Goal: Transaction & Acquisition: Purchase product/service

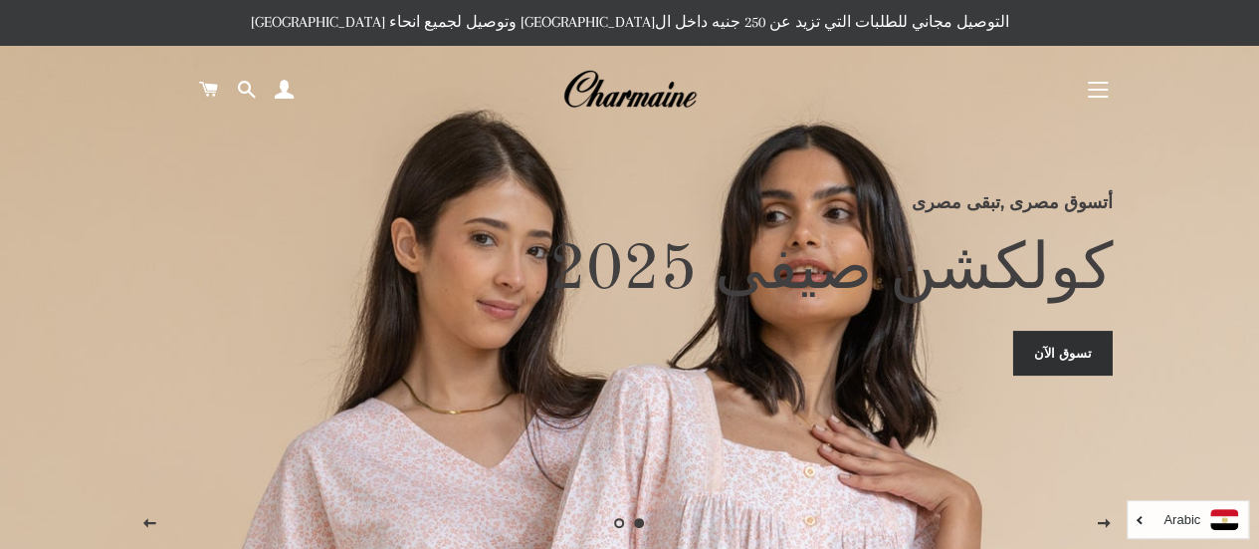
click at [1082, 361] on link "تسوق الآن" at bounding box center [1063, 353] width 100 height 44
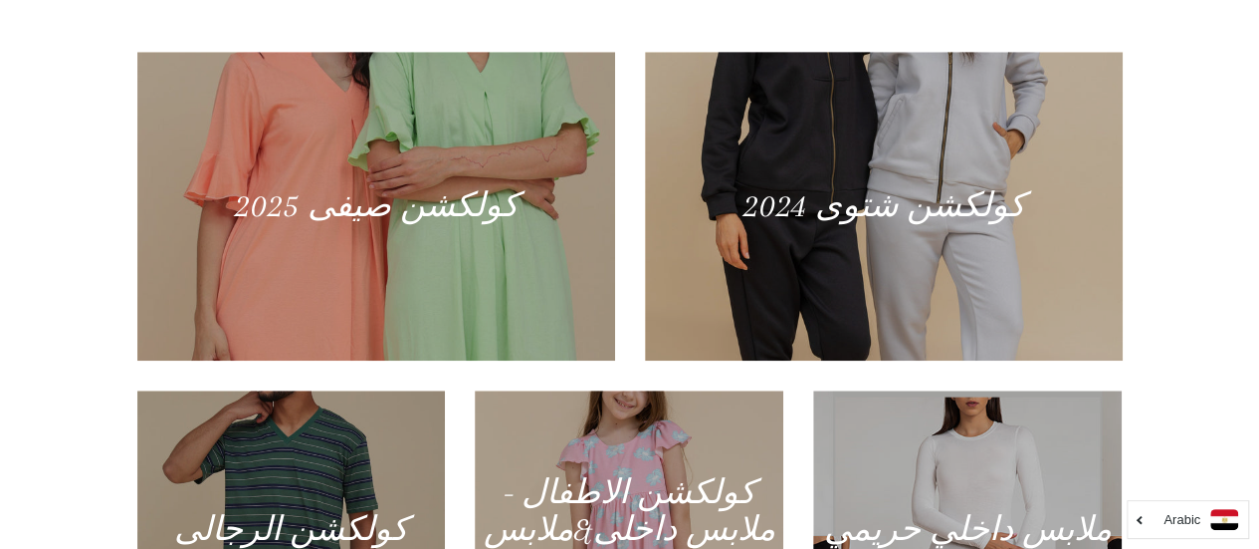
scroll to position [713, 0]
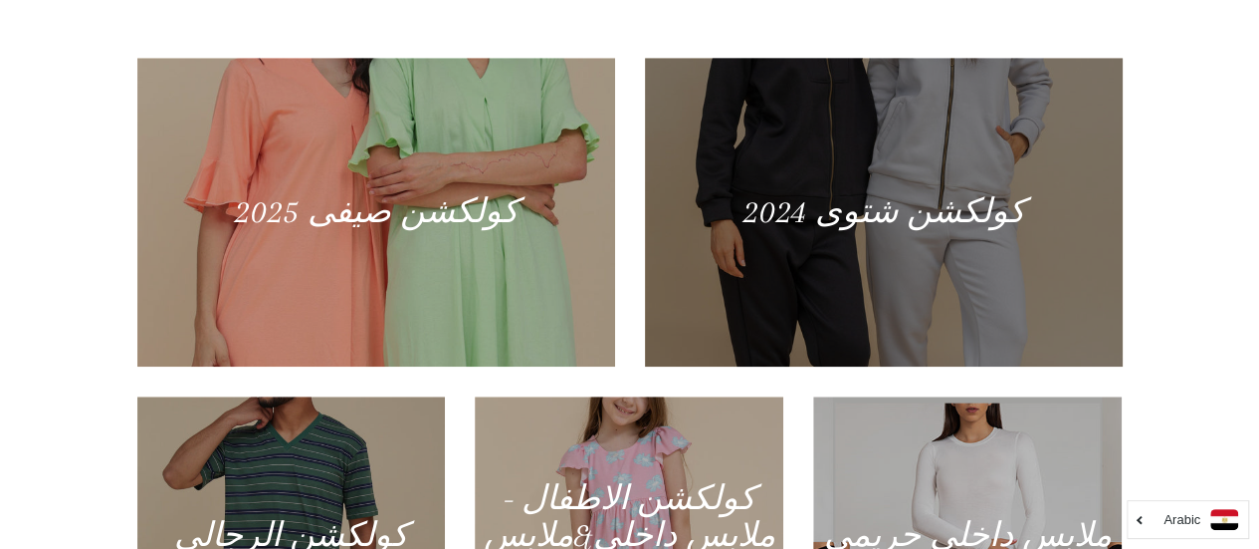
click at [971, 250] on div at bounding box center [883, 212] width 492 height 318
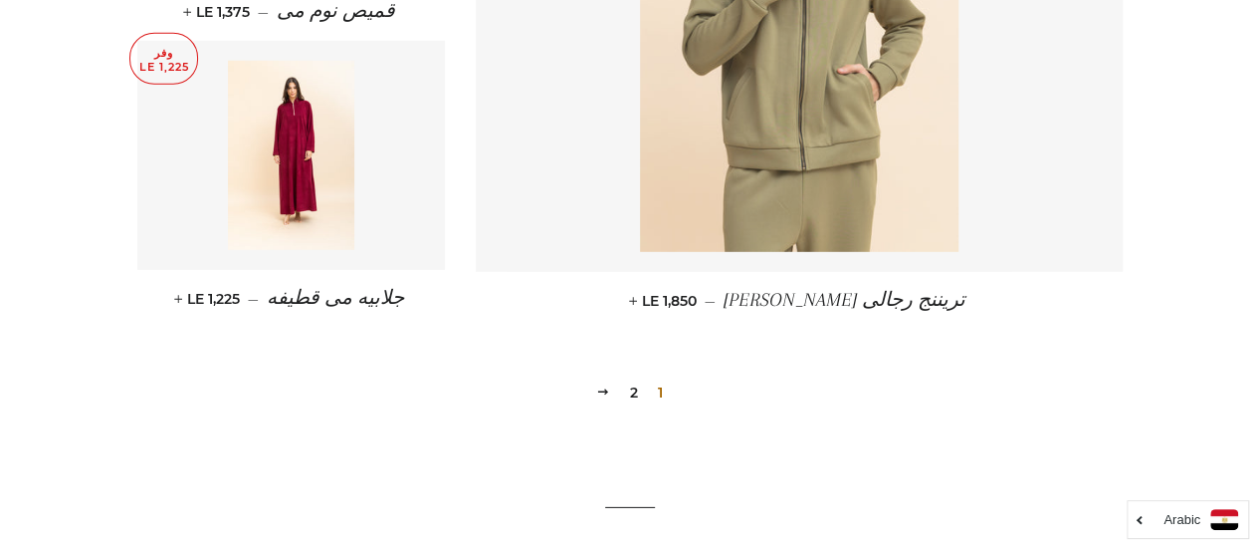
scroll to position [2799, 0]
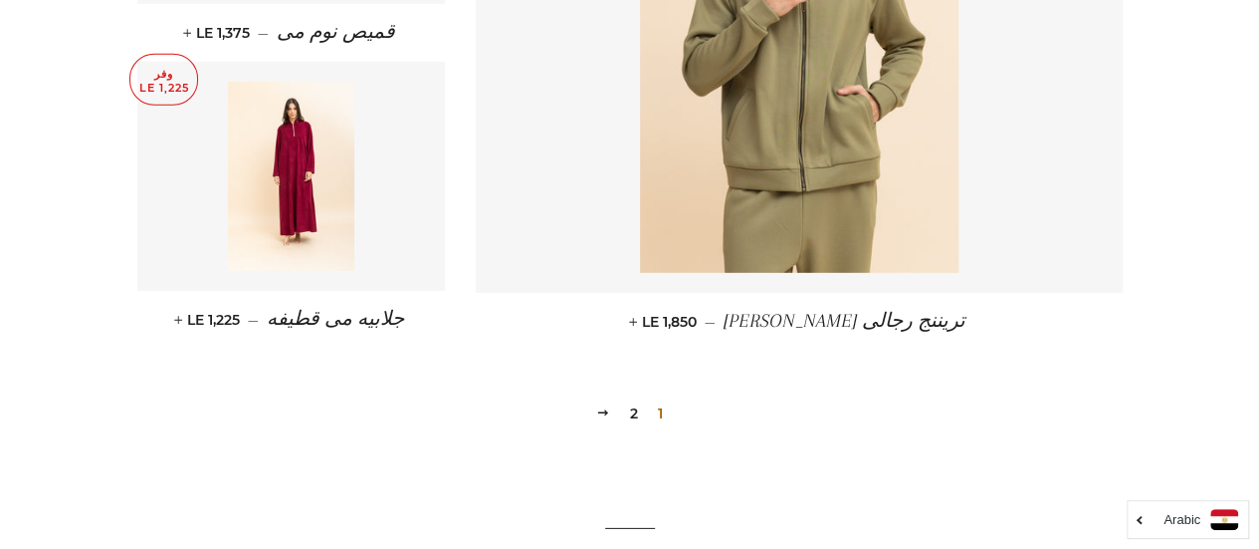
click at [635, 411] on link "2" at bounding box center [634, 413] width 24 height 30
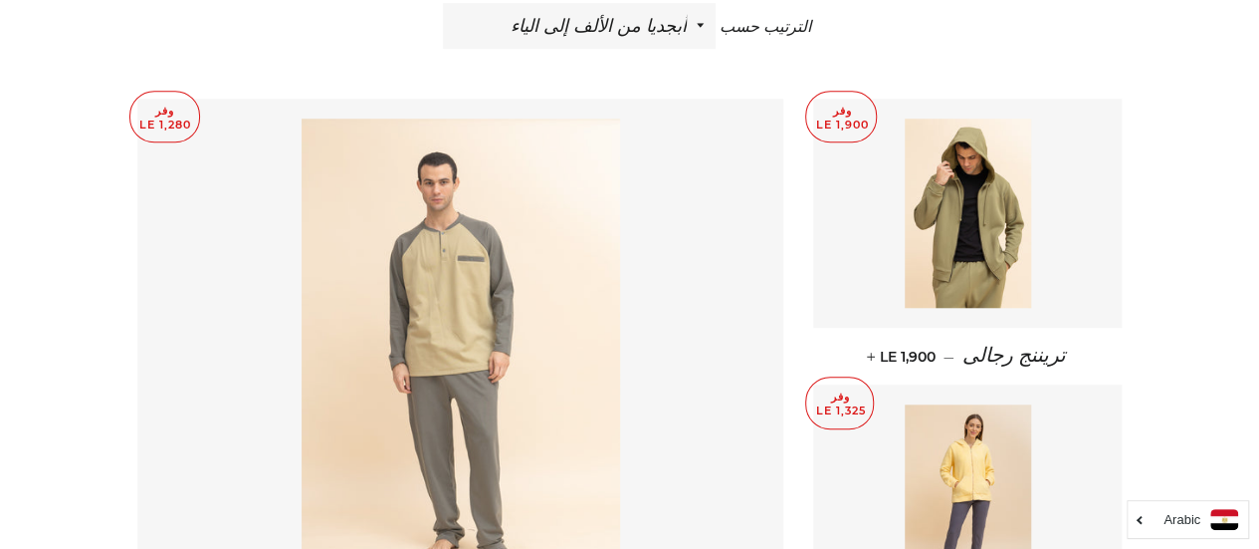
scroll to position [752, 0]
click at [519, 364] on img at bounding box center [461, 358] width 319 height 478
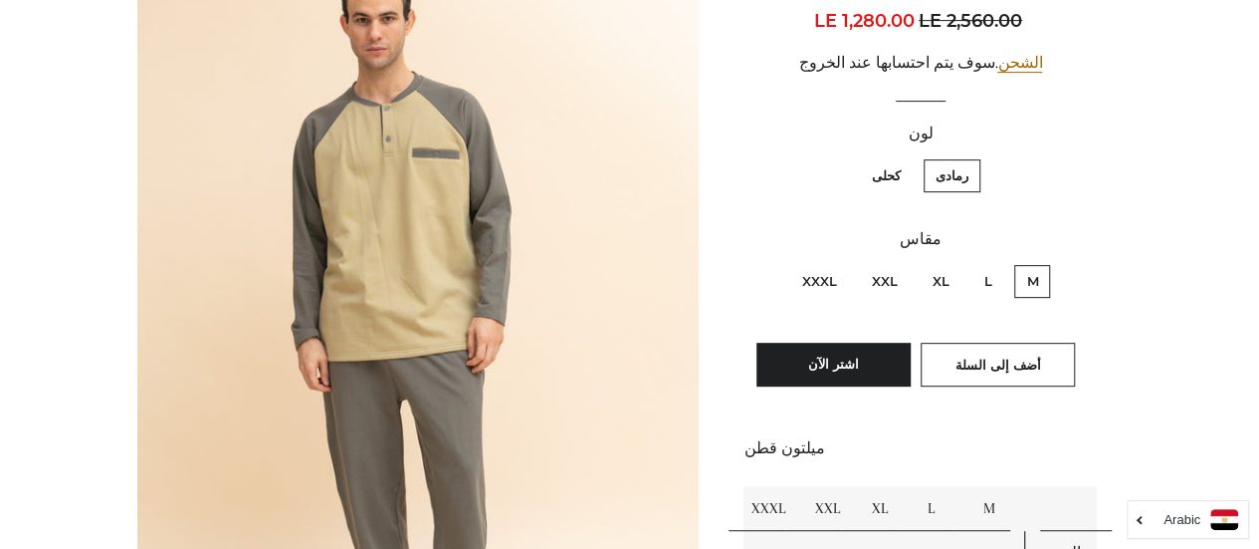
scroll to position [309, 0]
click at [901, 187] on label "كحلى" at bounding box center [886, 174] width 53 height 33
click at [906, 156] on input "كحلى" at bounding box center [906, 155] width 1 height 1
radio input "true"
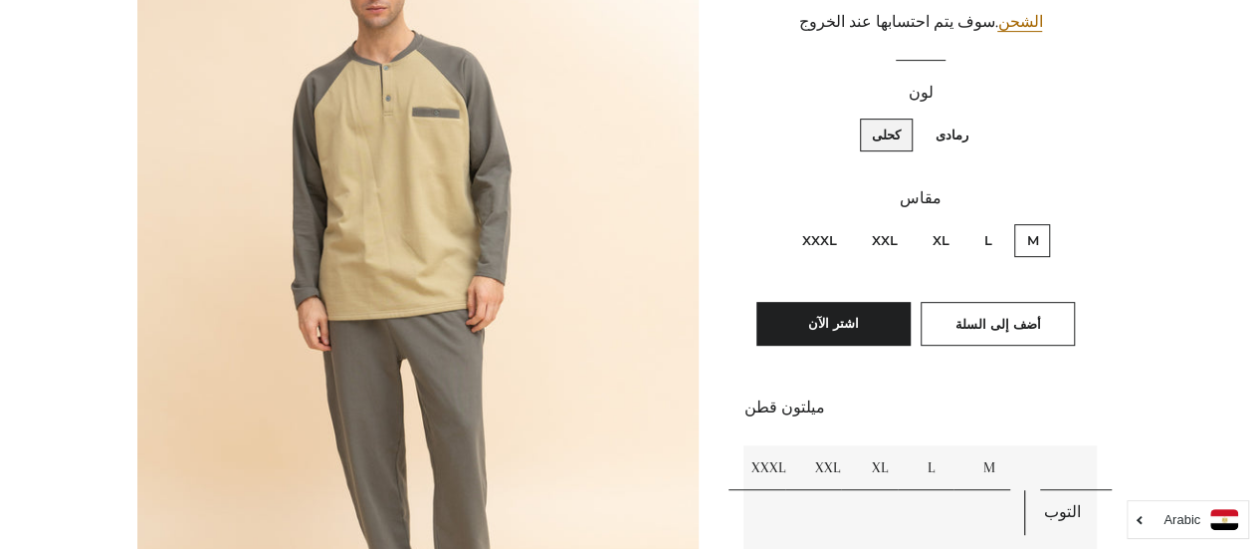
scroll to position [870, 0]
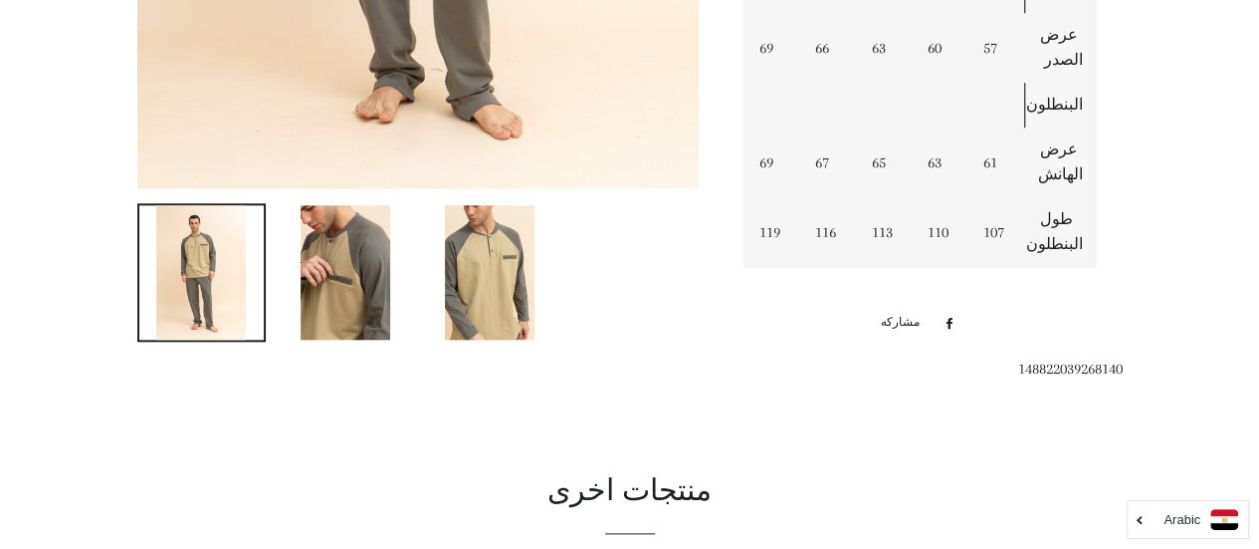
click at [392, 274] on link at bounding box center [345, 272] width 129 height 138
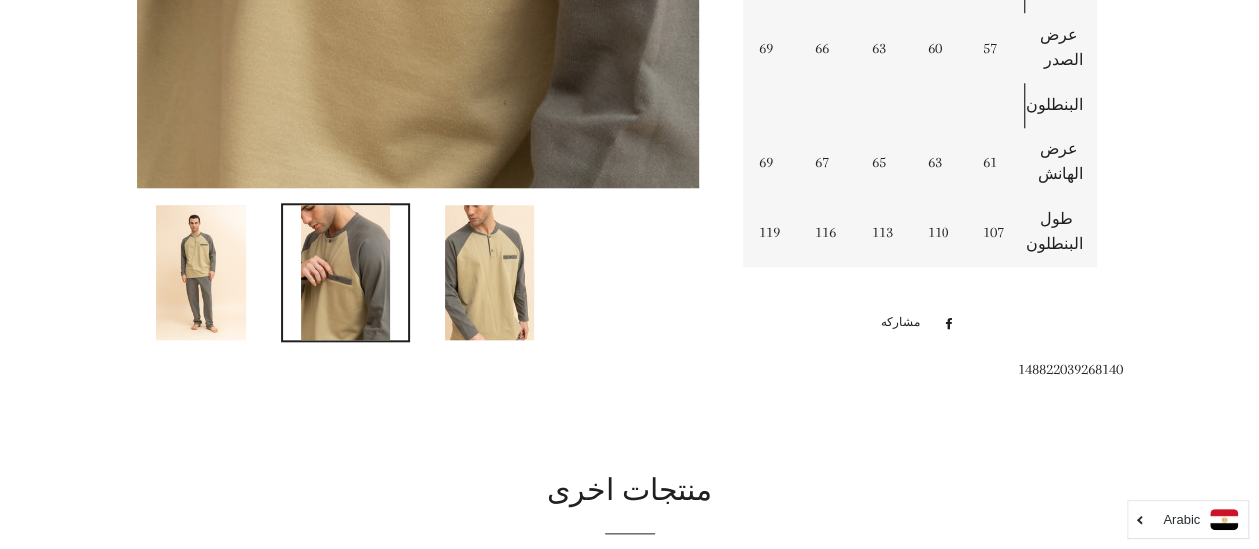
click at [492, 296] on img at bounding box center [490, 272] width 90 height 134
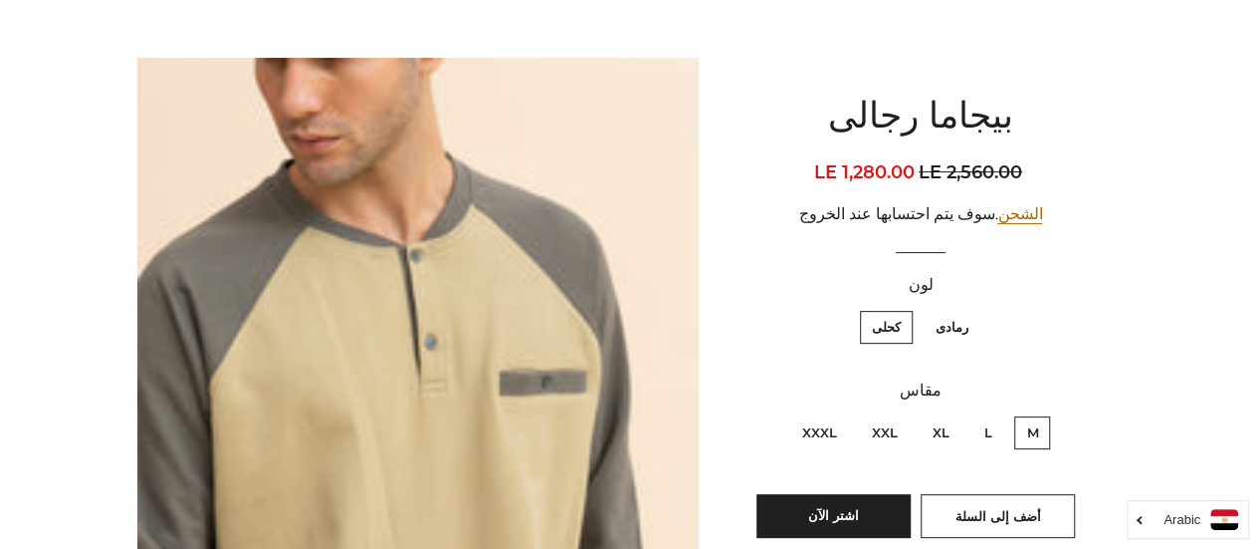
scroll to position [157, 0]
click at [954, 325] on label "رمادى" at bounding box center [952, 326] width 57 height 33
click at [974, 308] on input "رمادى" at bounding box center [974, 307] width 1 height 1
radio input "true"
click at [912, 321] on label "كحلى" at bounding box center [886, 326] width 53 height 33
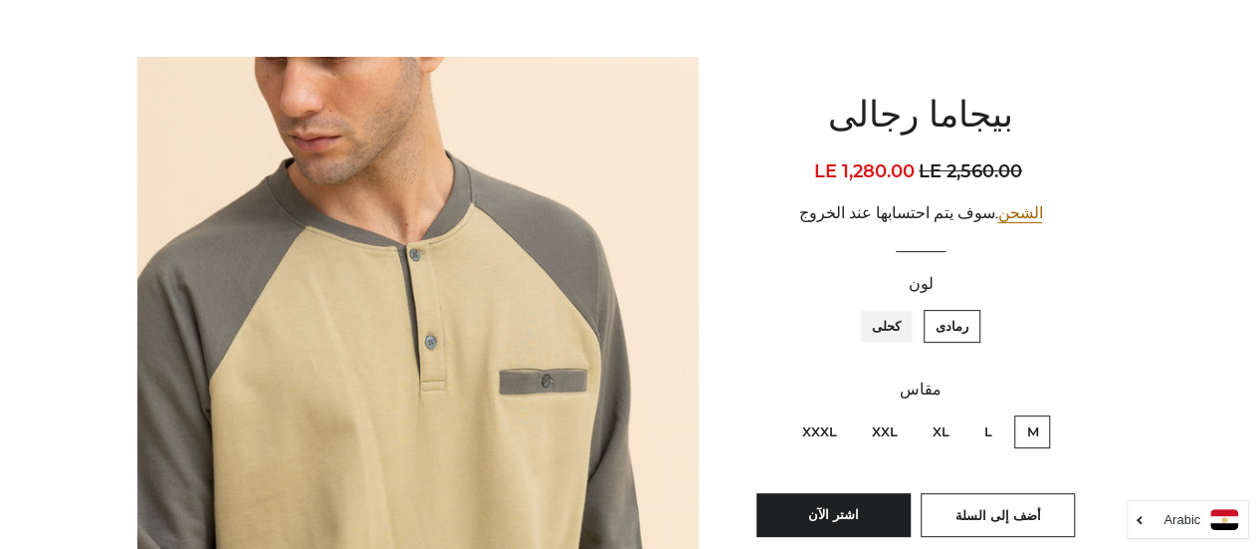
click at [907, 308] on input "كحلى" at bounding box center [906, 307] width 1 height 1
radio input "true"
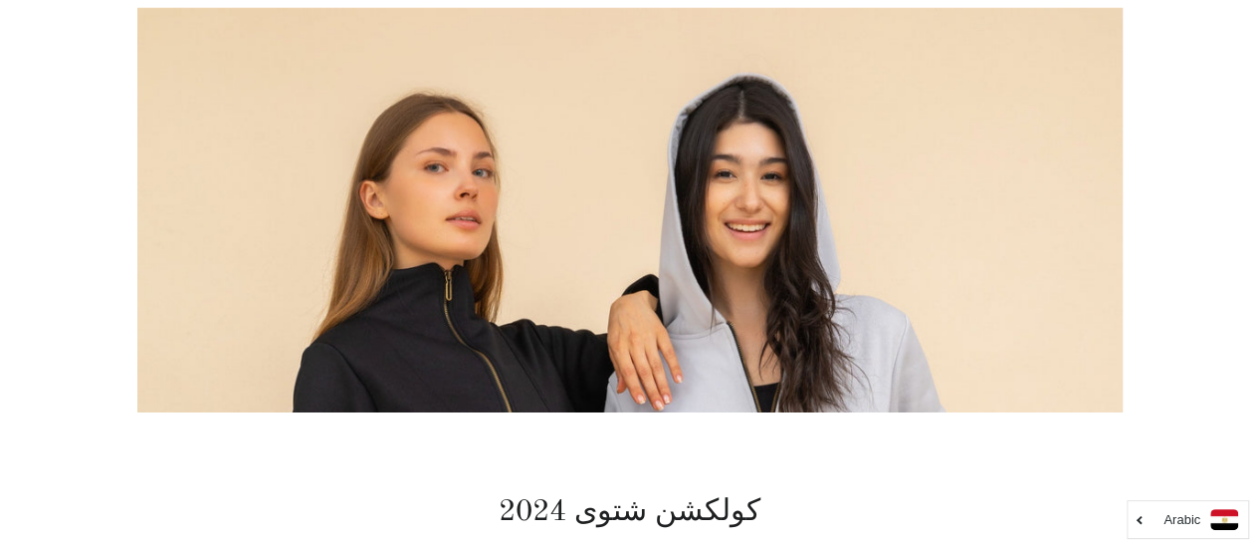
scroll to position [111, 0]
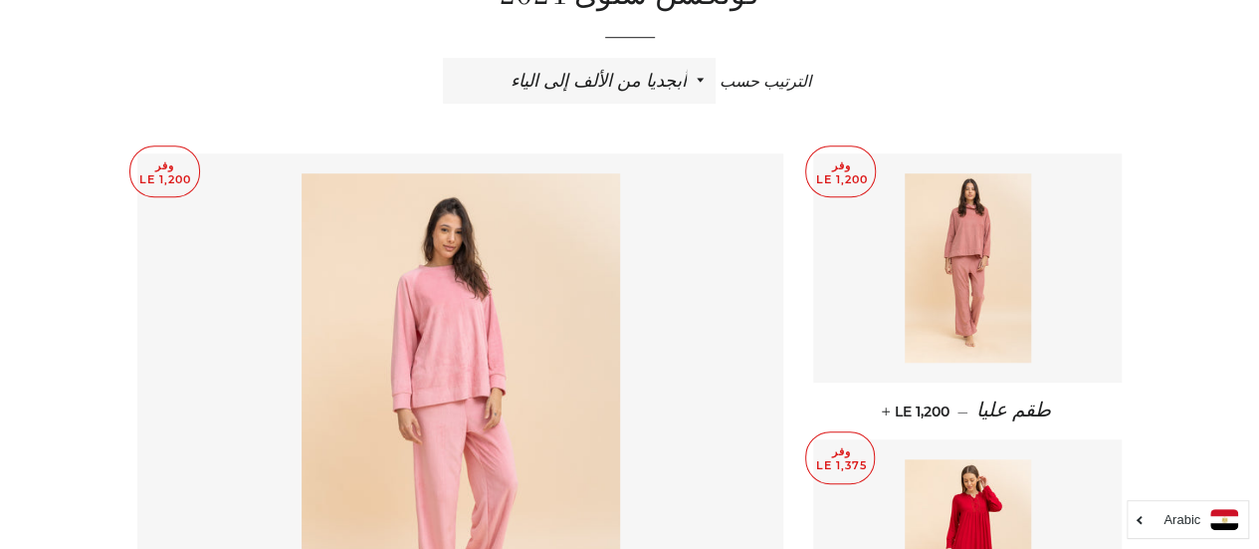
scroll to position [884, 0]
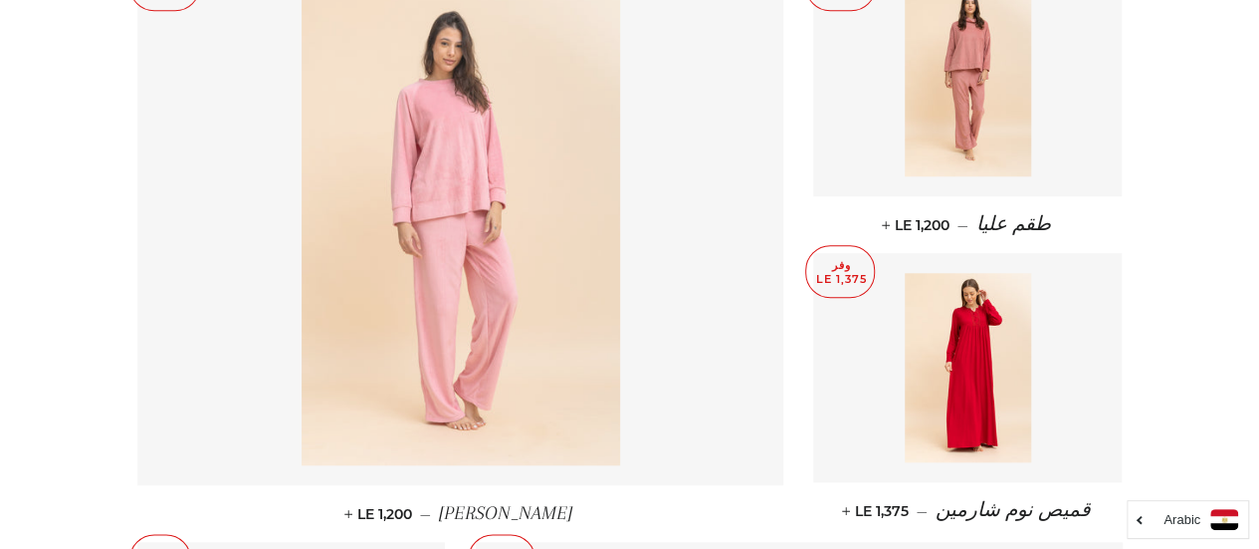
click at [641, 323] on link at bounding box center [460, 226] width 647 height 518
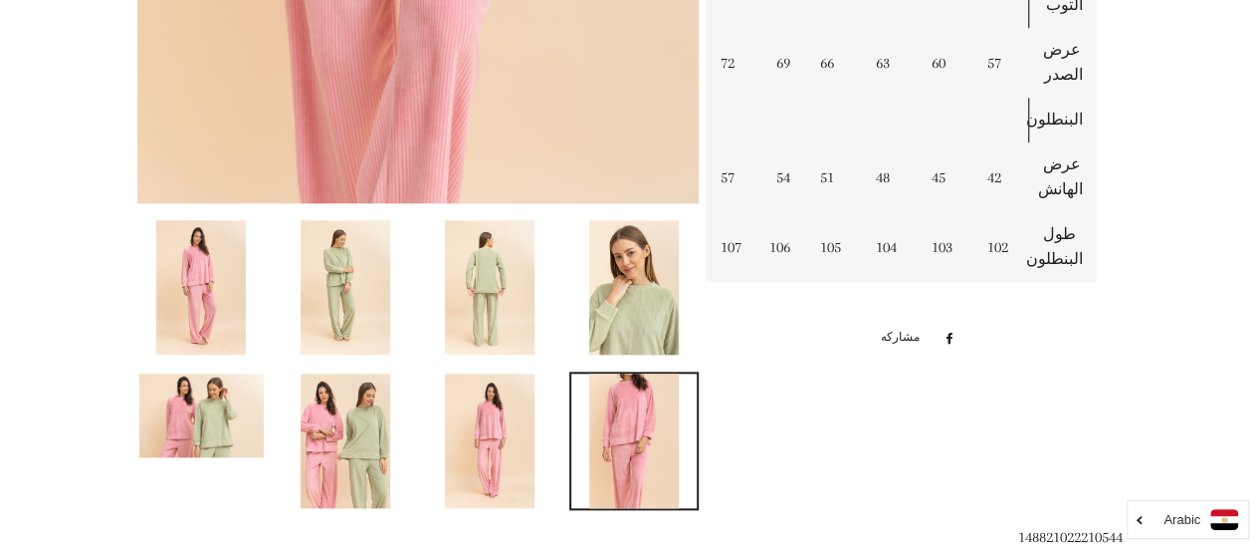
scroll to position [854, 0]
click at [371, 301] on img at bounding box center [346, 288] width 90 height 134
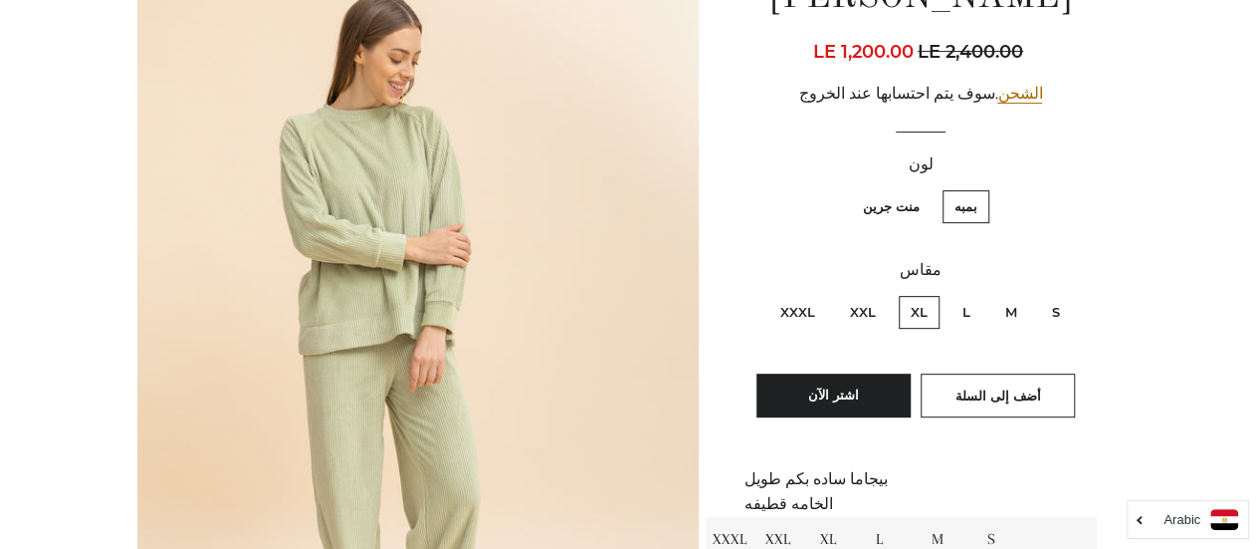
scroll to position [237, 0]
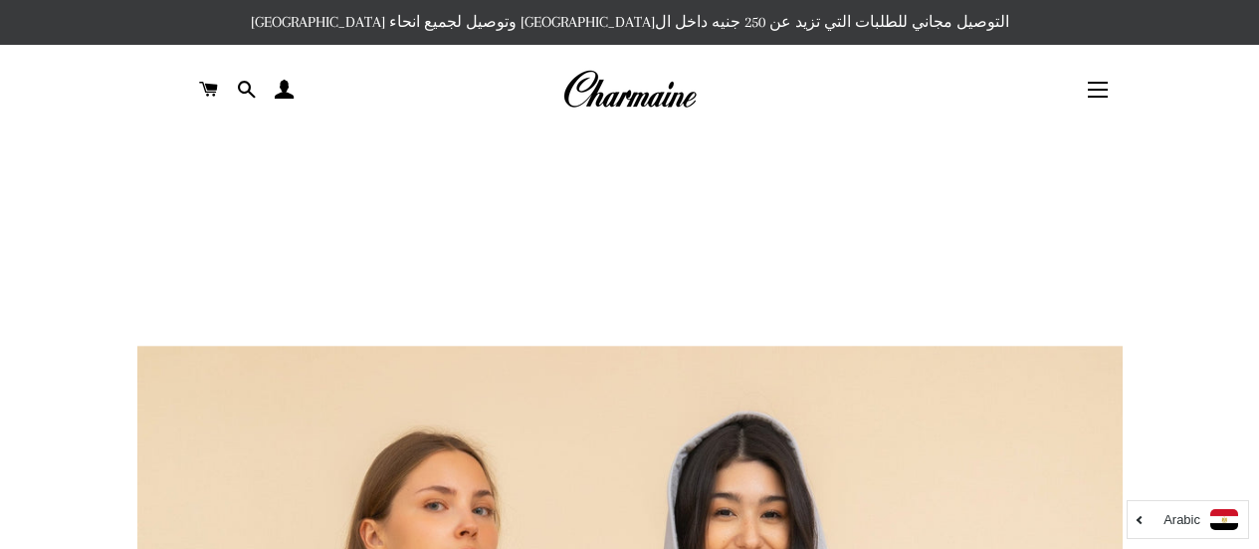
scroll to position [884, 0]
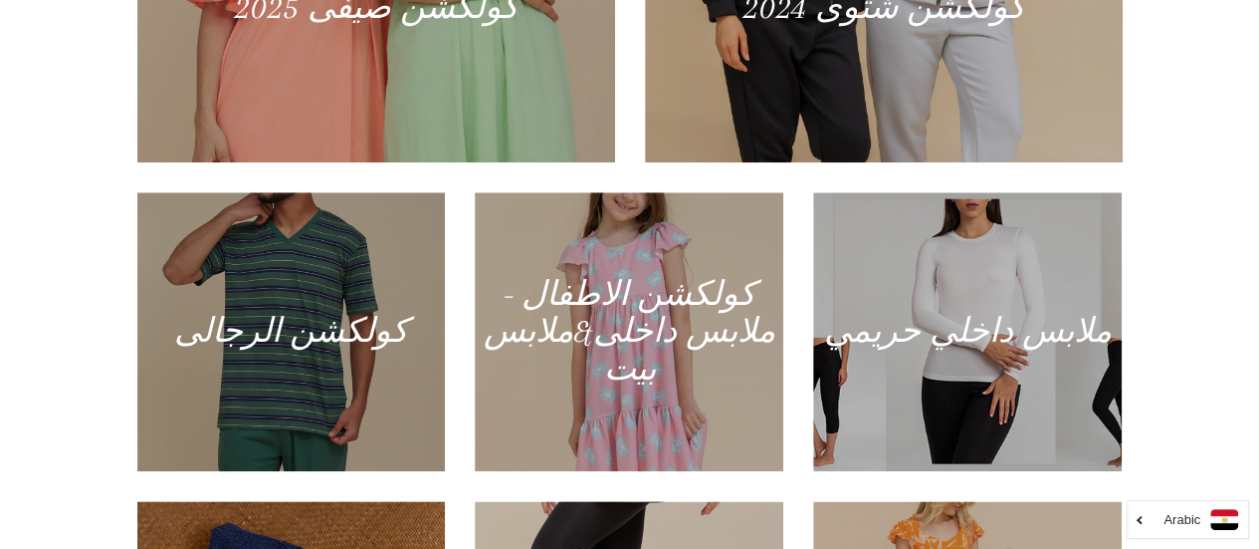
scroll to position [997, 0]
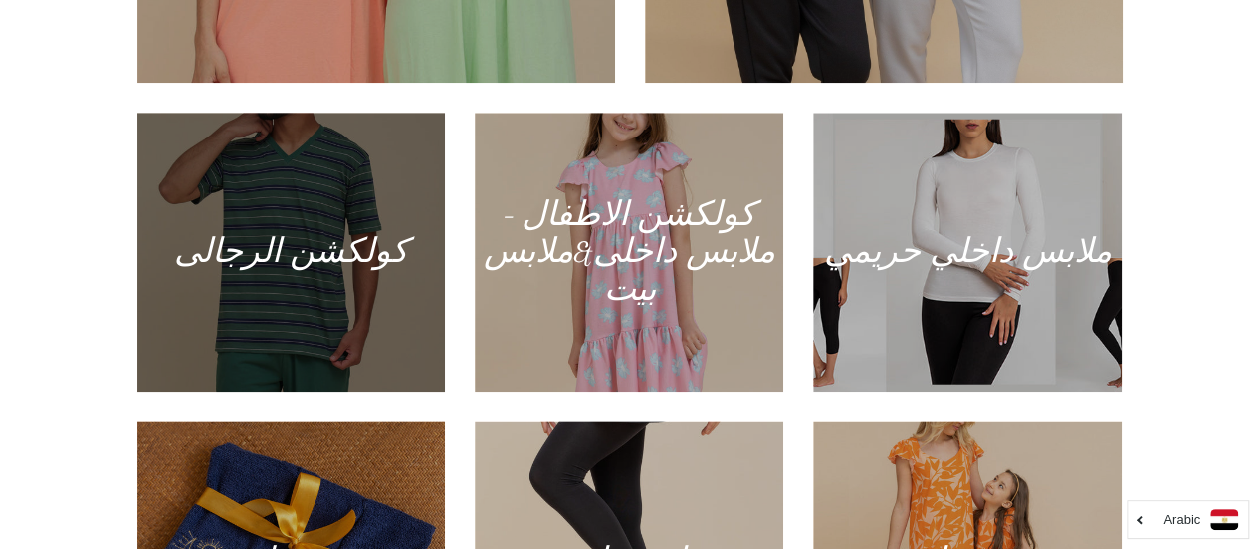
click at [308, 268] on div at bounding box center [291, 252] width 318 height 287
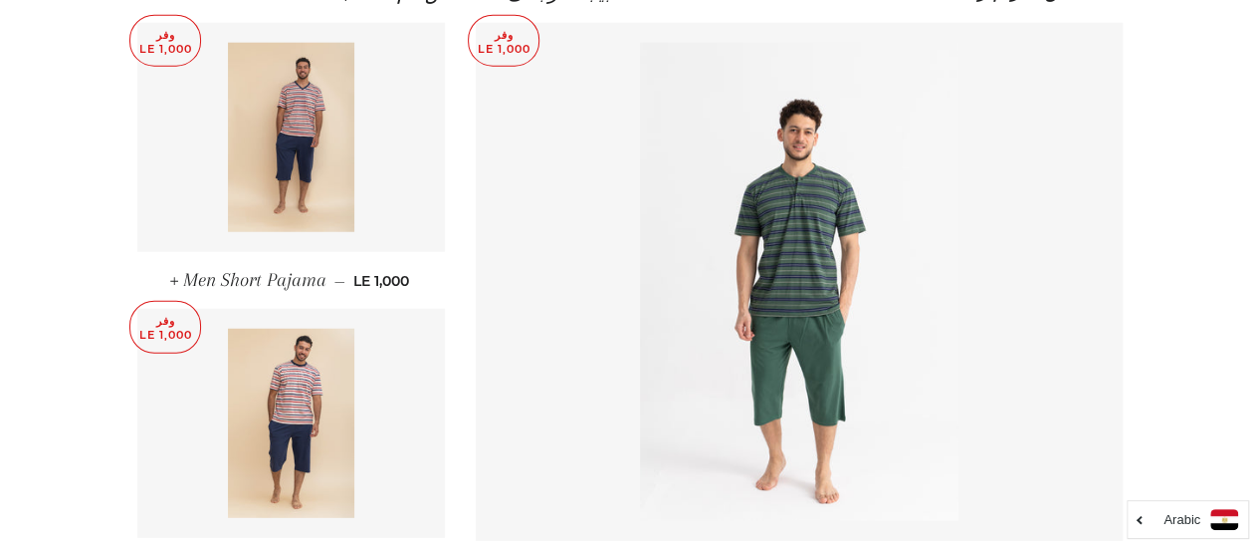
scroll to position [2731, 0]
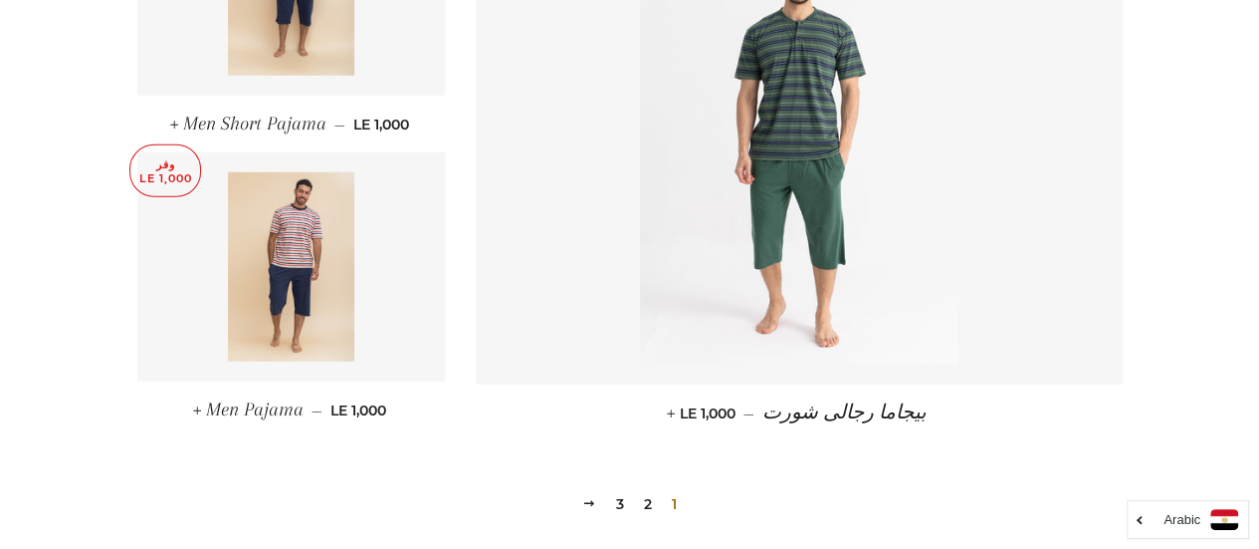
click at [651, 489] on link "2" at bounding box center [648, 504] width 24 height 30
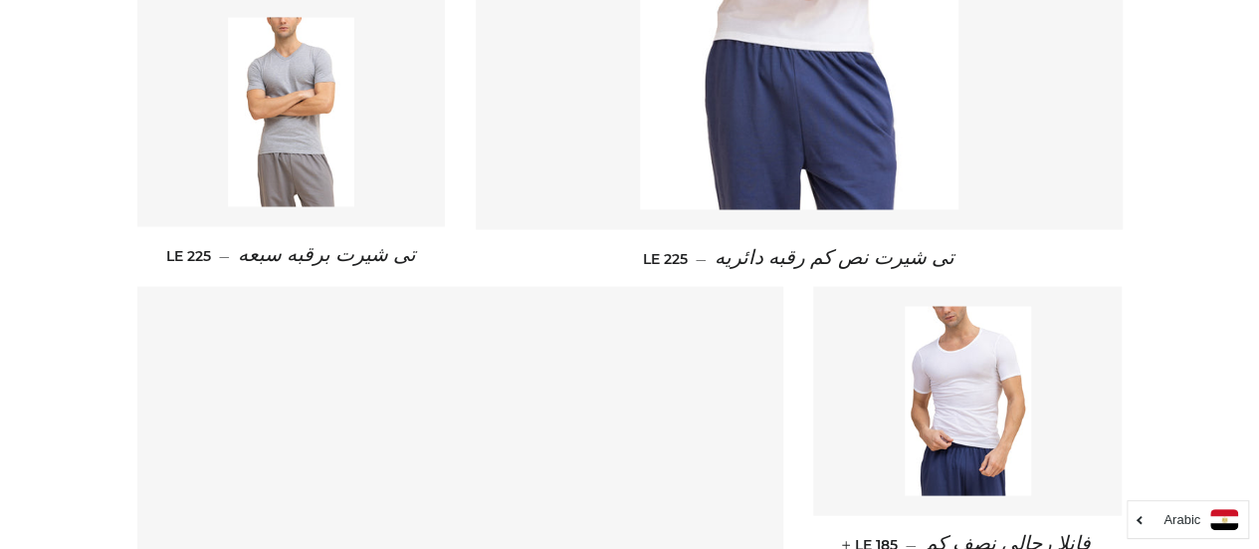
scroll to position [1589, 0]
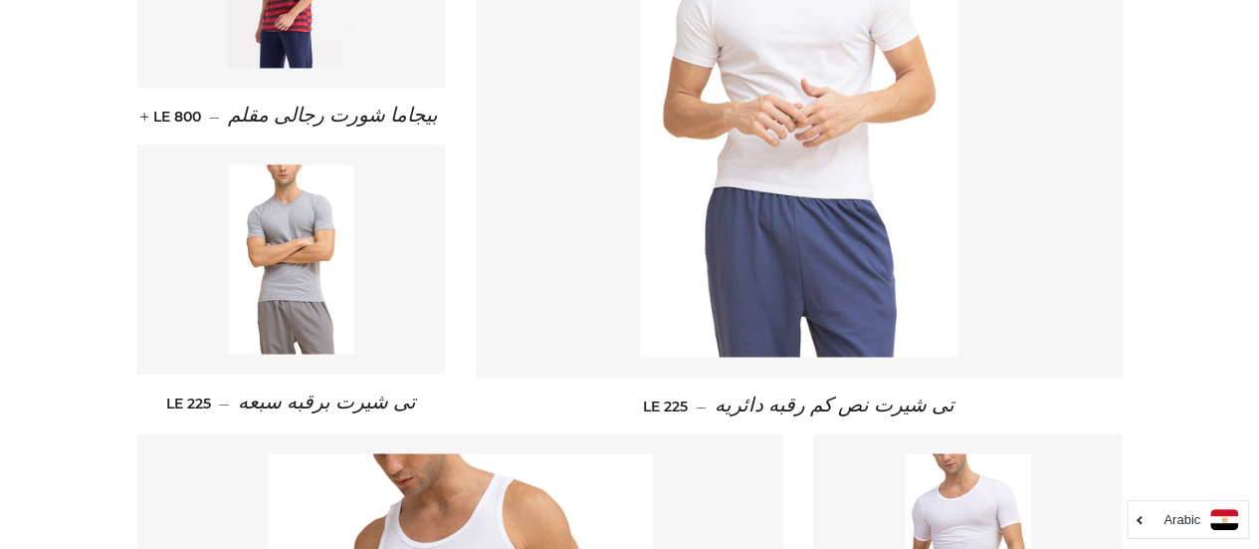
click at [784, 282] on img at bounding box center [799, 118] width 319 height 478
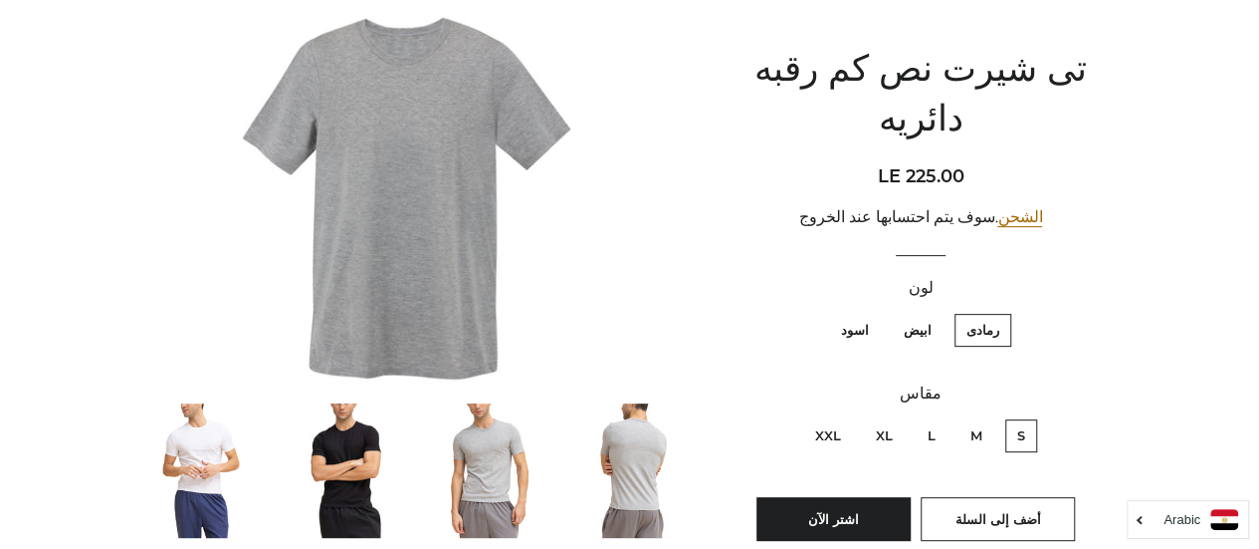
scroll to position [231, 0]
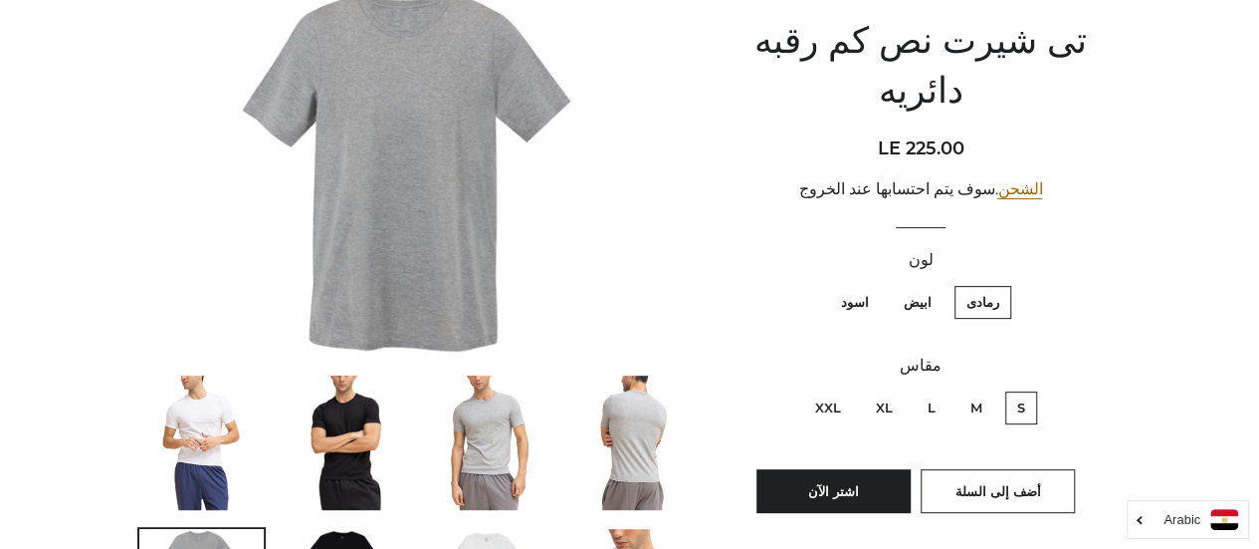
click at [974, 391] on label "M" at bounding box center [977, 407] width 36 height 33
click at [988, 388] on input "M" at bounding box center [988, 388] width 1 height 1
radio input "true"
click at [924, 286] on label "ابيض" at bounding box center [918, 302] width 52 height 33
click at [937, 283] on input "ابيض" at bounding box center [937, 283] width 1 height 1
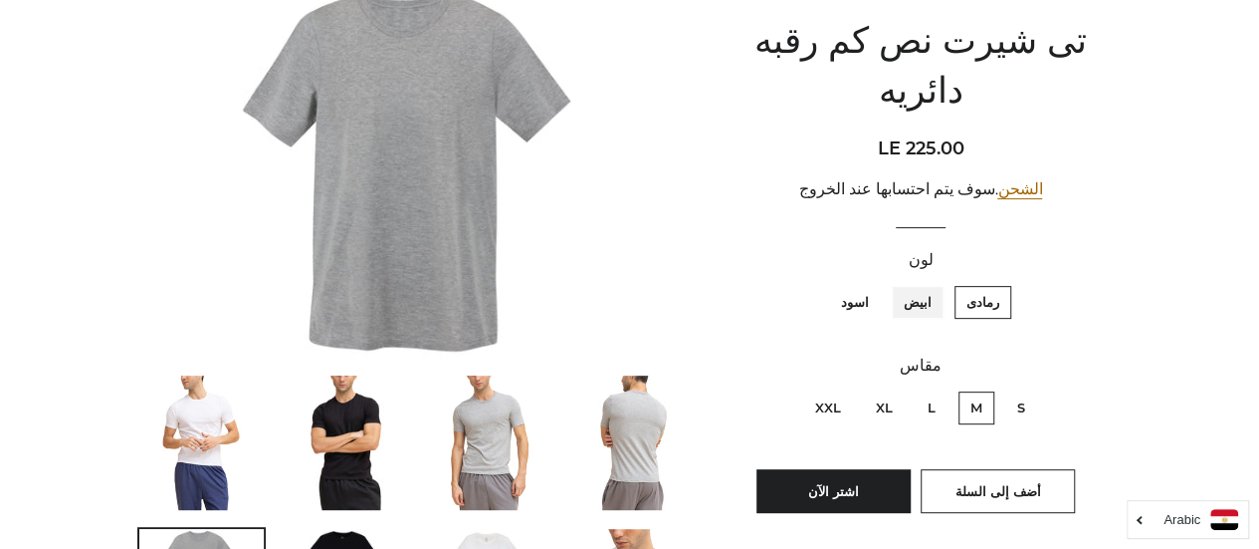
radio input "true"
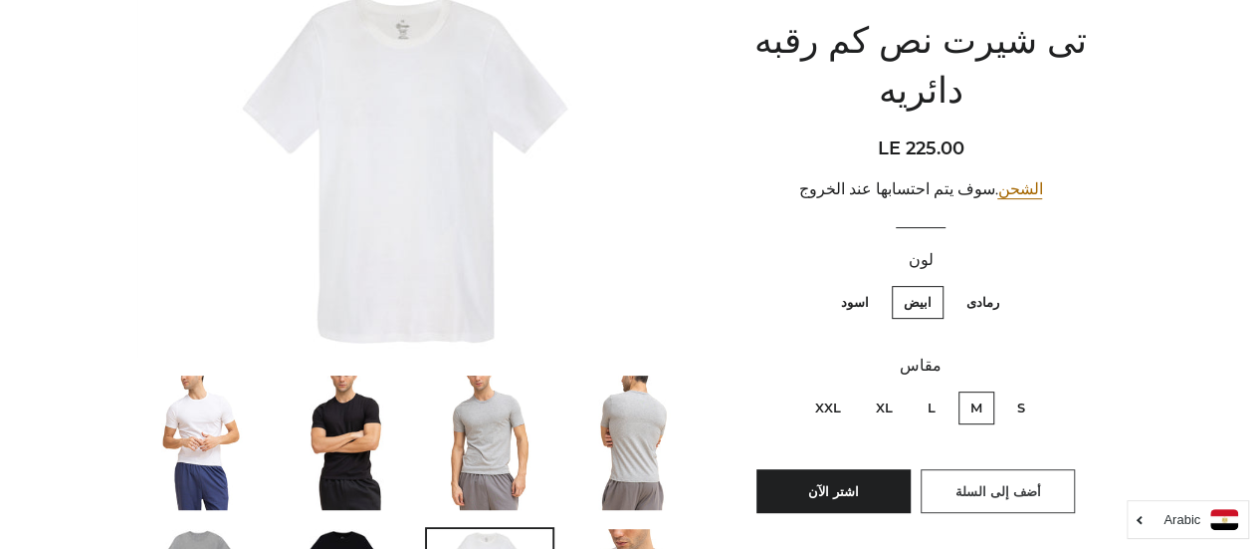
click at [978, 483] on span "أضف إلى السلة" at bounding box center [998, 491] width 86 height 16
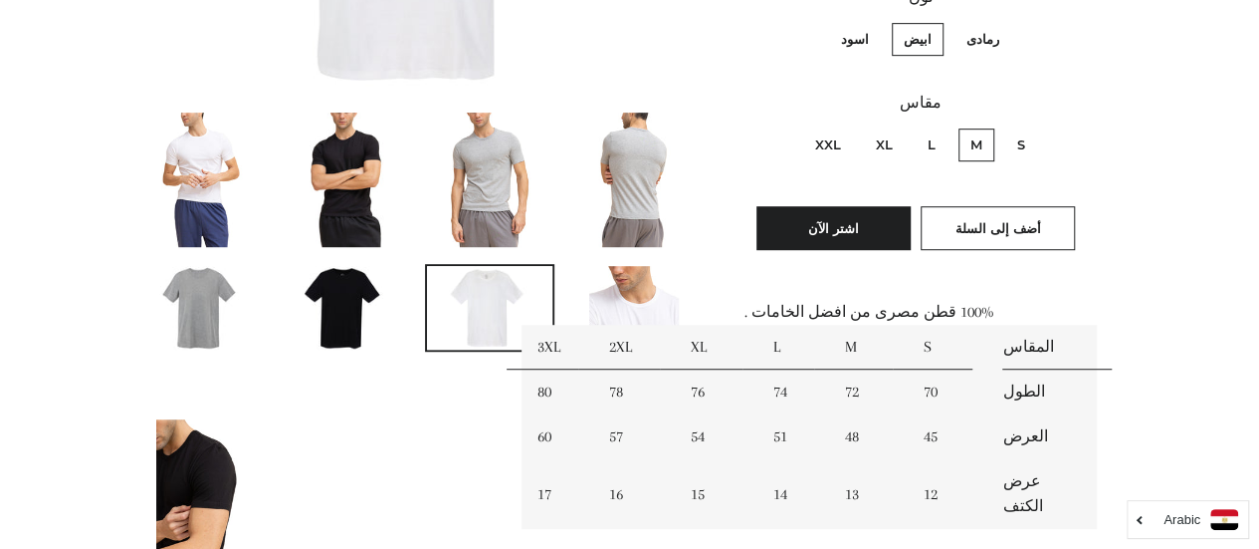
scroll to position [542, 0]
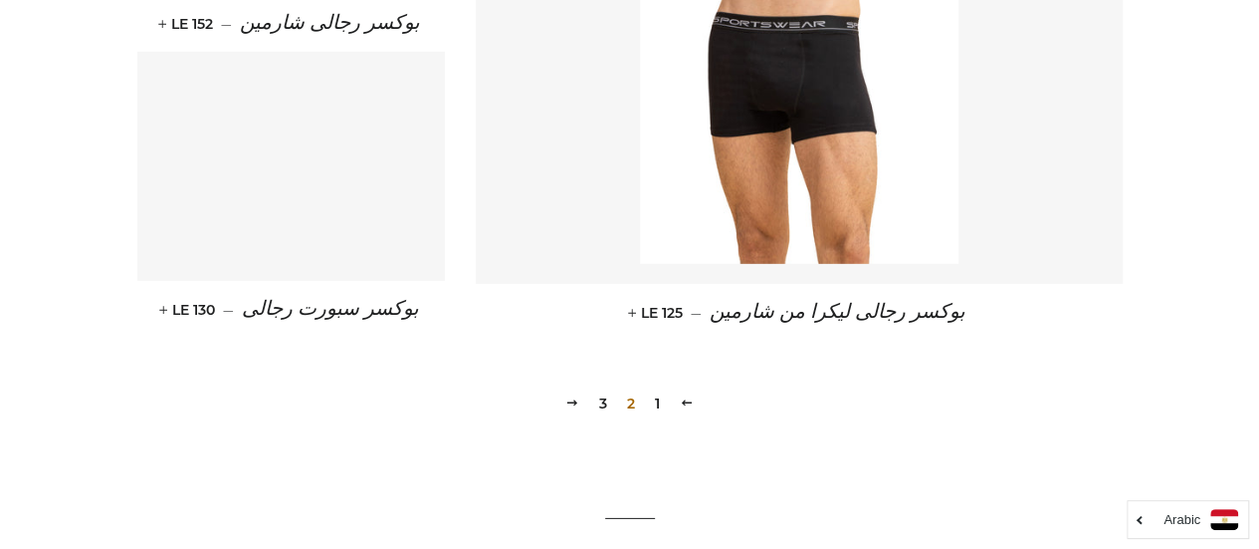
scroll to position [3016, 0]
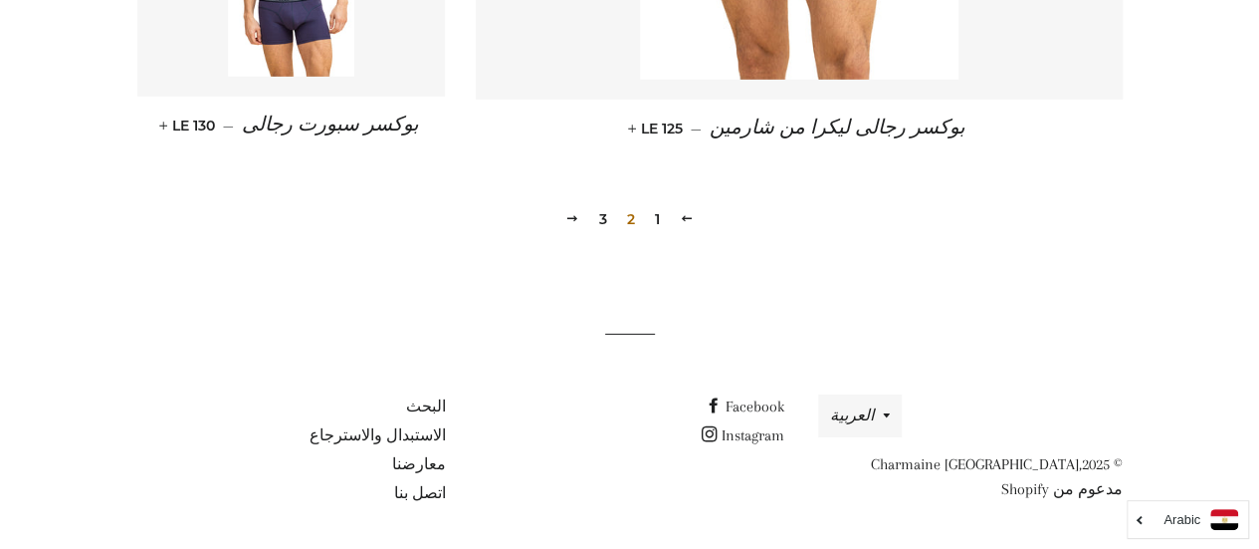
click at [601, 218] on link "3" at bounding box center [603, 219] width 24 height 30
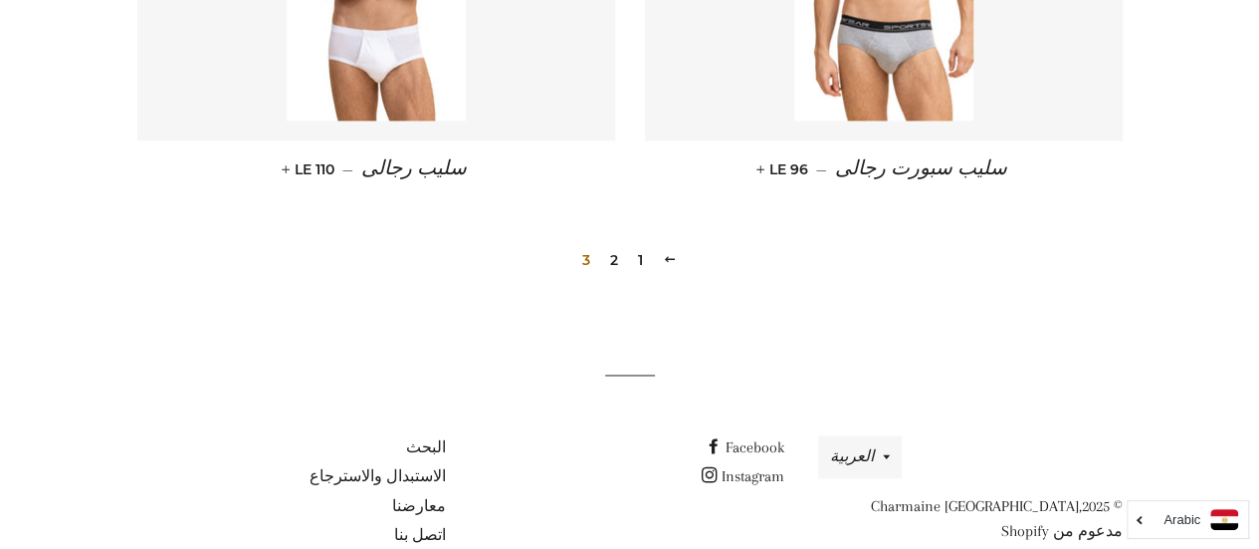
scroll to position [1426, 0]
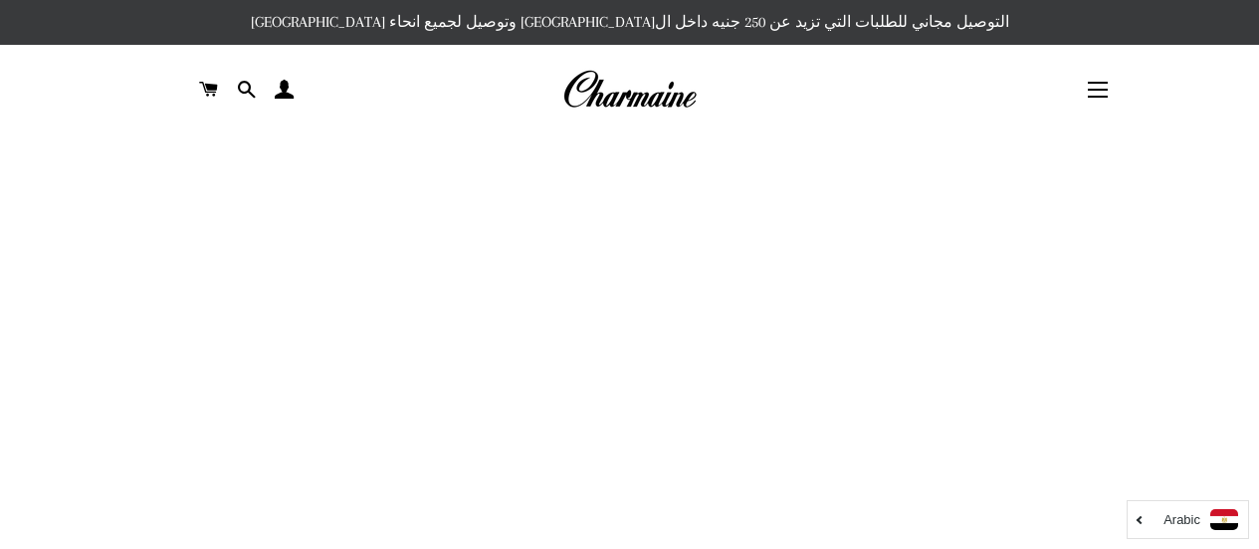
scroll to position [3016, 0]
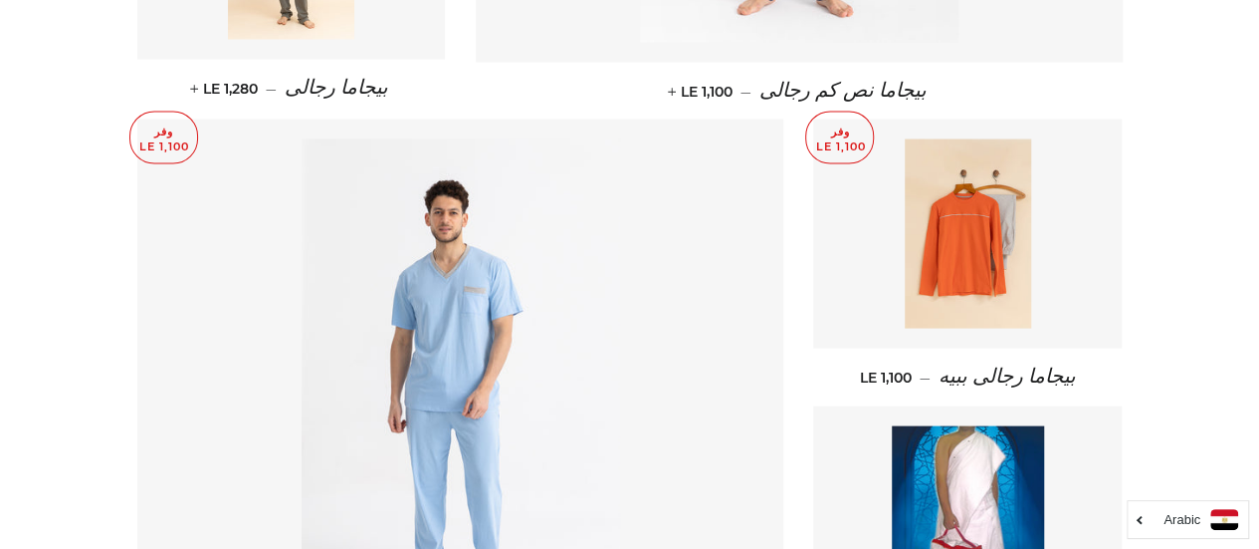
scroll to position [1903, 0]
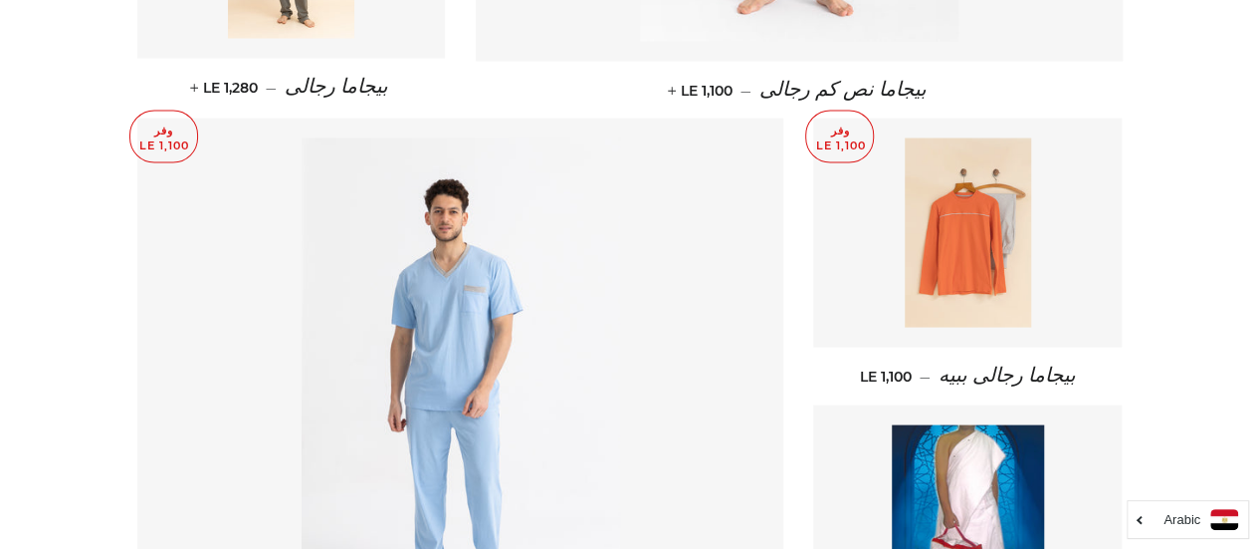
click at [1006, 212] on img at bounding box center [968, 232] width 126 height 189
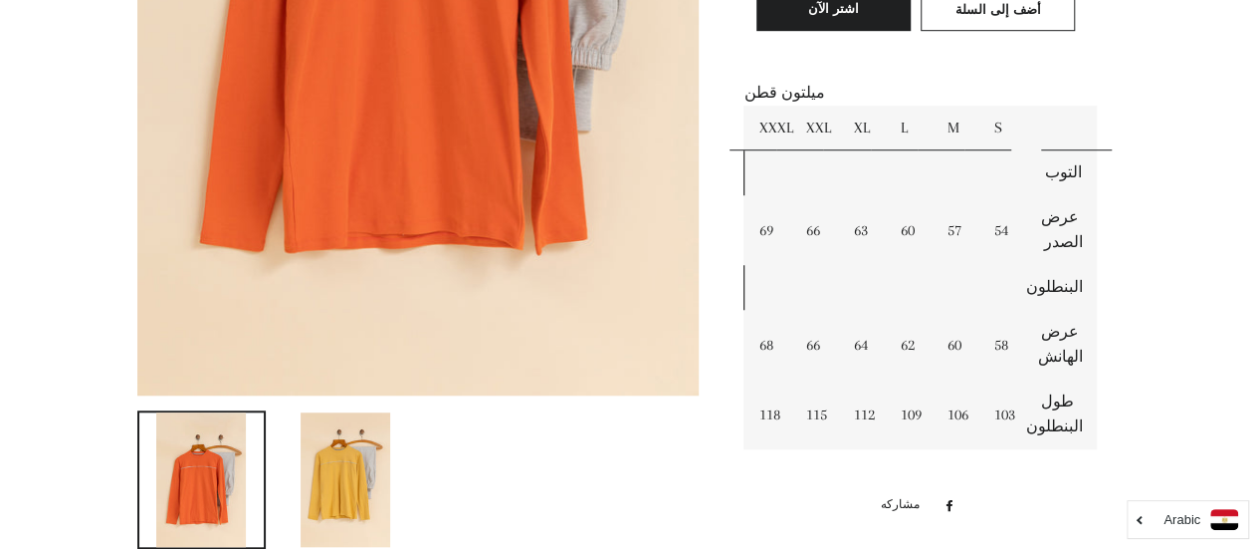
scroll to position [663, 0]
click at [347, 461] on img at bounding box center [346, 479] width 90 height 134
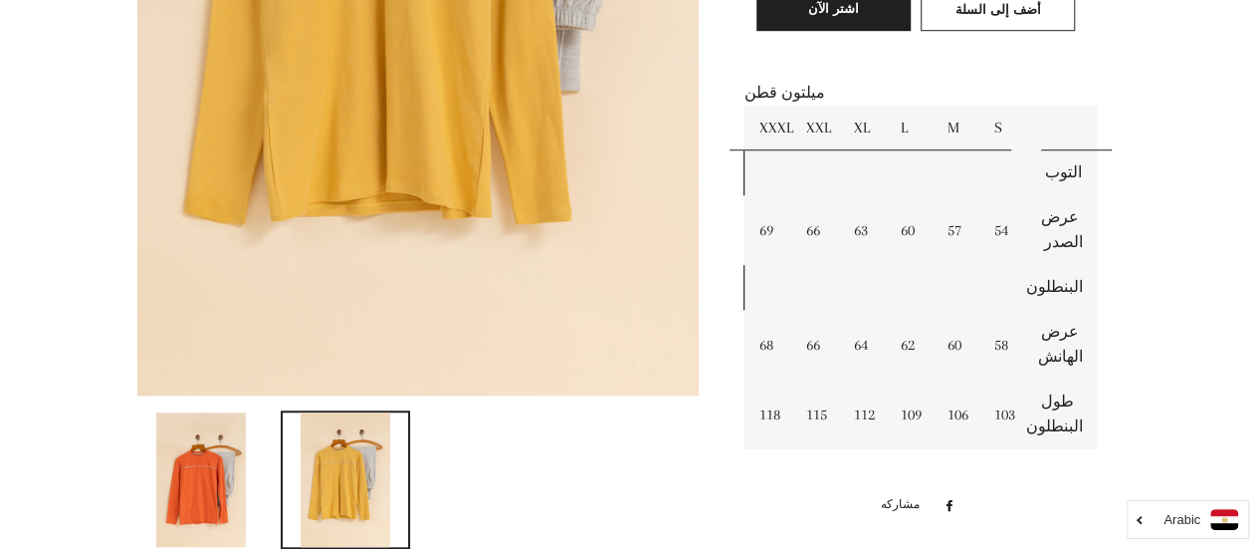
scroll to position [227, 0]
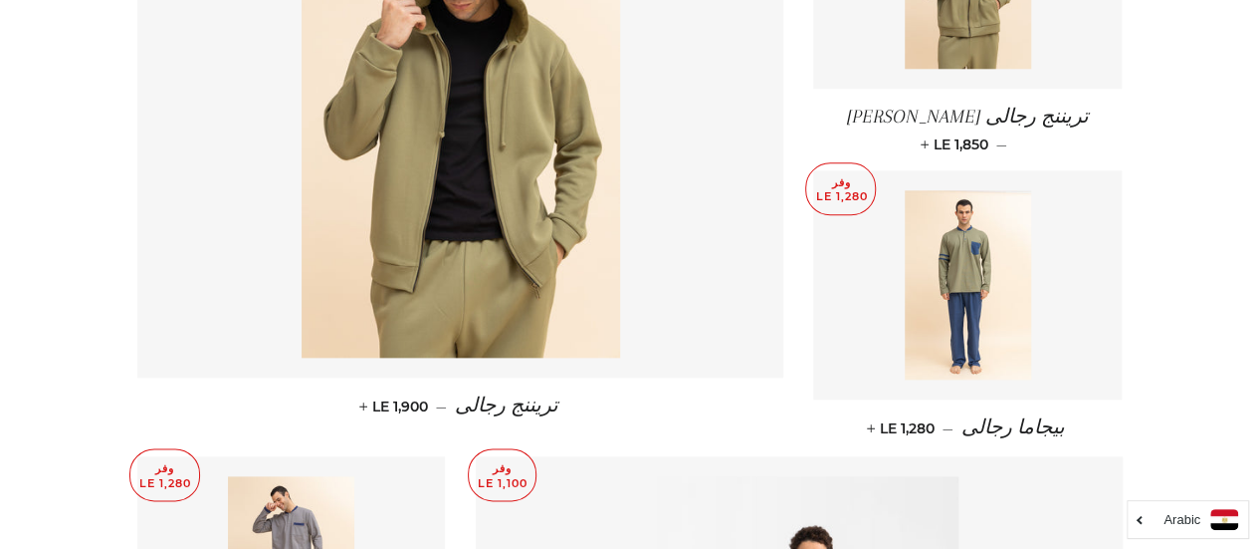
scroll to position [856, 0]
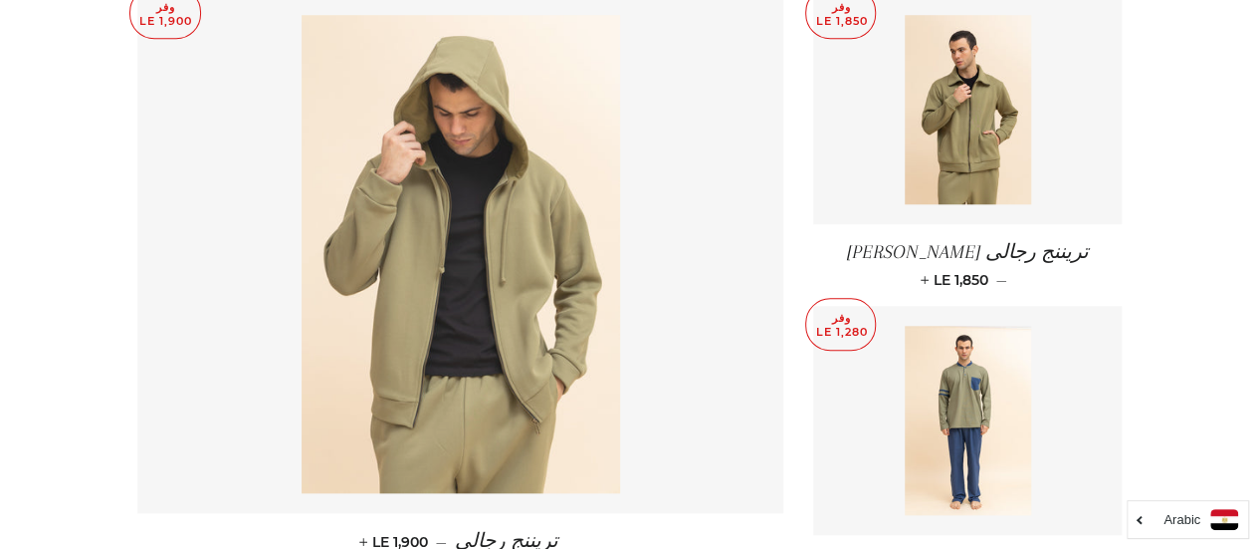
click at [373, 314] on img at bounding box center [461, 254] width 319 height 478
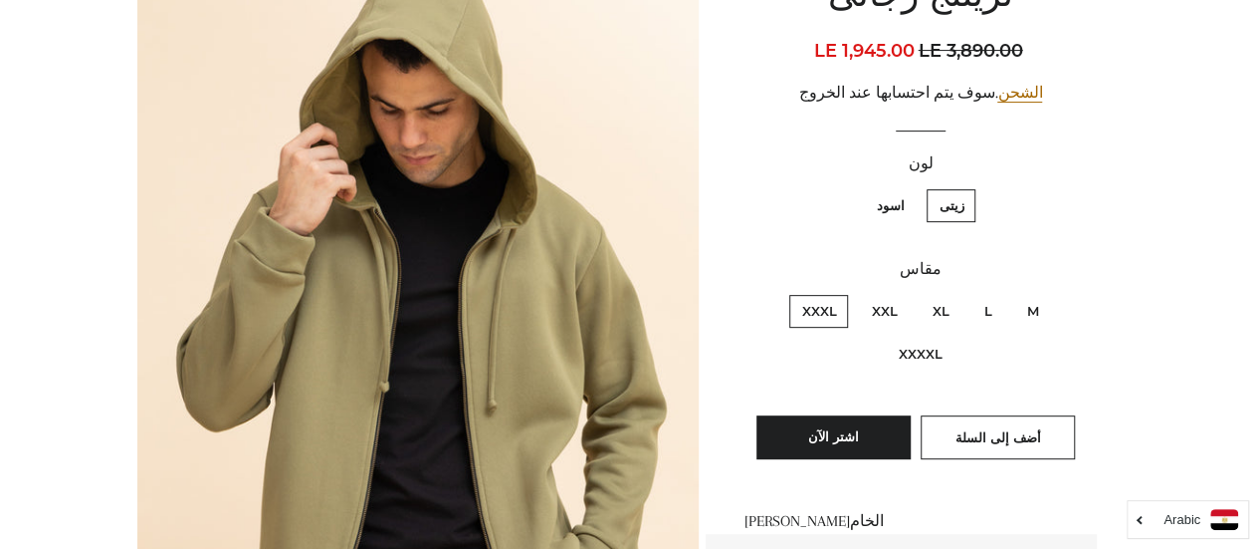
scroll to position [238, 0]
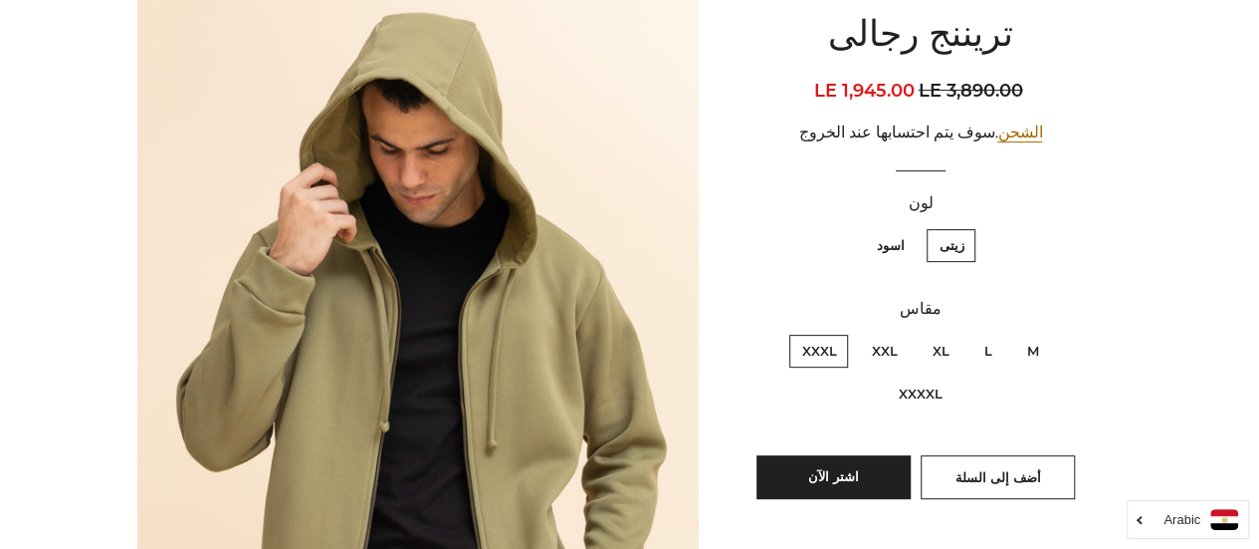
click at [898, 254] on label "اسود" at bounding box center [890, 245] width 52 height 33
click at [909, 227] on input "اسود" at bounding box center [909, 226] width 1 height 1
radio input "true"
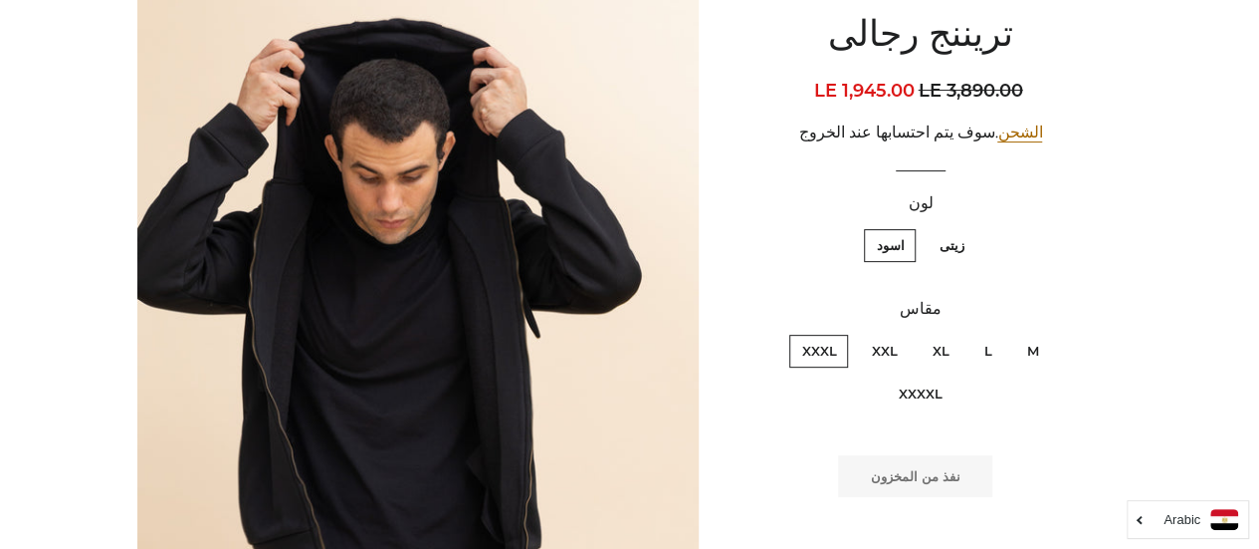
click at [950, 242] on label "زيتى" at bounding box center [951, 245] width 49 height 33
click at [969, 227] on input "زيتى" at bounding box center [969, 226] width 1 height 1
radio input "true"
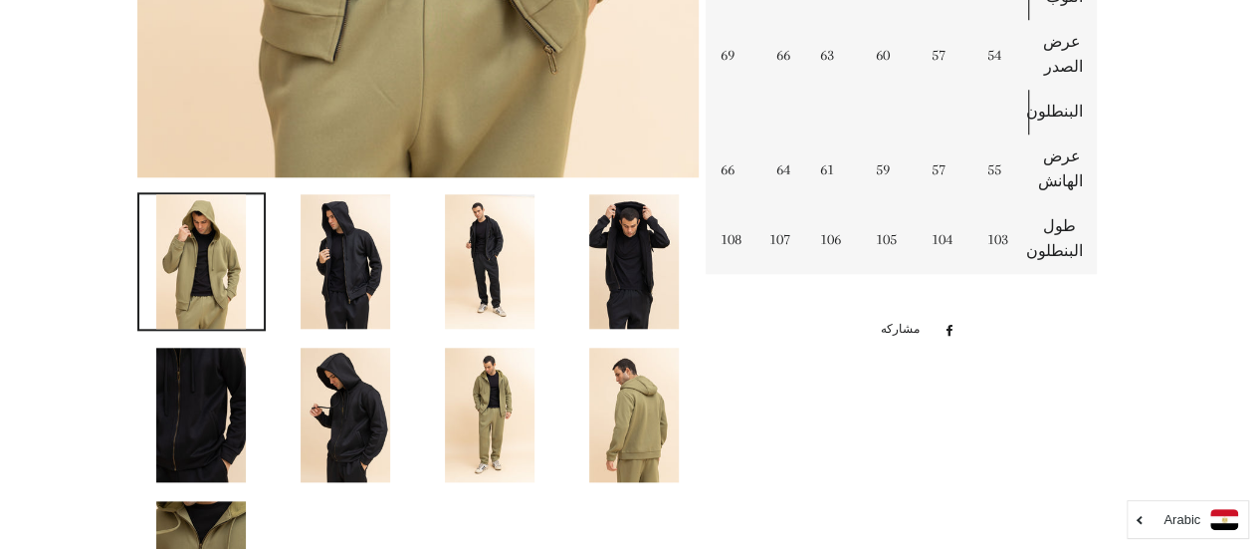
scroll to position [879, 0]
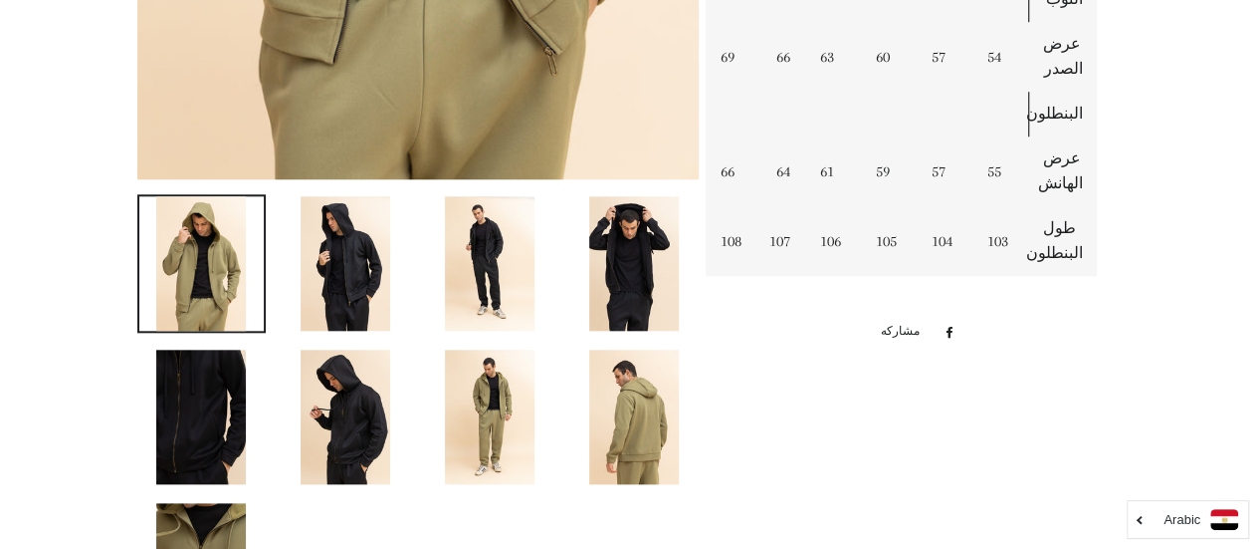
click at [609, 450] on img at bounding box center [634, 416] width 90 height 134
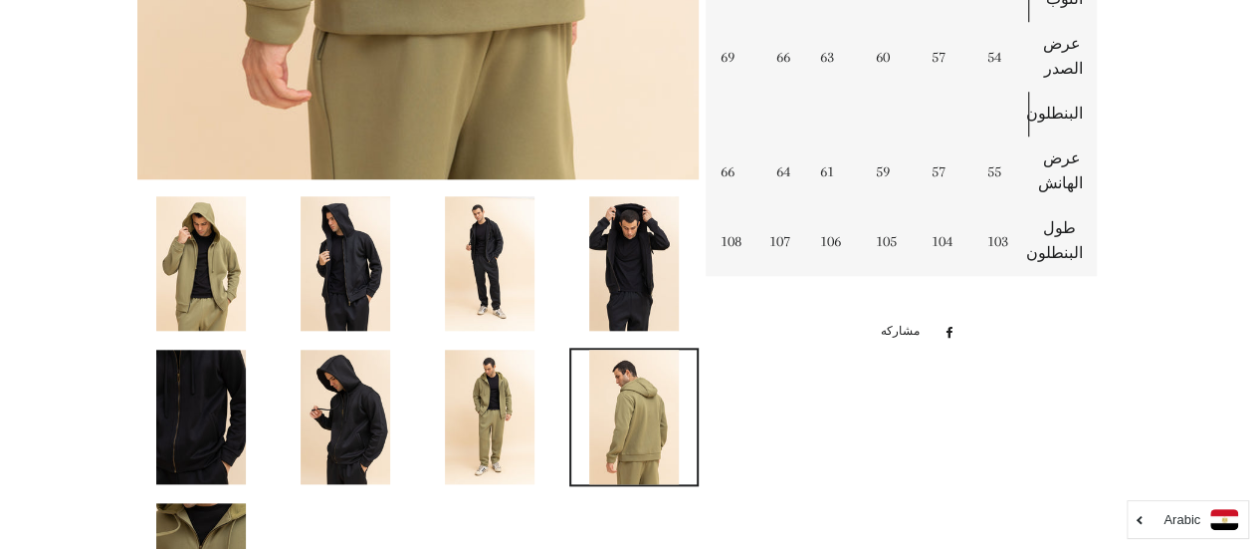
scroll to position [824, 0]
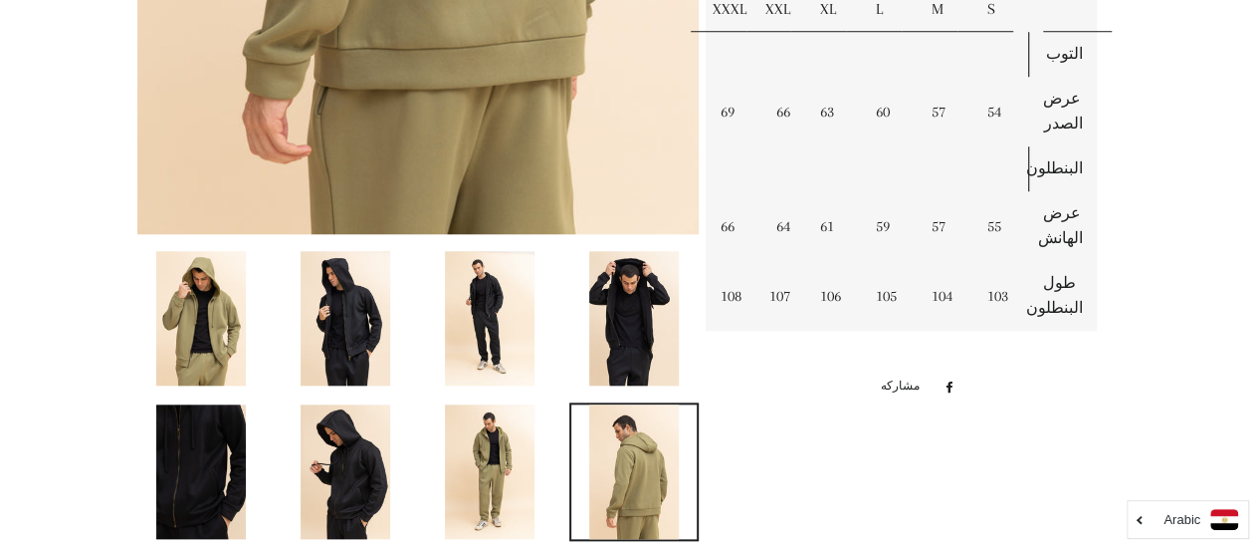
click at [507, 451] on img at bounding box center [490, 471] width 90 height 134
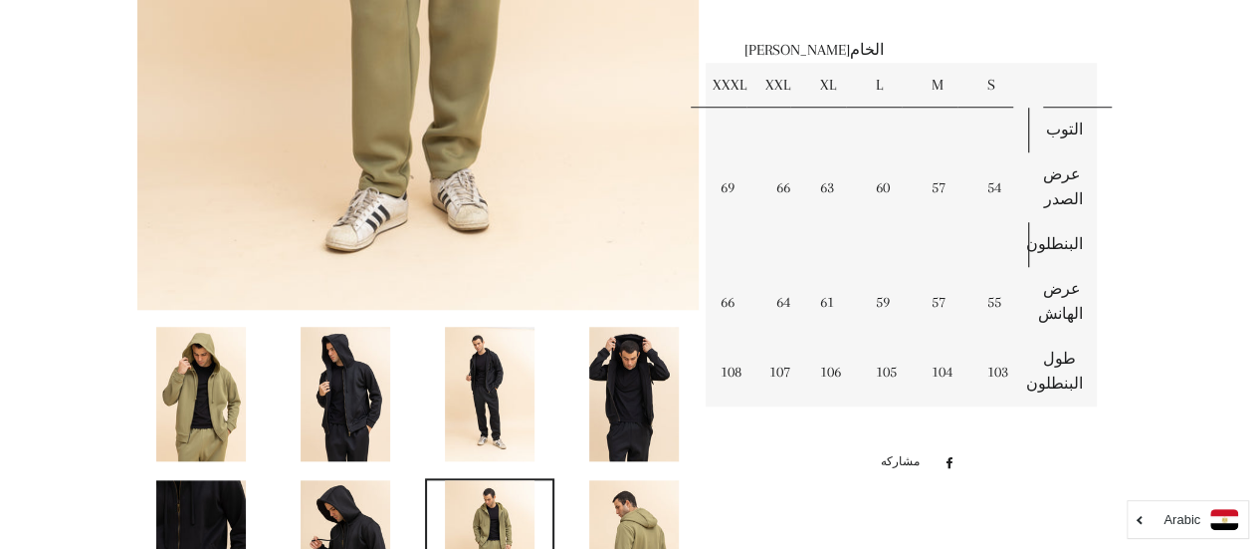
scroll to position [765, 0]
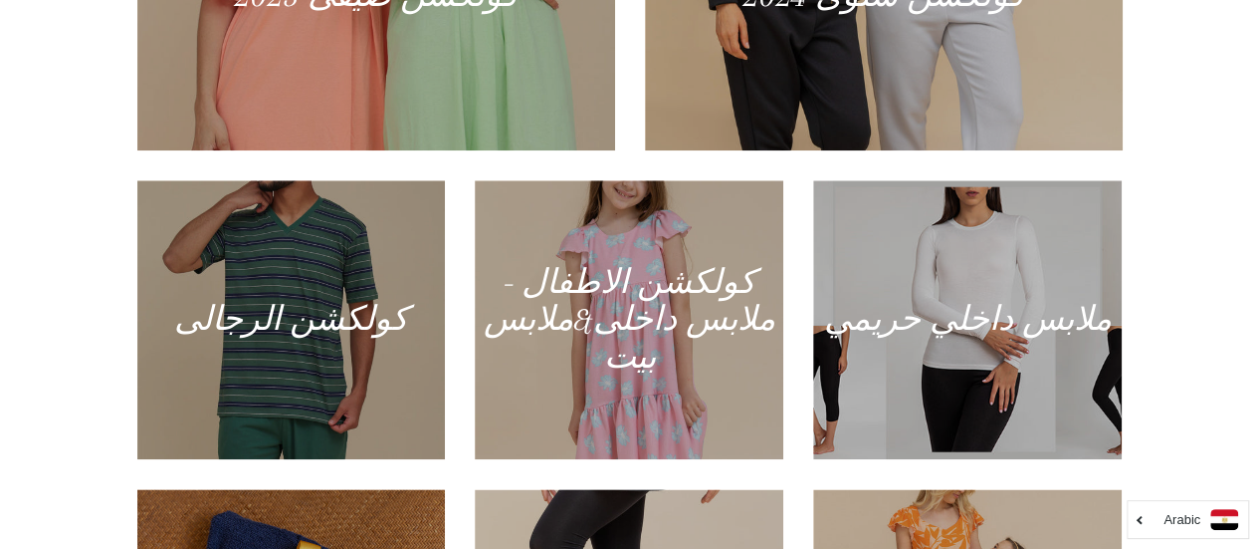
scroll to position [1017, 0]
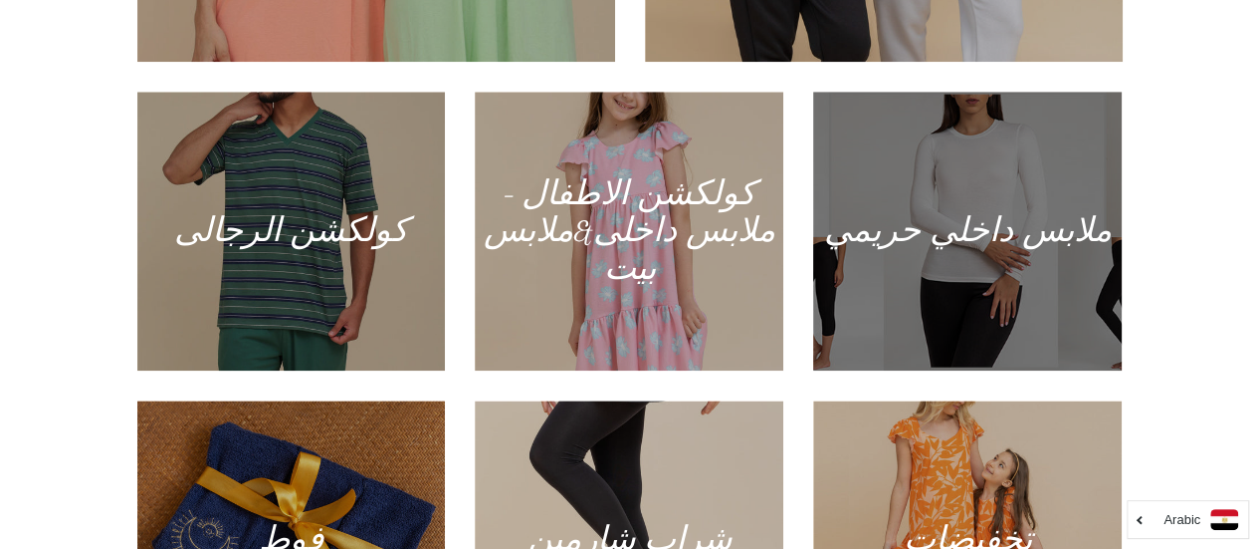
click at [990, 260] on div at bounding box center [968, 231] width 318 height 287
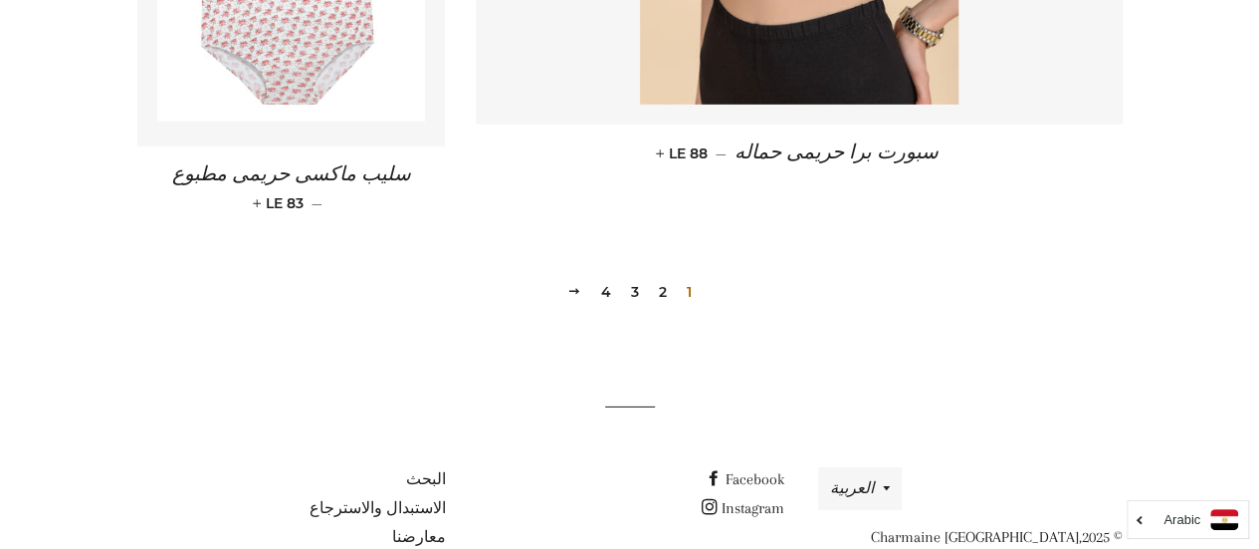
scroll to position [3079, 0]
click at [563, 298] on link "التالي" at bounding box center [574, 292] width 30 height 31
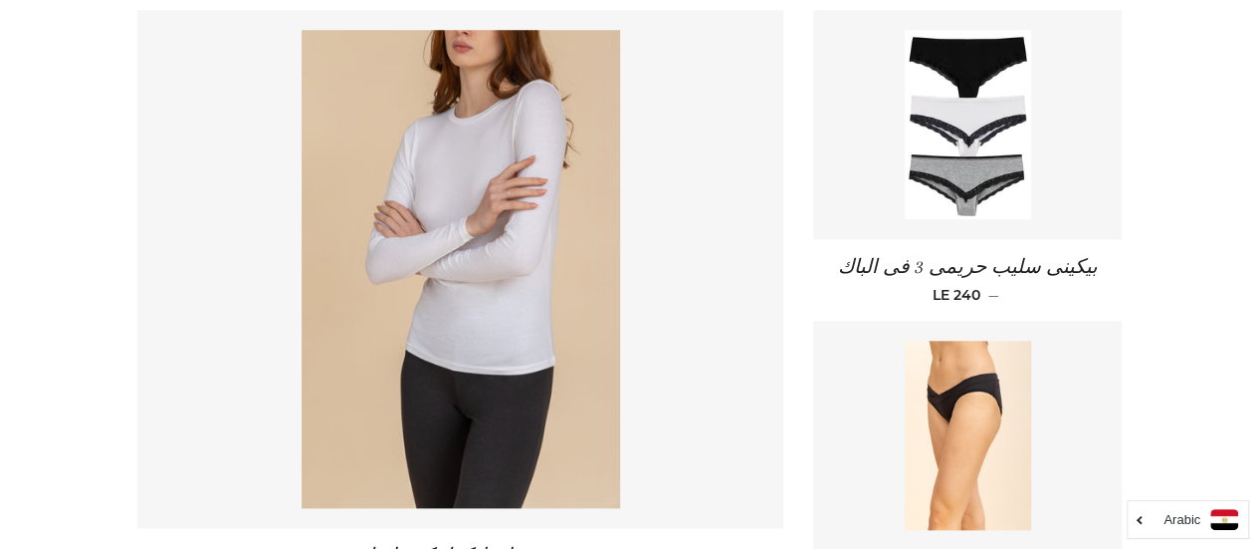
scroll to position [885, 0]
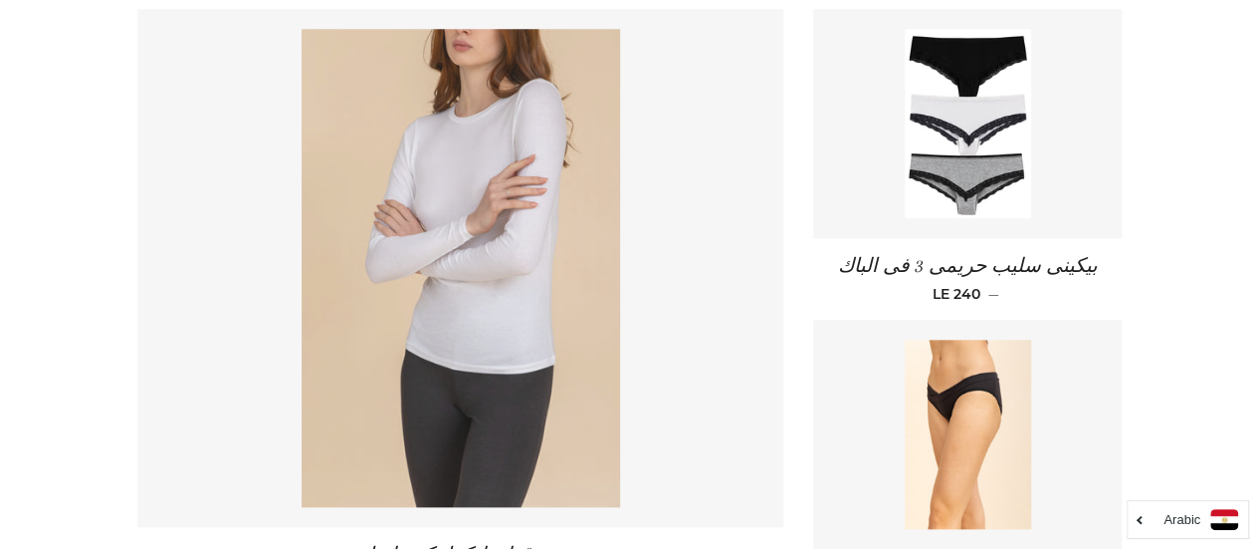
click at [563, 298] on img at bounding box center [461, 268] width 319 height 478
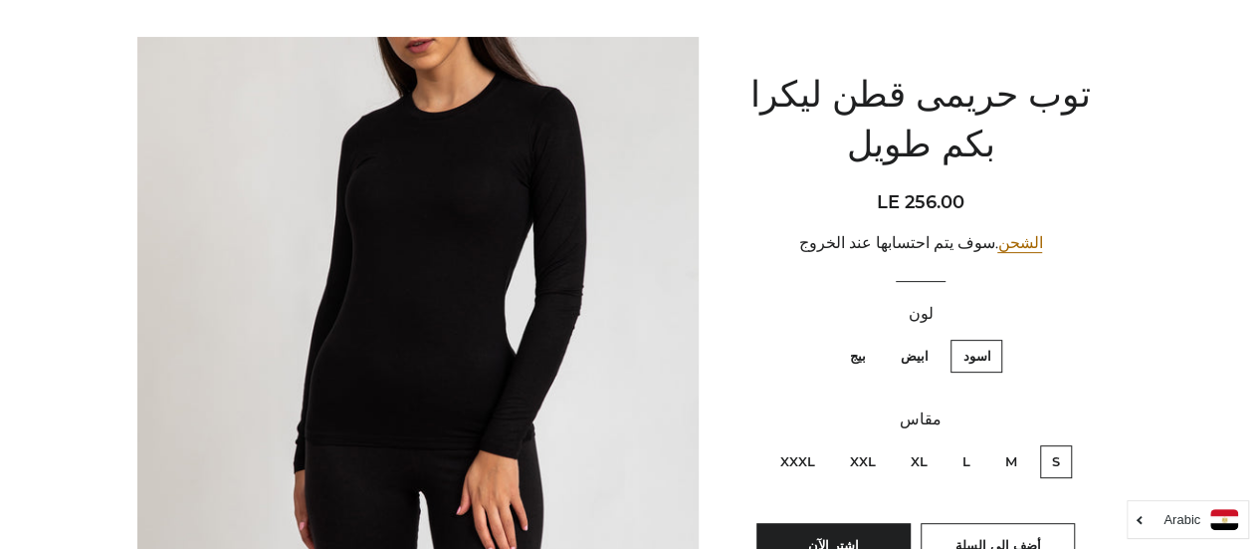
scroll to position [181, 0]
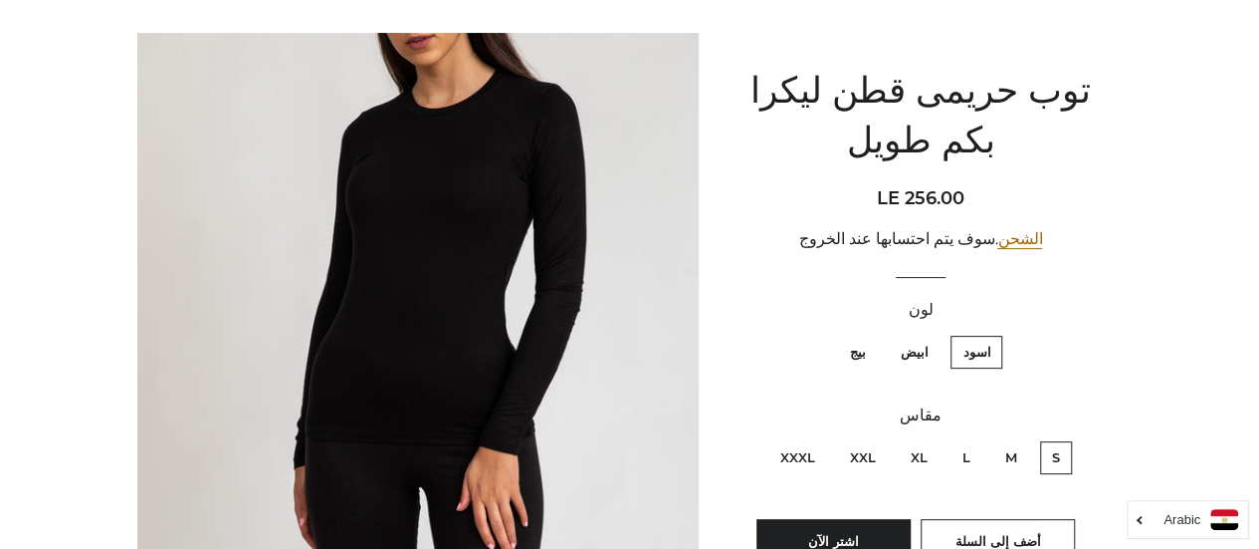
click at [909, 352] on label "ابيض" at bounding box center [914, 351] width 52 height 33
click at [933, 334] on input "ابيض" at bounding box center [933, 333] width 1 height 1
radio input "true"
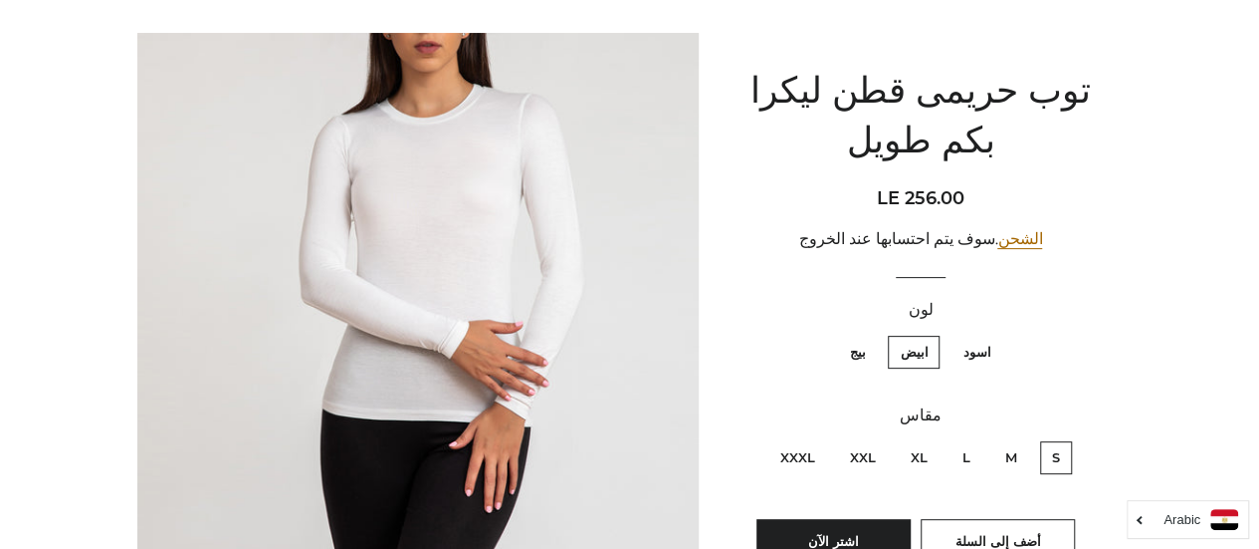
click at [1007, 461] on label "M" at bounding box center [1012, 457] width 36 height 33
click at [1022, 439] on input "M" at bounding box center [1022, 438] width 1 height 1
radio input "true"
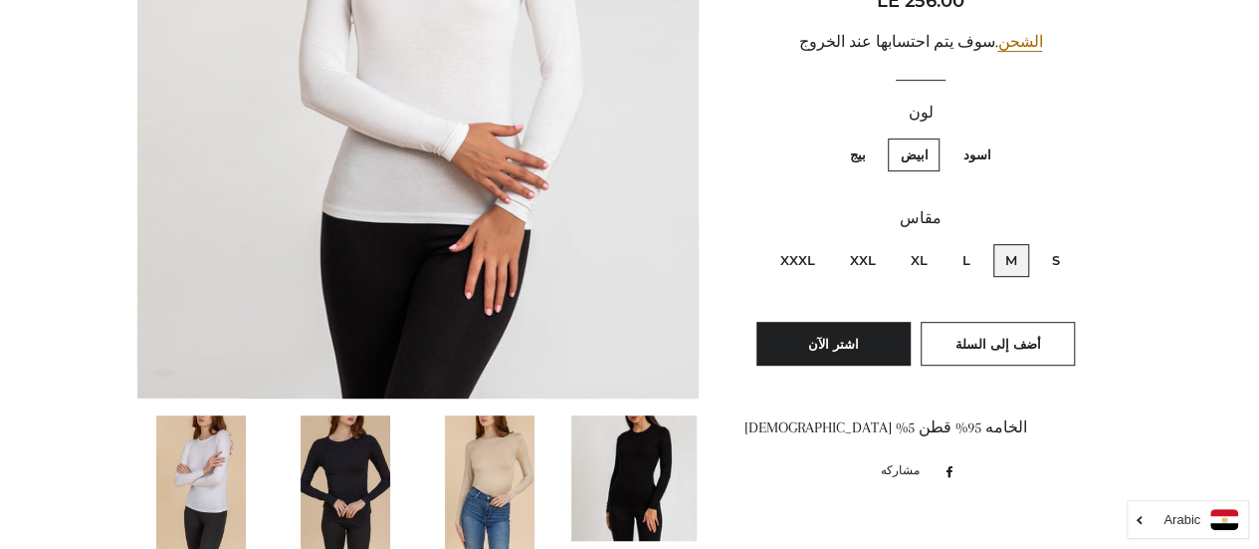
scroll to position [380, 0]
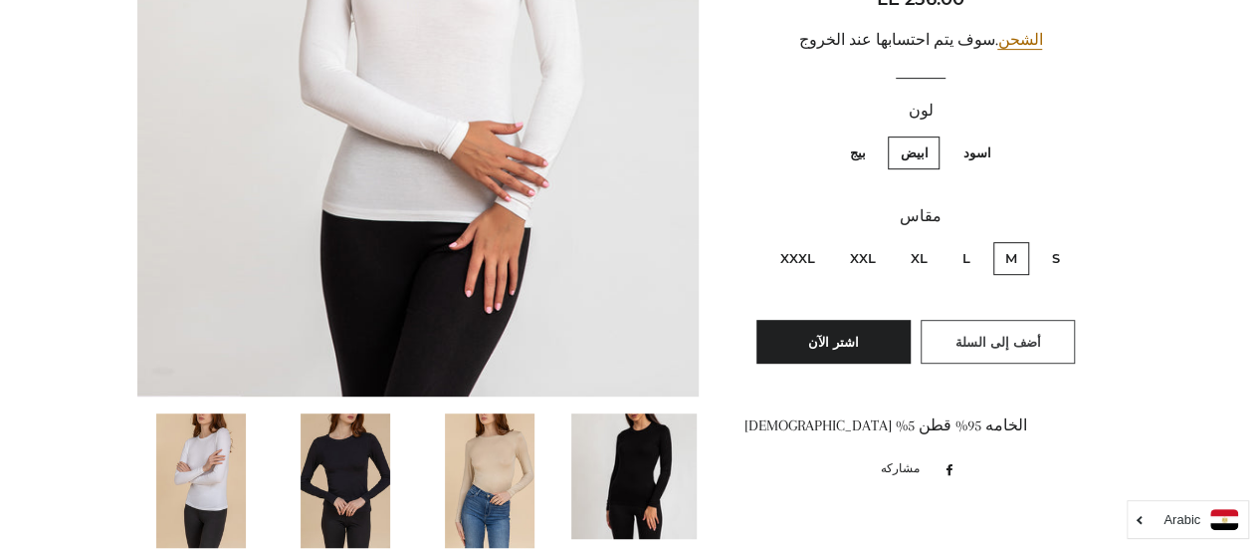
click at [1005, 337] on span "أضف إلى السلة" at bounding box center [998, 342] width 86 height 16
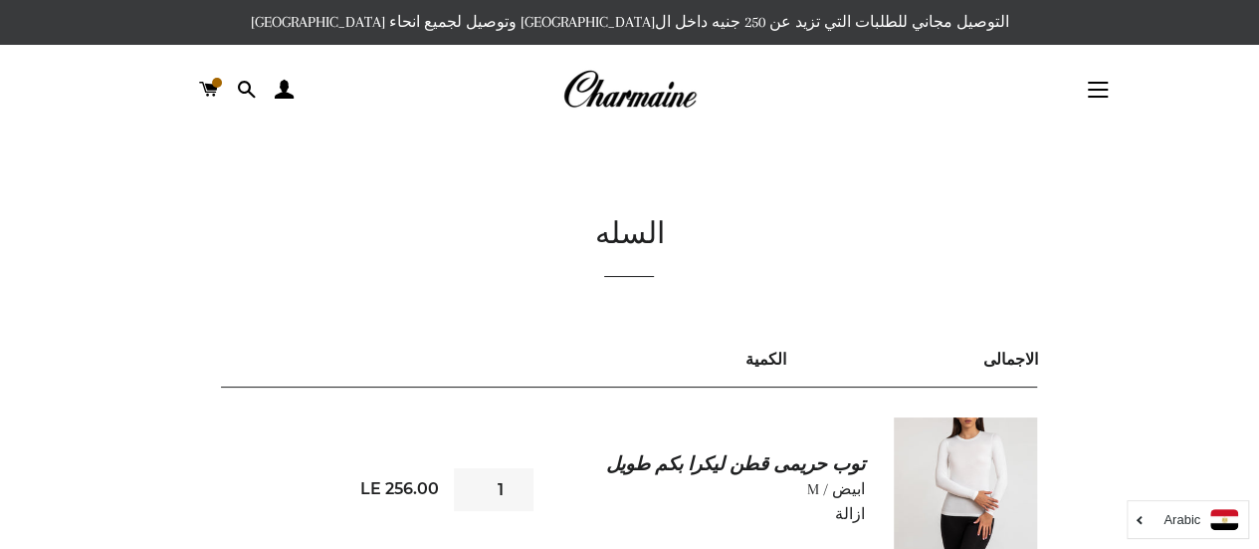
scroll to position [368, 0]
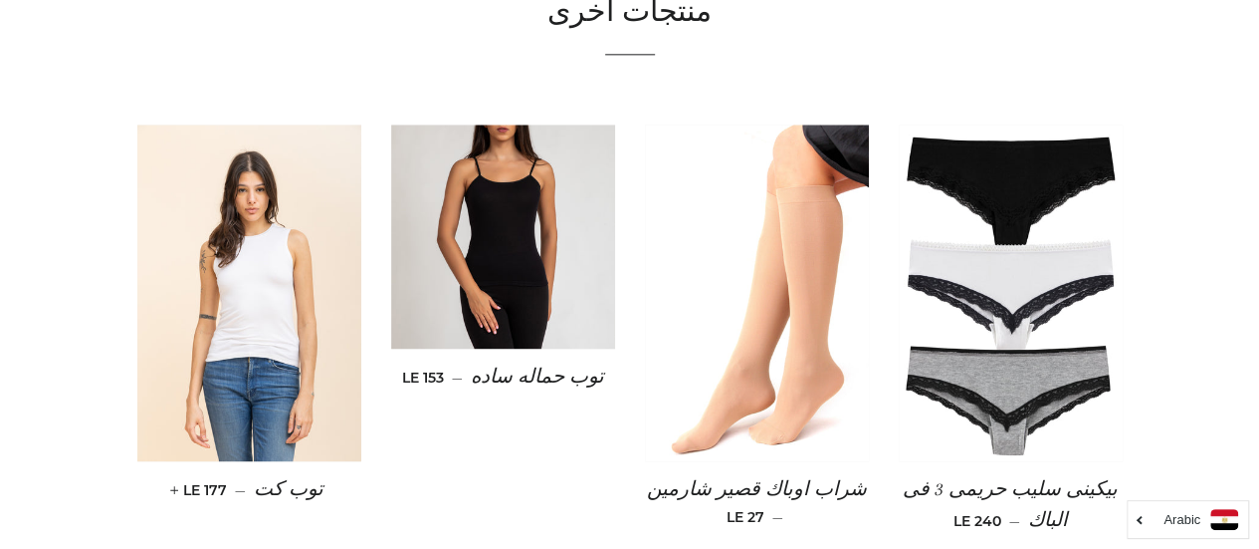
scroll to position [1238, 0]
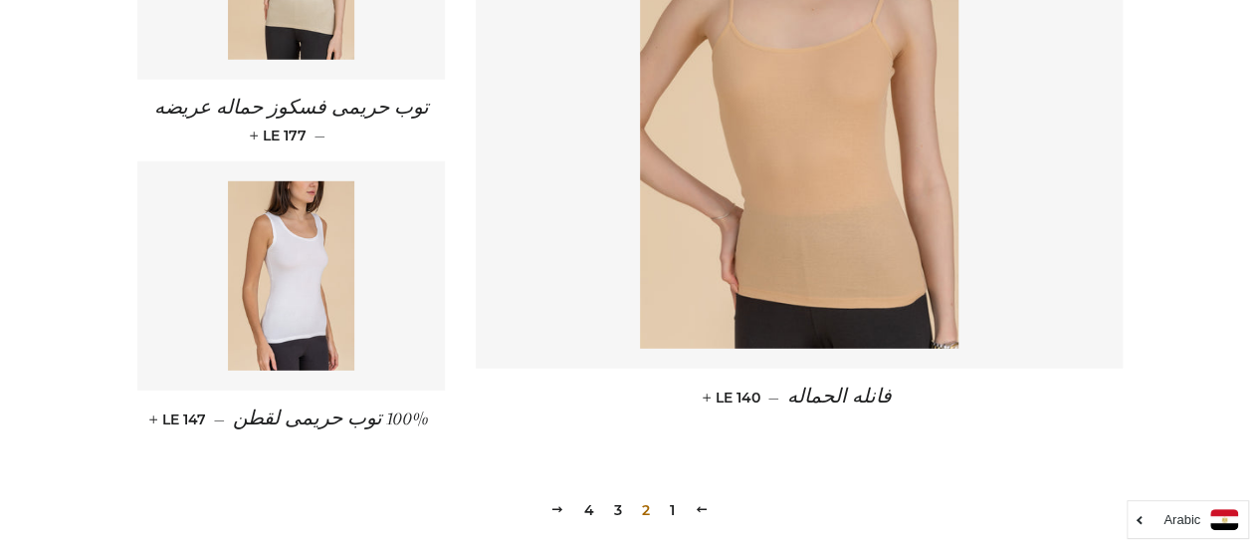
scroll to position [2855, 0]
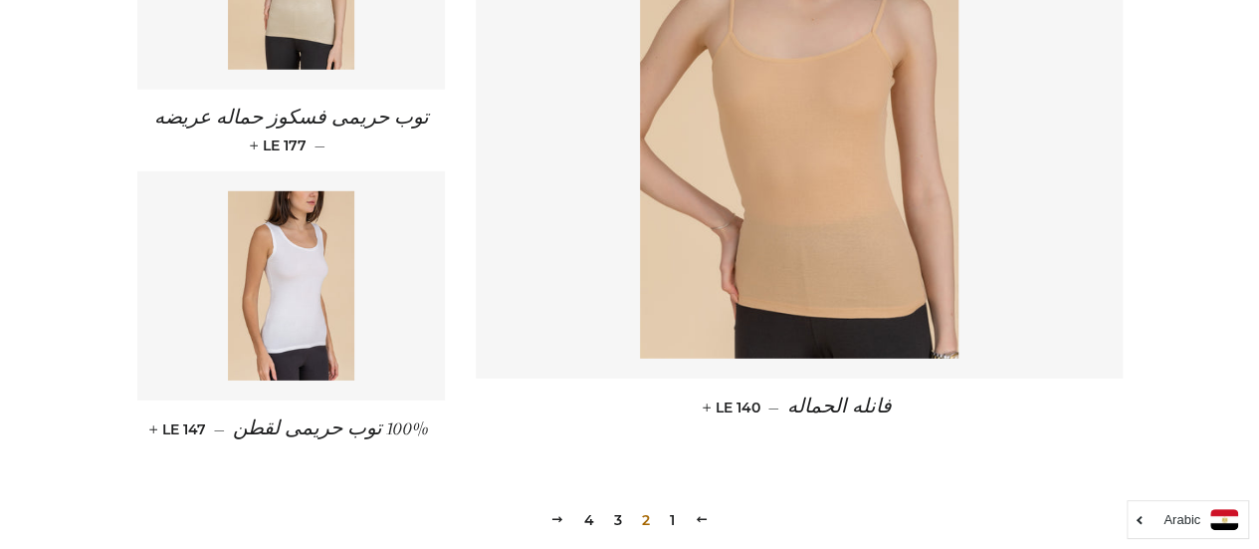
click at [614, 524] on link "3" at bounding box center [618, 520] width 24 height 30
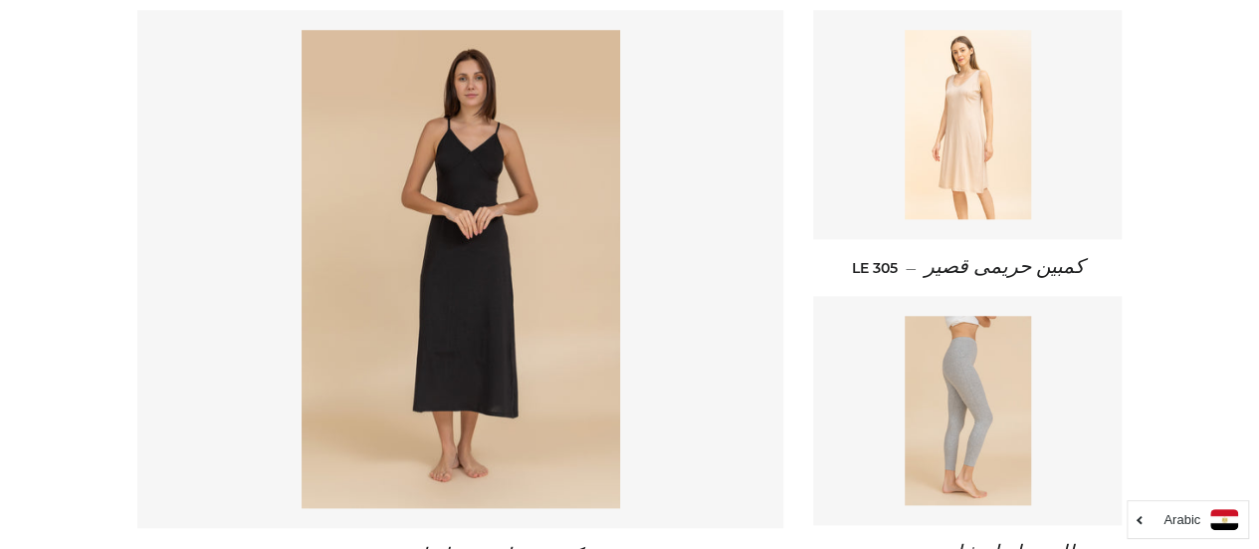
scroll to position [883, 0]
click at [924, 183] on img at bounding box center [968, 125] width 126 height 189
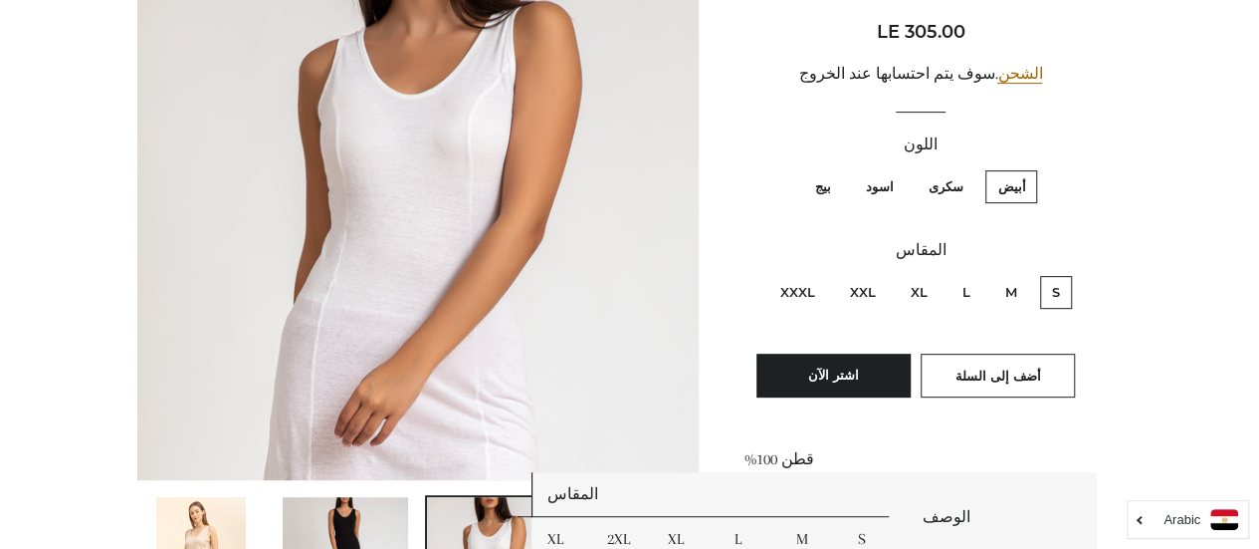
scroll to position [253, 0]
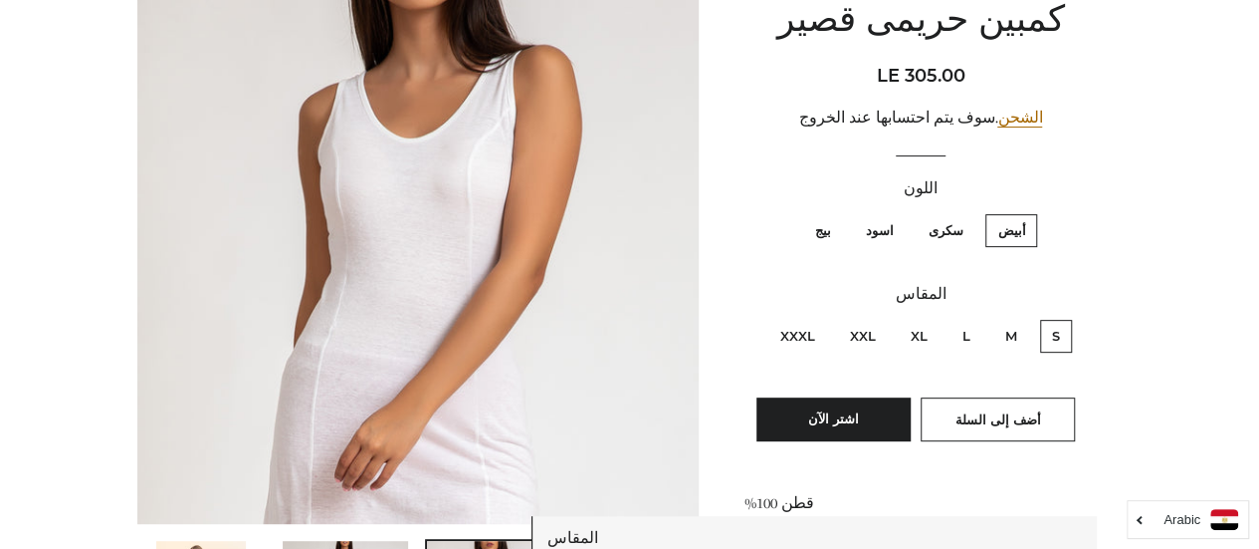
click at [825, 232] on label "بيج" at bounding box center [822, 230] width 40 height 33
click at [835, 212] on input "بيج" at bounding box center [835, 211] width 1 height 1
radio input "true"
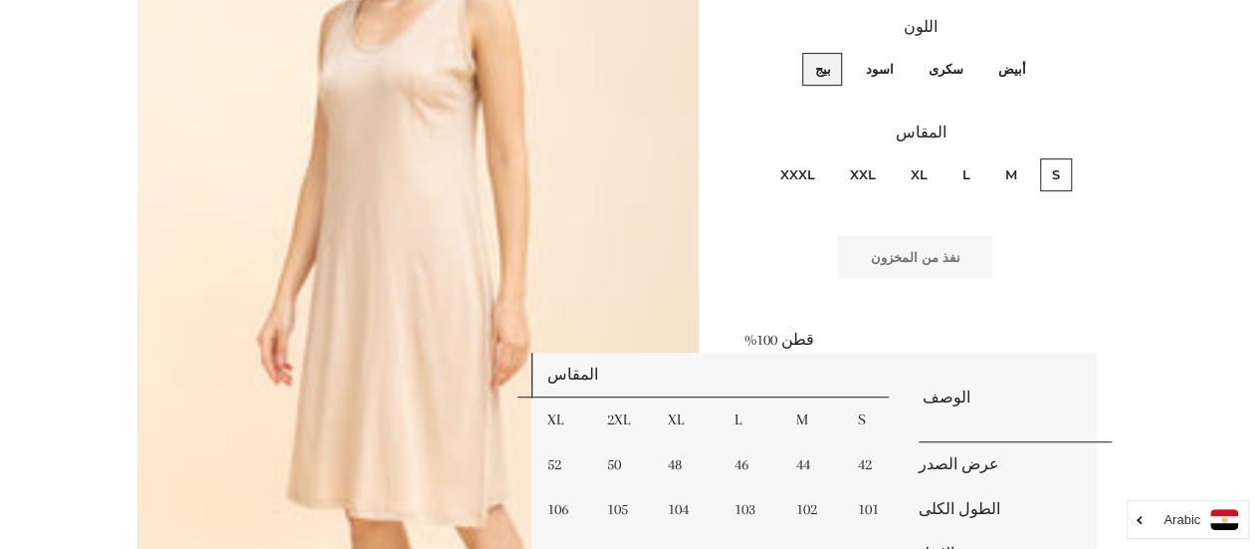
scroll to position [373, 0]
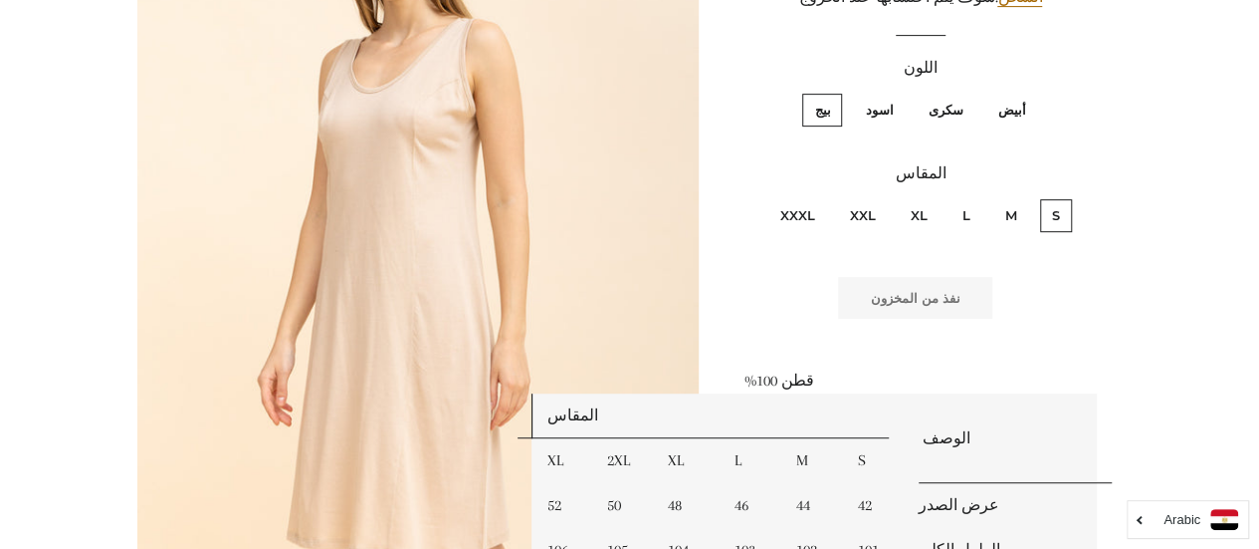
click at [878, 105] on label "اسود" at bounding box center [879, 110] width 52 height 33
click at [898, 92] on input "اسود" at bounding box center [898, 91] width 1 height 1
radio input "true"
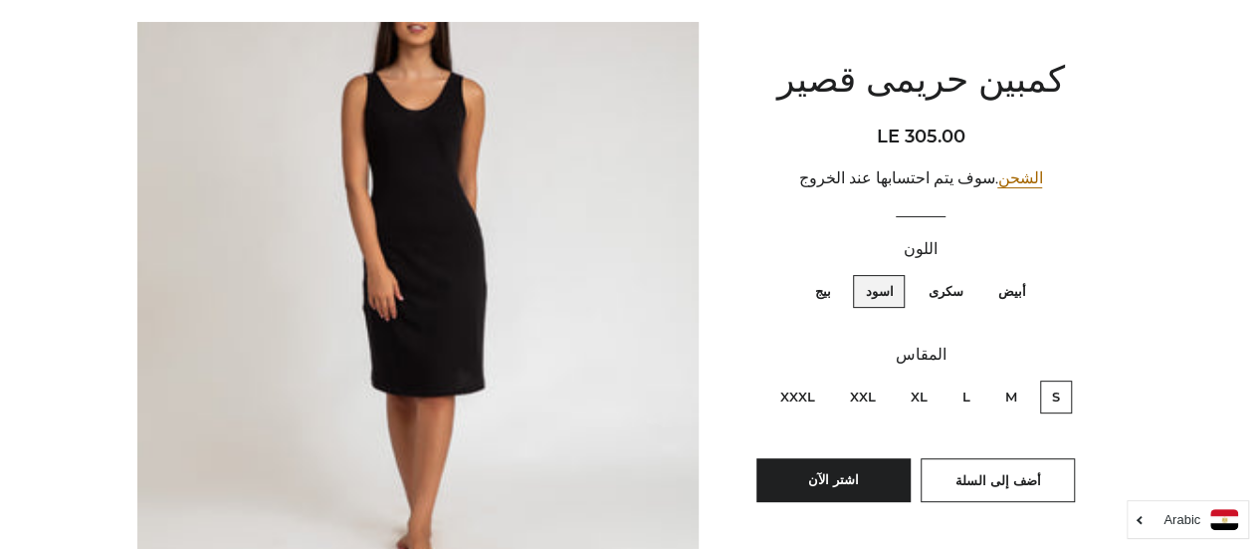
scroll to position [229, 0]
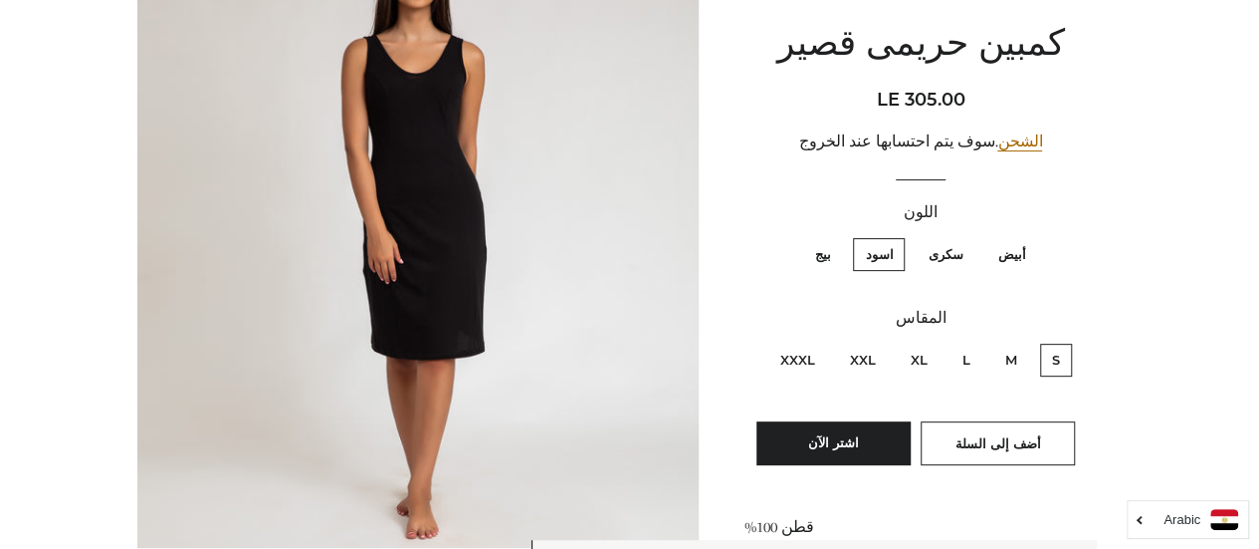
click at [945, 258] on label "سكرى" at bounding box center [945, 254] width 59 height 33
click at [968, 236] on input "سكرى" at bounding box center [968, 235] width 1 height 1
radio input "true"
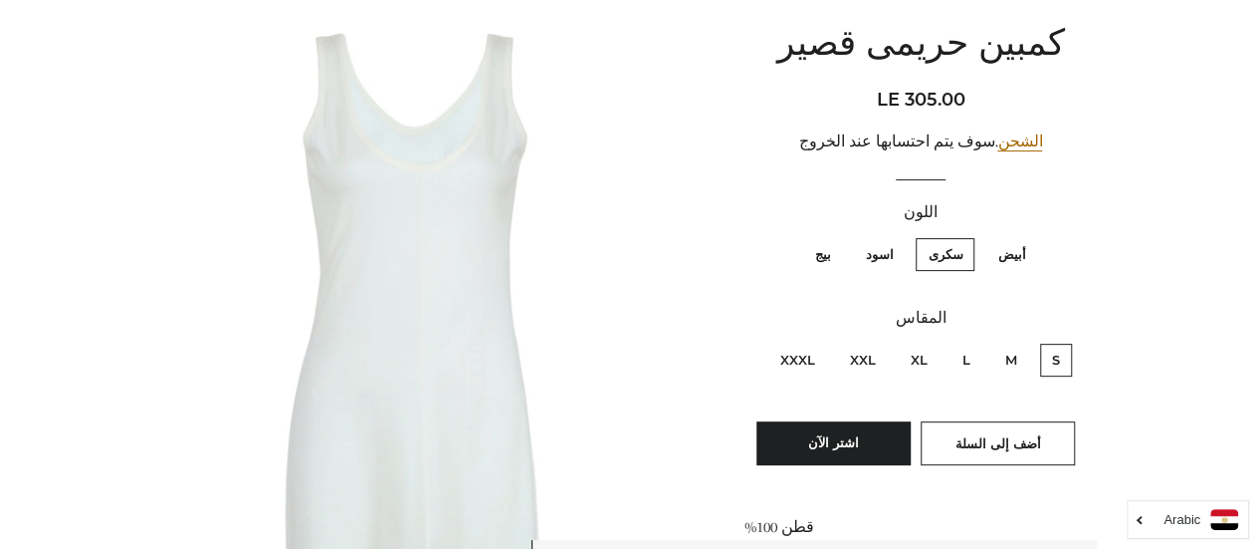
click at [997, 250] on label "أبيض" at bounding box center [1012, 254] width 52 height 33
click at [1030, 236] on input "أبيض" at bounding box center [1030, 235] width 1 height 1
radio input "true"
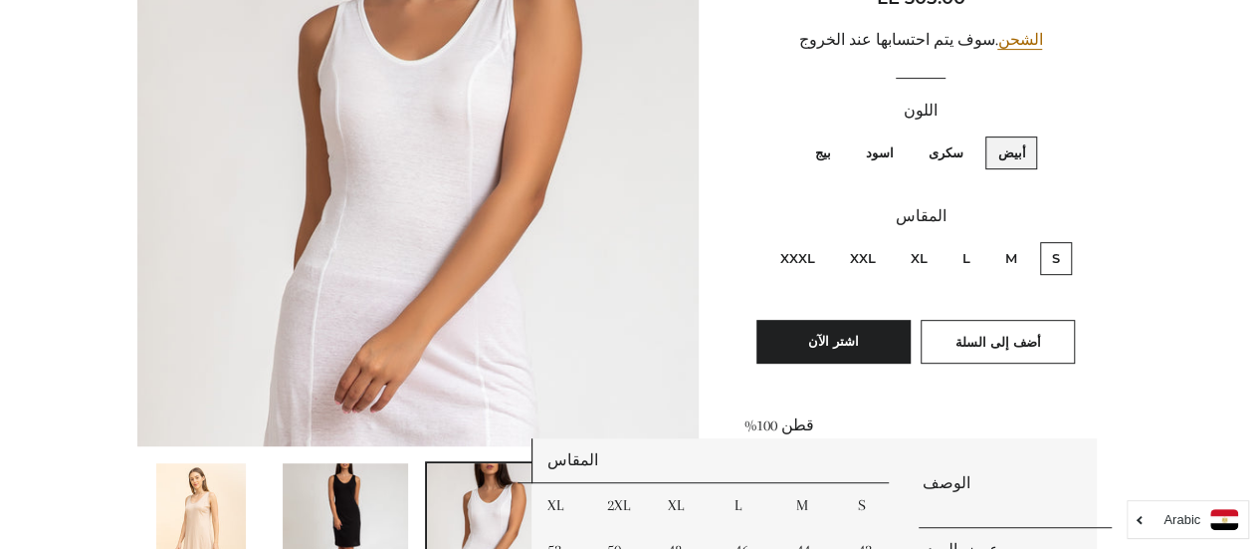
scroll to position [258, 0]
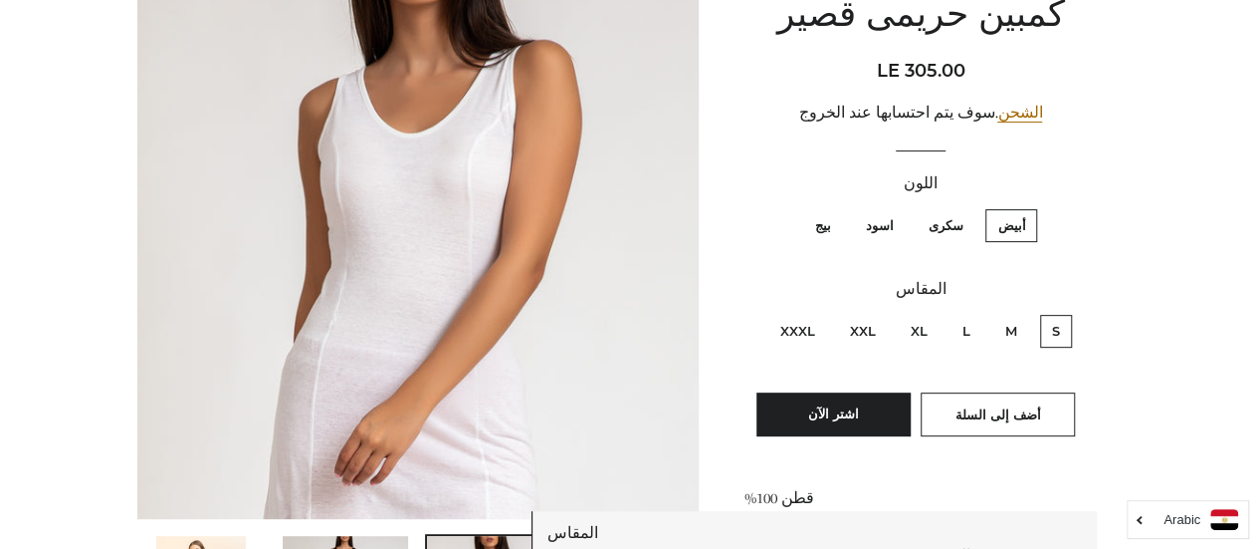
click at [877, 226] on label "اسود" at bounding box center [879, 225] width 52 height 33
click at [898, 207] on input "اسود" at bounding box center [898, 206] width 1 height 1
radio input "true"
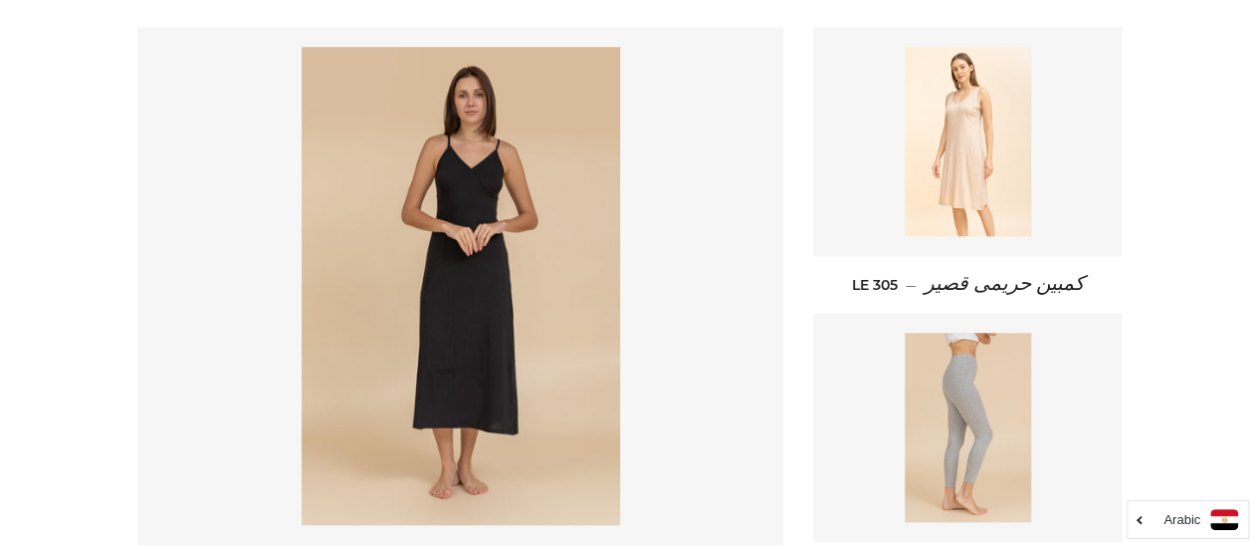
scroll to position [866, 0]
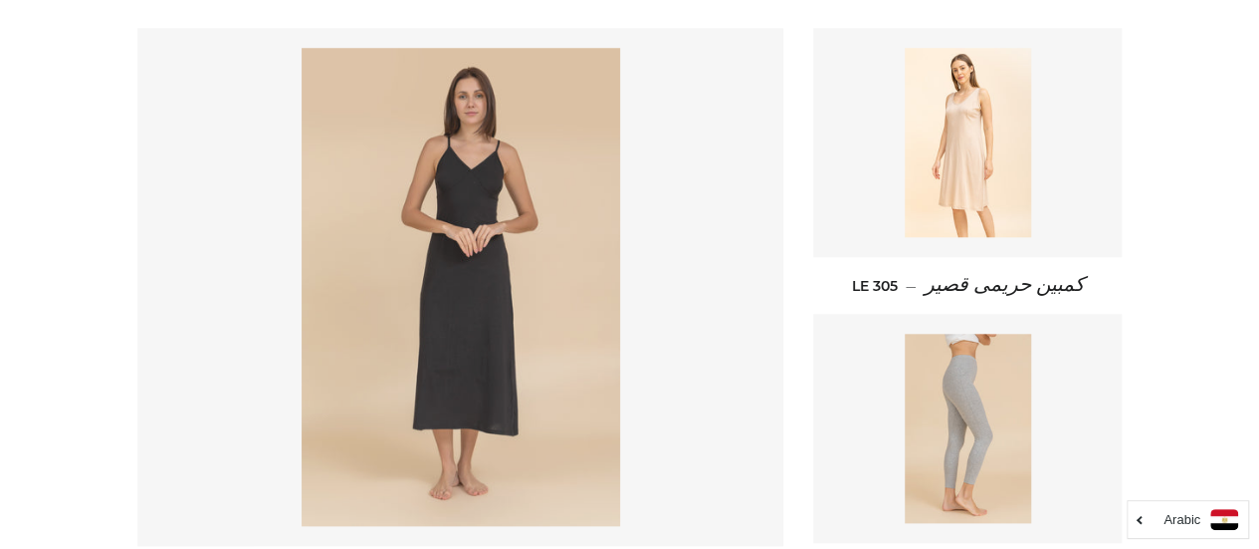
click at [599, 267] on img at bounding box center [461, 287] width 319 height 478
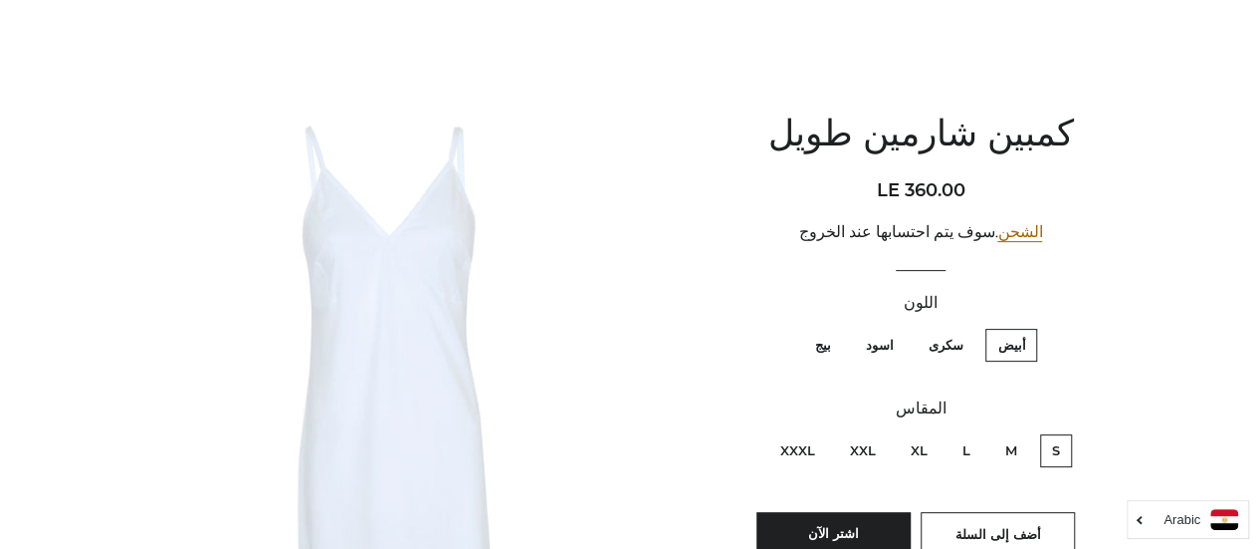
scroll to position [153, 0]
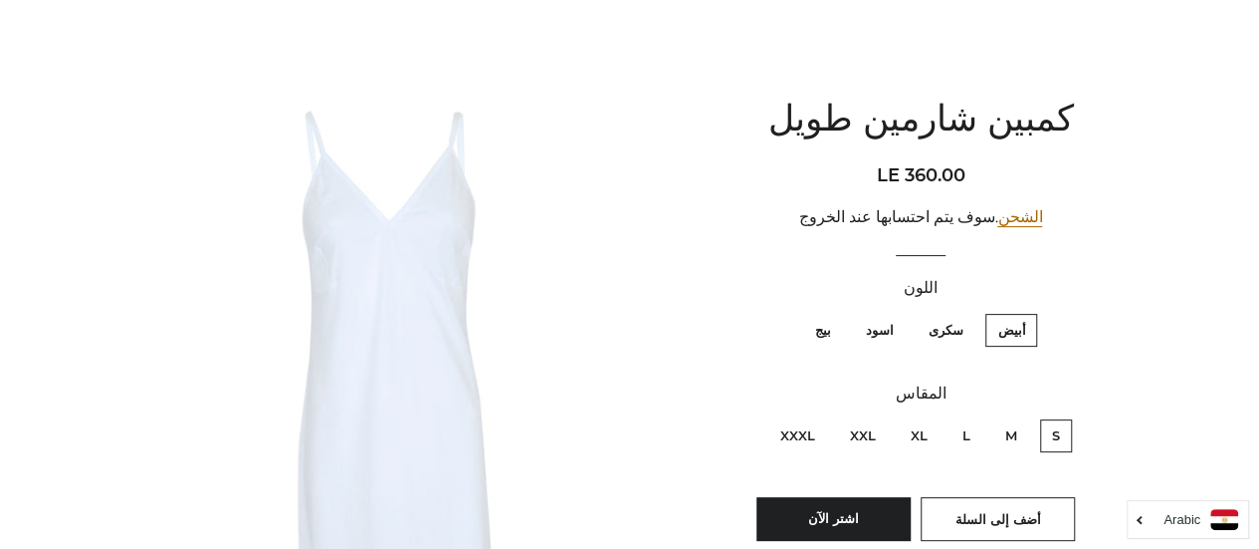
click at [825, 338] on label "بيج" at bounding box center [822, 330] width 40 height 33
click at [835, 312] on input "بيج" at bounding box center [835, 311] width 1 height 1
radio input "true"
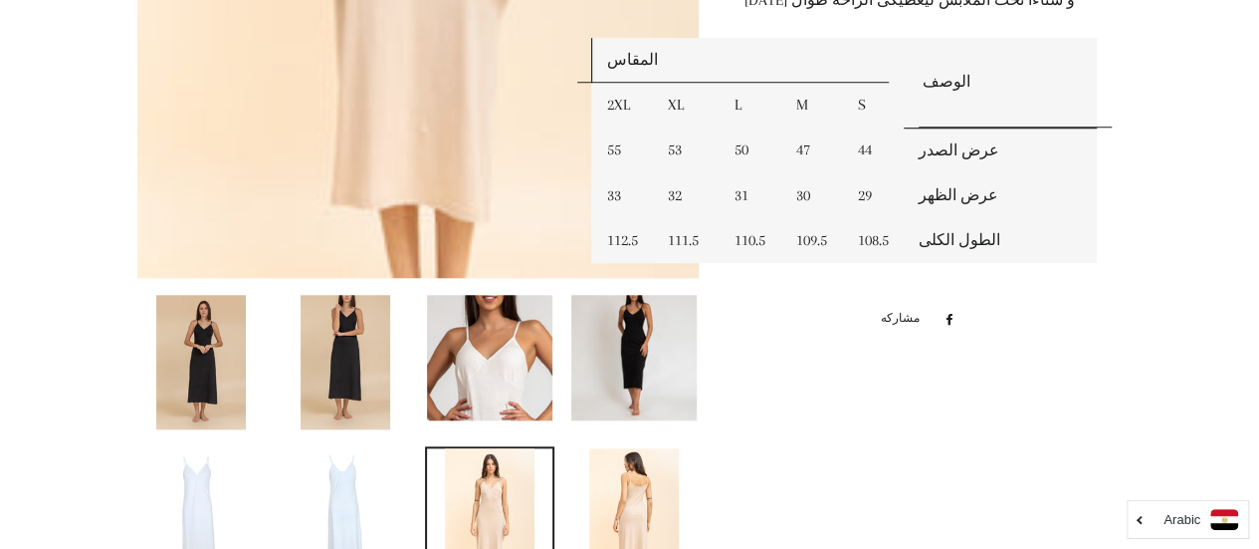
scroll to position [805, 0]
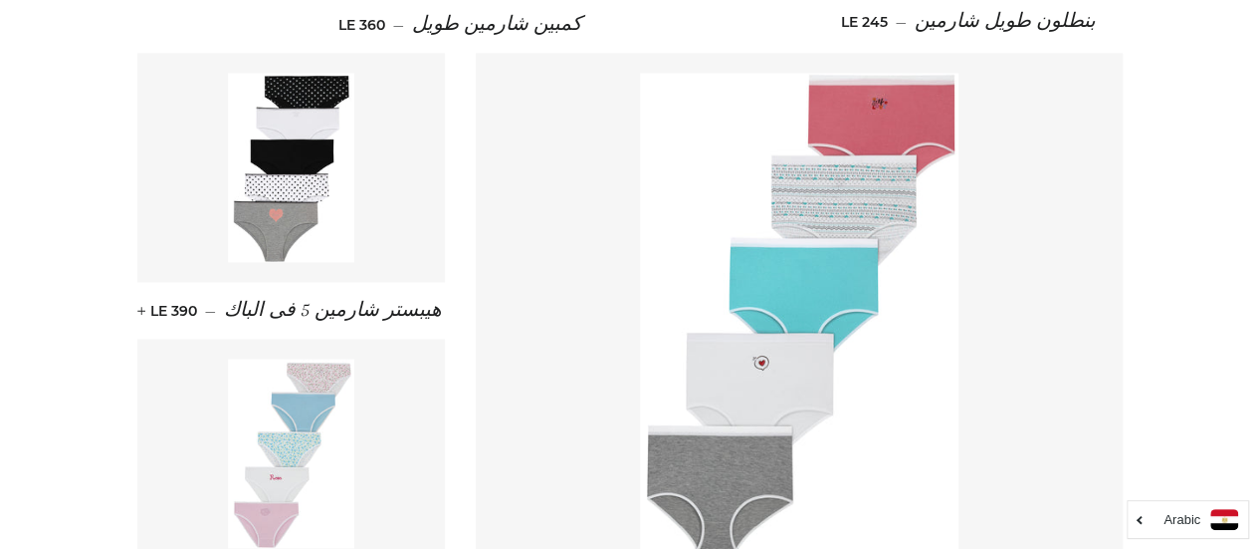
scroll to position [1408, 0]
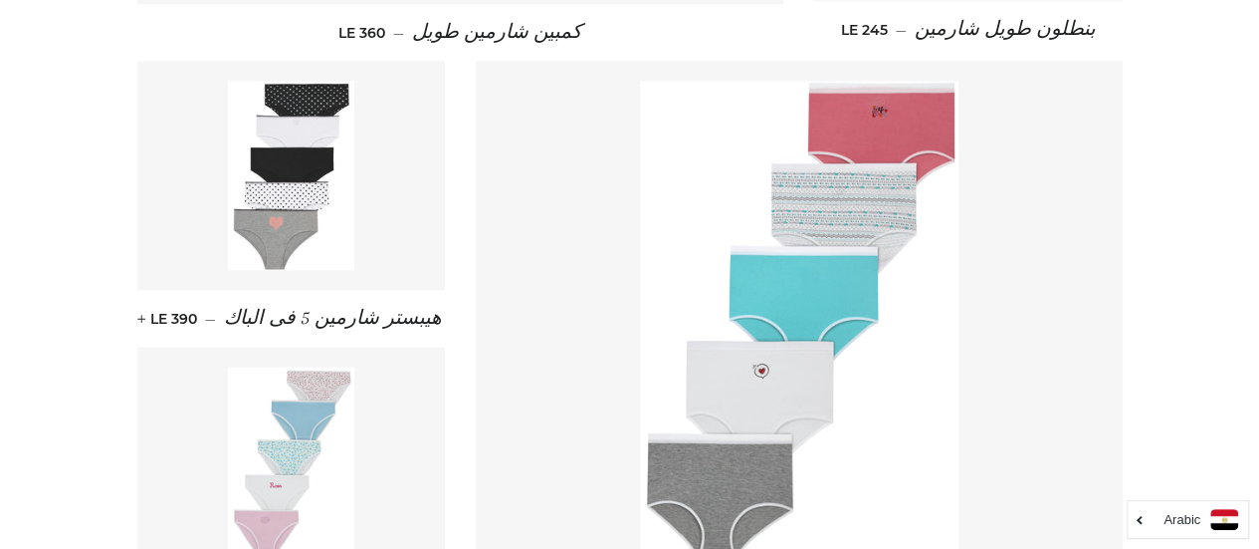
click at [409, 234] on link at bounding box center [291, 175] width 309 height 229
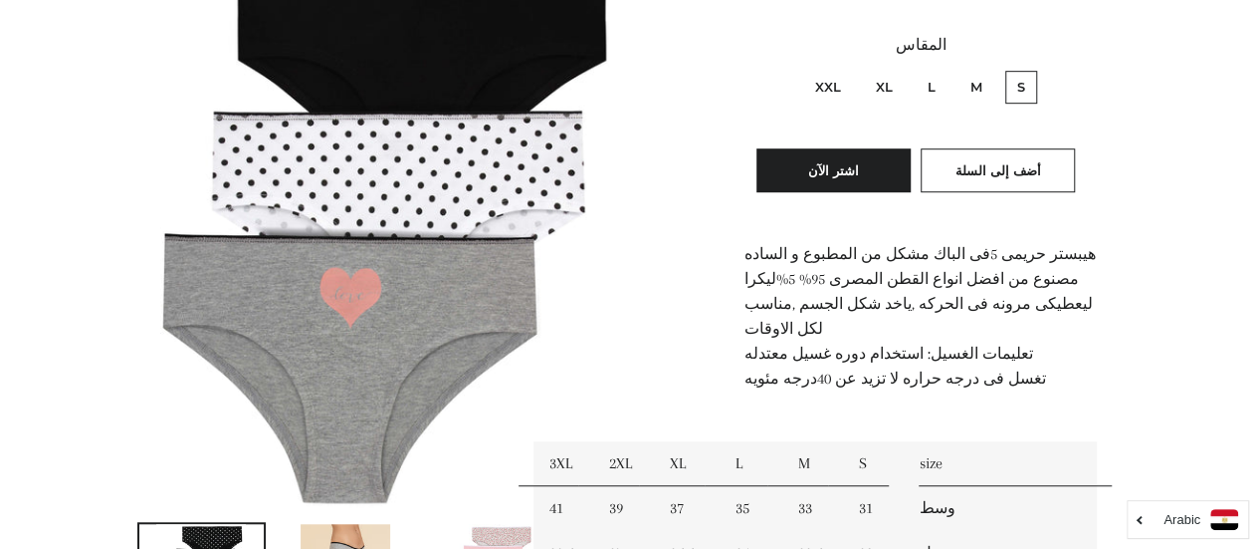
scroll to position [553, 0]
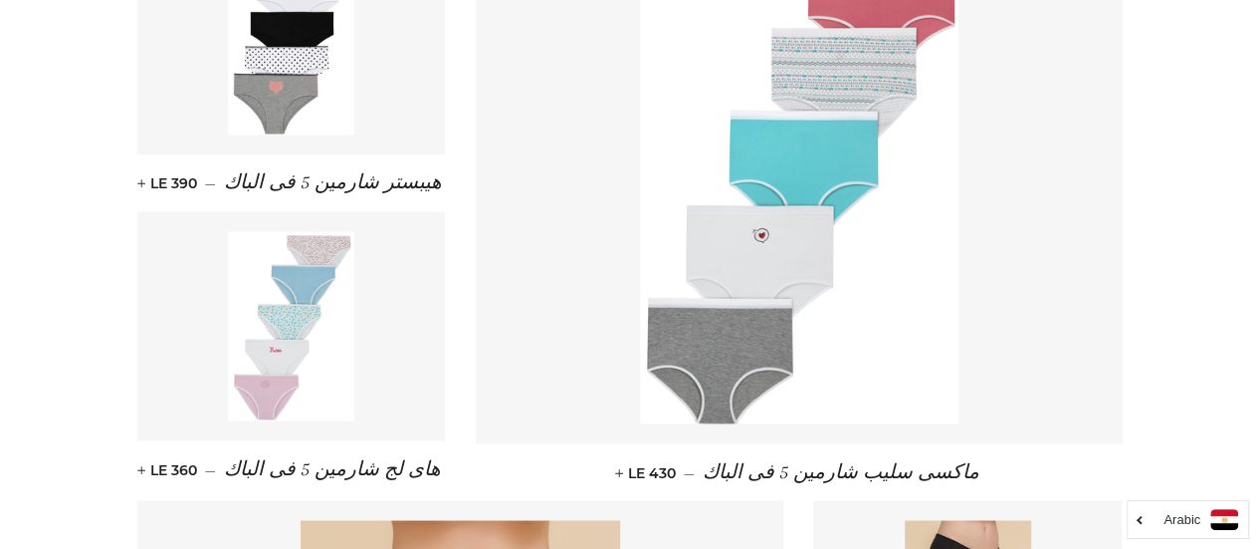
scroll to position [1544, 0]
click at [414, 388] on link at bounding box center [291, 324] width 309 height 229
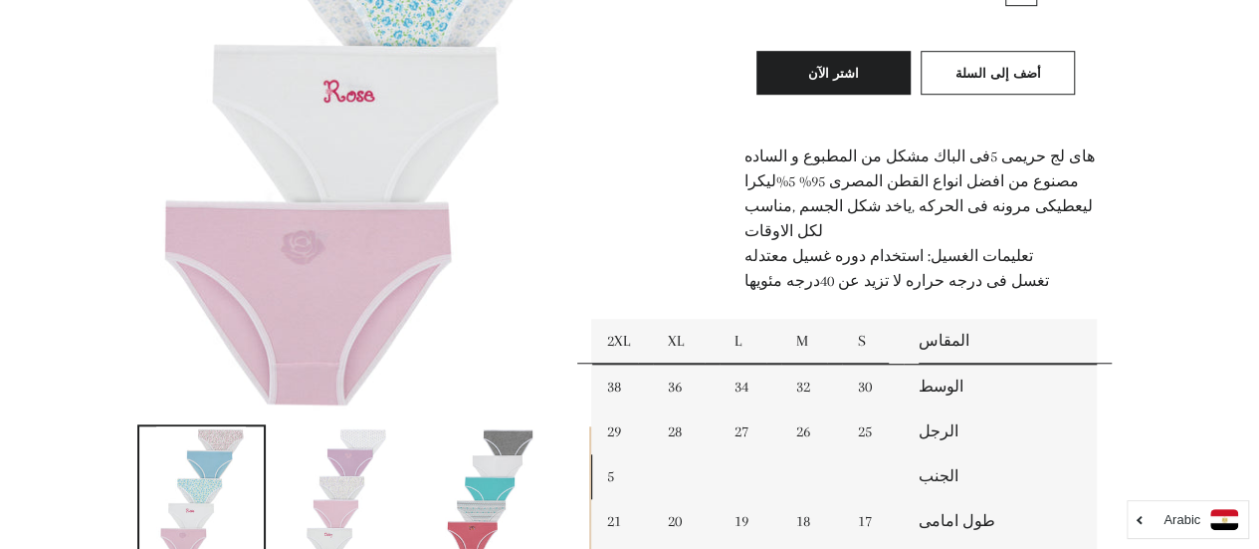
scroll to position [659, 0]
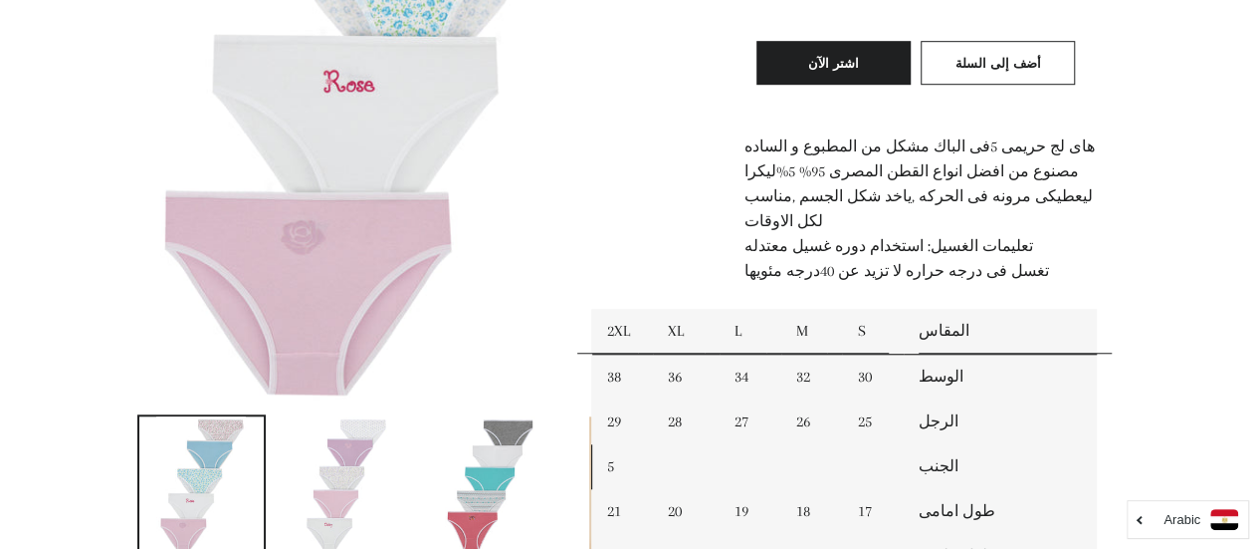
click at [366, 471] on img at bounding box center [346, 483] width 90 height 134
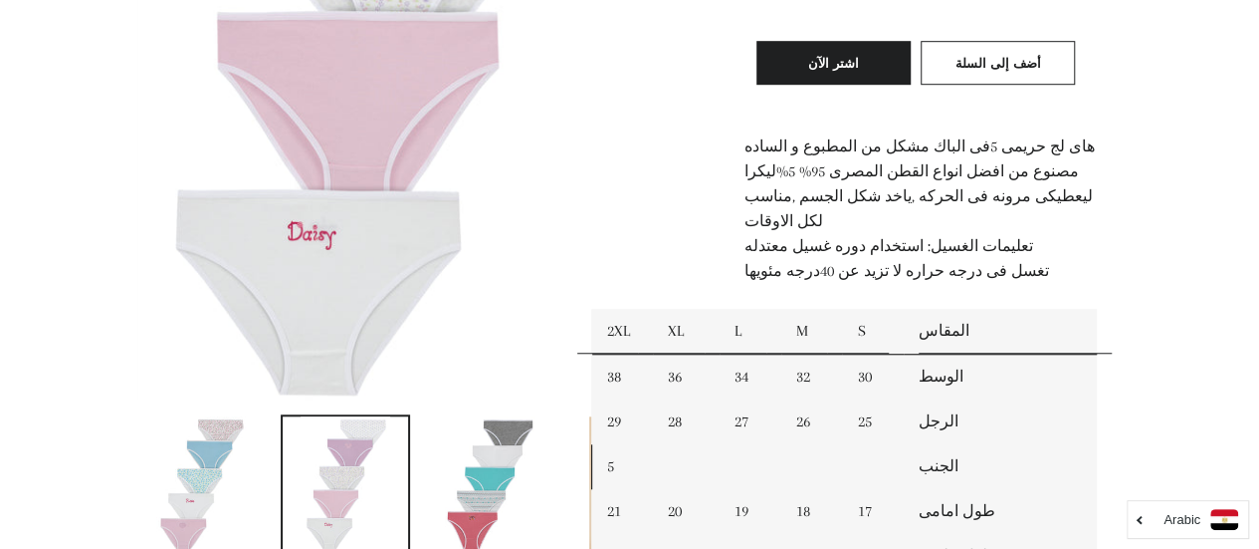
click at [445, 483] on img at bounding box center [490, 483] width 90 height 134
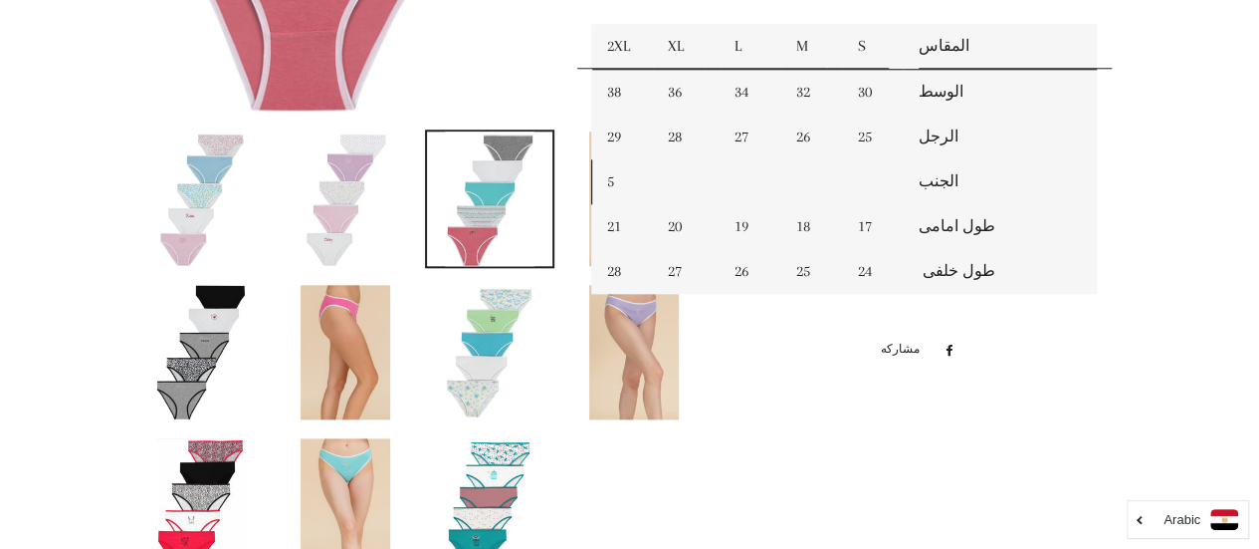
scroll to position [1029, 0]
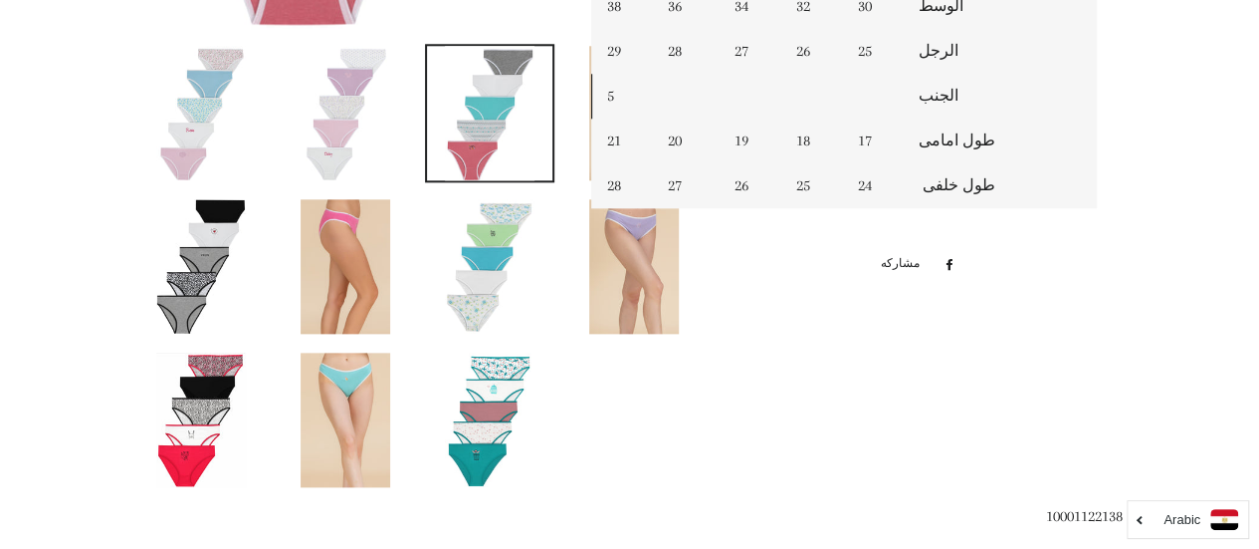
click at [473, 452] on img at bounding box center [490, 419] width 90 height 134
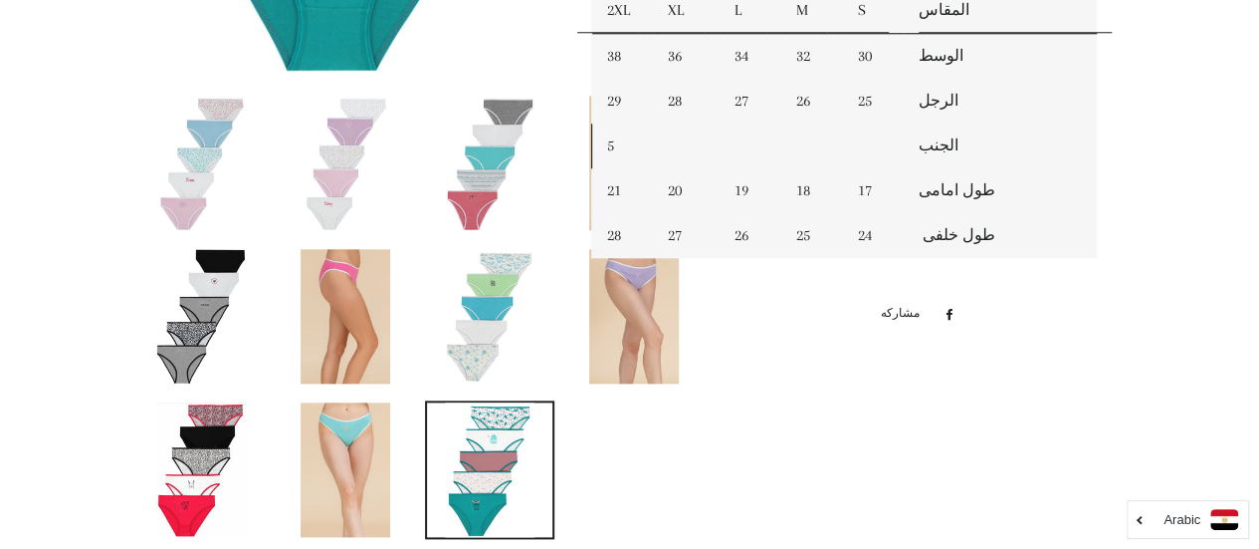
scroll to position [956, 0]
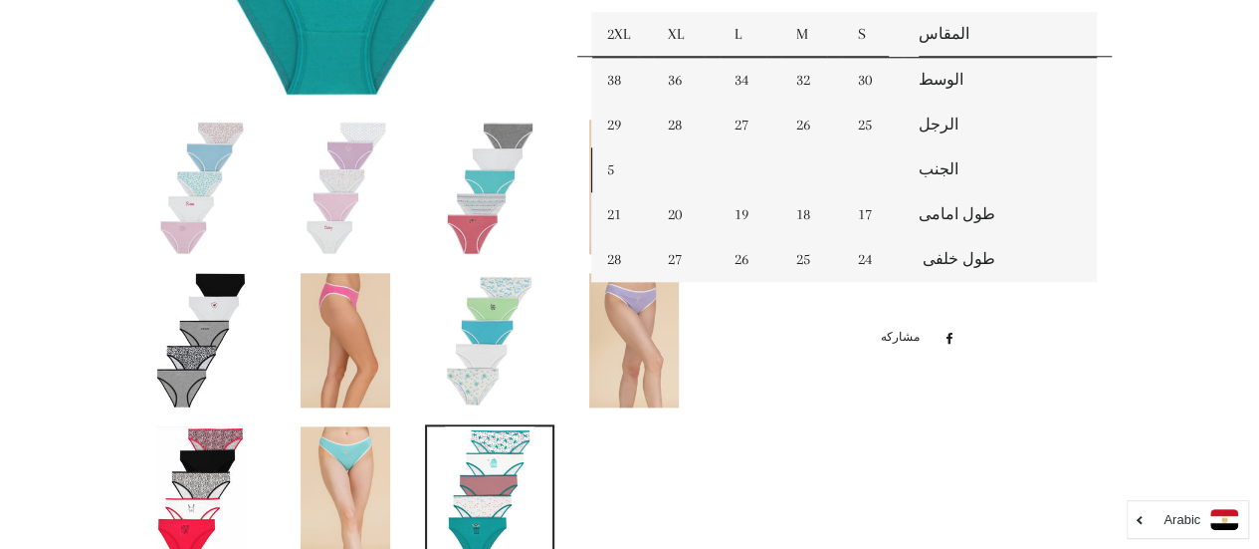
click at [352, 475] on img at bounding box center [346, 493] width 90 height 134
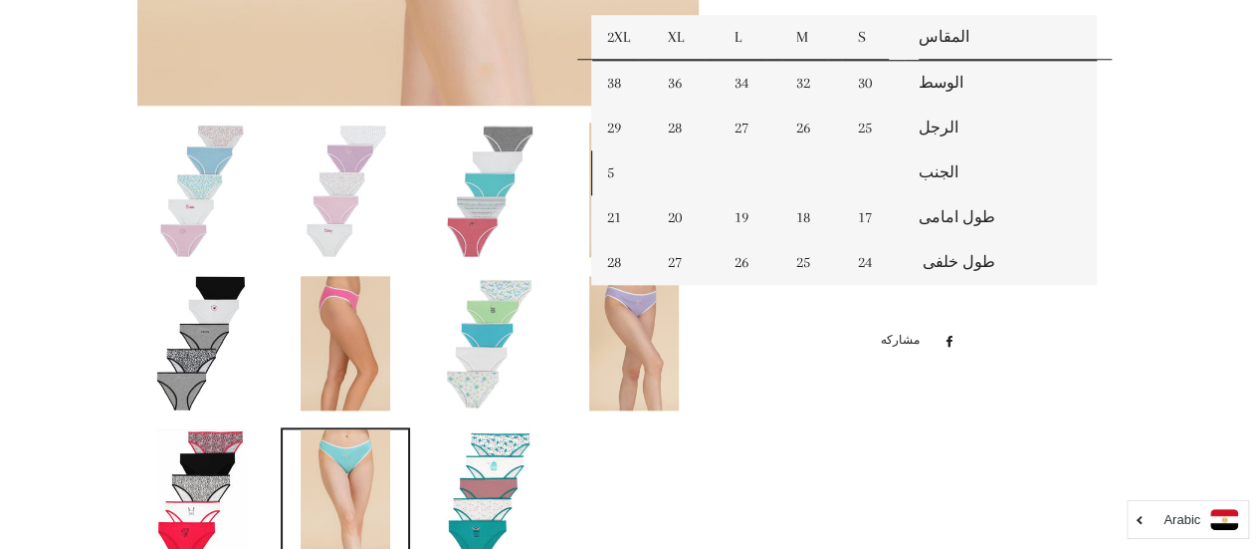
scroll to position [1110, 0]
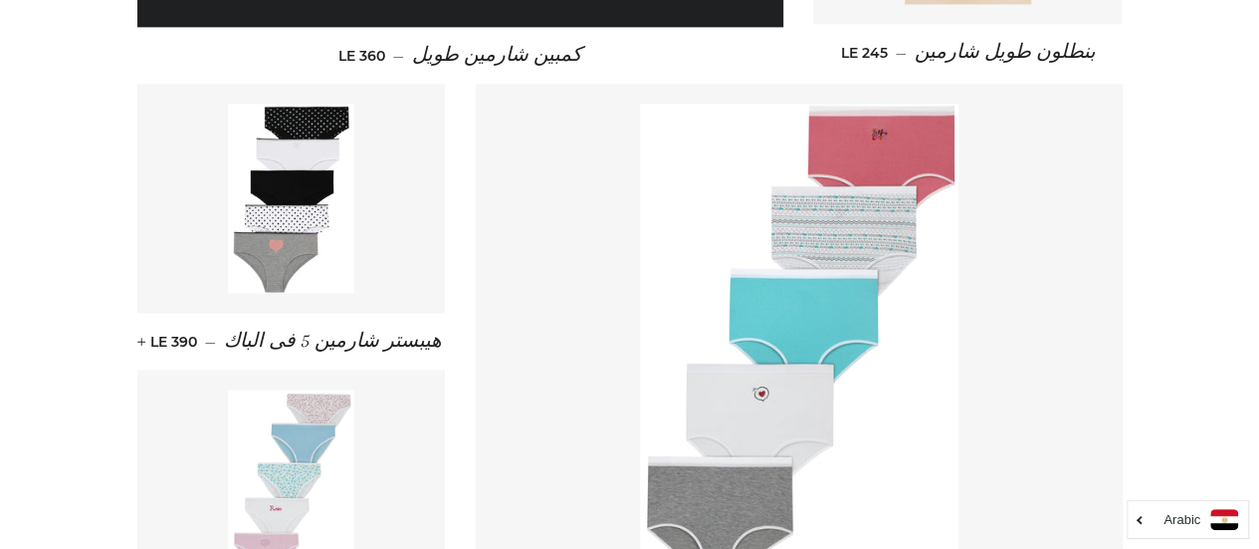
scroll to position [1360, 0]
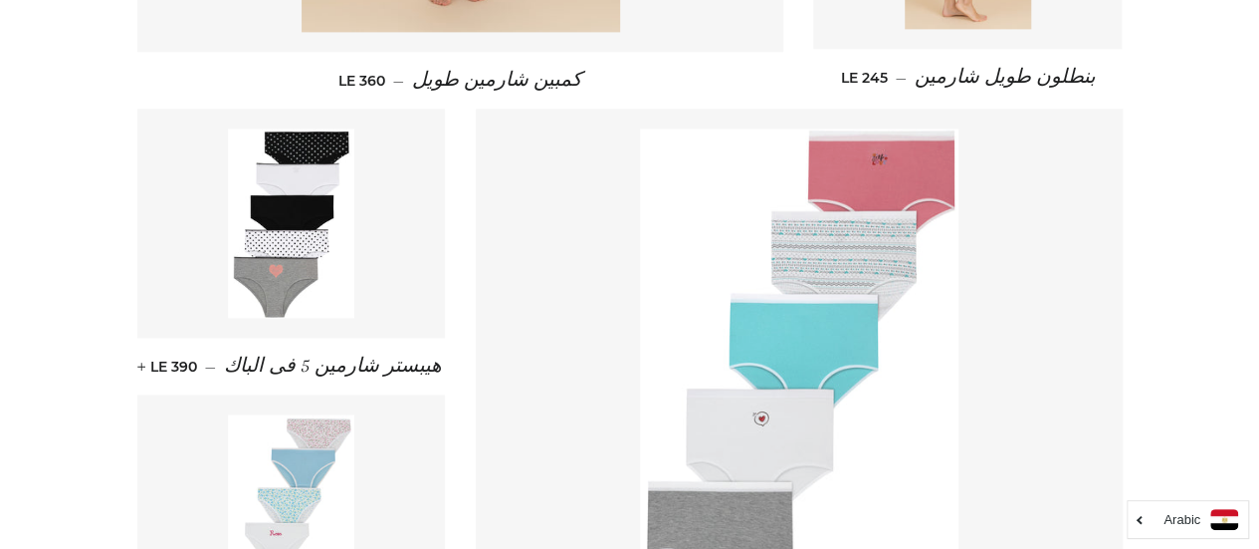
click at [747, 467] on img at bounding box center [799, 367] width 319 height 478
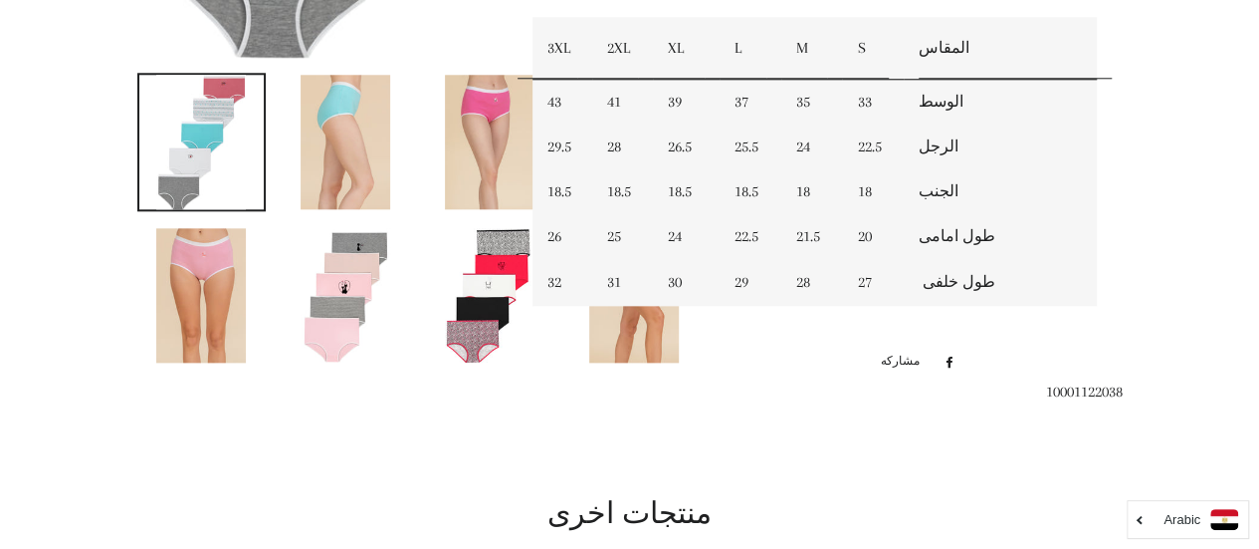
scroll to position [884, 0]
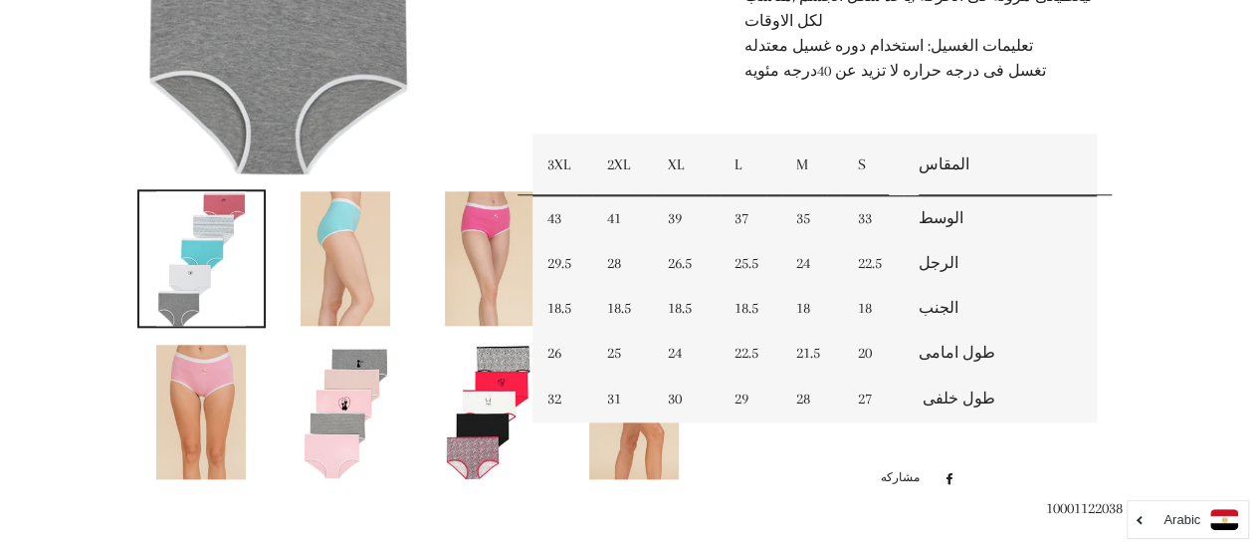
click at [344, 230] on img at bounding box center [346, 258] width 90 height 134
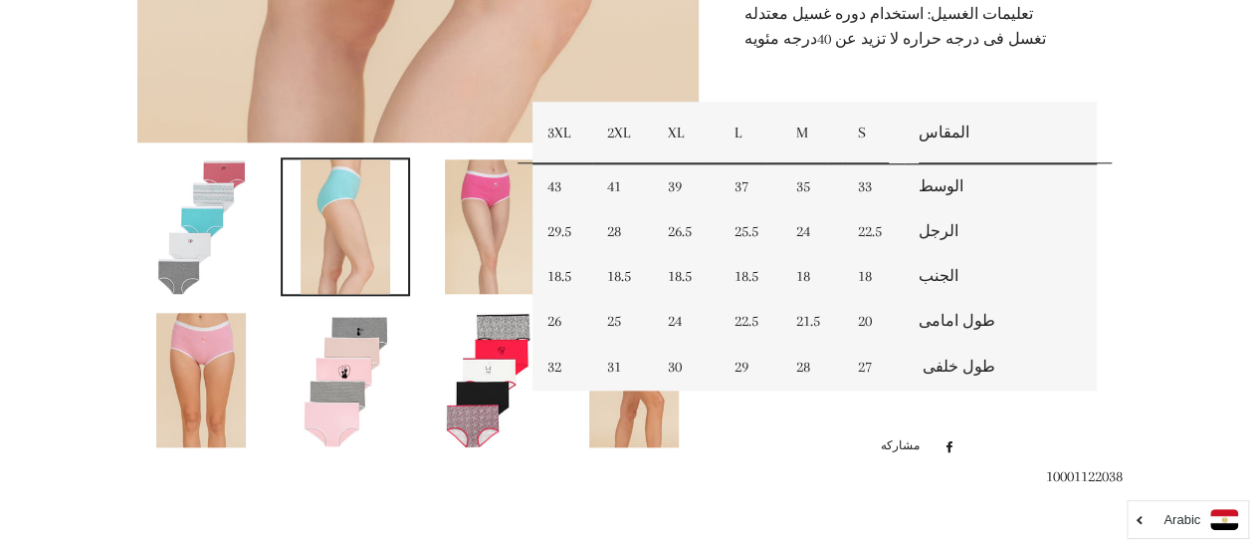
scroll to position [915, 0]
click at [364, 402] on img at bounding box center [346, 381] width 90 height 134
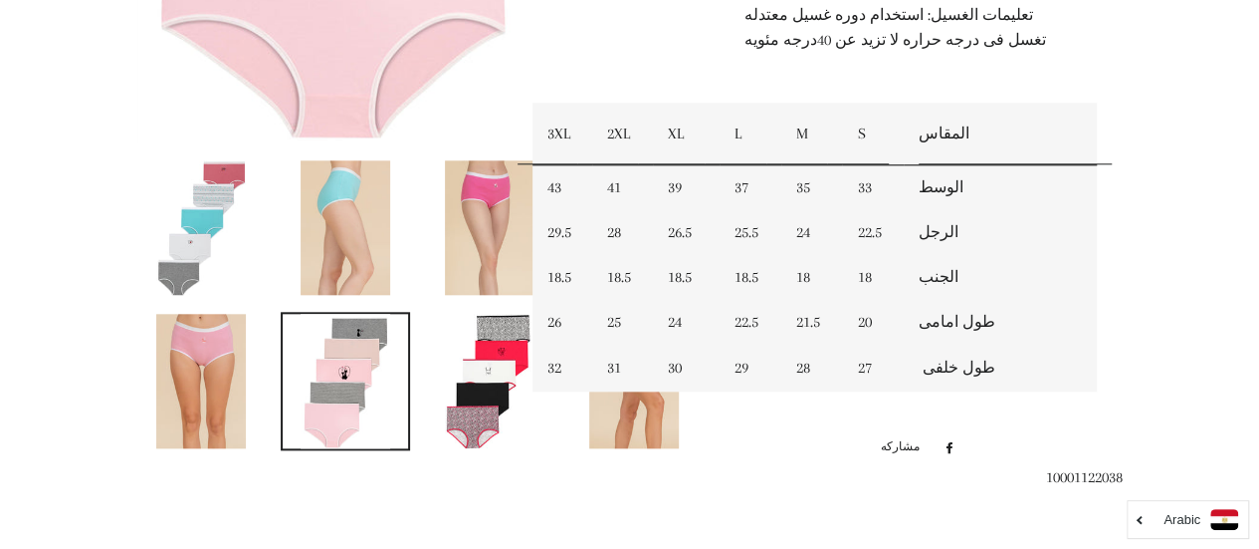
click at [466, 425] on img at bounding box center [490, 381] width 90 height 134
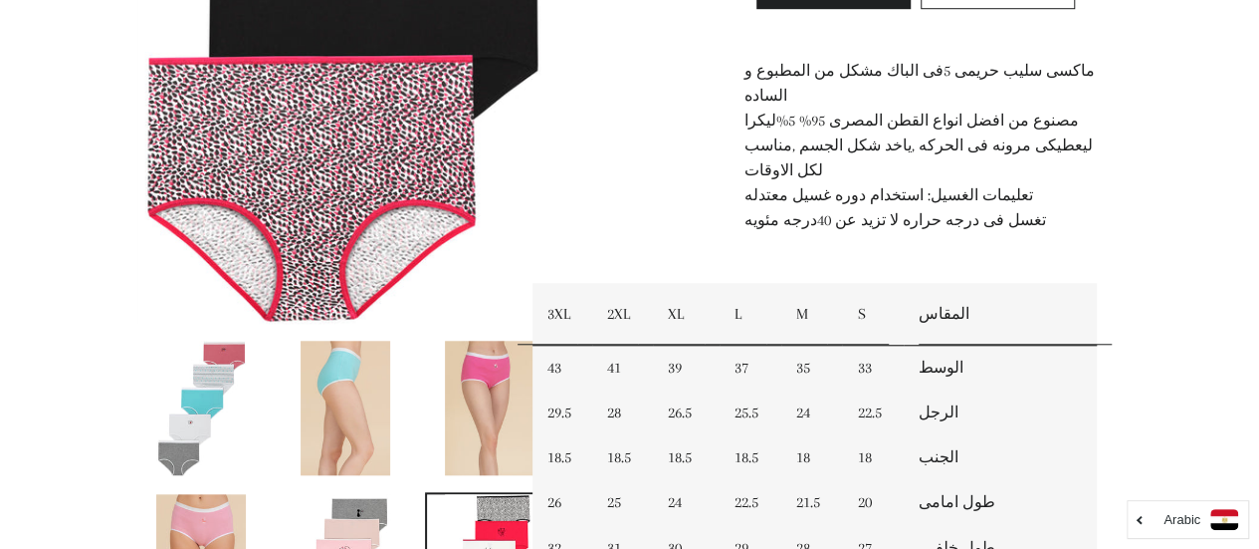
scroll to position [734, 0]
click at [252, 399] on link at bounding box center [201, 408] width 129 height 138
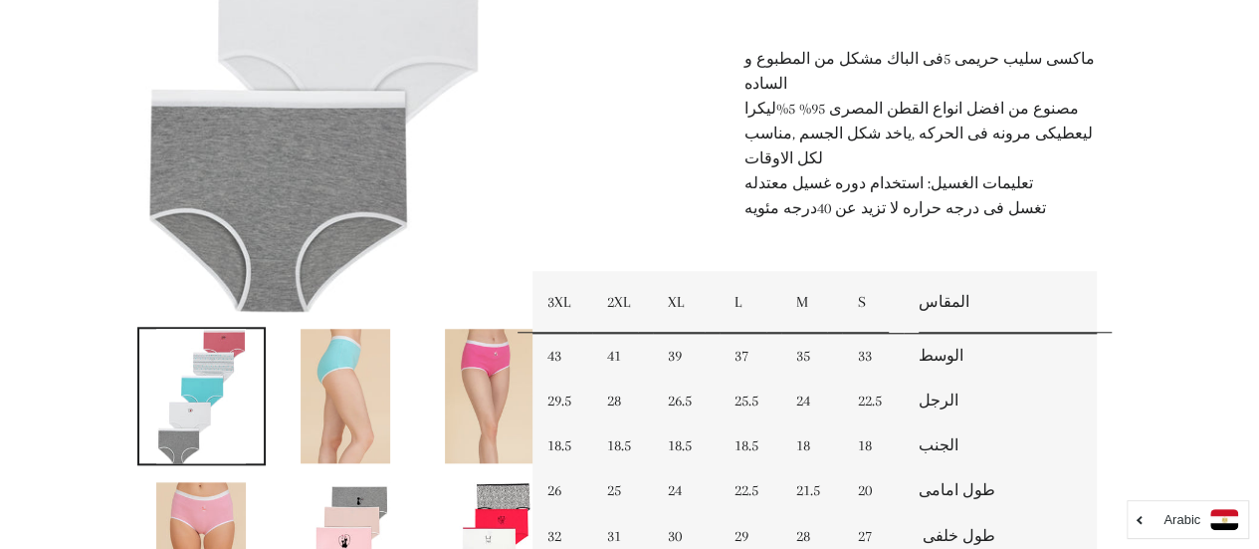
scroll to position [841, 0]
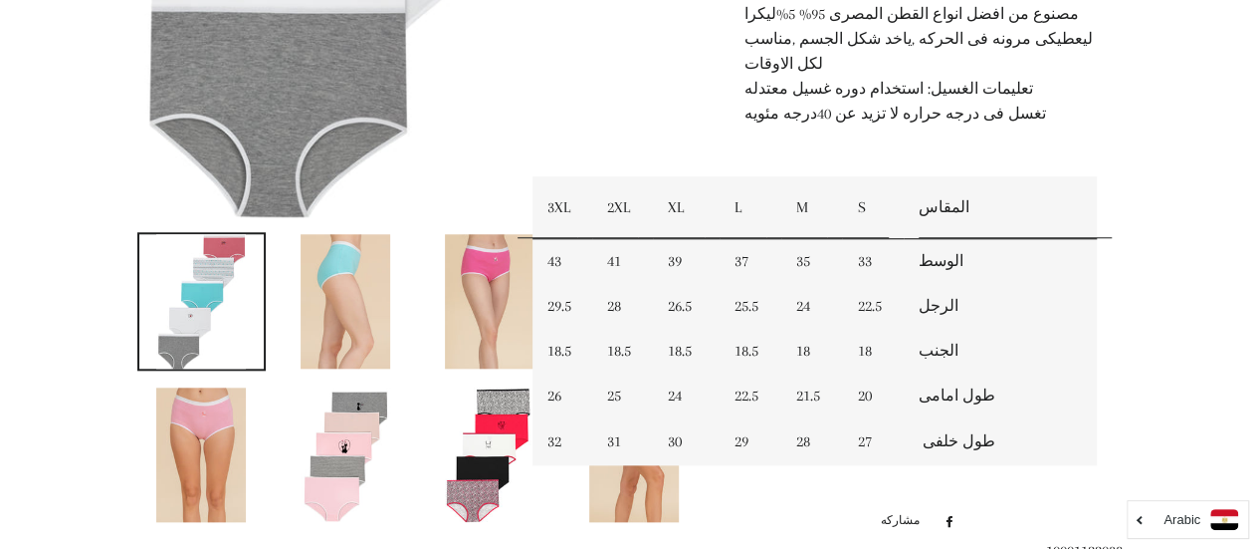
click at [369, 432] on img at bounding box center [346, 454] width 90 height 134
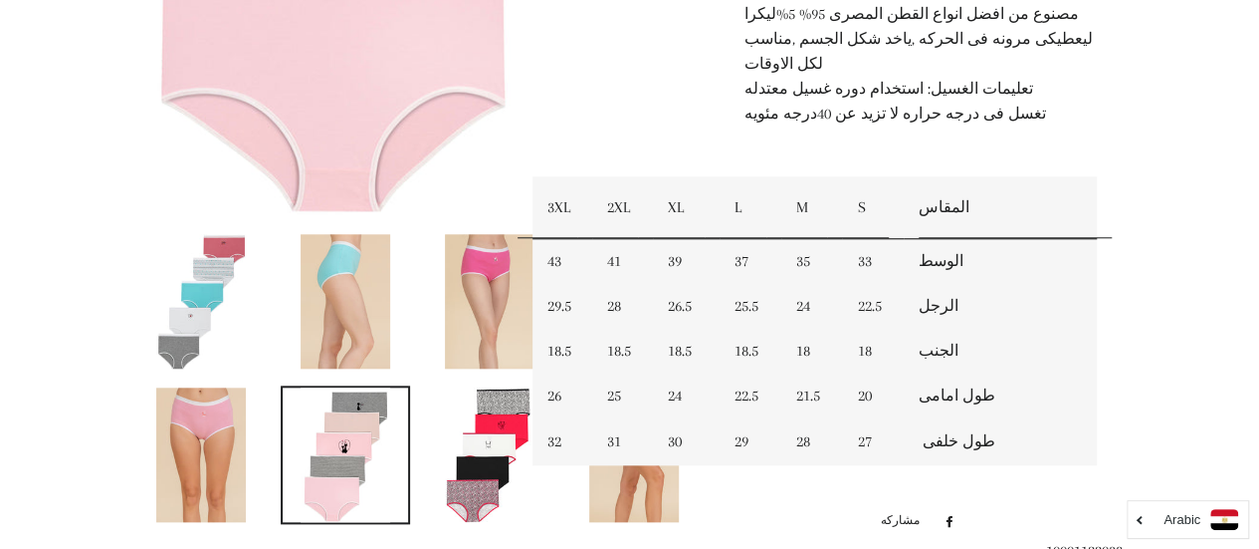
click at [441, 450] on link at bounding box center [489, 454] width 129 height 138
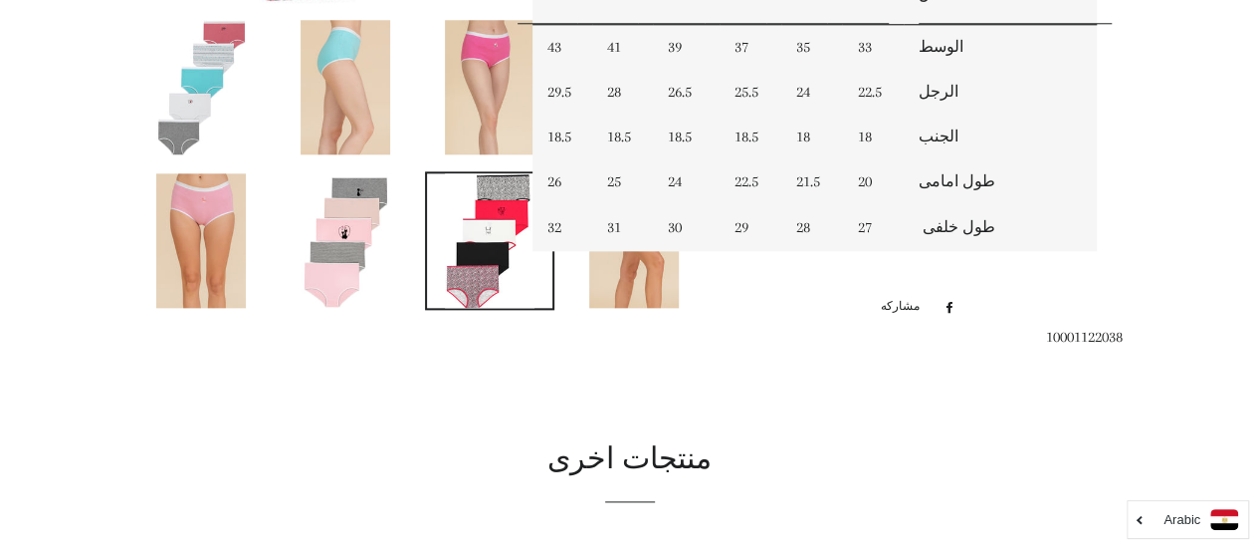
scroll to position [1015, 0]
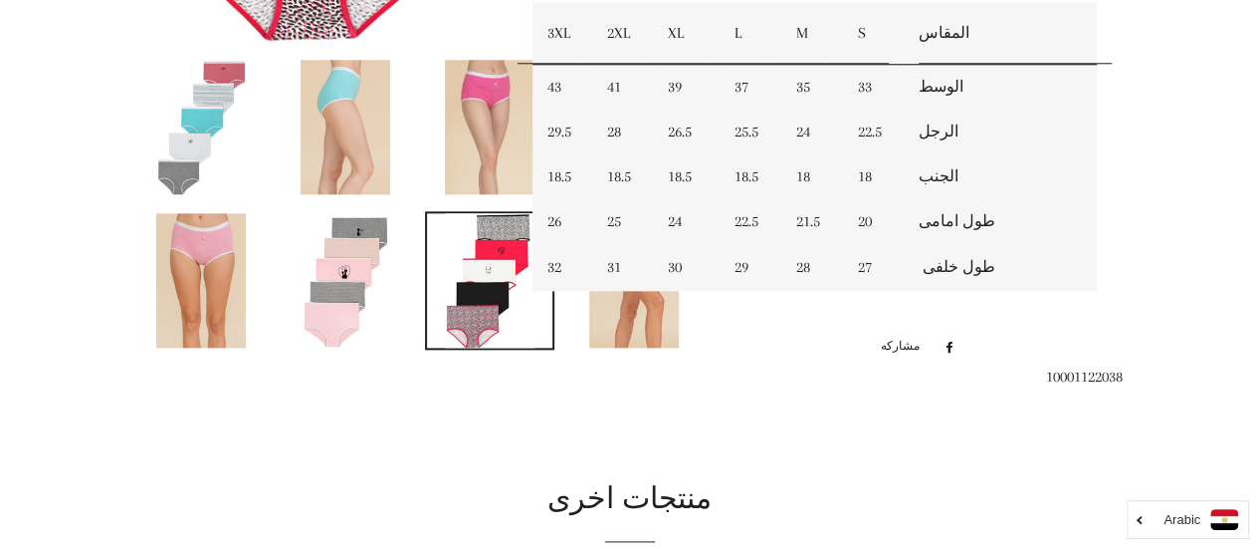
click at [370, 298] on img at bounding box center [346, 280] width 90 height 134
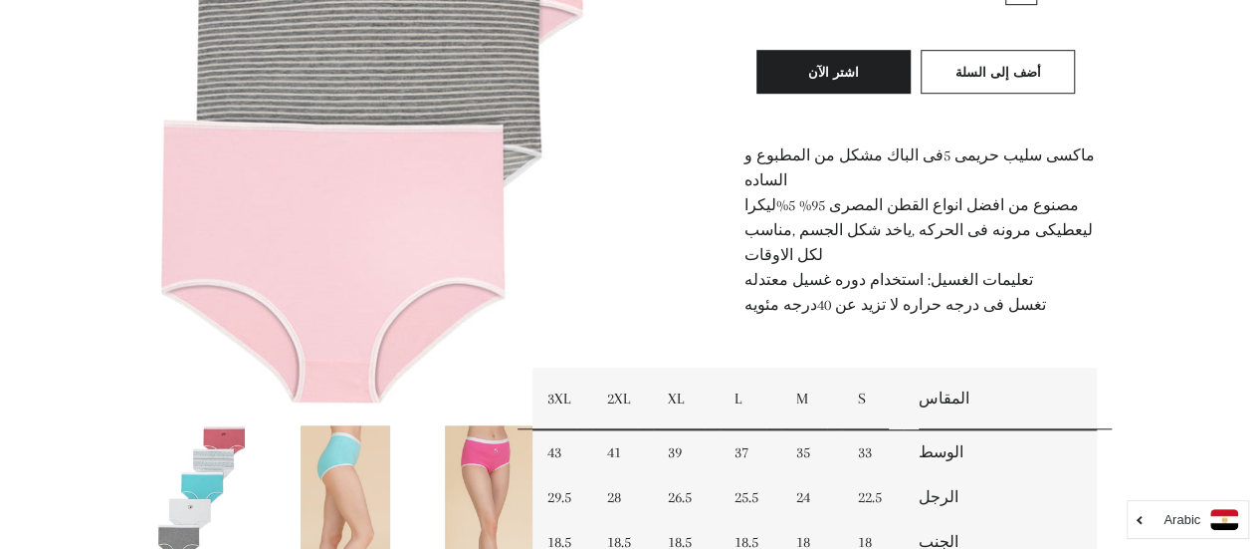
scroll to position [648, 0]
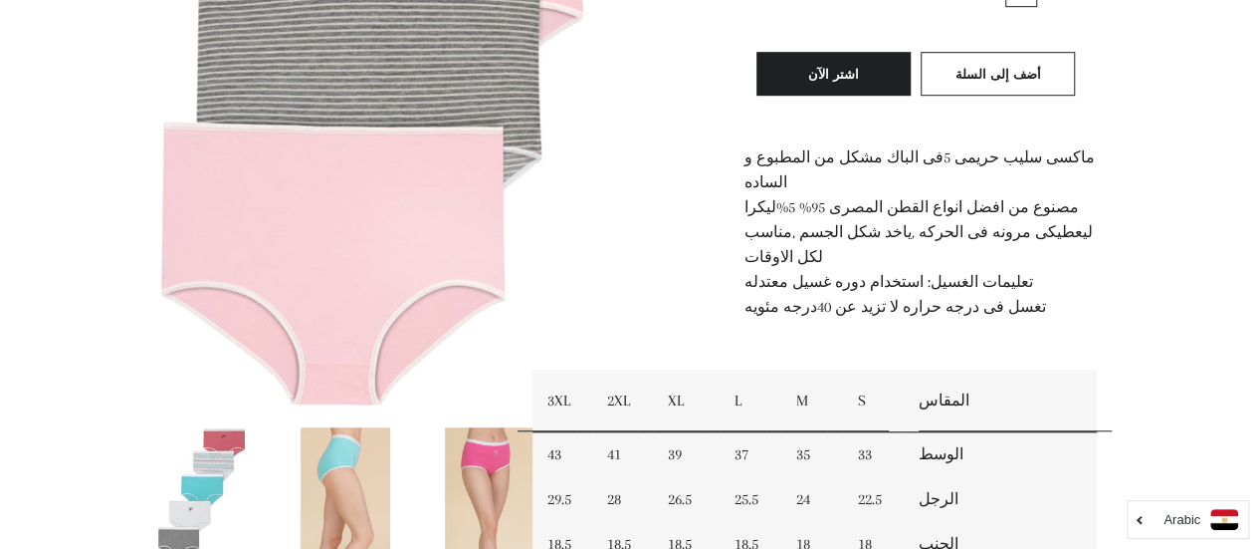
click at [201, 511] on img at bounding box center [201, 494] width 90 height 134
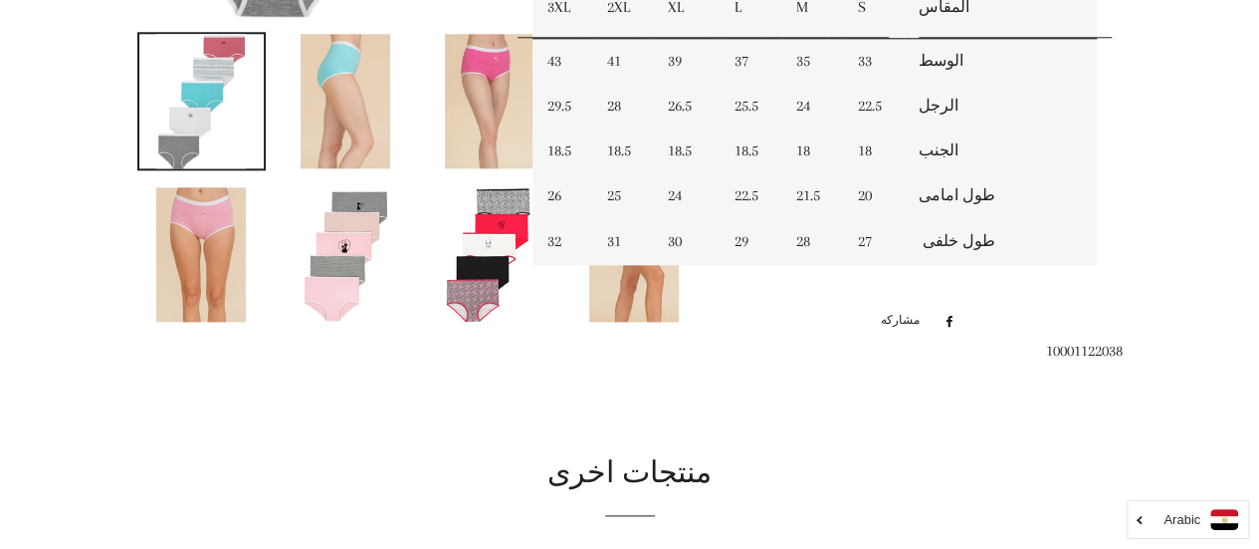
scroll to position [994, 0]
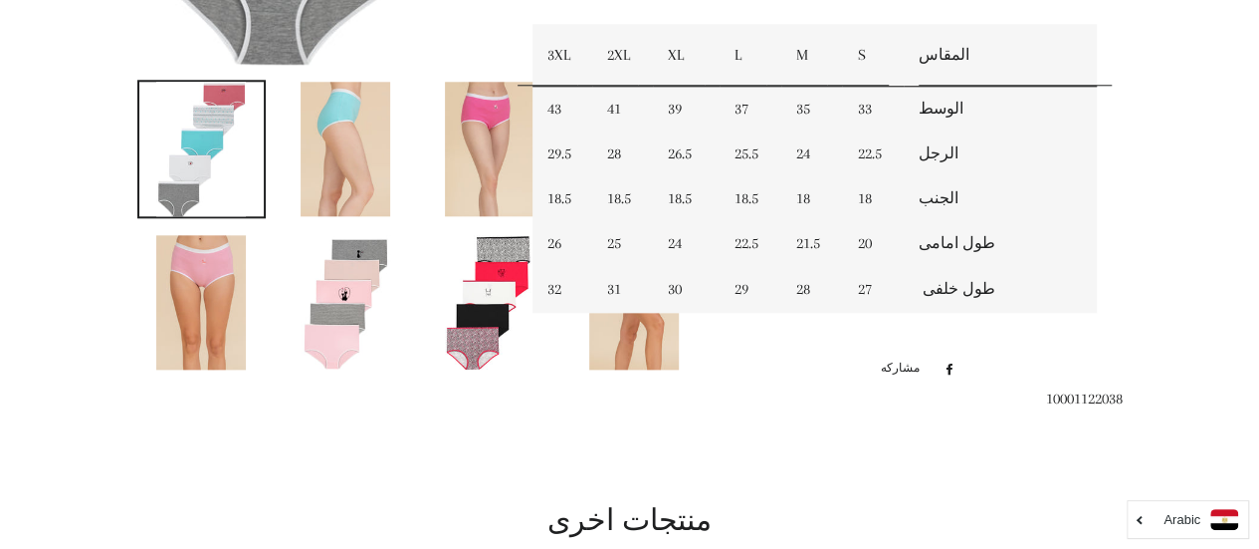
click at [623, 273] on img at bounding box center [634, 302] width 90 height 134
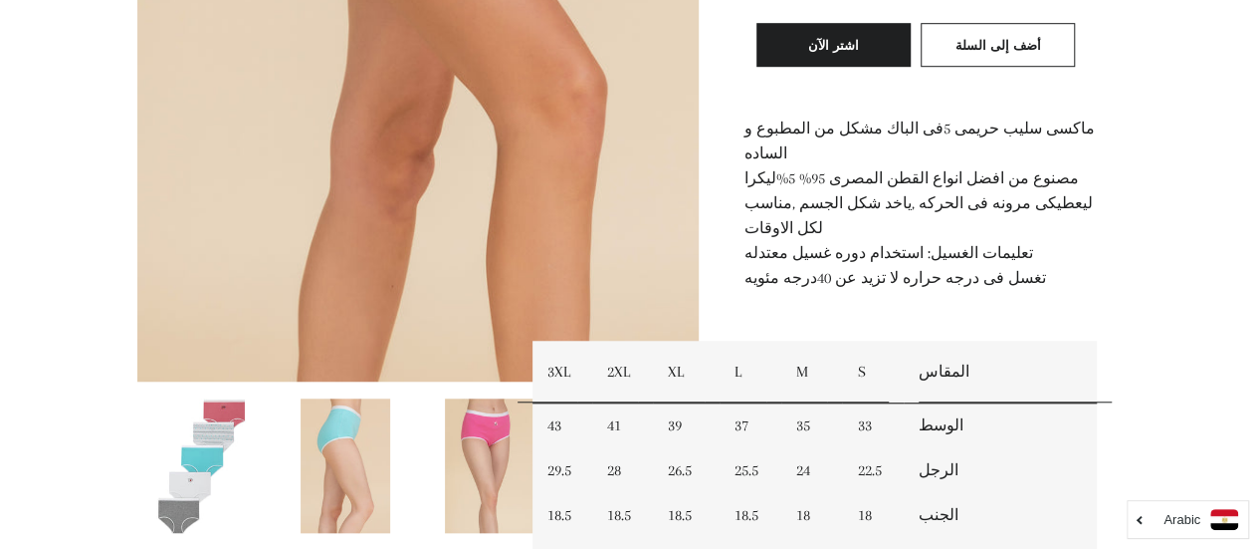
scroll to position [872, 0]
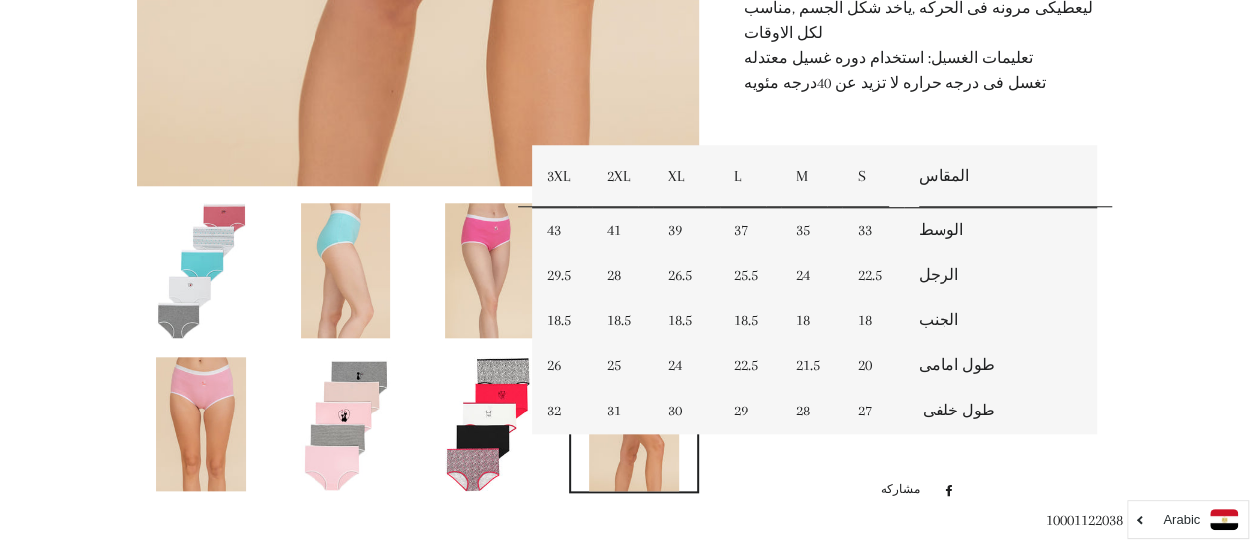
click at [462, 267] on img at bounding box center [490, 270] width 90 height 134
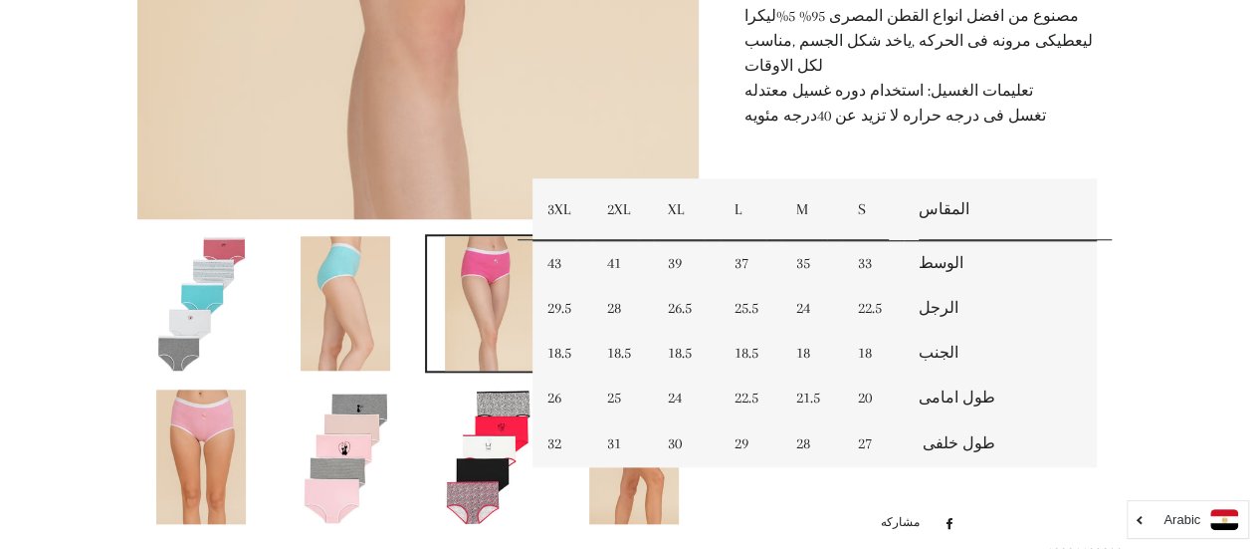
scroll to position [972, 0]
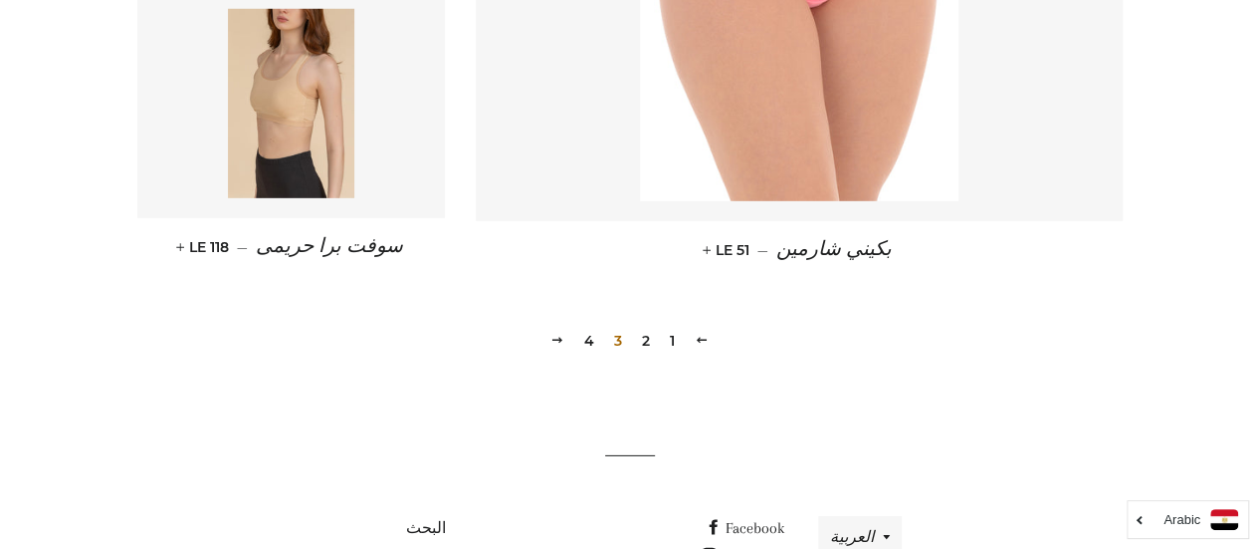
scroll to position [2901, 0]
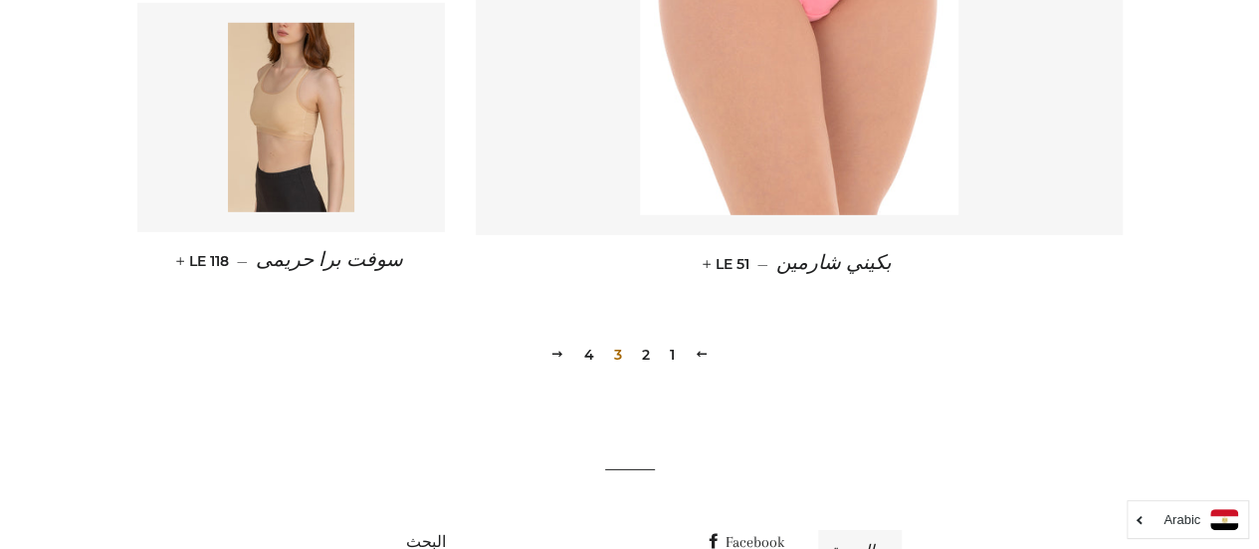
click at [584, 359] on link "4" at bounding box center [589, 354] width 26 height 30
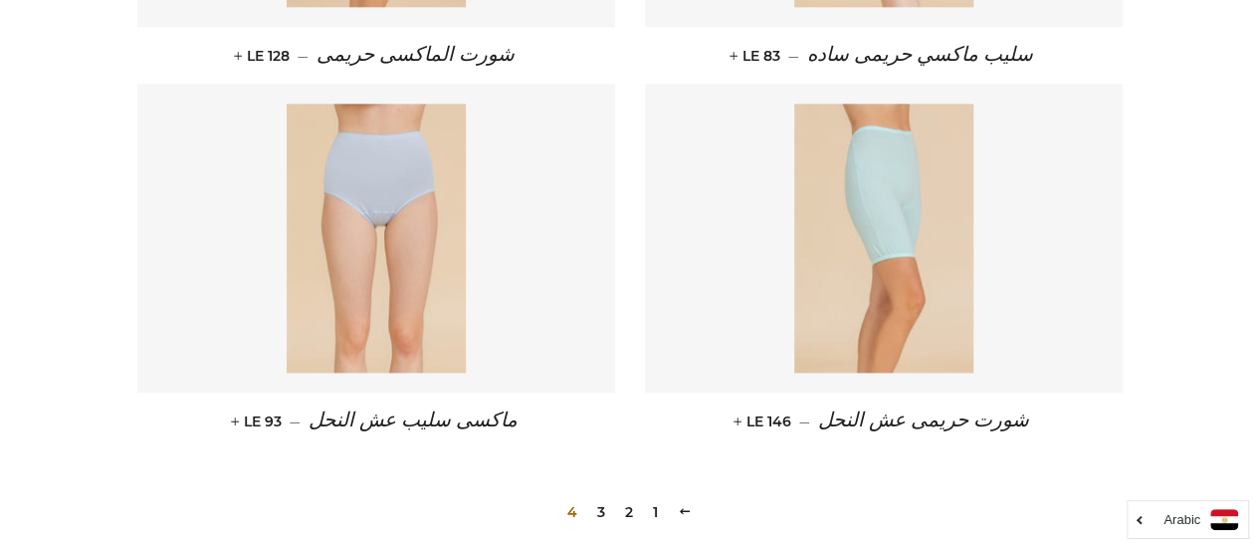
scroll to position [1240, 0]
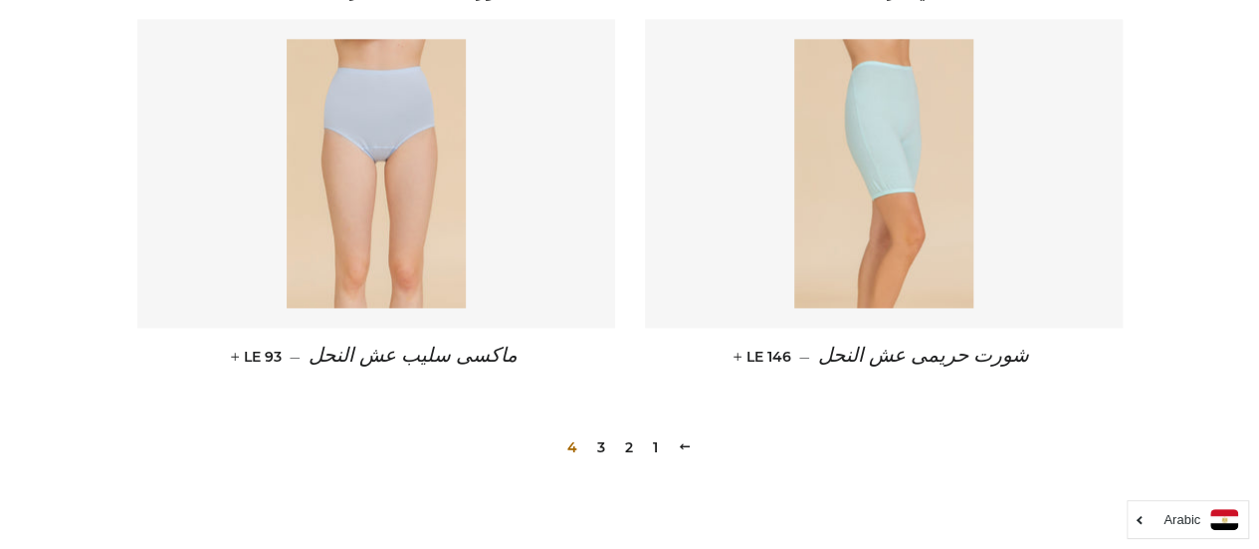
click at [607, 448] on link "3" at bounding box center [601, 447] width 24 height 30
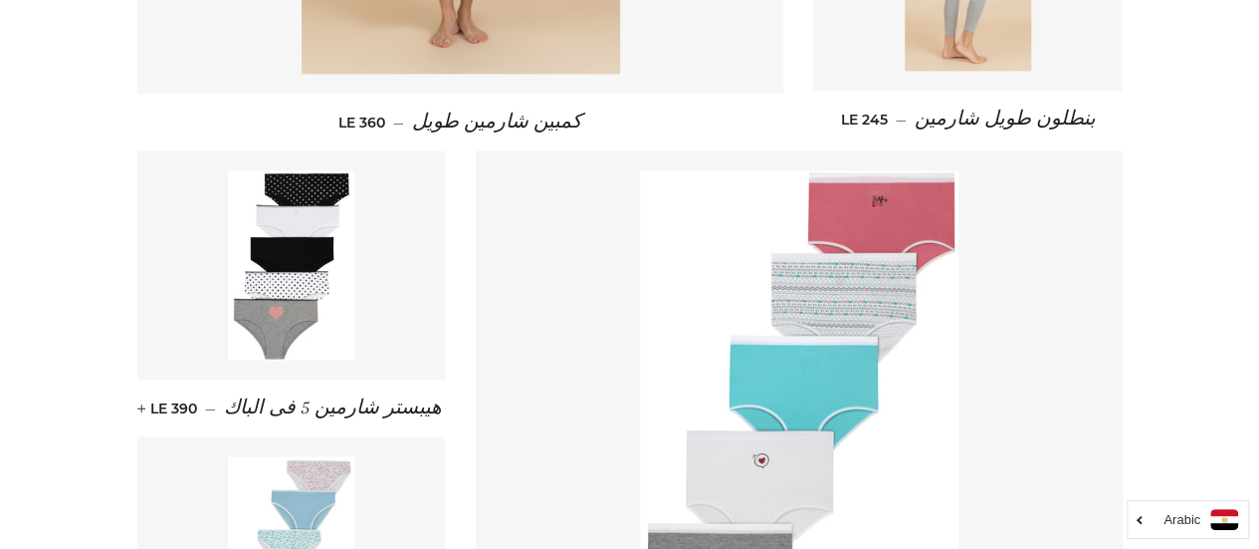
scroll to position [1481, 0]
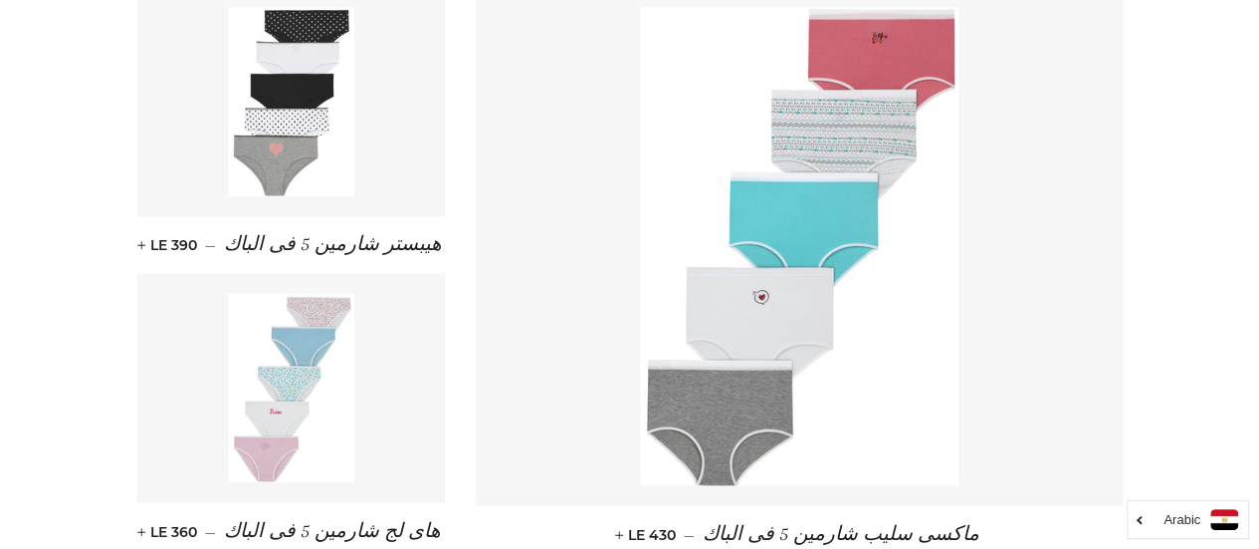
click at [313, 162] on img at bounding box center [291, 101] width 126 height 189
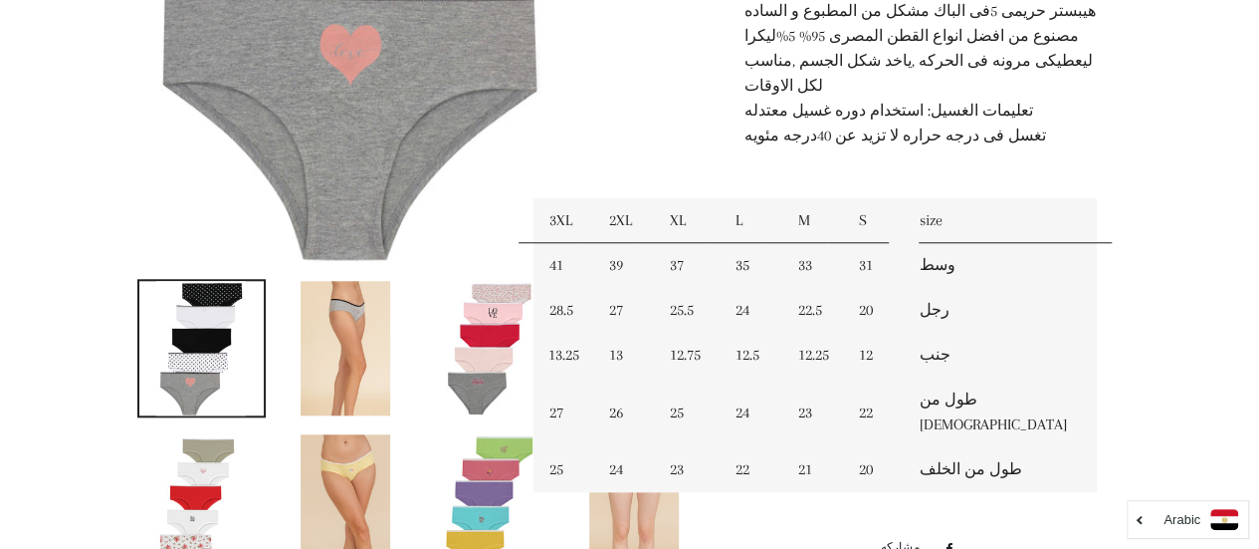
scroll to position [919, 0]
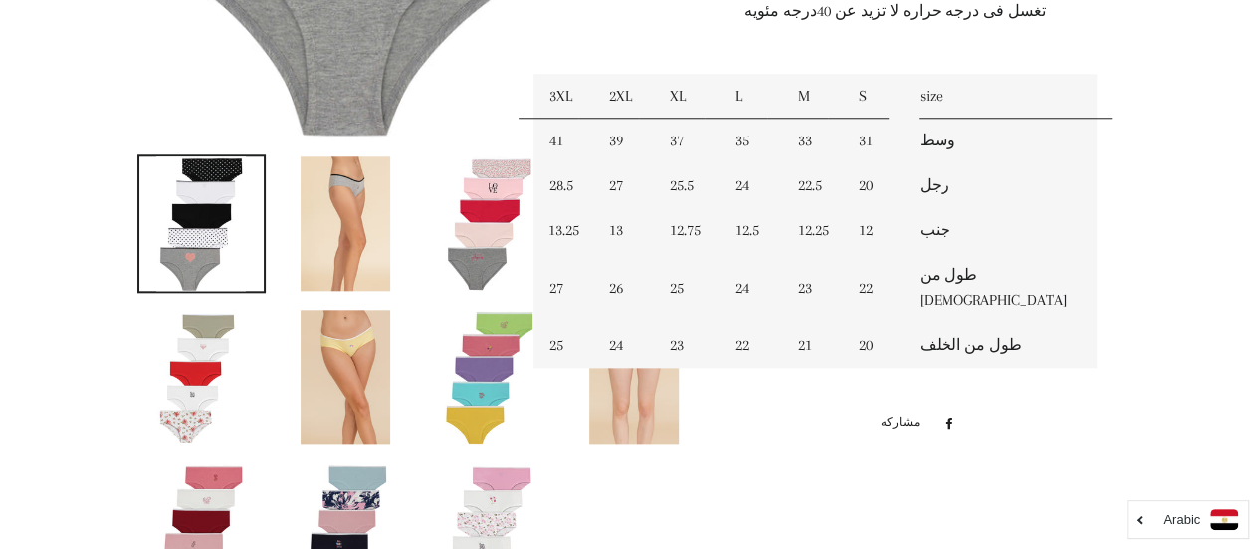
click at [368, 397] on img at bounding box center [346, 377] width 90 height 134
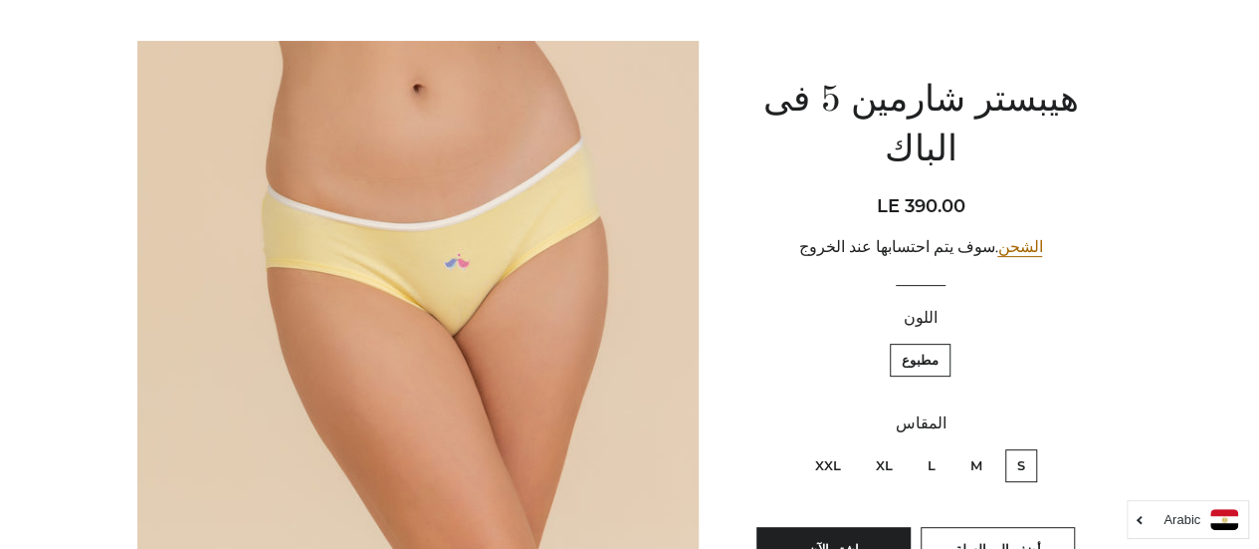
scroll to position [172, 0]
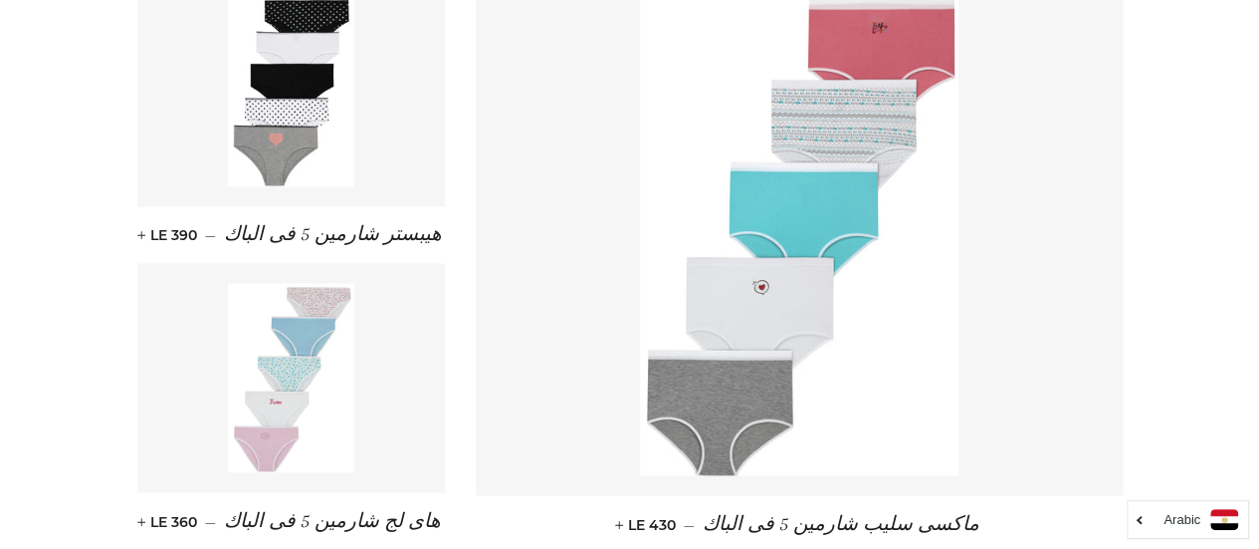
scroll to position [1469, 0]
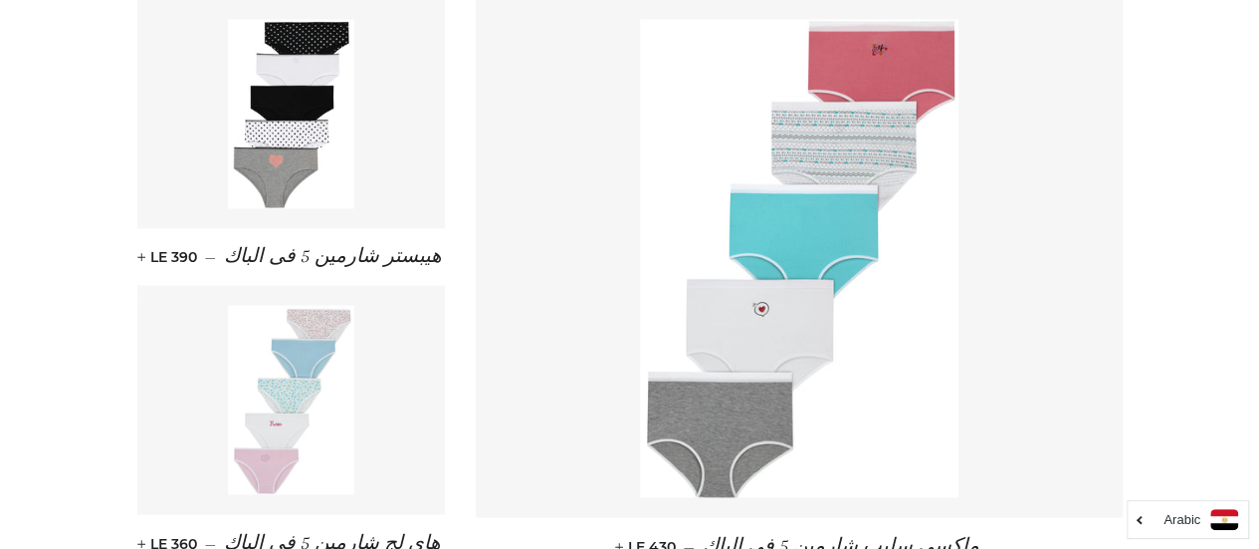
click at [398, 340] on link at bounding box center [291, 399] width 309 height 229
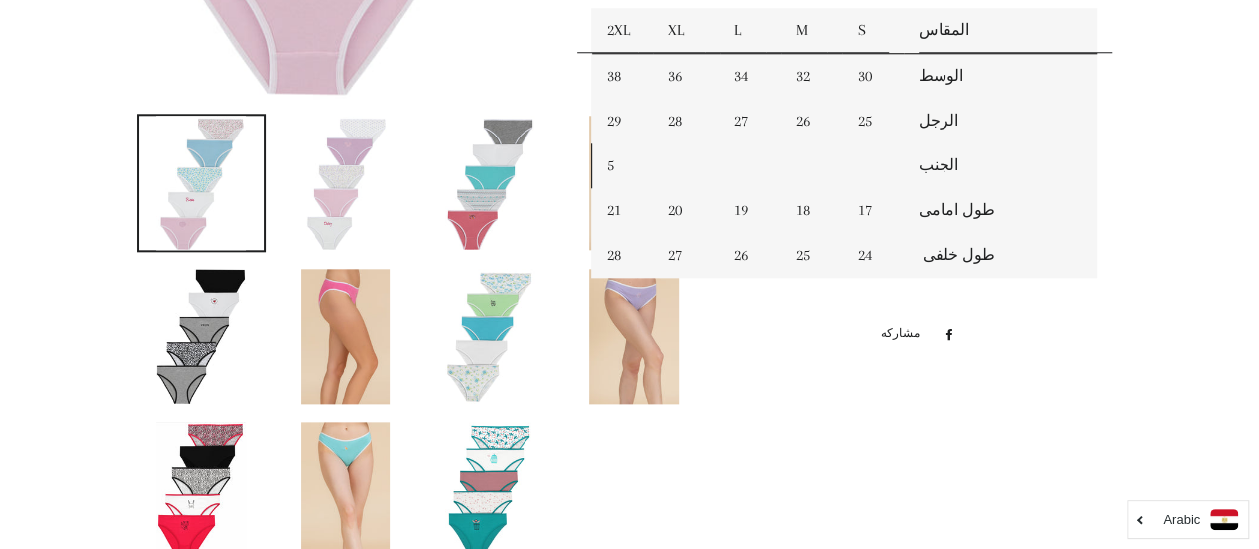
scroll to position [961, 0]
click at [366, 324] on img at bounding box center [346, 335] width 90 height 134
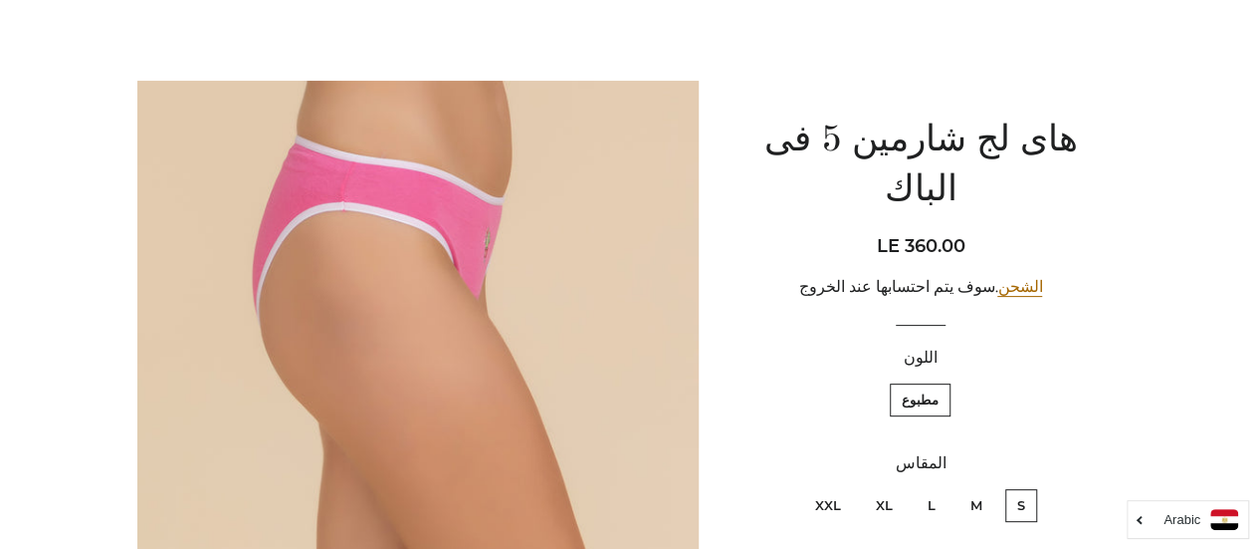
scroll to position [126, 0]
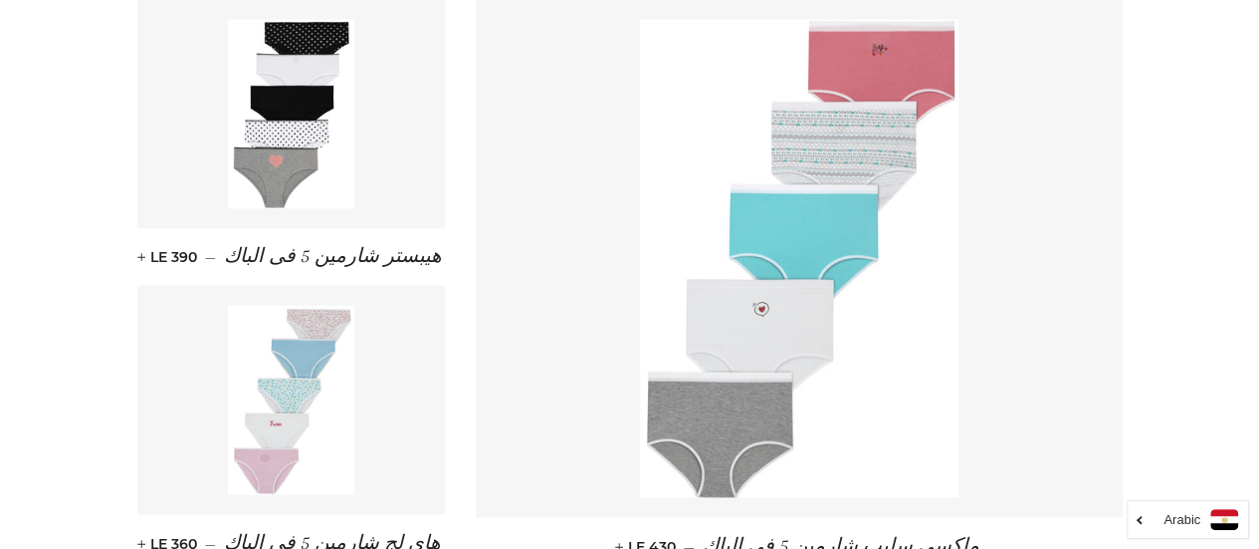
click at [798, 239] on img at bounding box center [799, 258] width 319 height 478
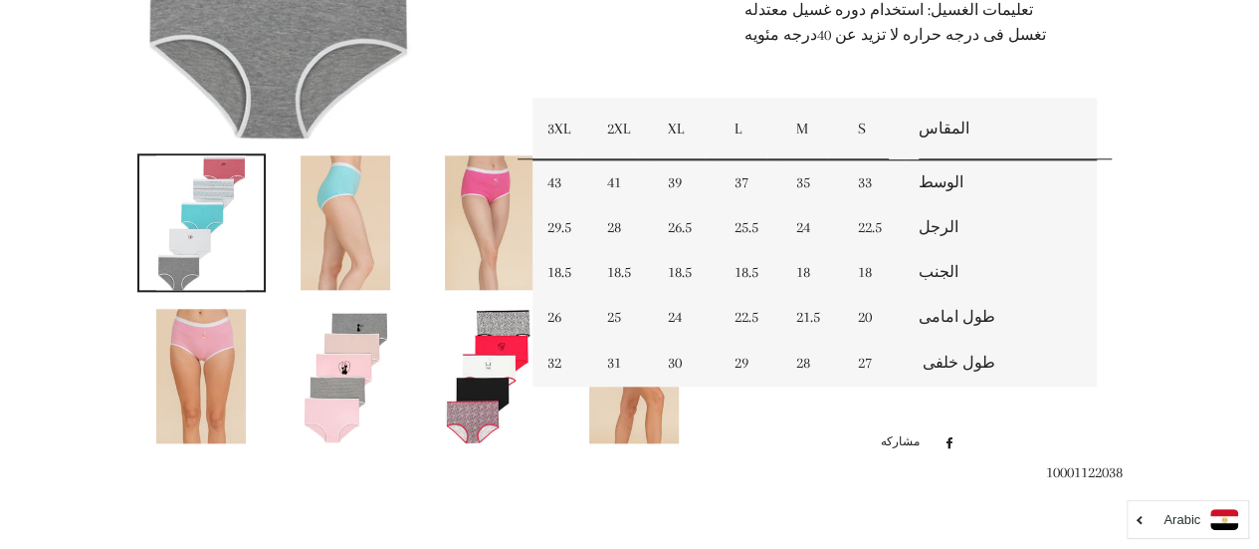
scroll to position [917, 0]
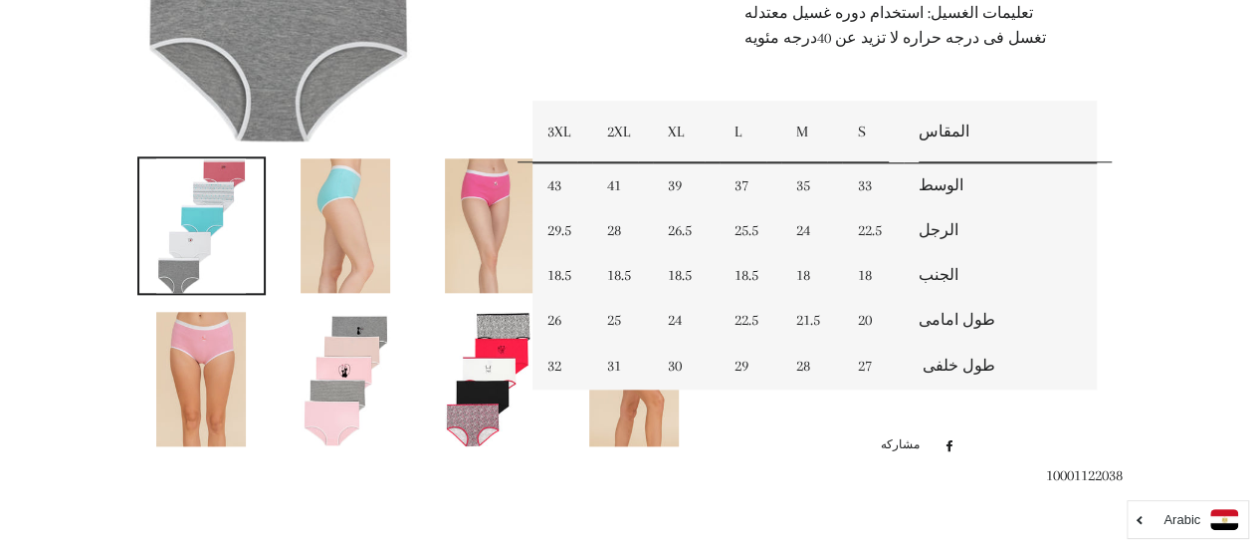
click at [376, 383] on img at bounding box center [346, 379] width 90 height 134
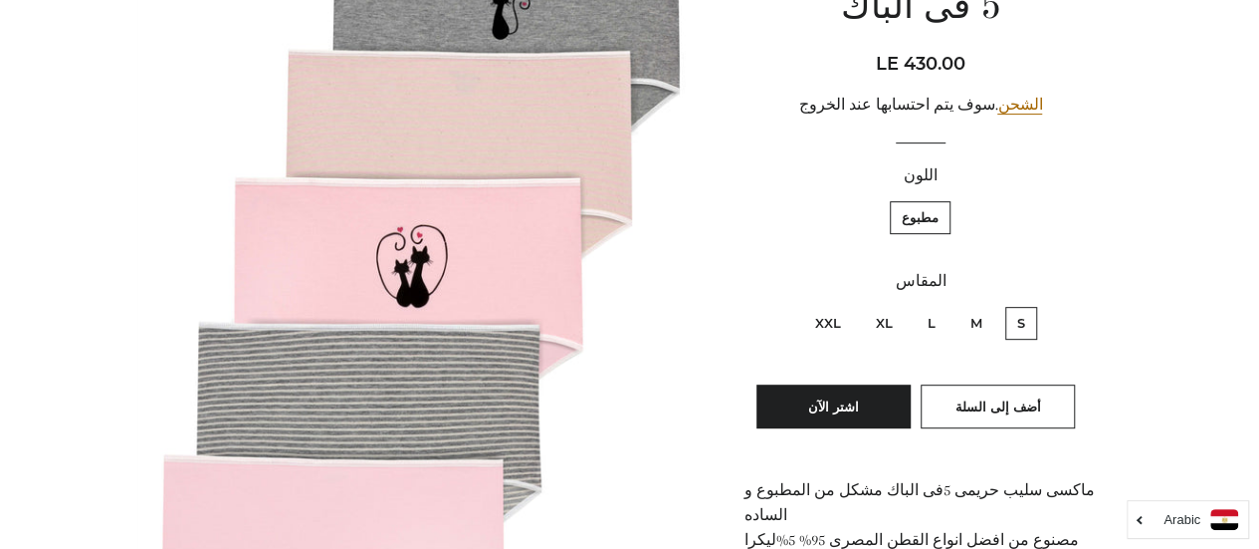
scroll to position [357, 0]
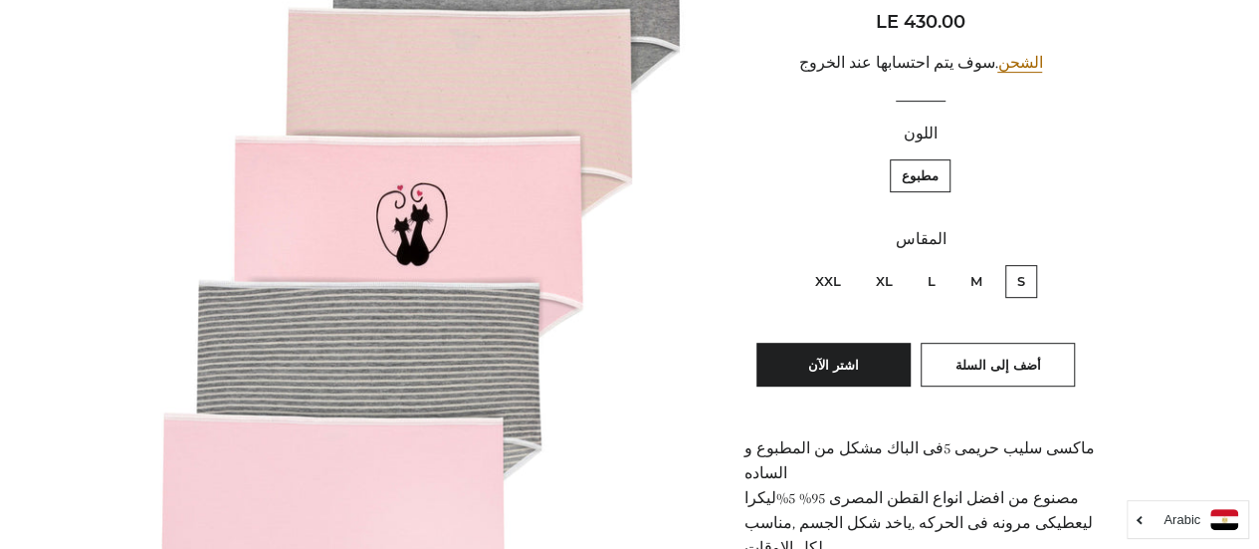
click at [973, 288] on label "M" at bounding box center [977, 281] width 36 height 33
click at [988, 263] on input "M" at bounding box center [988, 262] width 1 height 1
radio input "true"
click at [920, 286] on label "L" at bounding box center [932, 281] width 32 height 33
click at [941, 263] on input "L" at bounding box center [941, 262] width 1 height 1
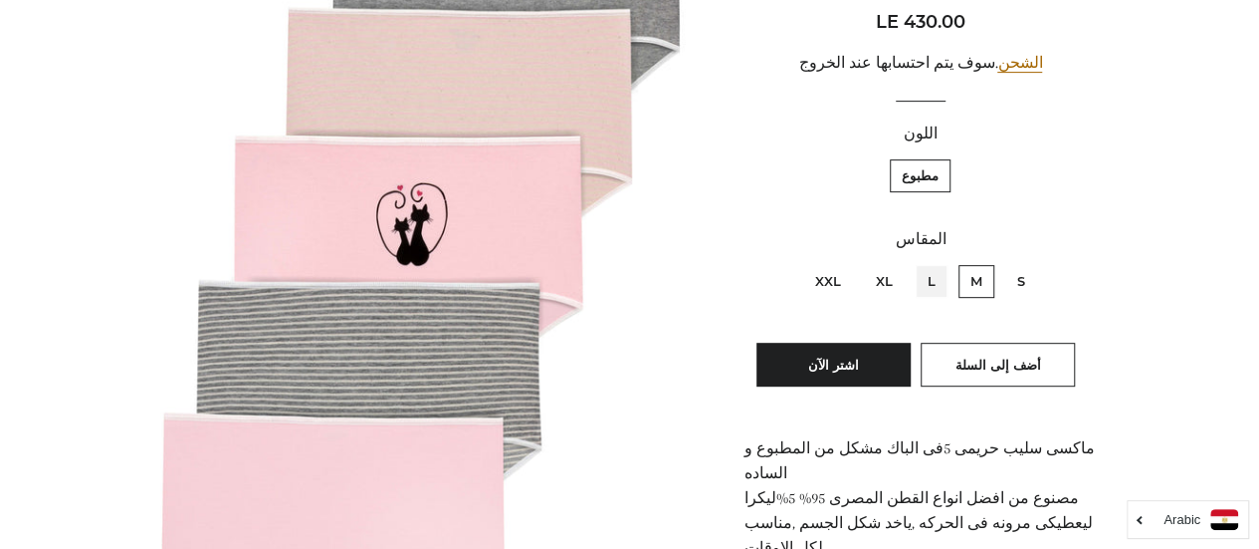
radio input "true"
click at [964, 288] on label "M" at bounding box center [977, 281] width 36 height 33
click at [988, 263] on input "M" at bounding box center [988, 262] width 1 height 1
radio input "true"
click at [952, 355] on button "أضف إلى السلة" at bounding box center [998, 364] width 154 height 44
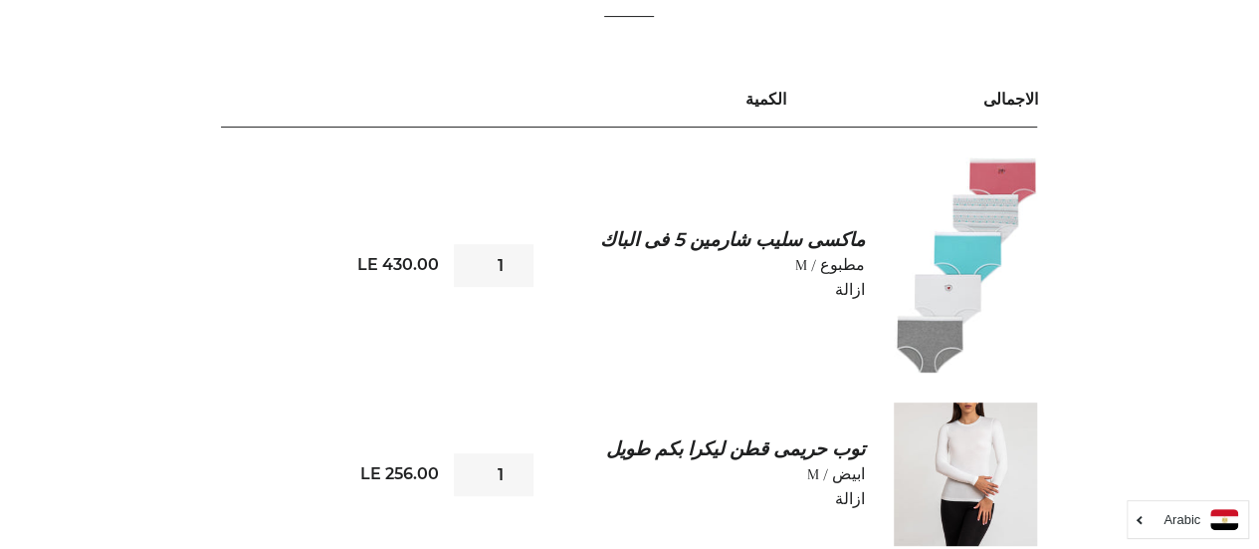
scroll to position [251, 0]
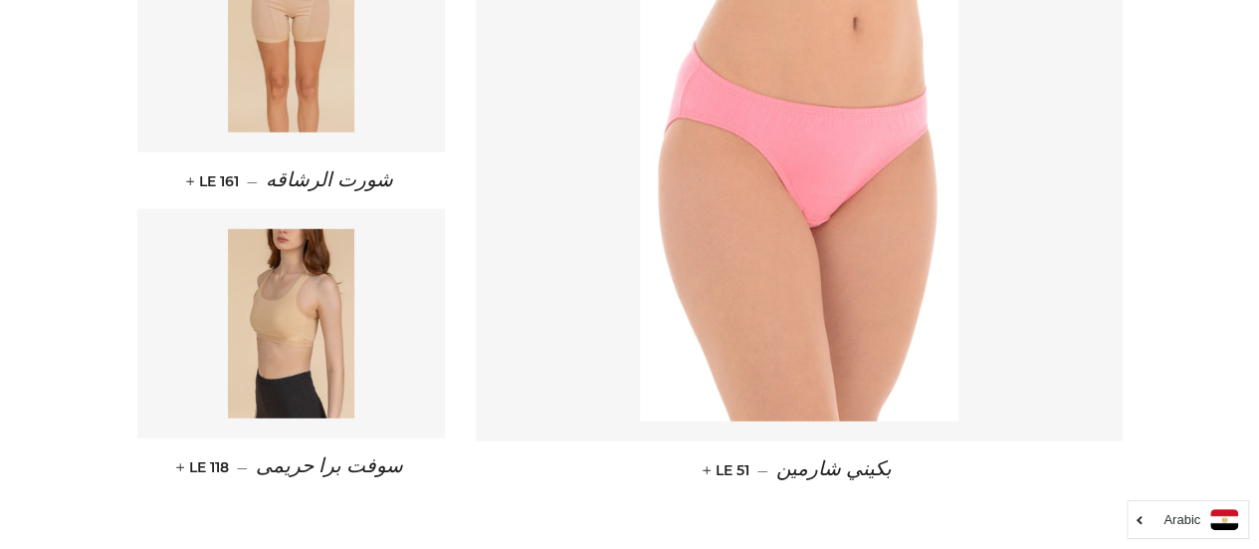
scroll to position [2626, 0]
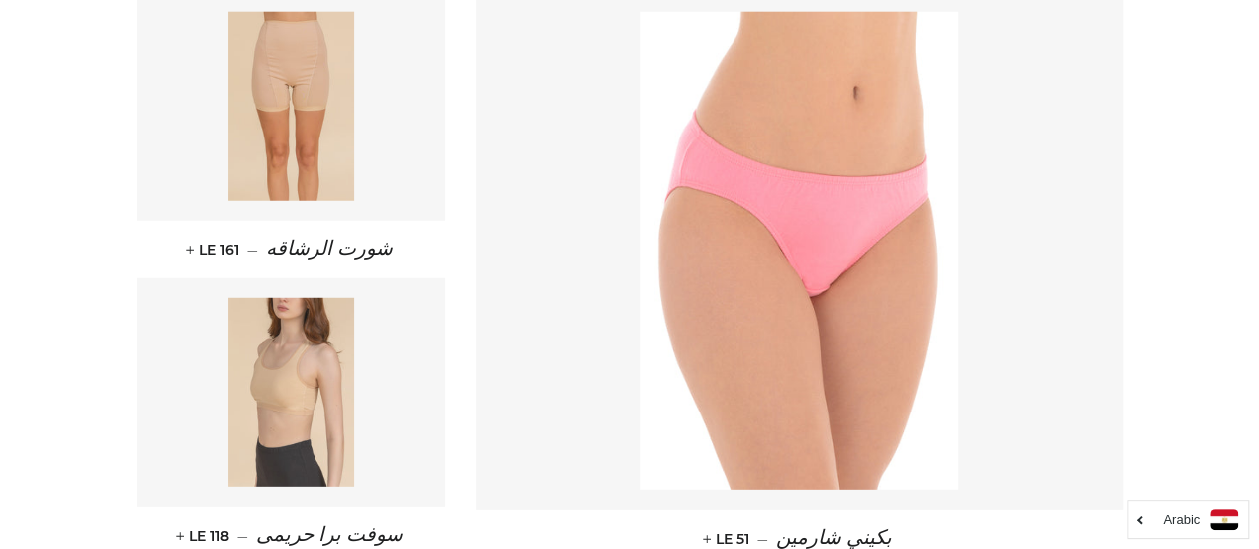
click at [362, 435] on link at bounding box center [291, 392] width 309 height 229
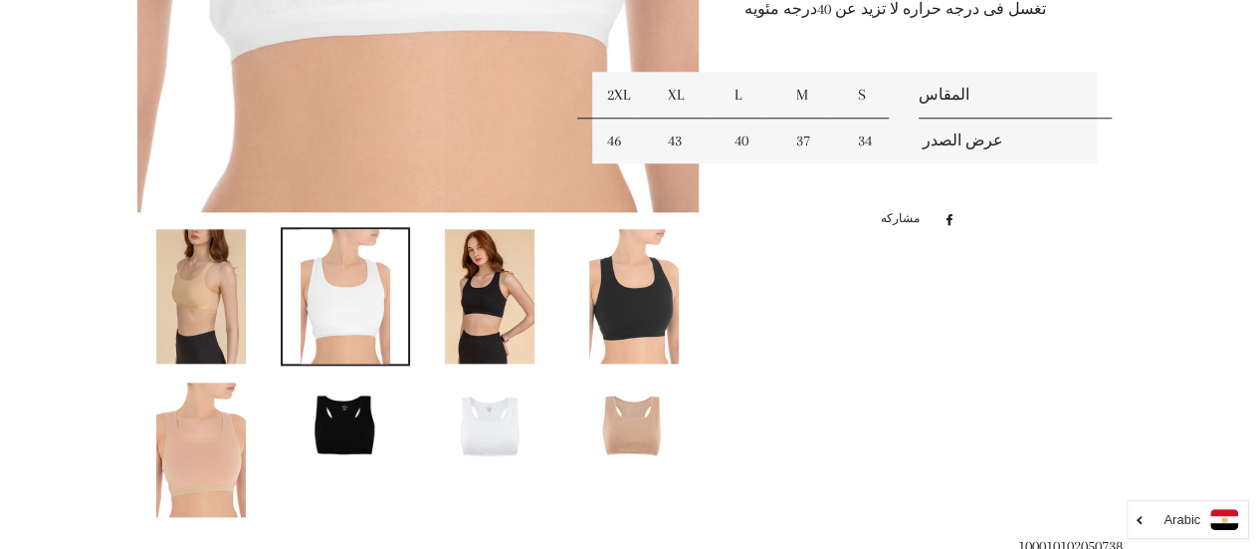
scroll to position [863, 0]
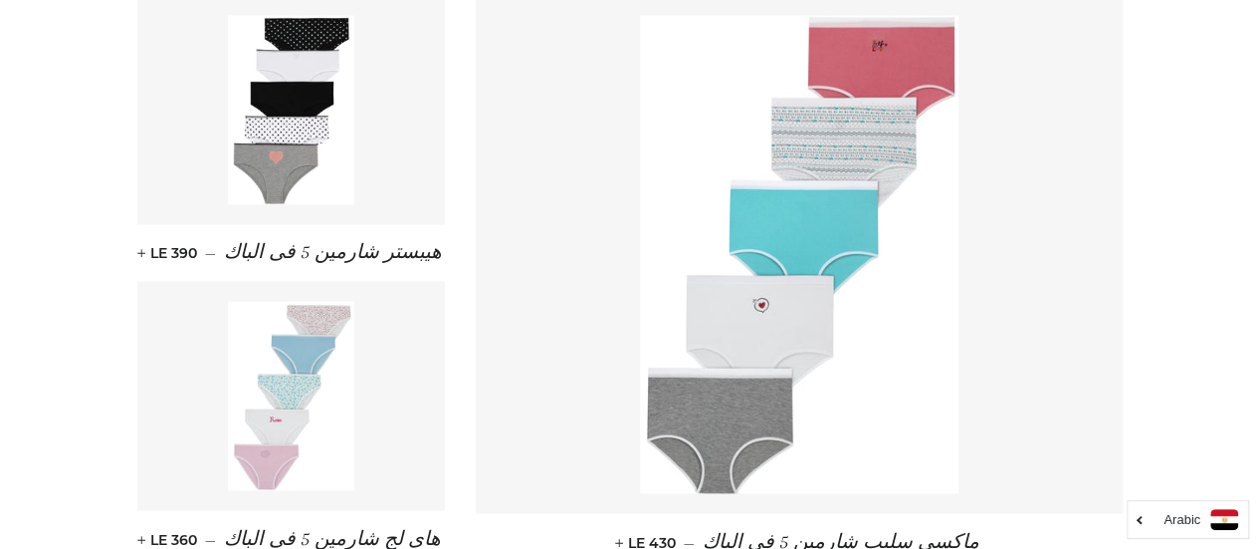
scroll to position [1478, 0]
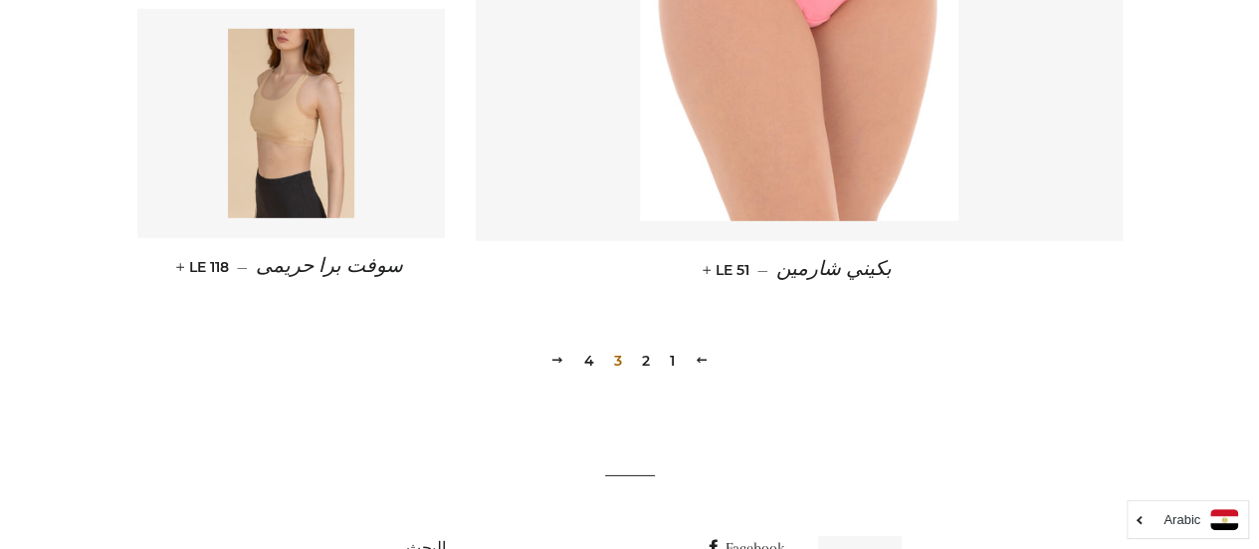
scroll to position [2869, 0]
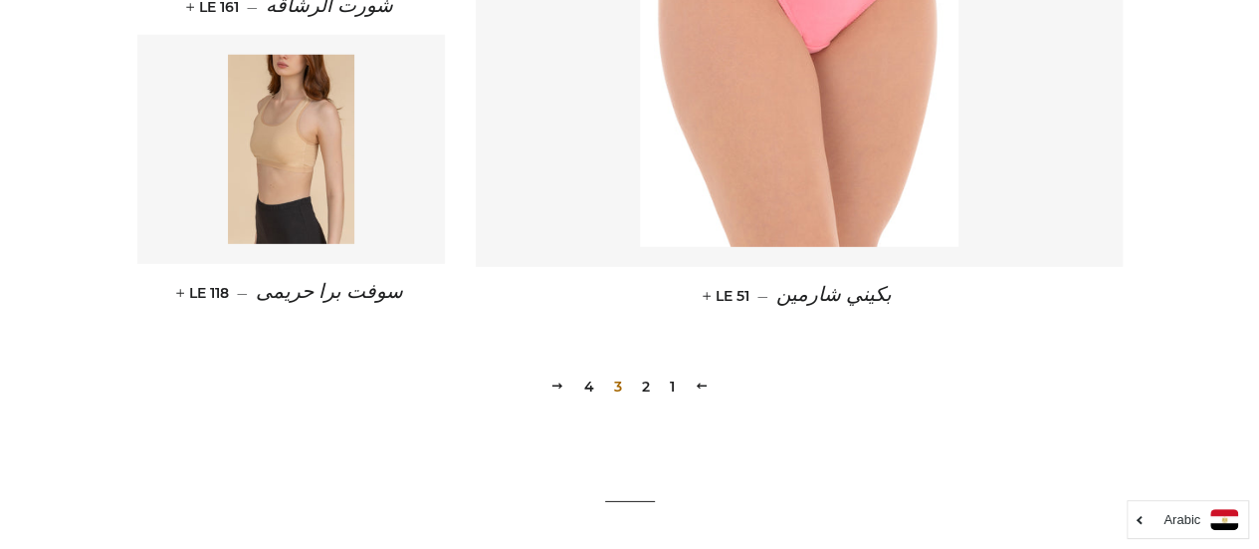
click at [672, 387] on link "1" at bounding box center [672, 386] width 21 height 30
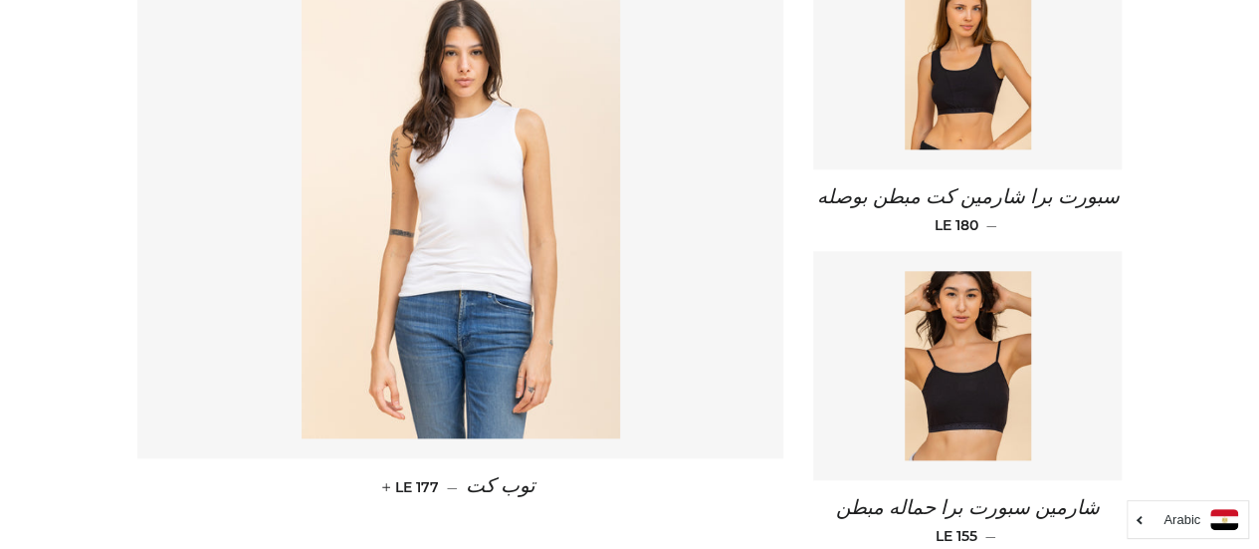
scroll to position [980, 0]
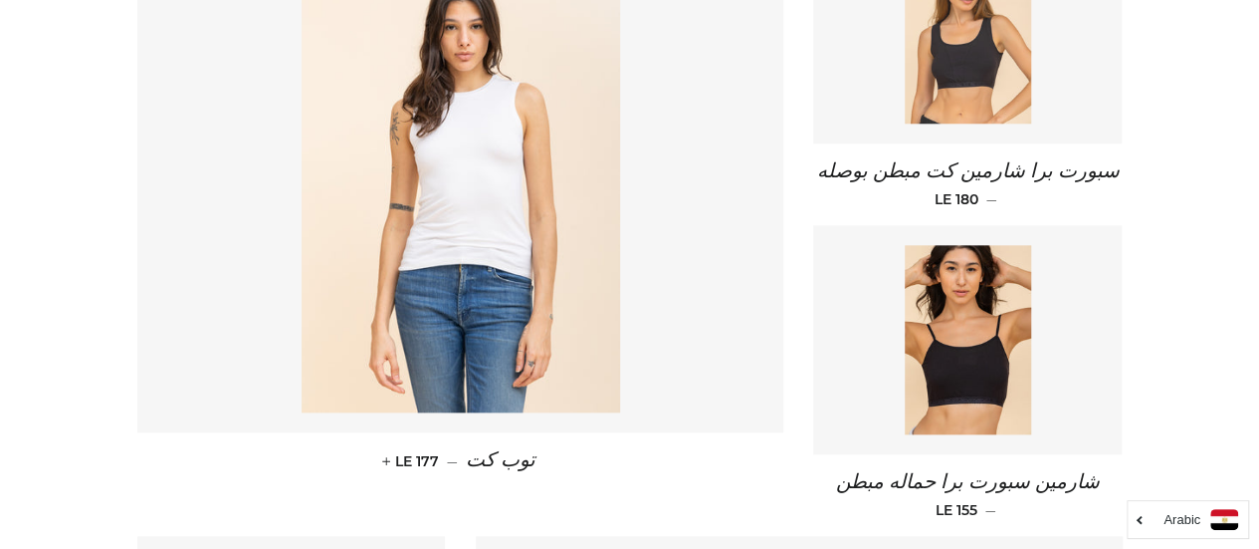
click at [933, 99] on img at bounding box center [968, 28] width 126 height 189
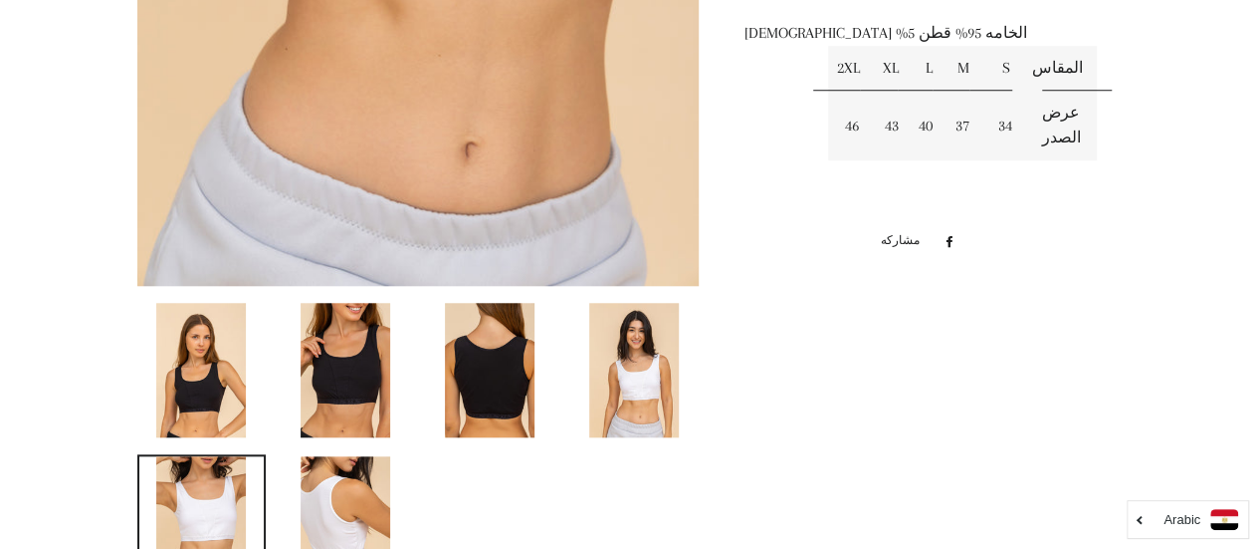
scroll to position [851, 0]
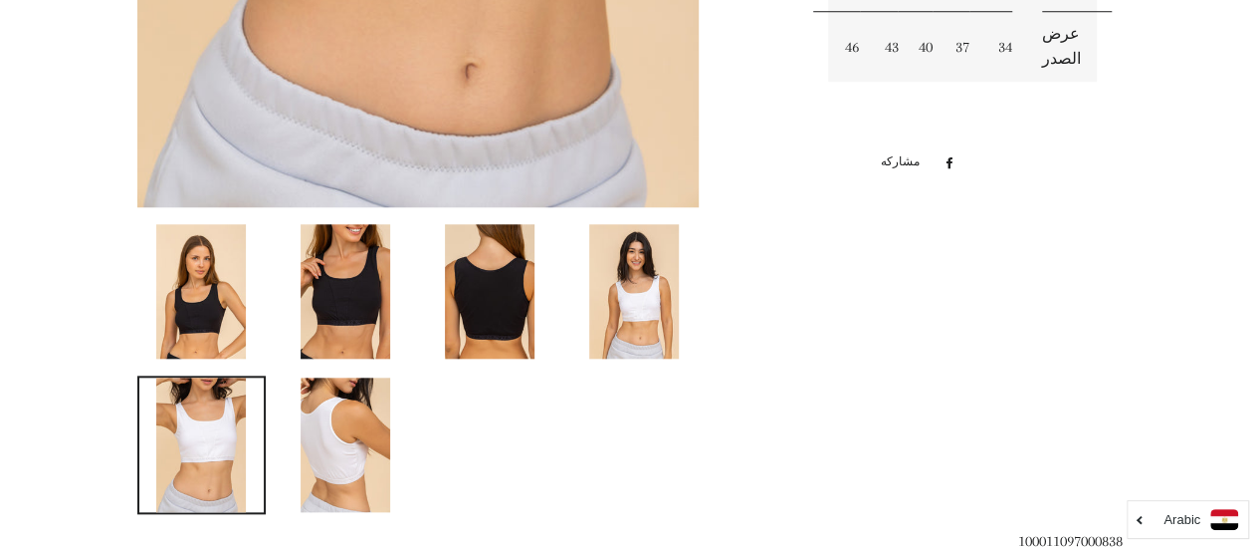
click at [350, 439] on img at bounding box center [346, 444] width 90 height 134
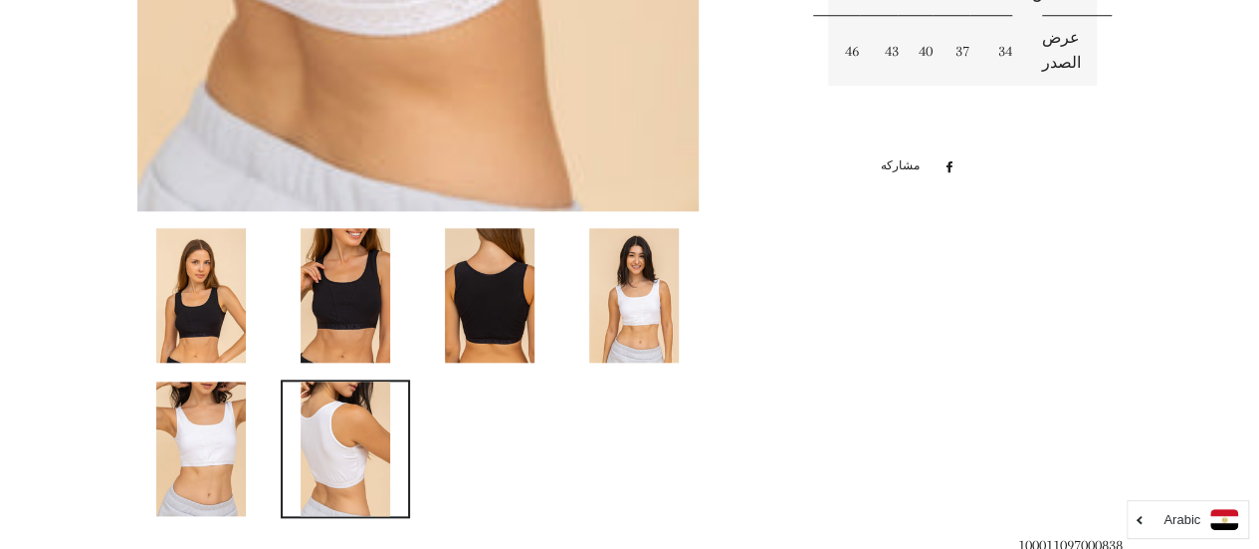
scroll to position [848, 0]
click at [205, 457] on img at bounding box center [201, 447] width 90 height 134
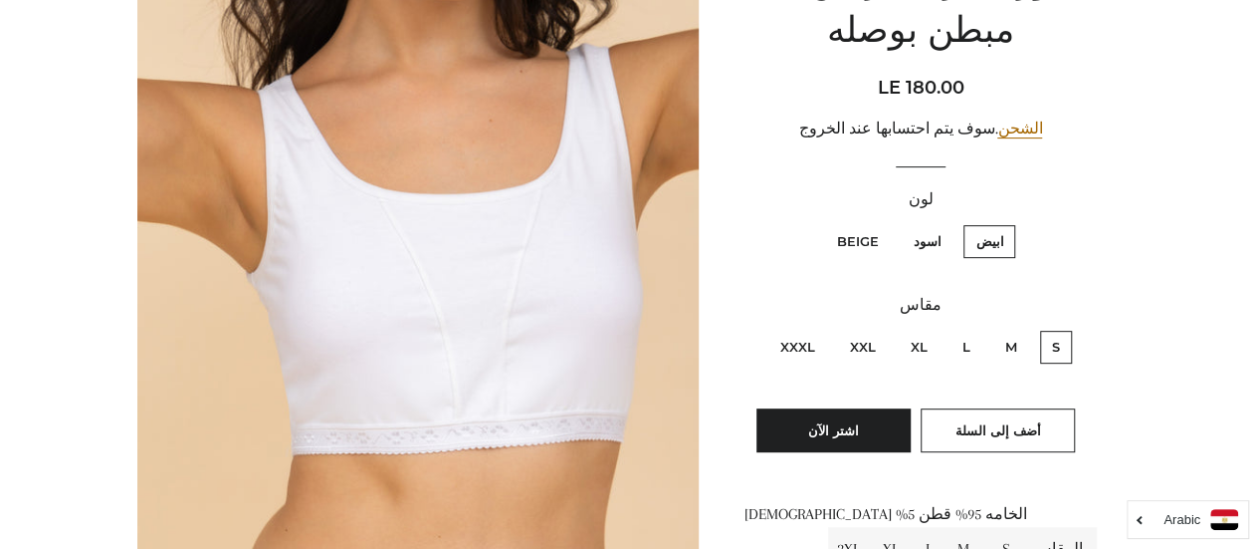
scroll to position [293, 0]
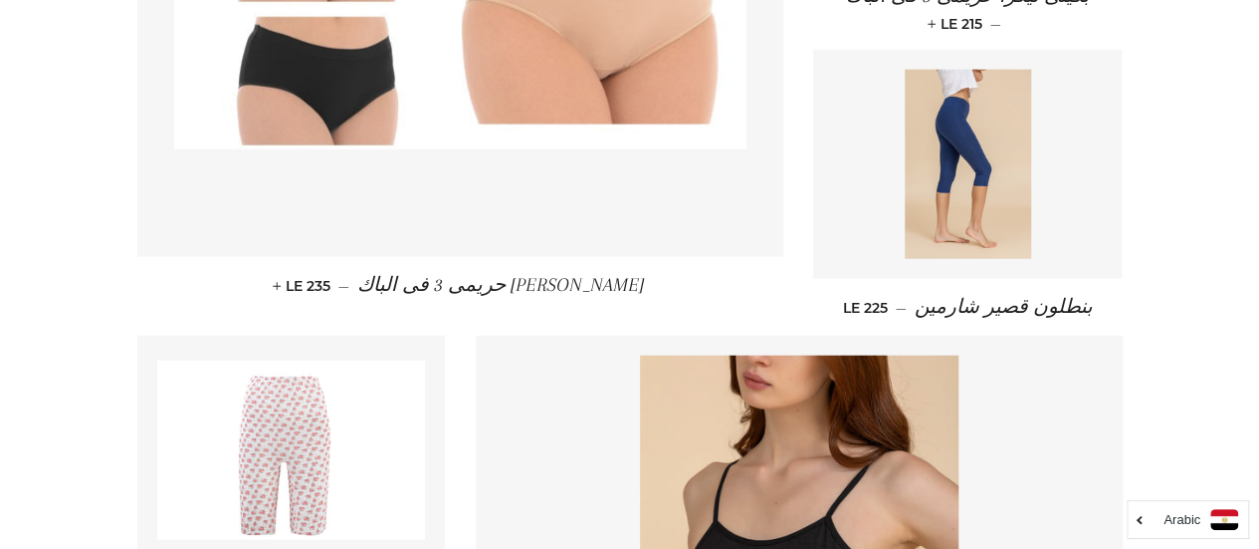
scroll to position [2350, 0]
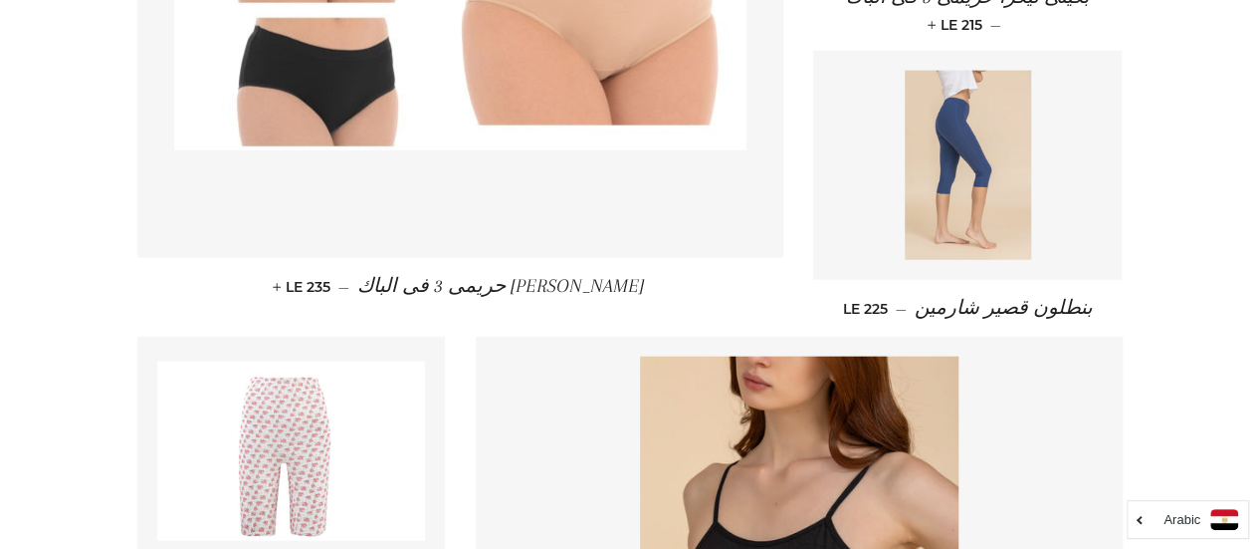
click at [940, 171] on img at bounding box center [968, 165] width 126 height 189
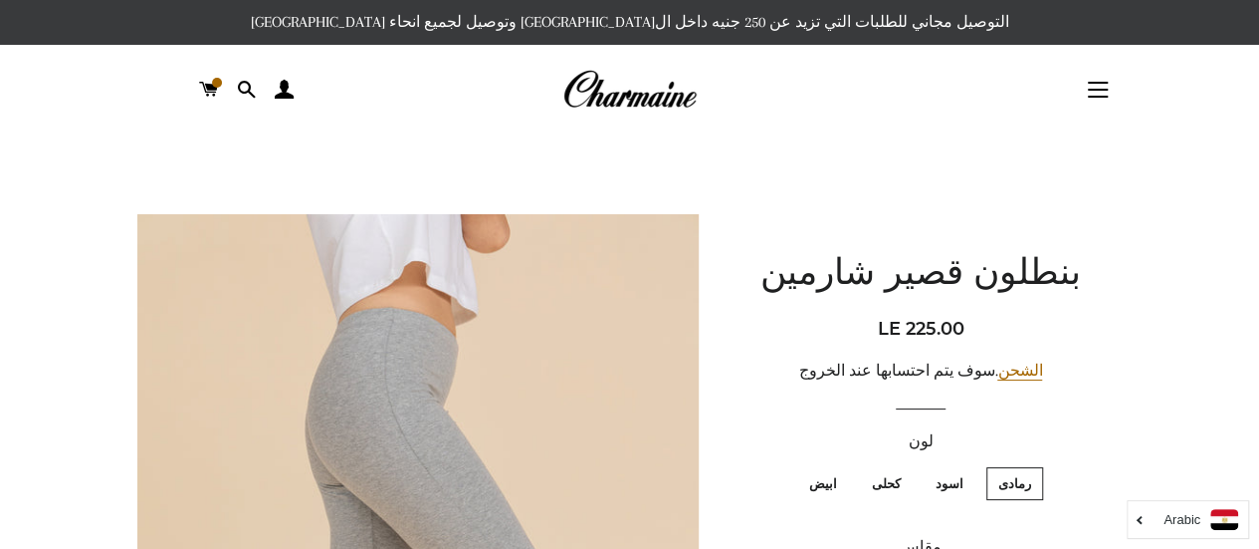
scroll to position [263, 0]
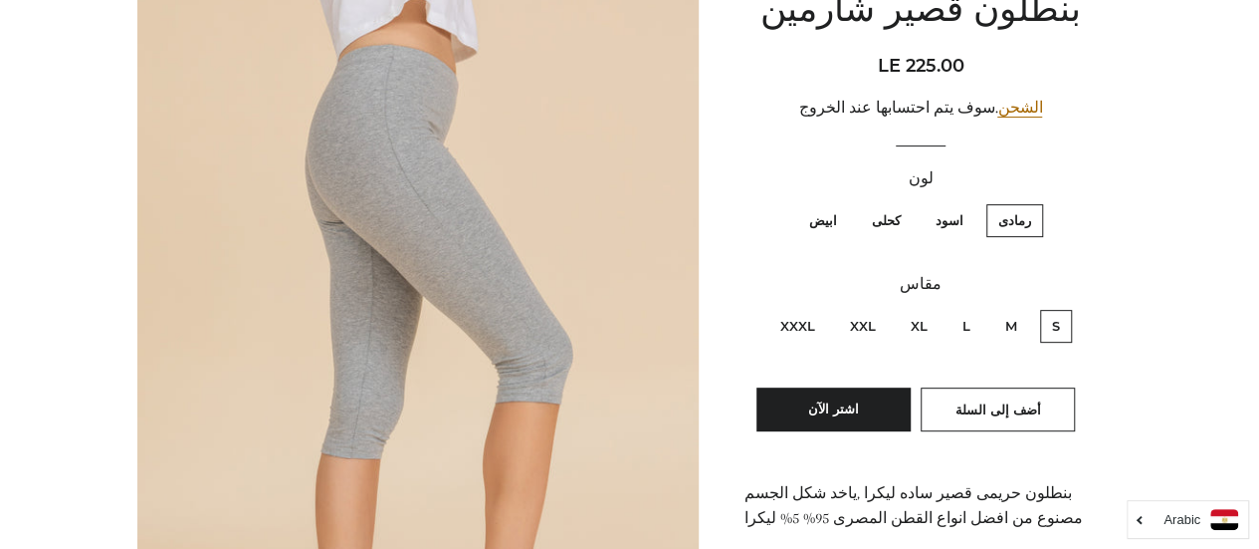
click at [952, 223] on label "اسود" at bounding box center [950, 220] width 52 height 33
click at [969, 202] on input "اسود" at bounding box center [969, 201] width 1 height 1
radio input "true"
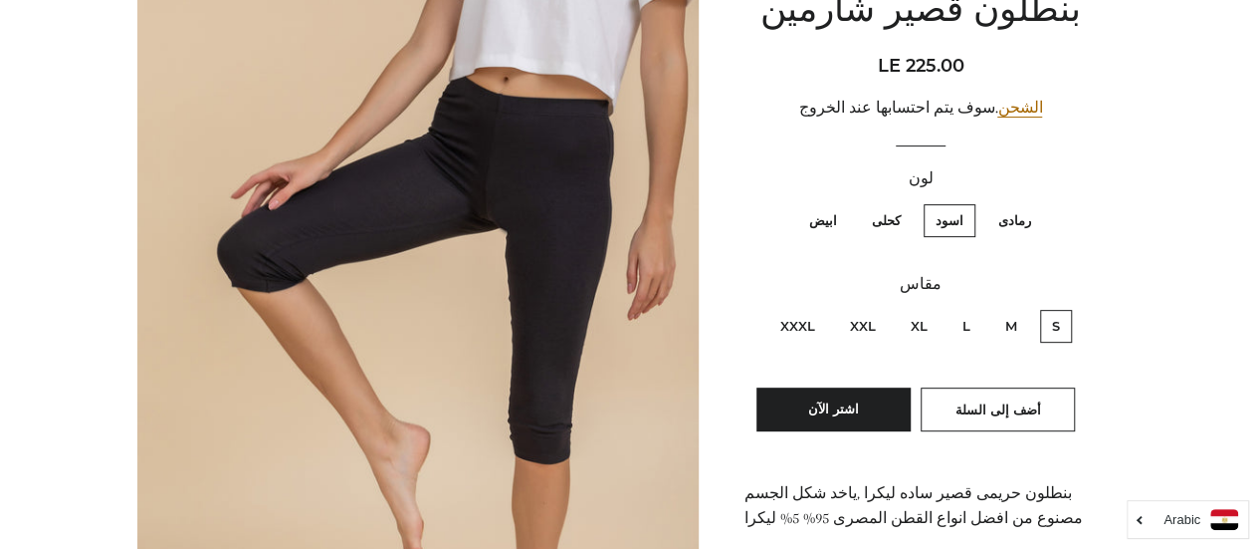
click at [881, 221] on label "كحلى" at bounding box center [886, 220] width 53 height 33
click at [906, 202] on input "كحلى" at bounding box center [906, 201] width 1 height 1
radio input "true"
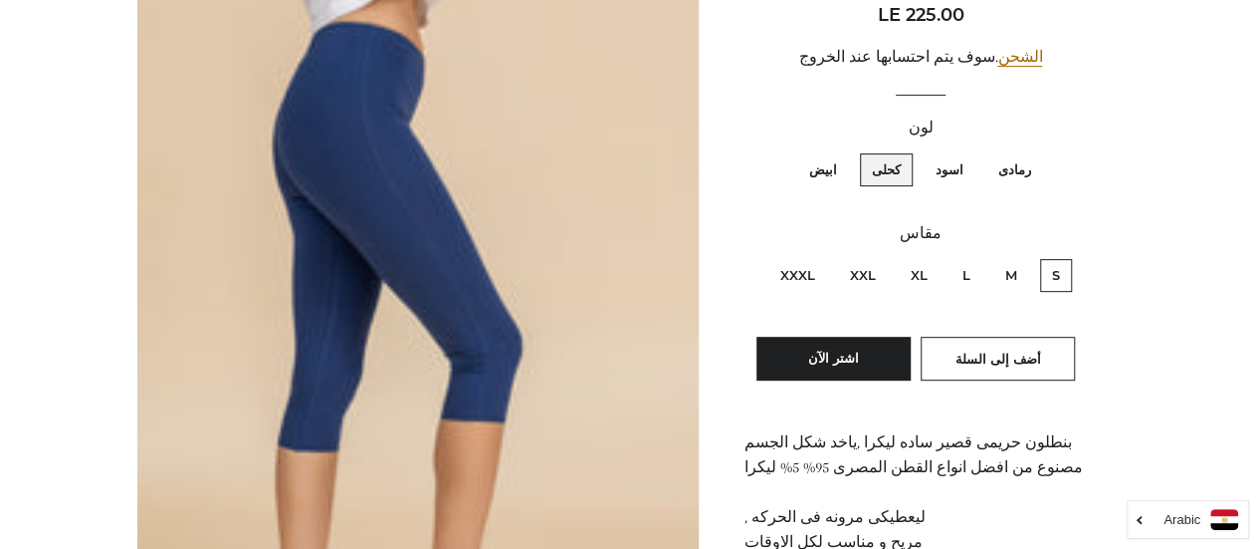
scroll to position [299, 0]
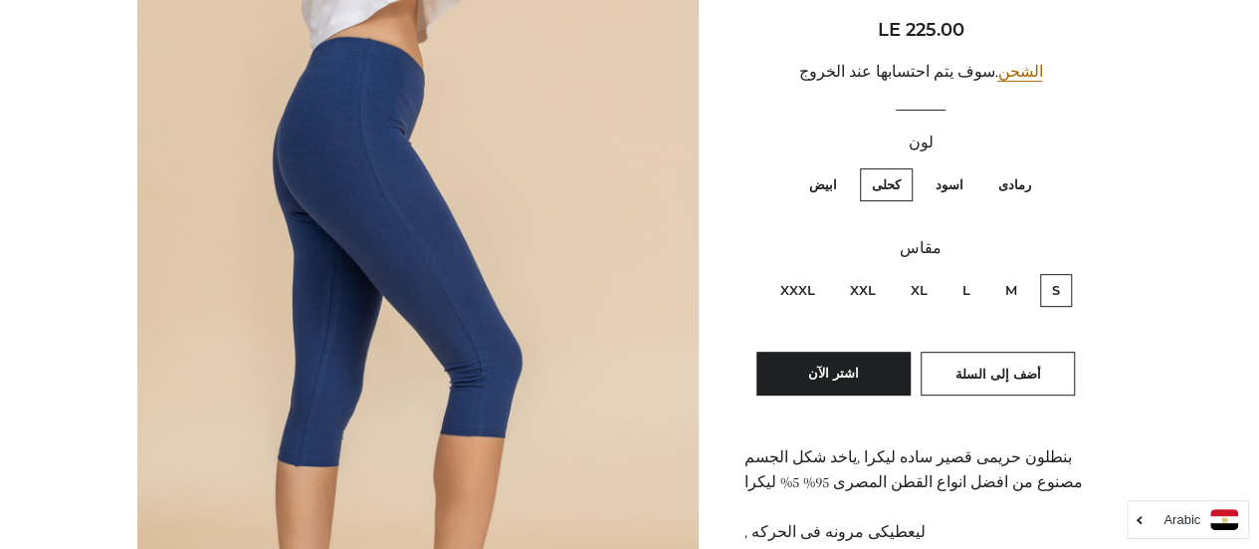
click at [828, 180] on label "ابيض" at bounding box center [823, 184] width 52 height 33
click at [842, 166] on input "ابيض" at bounding box center [842, 165] width 1 height 1
radio input "true"
click at [1016, 187] on label "رمادى" at bounding box center [1015, 184] width 57 height 33
click at [1036, 166] on input "رمادى" at bounding box center [1036, 165] width 1 height 1
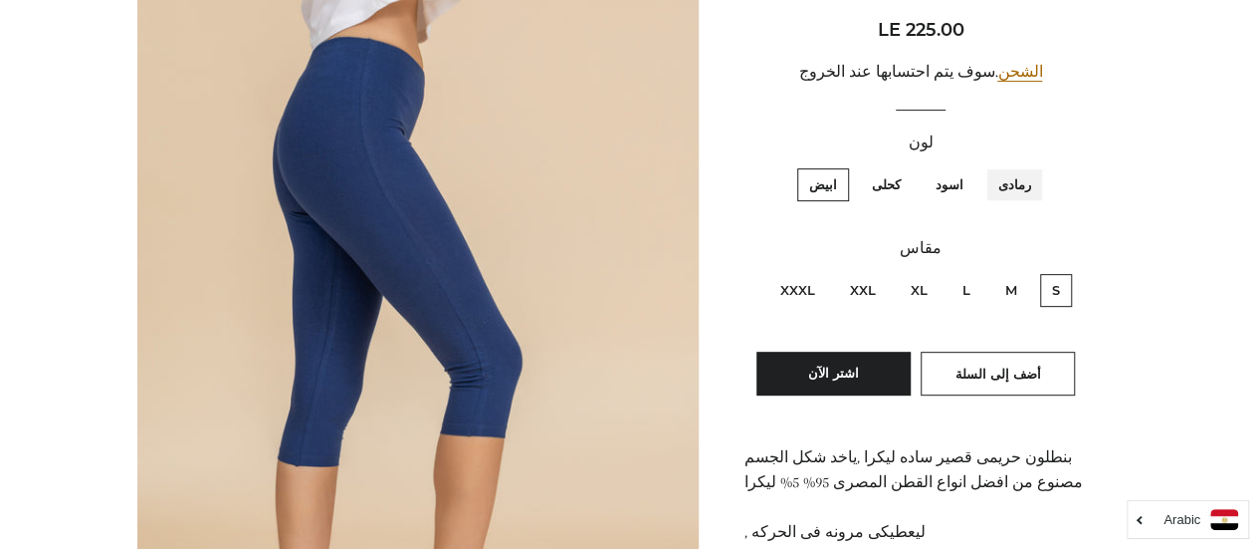
radio input "true"
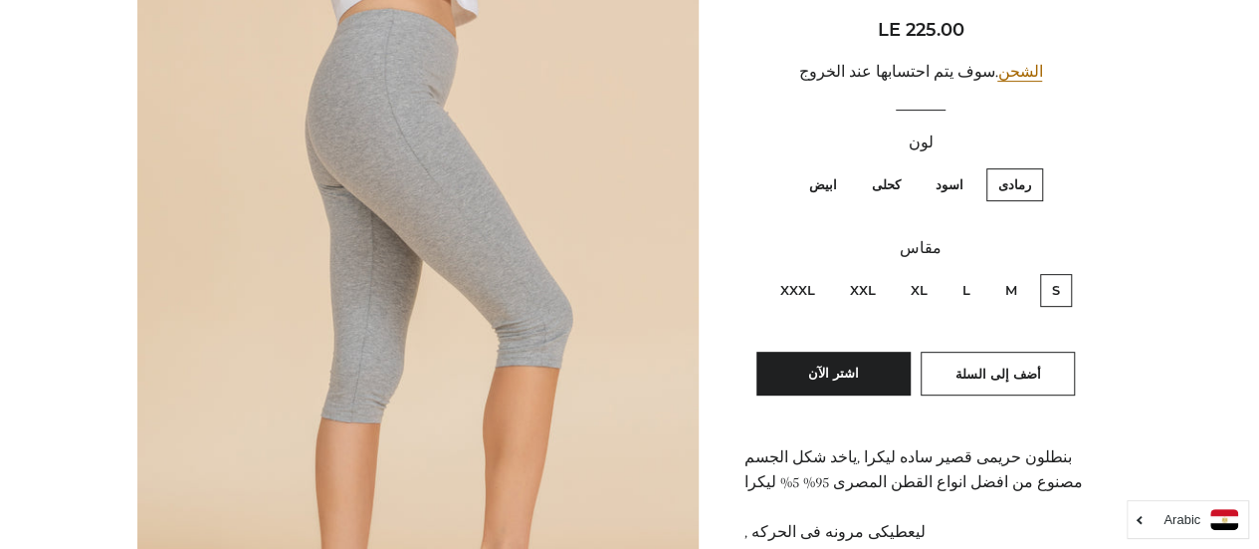
click at [830, 184] on label "ابيض" at bounding box center [823, 184] width 52 height 33
click at [842, 166] on input "ابيض" at bounding box center [842, 165] width 1 height 1
radio input "true"
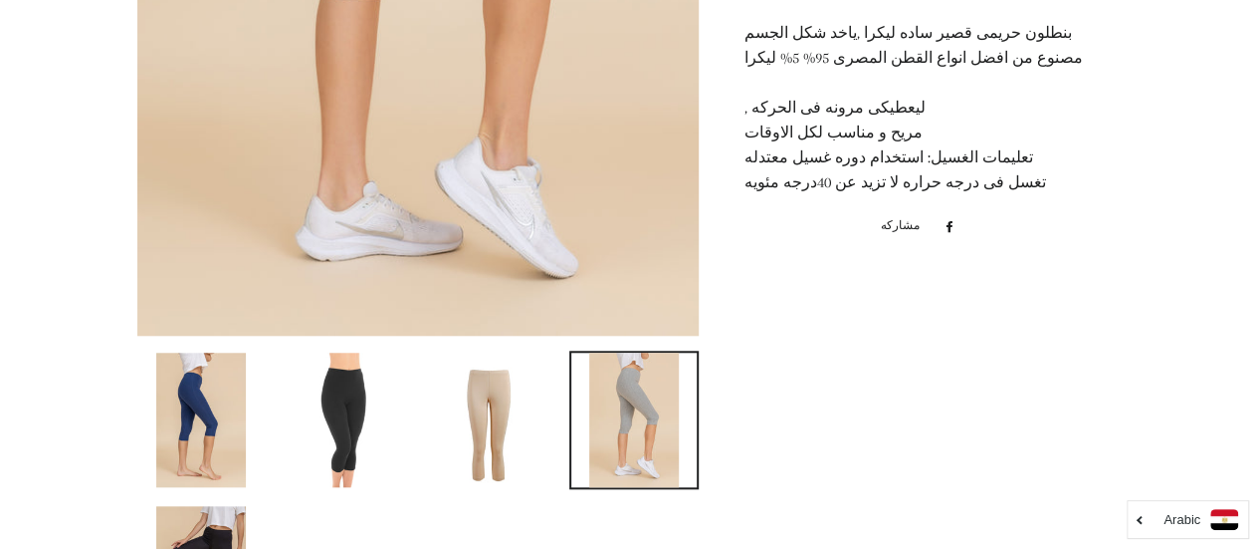
scroll to position [829, 0]
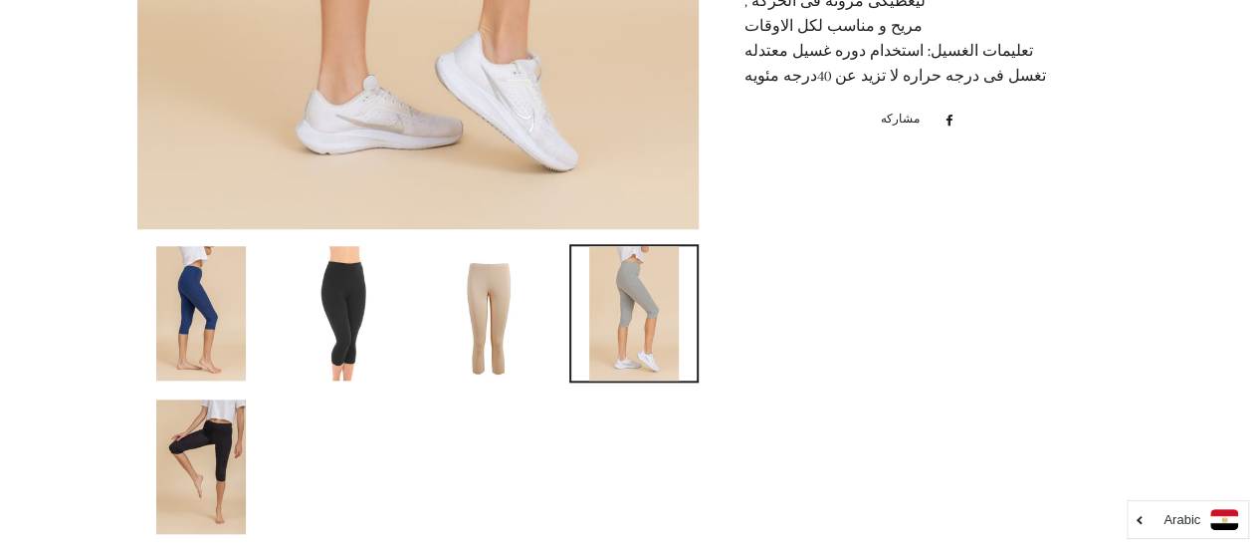
click at [525, 337] on img at bounding box center [490, 313] width 90 height 134
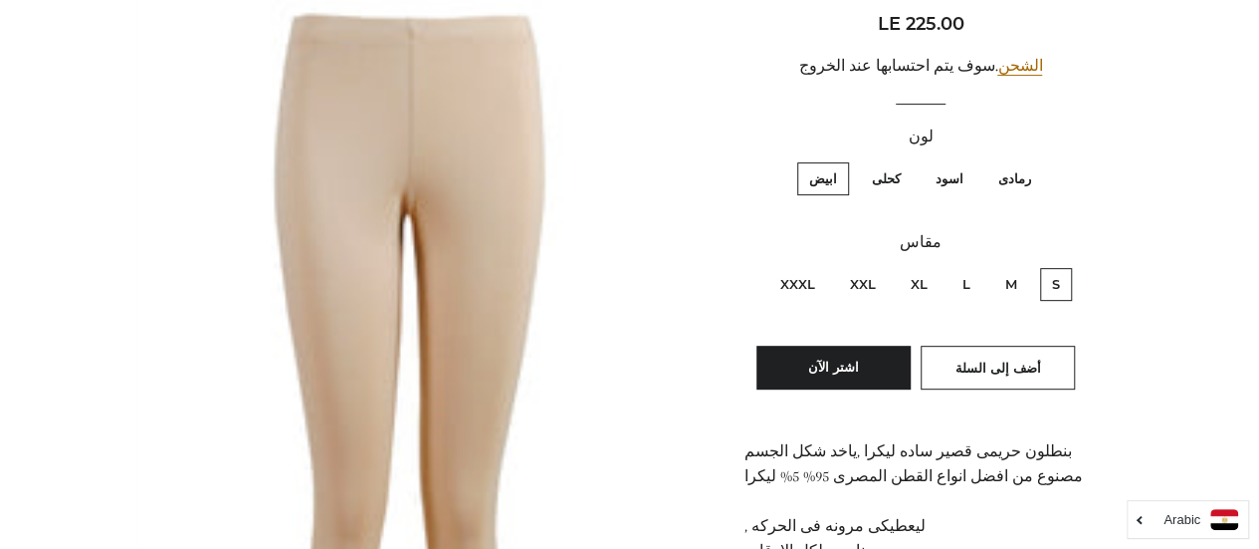
scroll to position [615, 0]
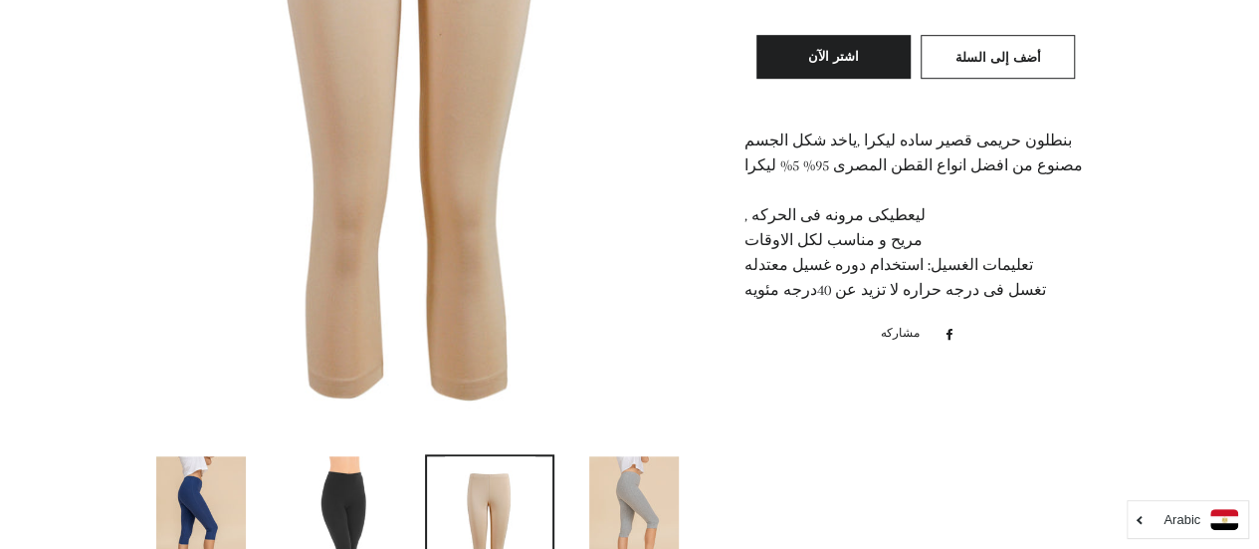
click at [374, 497] on img at bounding box center [346, 523] width 90 height 134
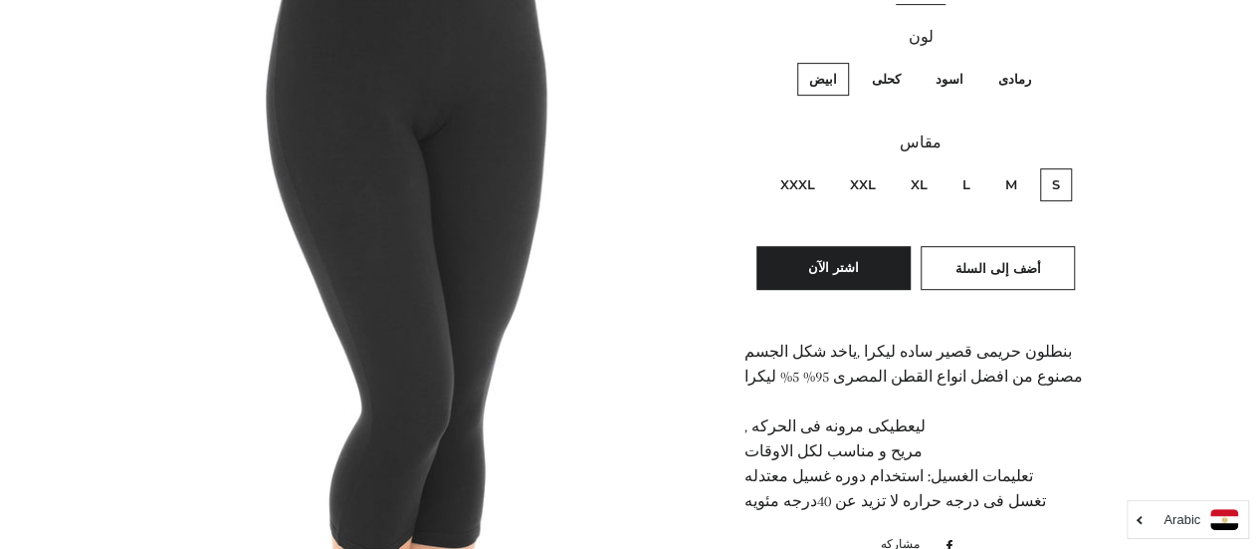
scroll to position [403, 0]
click at [958, 81] on label "اسود" at bounding box center [950, 80] width 52 height 33
click at [969, 62] on input "اسود" at bounding box center [969, 61] width 1 height 1
radio input "true"
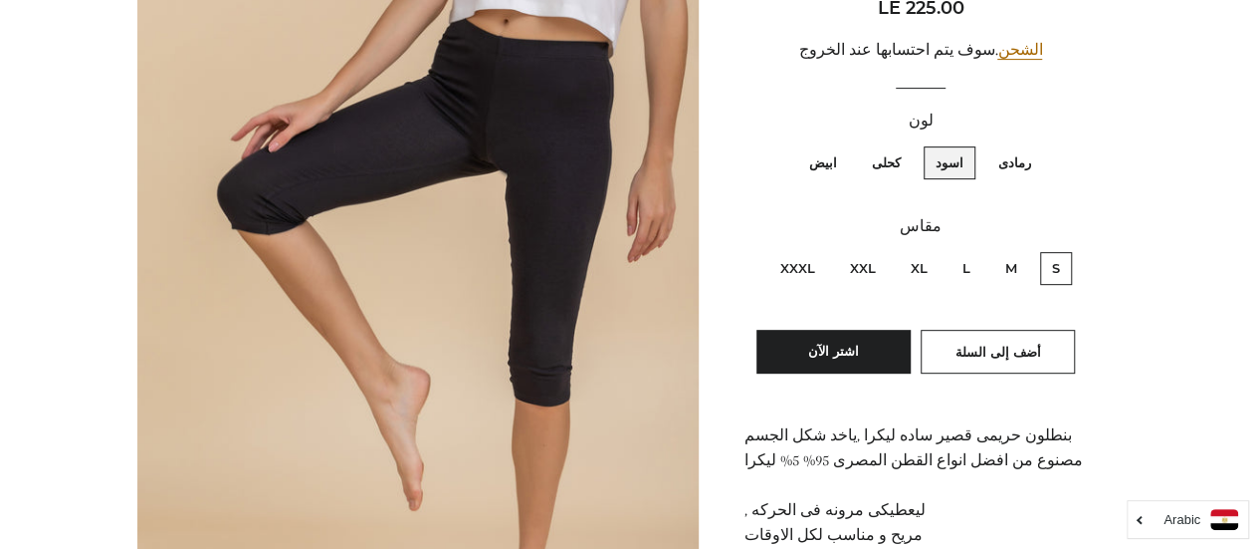
scroll to position [320, 0]
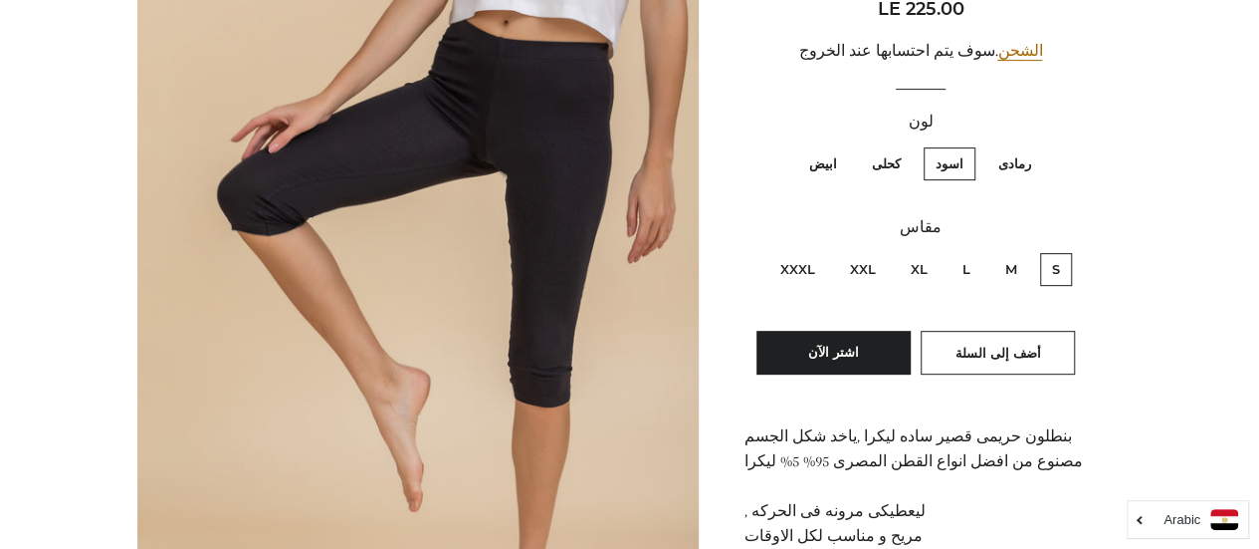
click at [1002, 268] on label "M" at bounding box center [1012, 269] width 36 height 33
click at [1022, 251] on input "M" at bounding box center [1022, 250] width 1 height 1
radio input "true"
click at [955, 343] on button "أضف إلى السلة" at bounding box center [998, 353] width 154 height 44
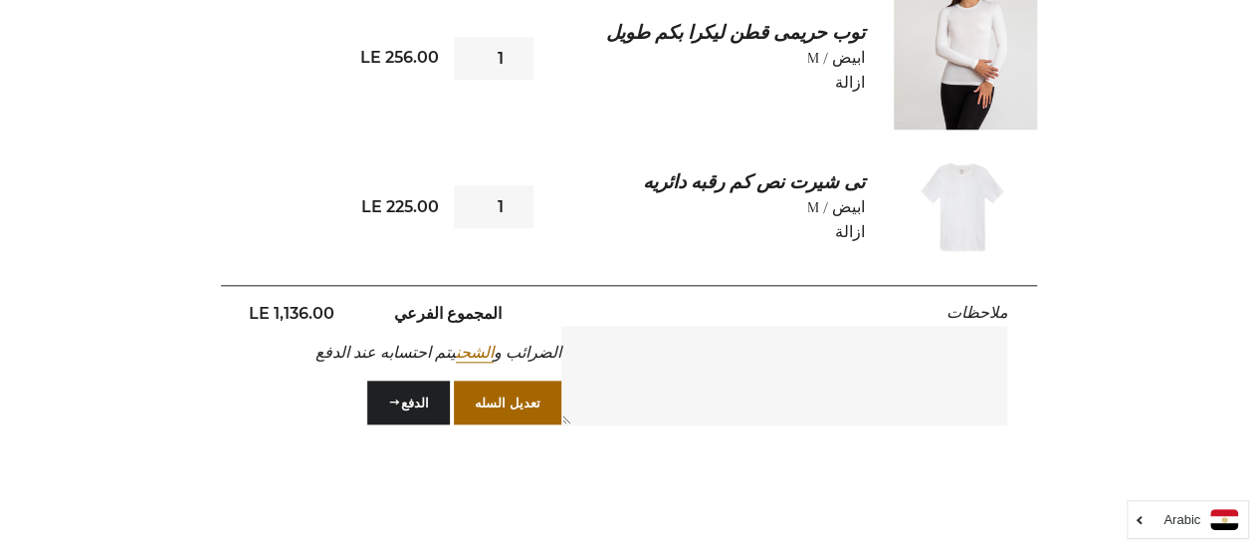
scroll to position [929, 0]
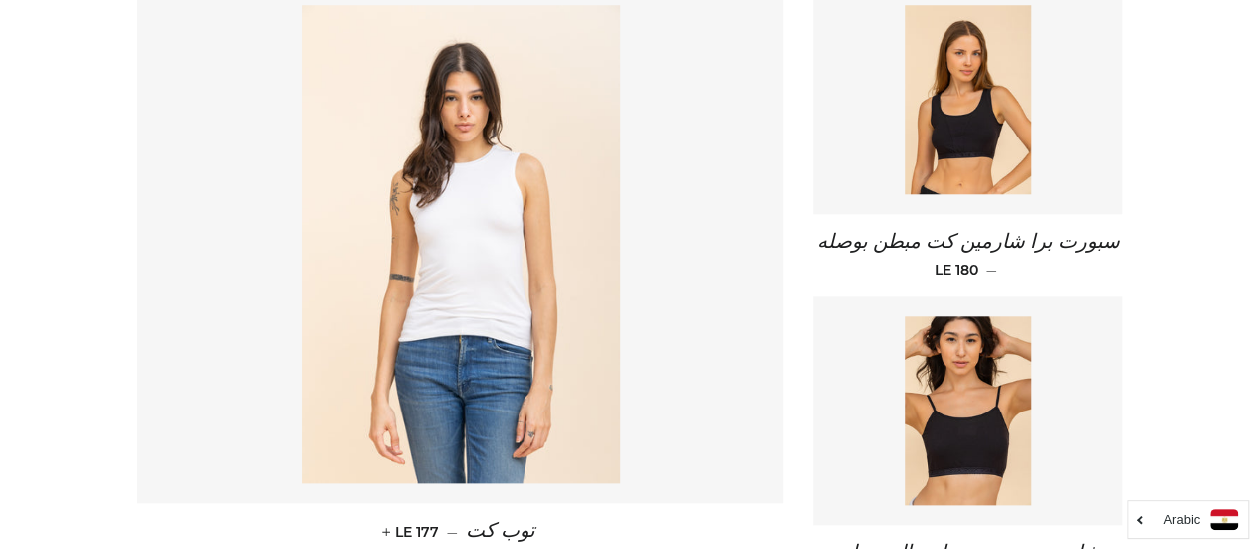
scroll to position [901, 0]
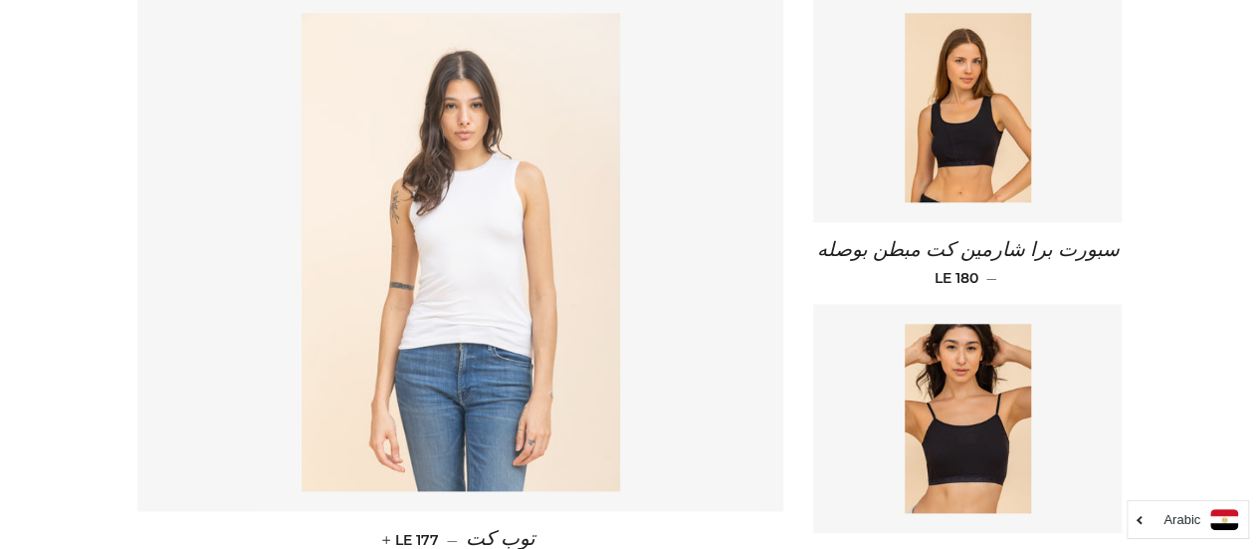
click at [575, 302] on img at bounding box center [461, 252] width 319 height 478
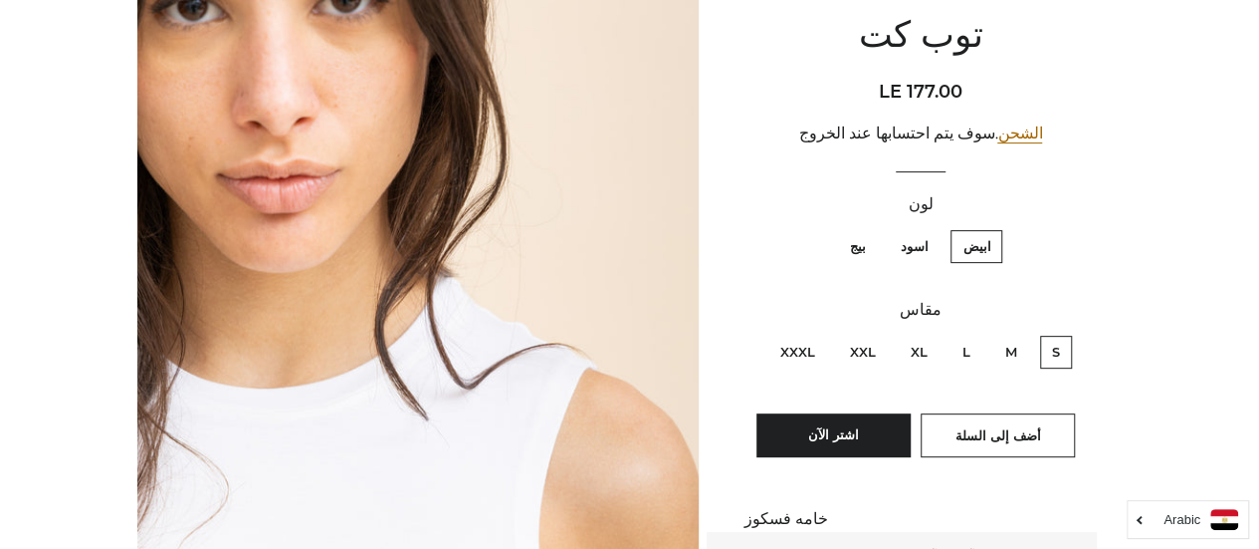
scroll to position [820, 0]
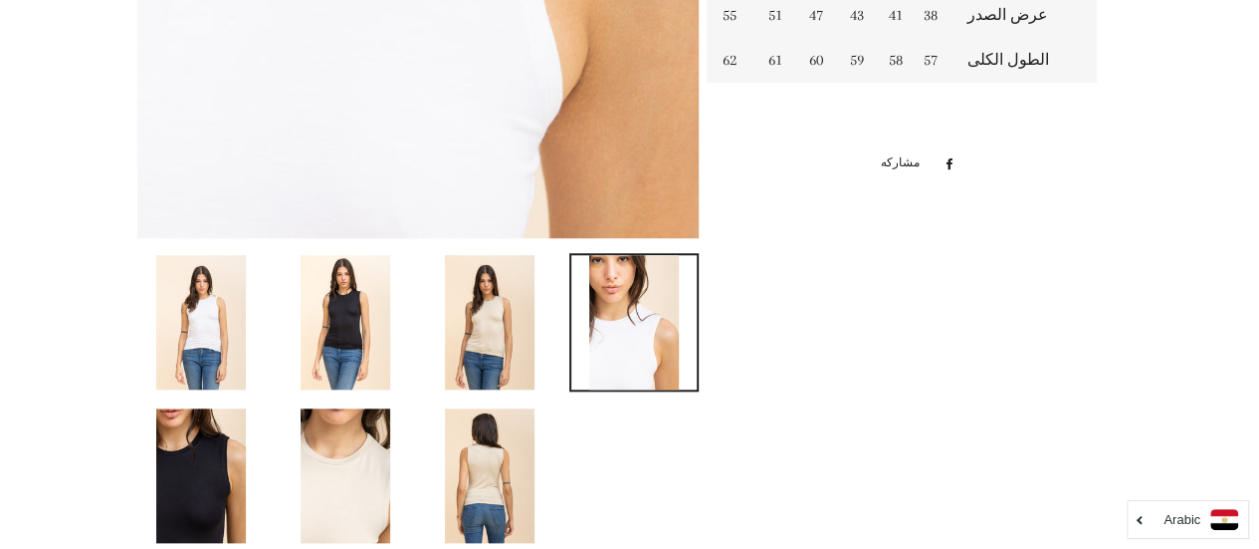
click at [504, 313] on img at bounding box center [490, 322] width 90 height 134
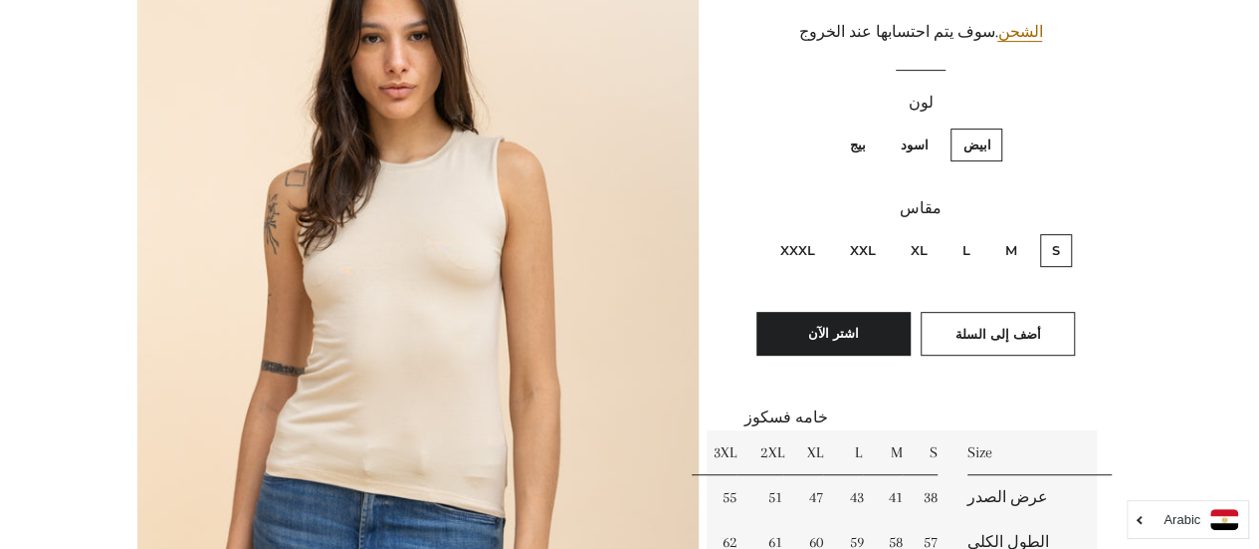
scroll to position [337, 0]
click at [855, 154] on label "بيج" at bounding box center [857, 145] width 40 height 33
click at [870, 127] on input "بيج" at bounding box center [870, 126] width 1 height 1
radio input "true"
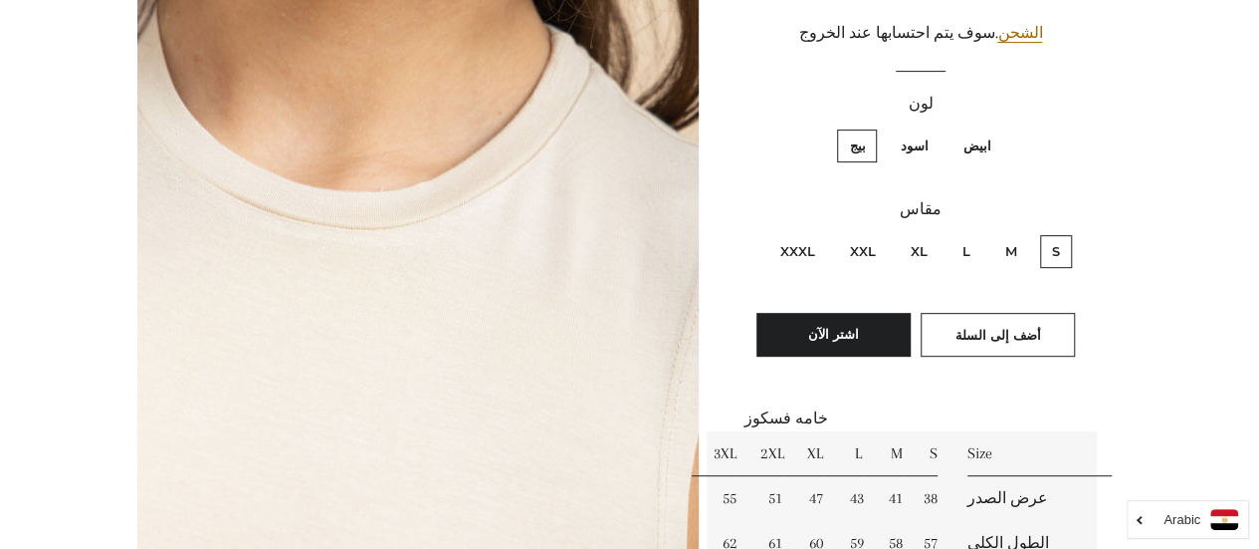
click at [921, 144] on label "اسود" at bounding box center [914, 145] width 52 height 33
click at [933, 127] on input "اسود" at bounding box center [933, 126] width 1 height 1
radio input "true"
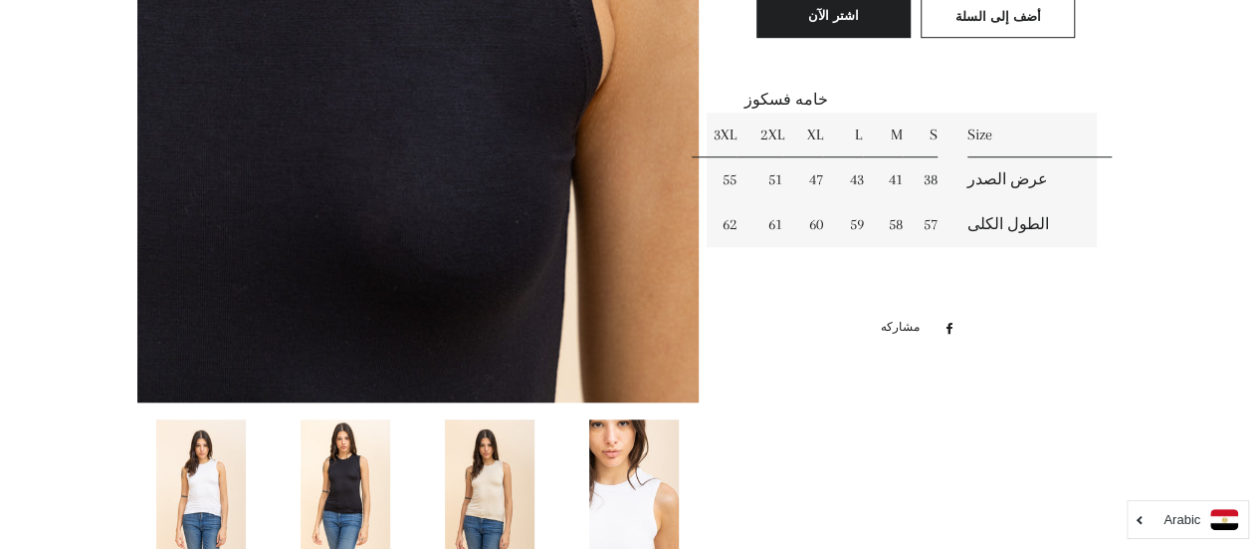
scroll to position [274, 0]
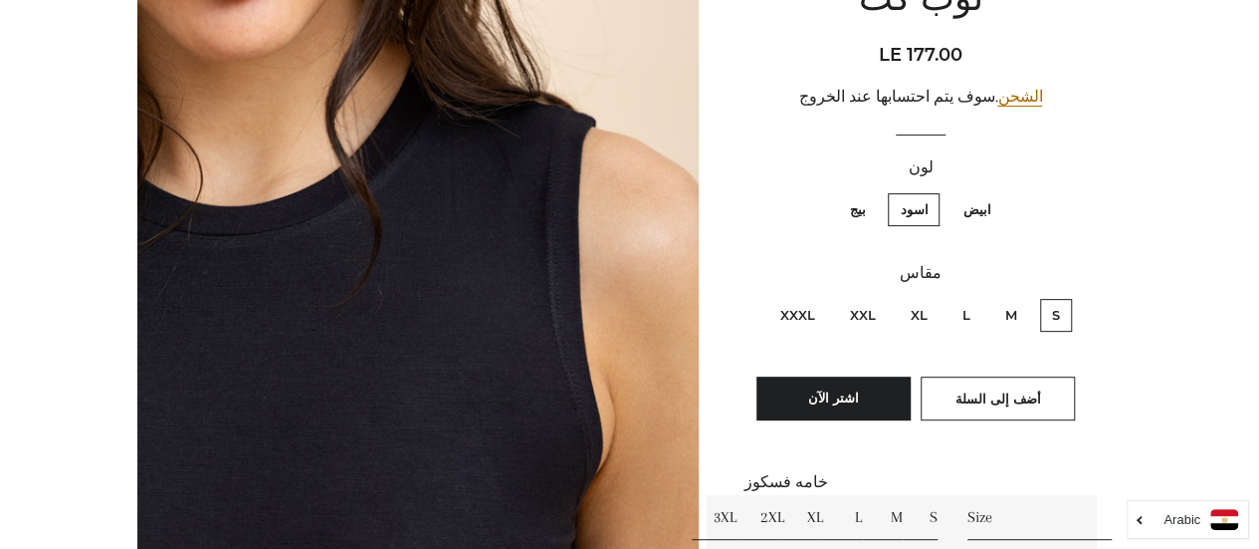
click at [985, 205] on label "ابيض" at bounding box center [977, 209] width 52 height 33
click at [996, 191] on input "ابيض" at bounding box center [996, 190] width 1 height 1
radio input "true"
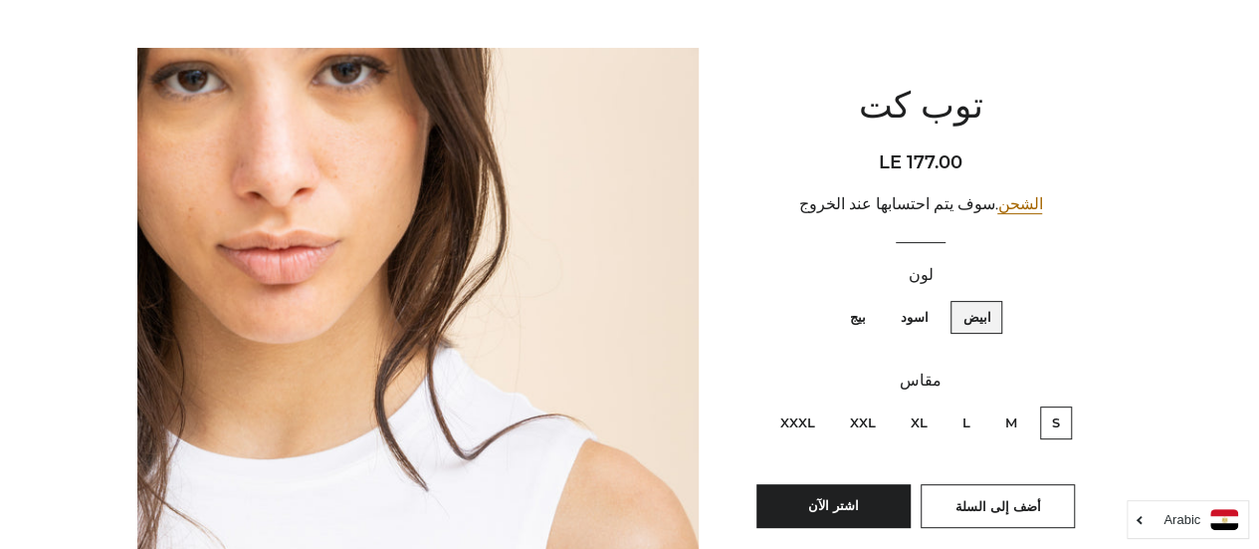
scroll to position [163, 0]
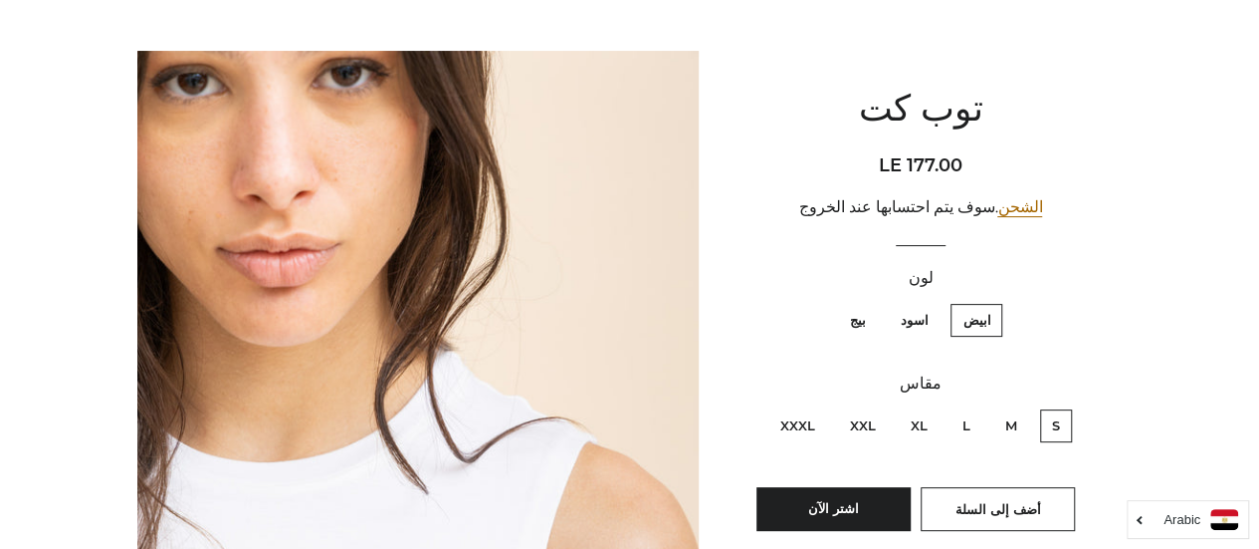
click at [1002, 413] on label "M" at bounding box center [1012, 425] width 36 height 33
click at [1022, 407] on input "M" at bounding box center [1022, 406] width 1 height 1
radio input "true"
click at [988, 495] on button "أضف إلى السلة" at bounding box center [998, 509] width 154 height 44
click at [866, 324] on label "بيج" at bounding box center [857, 320] width 40 height 33
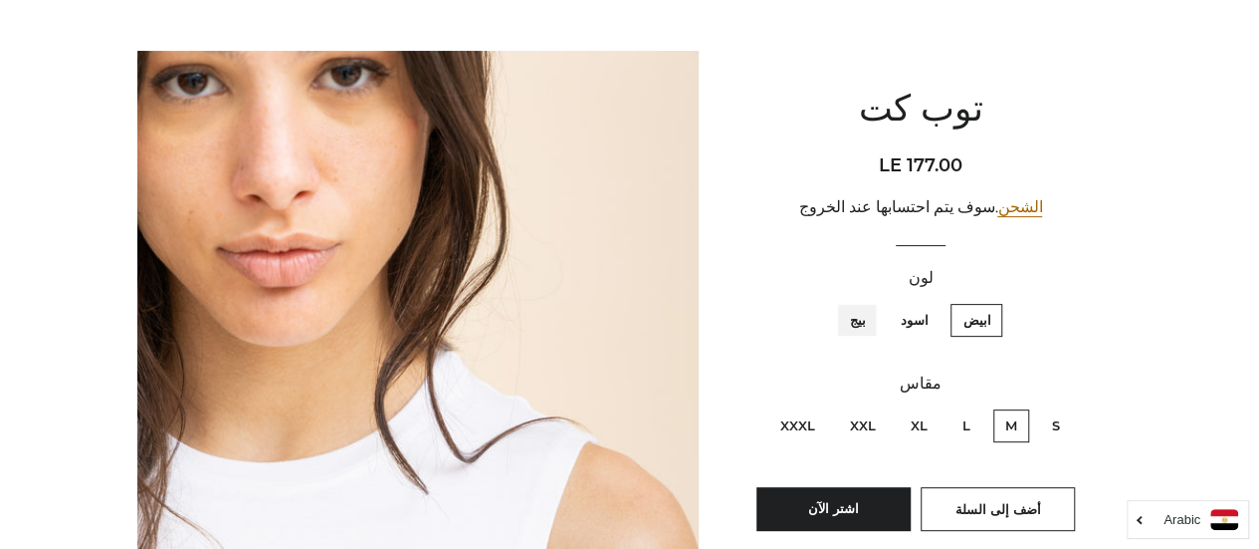
click at [870, 302] on input "بيج" at bounding box center [870, 301] width 1 height 1
radio input "true"
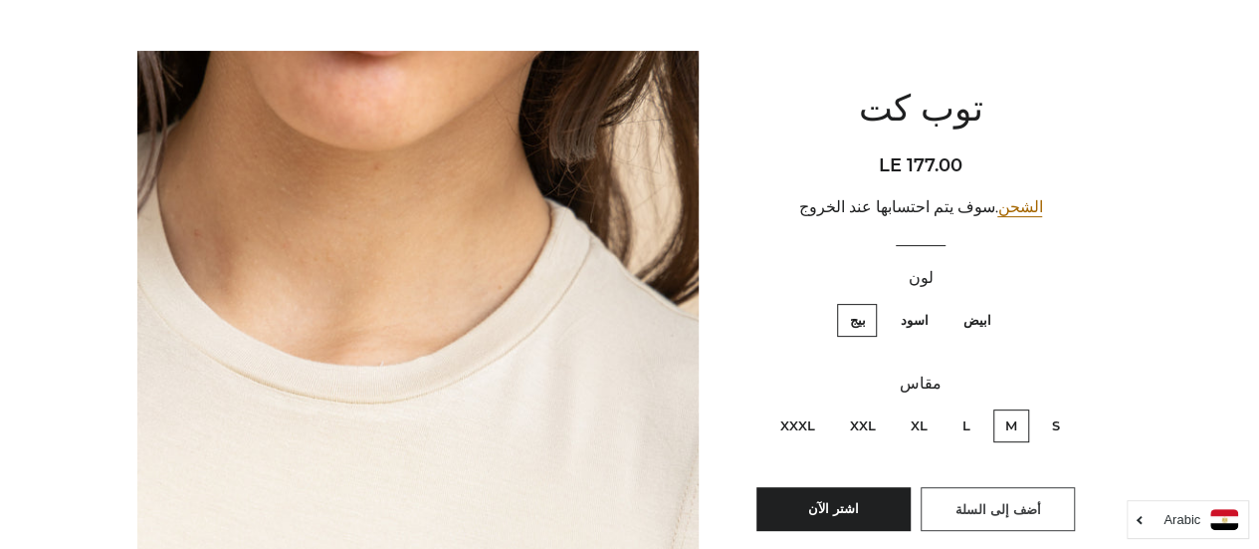
click at [1002, 509] on span "أضف إلى السلة" at bounding box center [998, 509] width 86 height 16
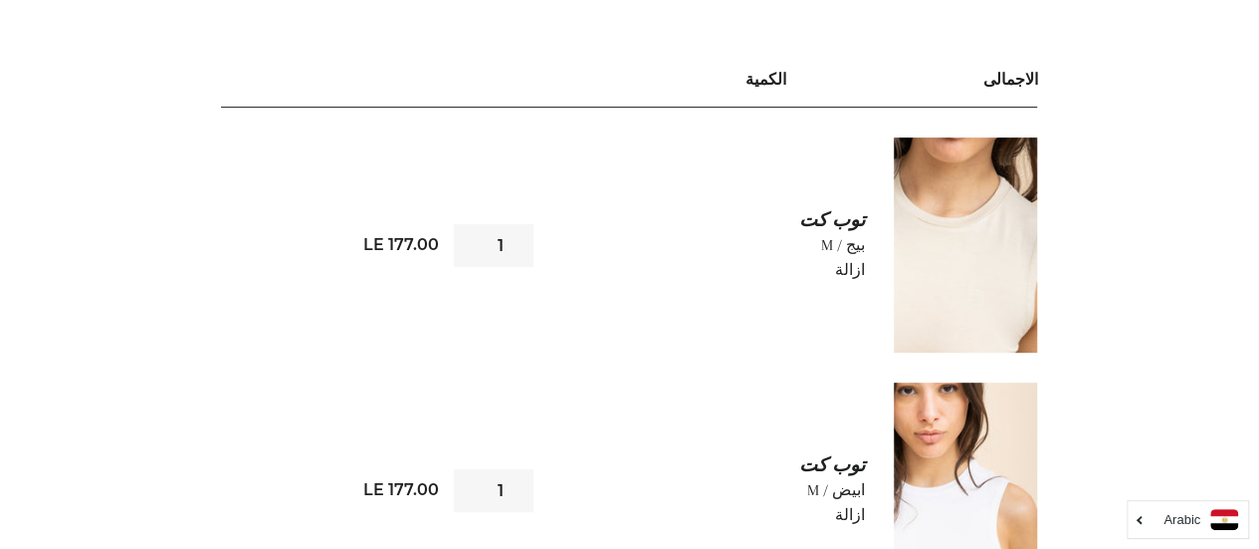
scroll to position [356, 0]
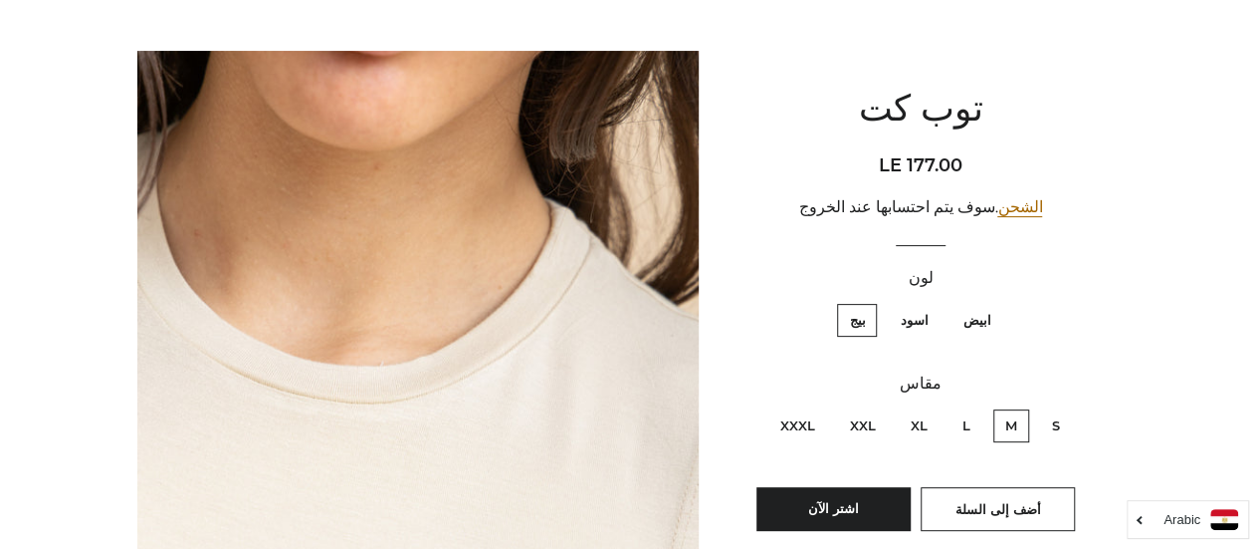
click at [910, 321] on label "اسود" at bounding box center [914, 320] width 52 height 33
click at [933, 302] on input "اسود" at bounding box center [933, 301] width 1 height 1
radio input "true"
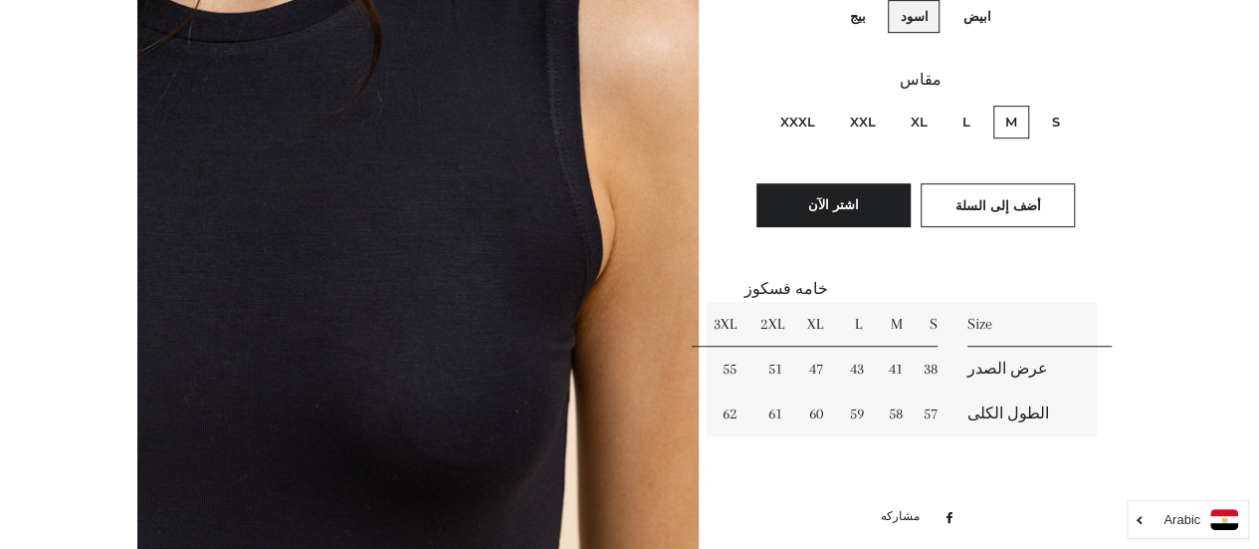
scroll to position [461, 0]
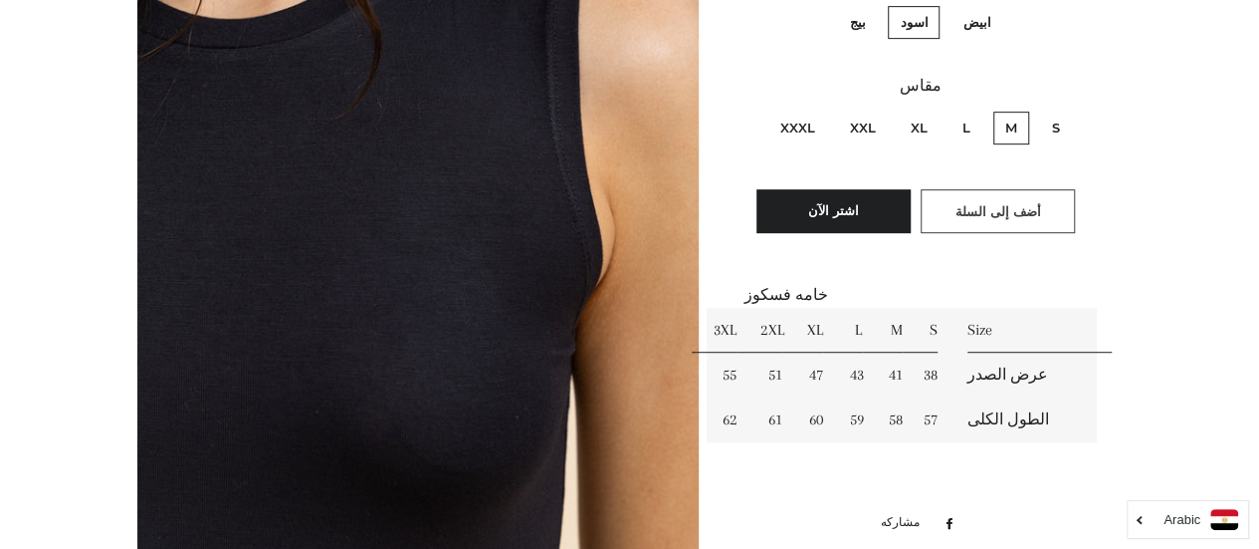
click at [988, 221] on button "أضف إلى السلة" at bounding box center [998, 211] width 154 height 44
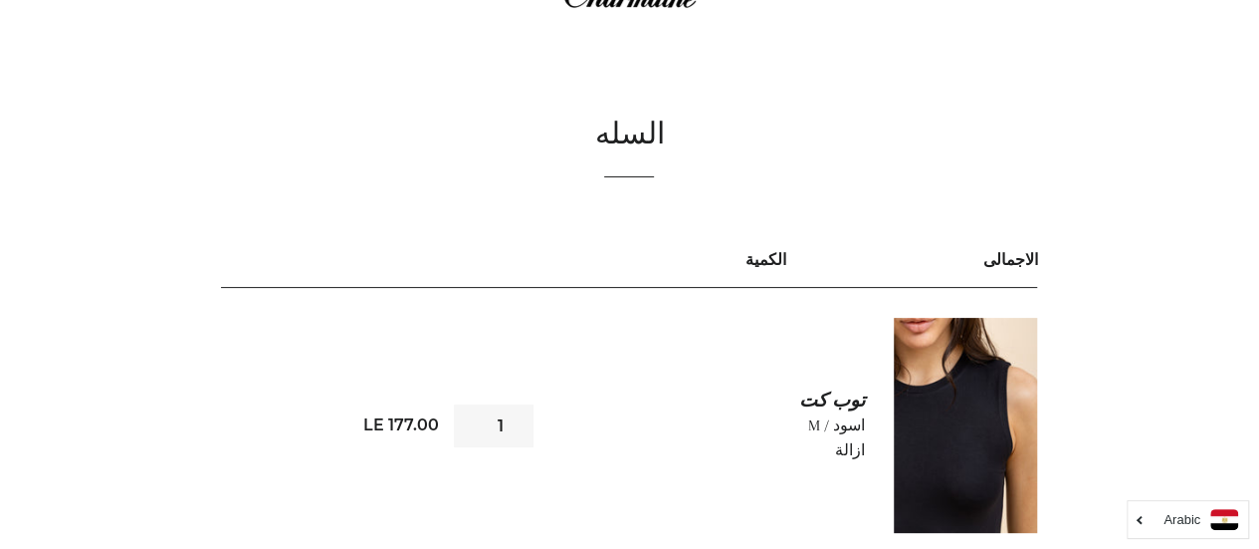
scroll to position [110, 0]
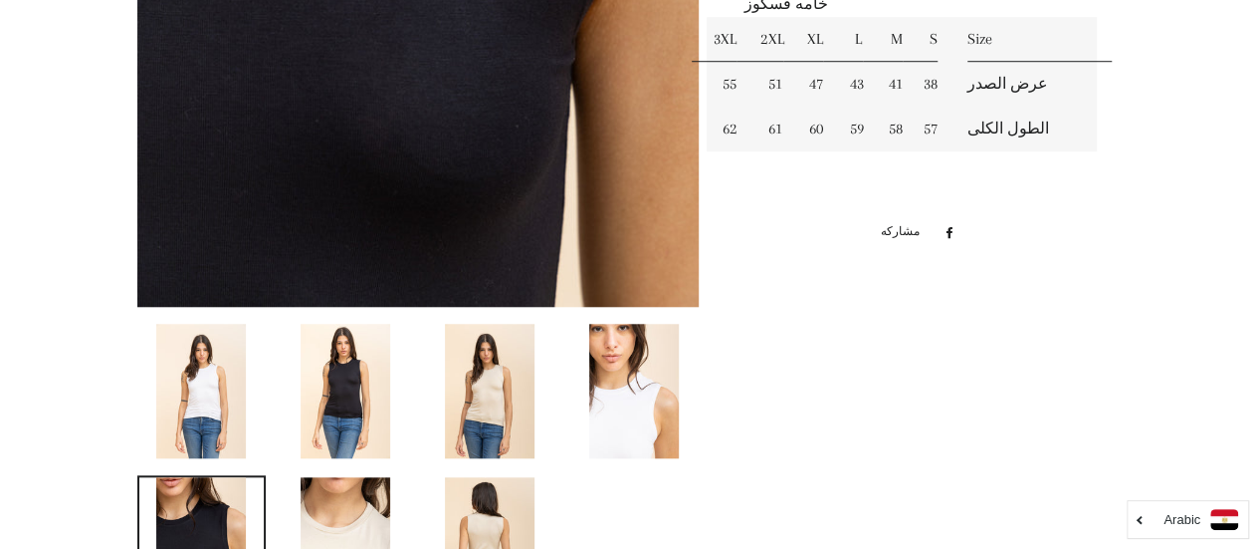
scroll to position [740, 0]
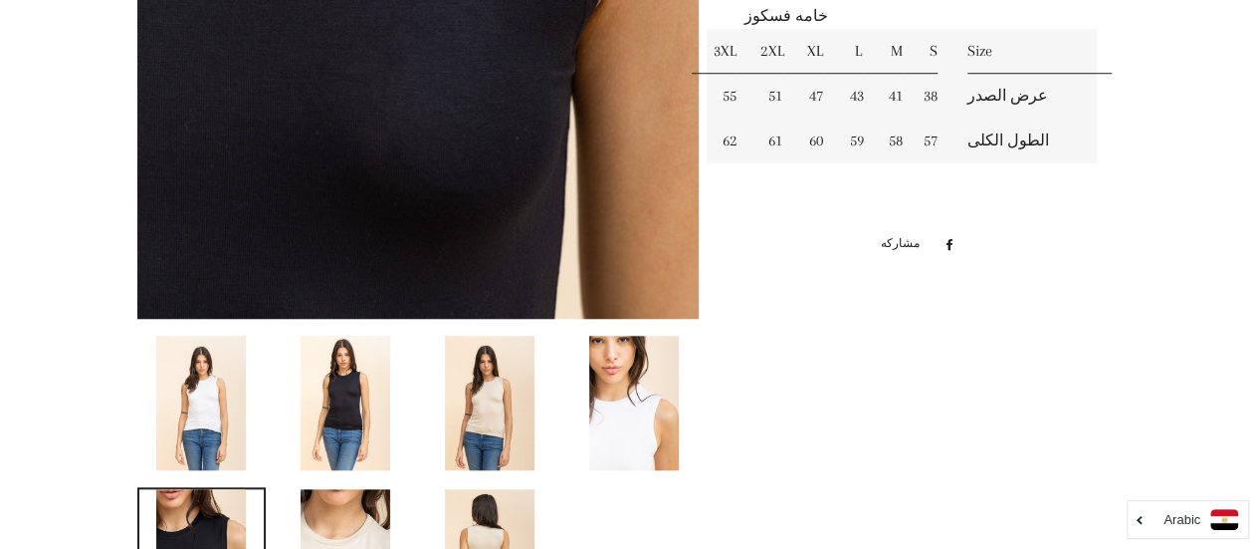
click at [498, 419] on img at bounding box center [490, 402] width 90 height 134
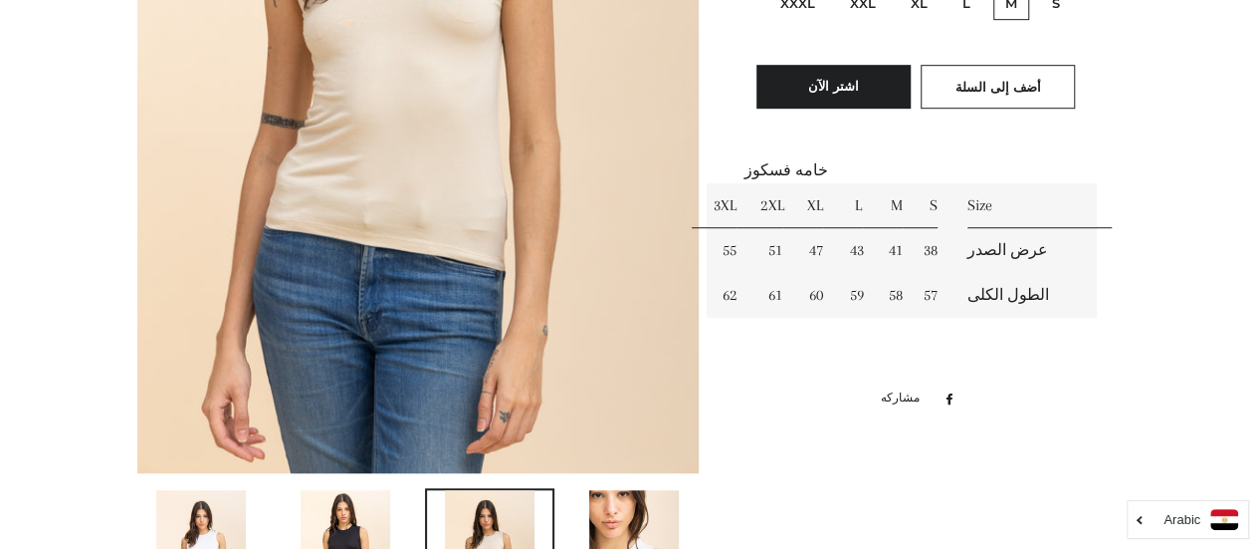
scroll to position [585, 0]
drag, startPoint x: 599, startPoint y: 197, endPoint x: 836, endPoint y: 503, distance: 386.7
click at [836, 503] on div "/" at bounding box center [615, 211] width 1015 height 1165
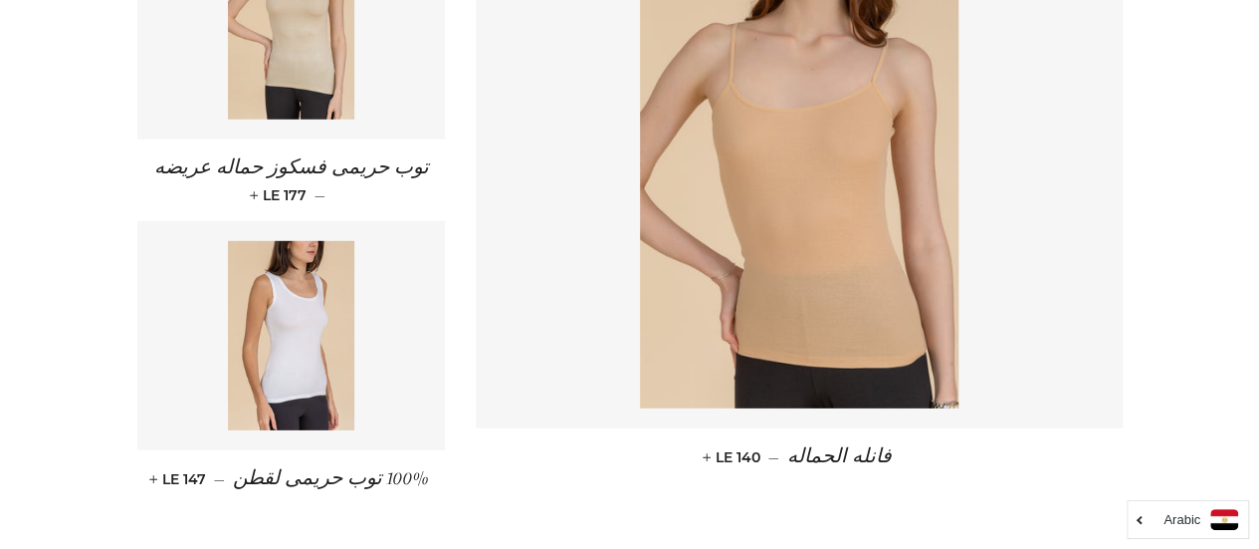
scroll to position [2674, 0]
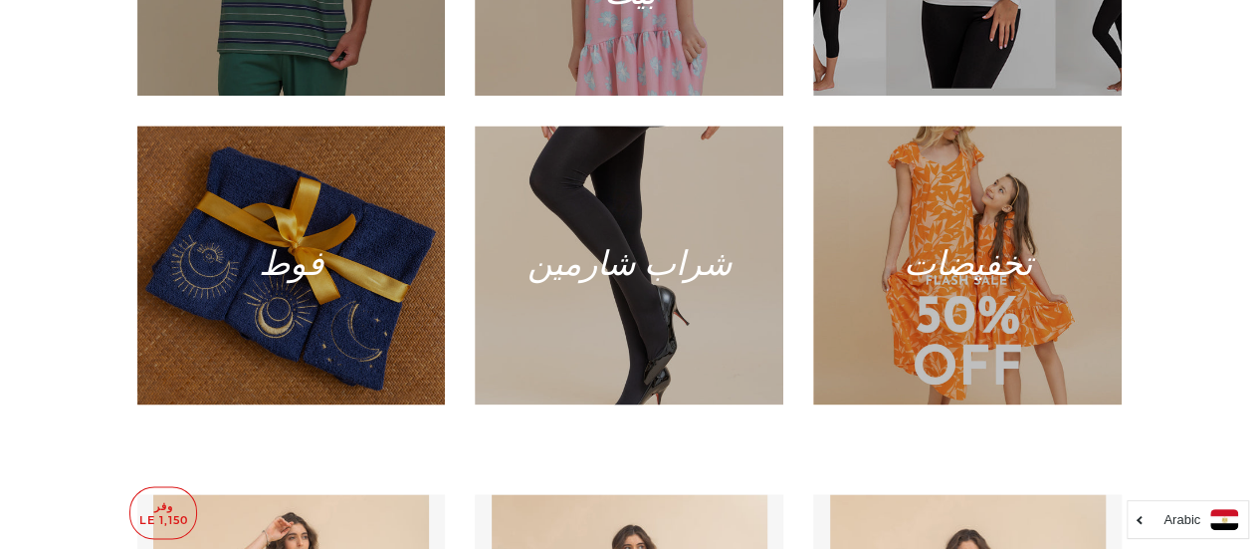
scroll to position [1290, 0]
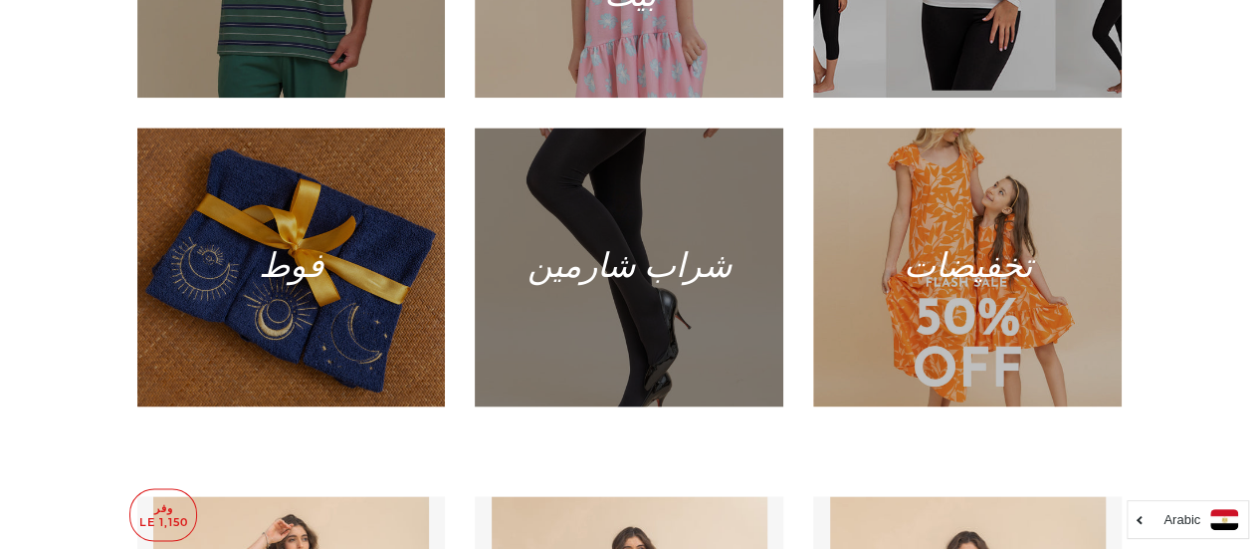
click at [711, 296] on div at bounding box center [630, 266] width 318 height 287
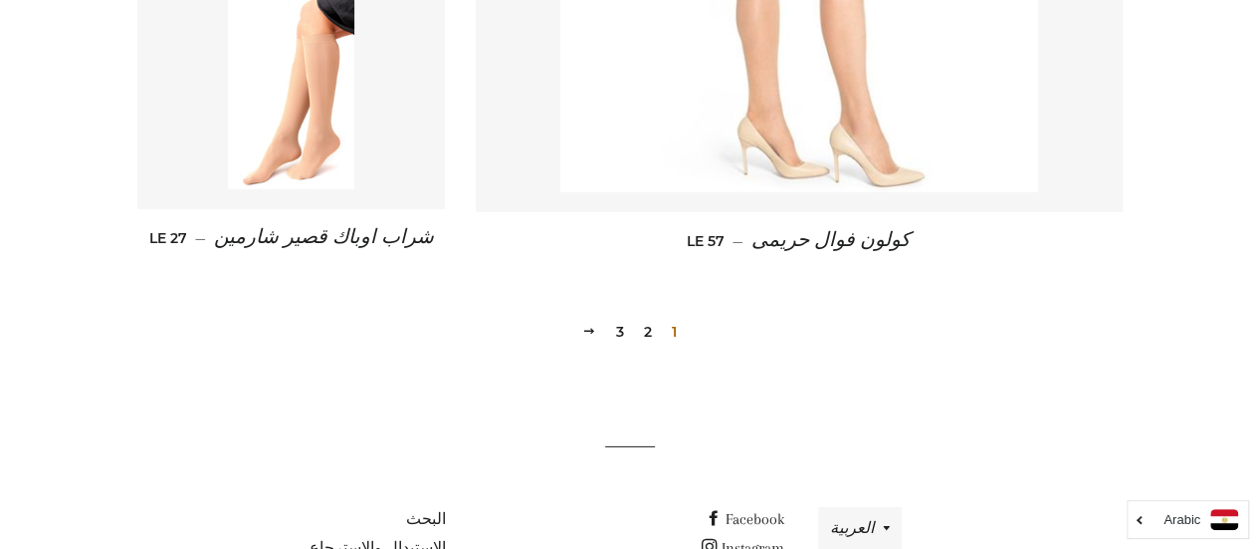
scroll to position [2929, 0]
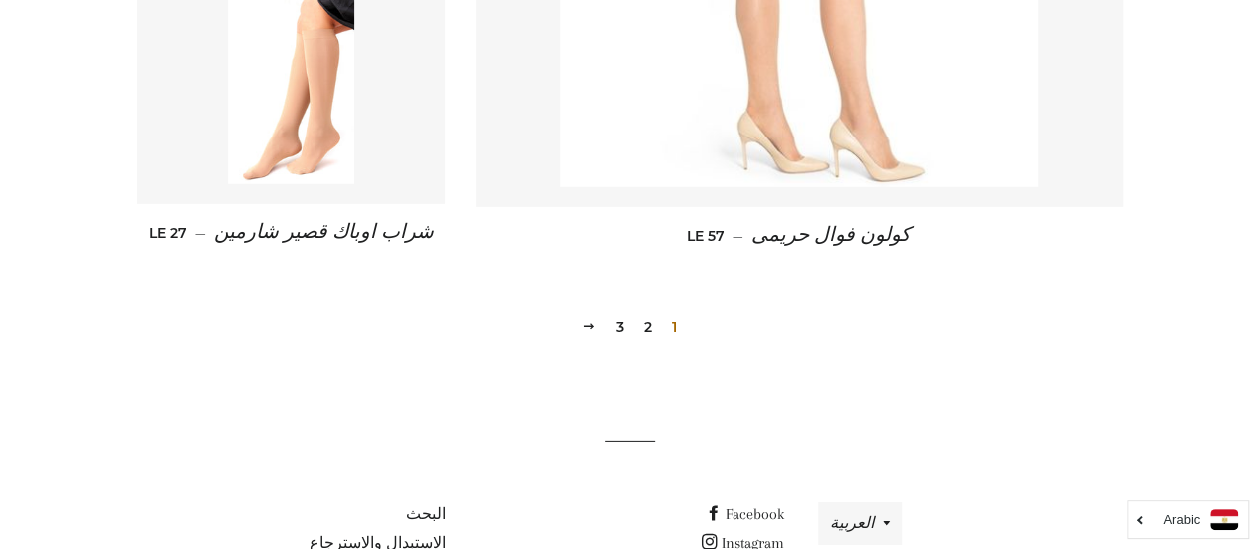
click at [649, 326] on link "2" at bounding box center [648, 327] width 24 height 30
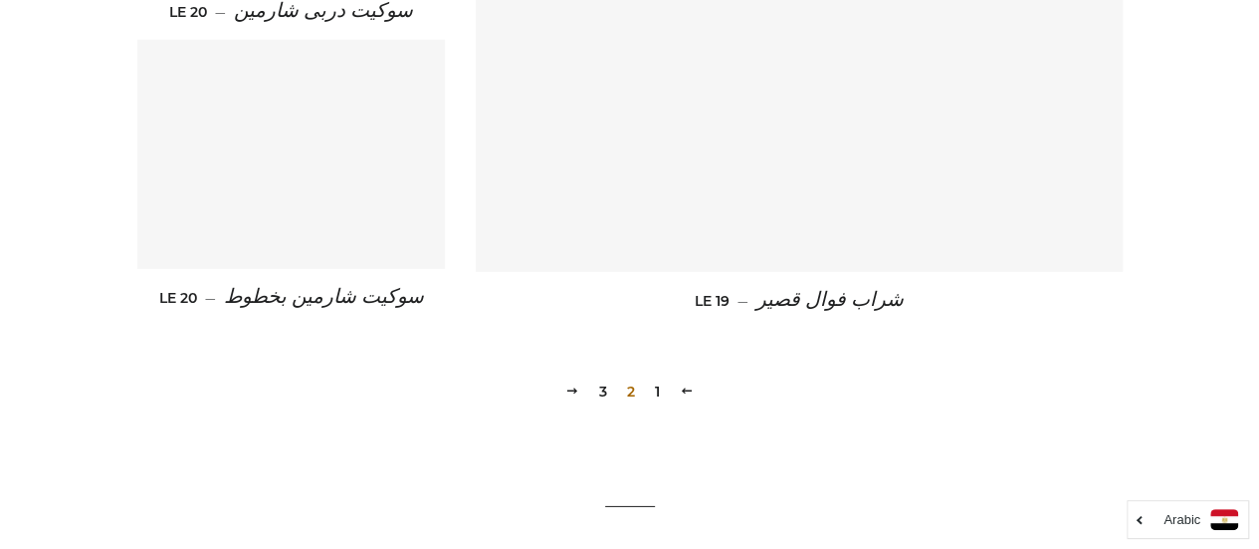
scroll to position [2943, 0]
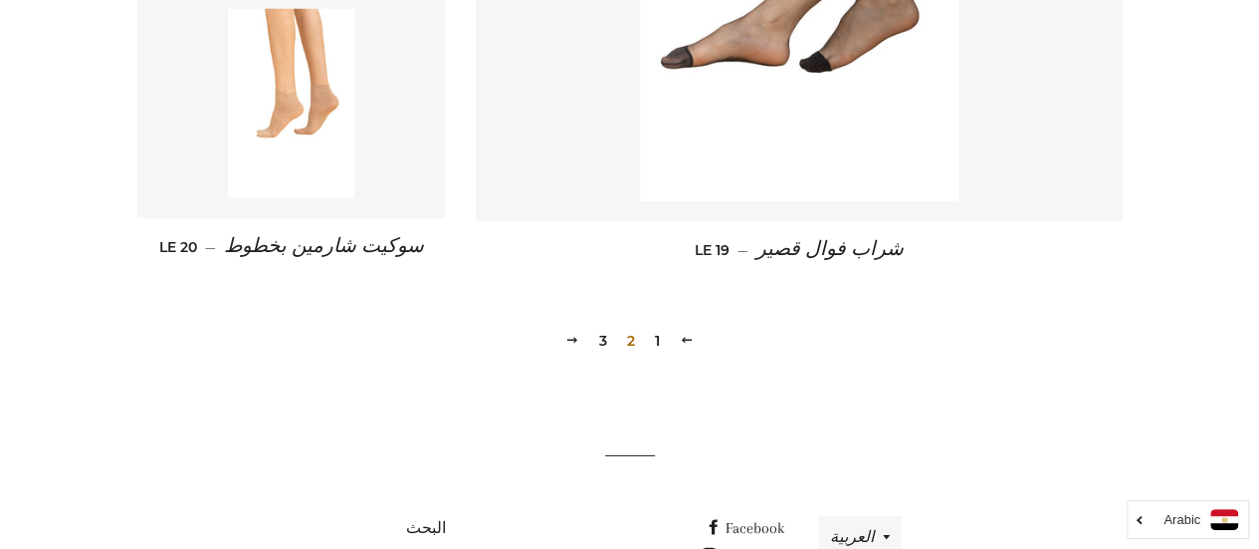
click at [603, 332] on link "3" at bounding box center [603, 341] width 24 height 30
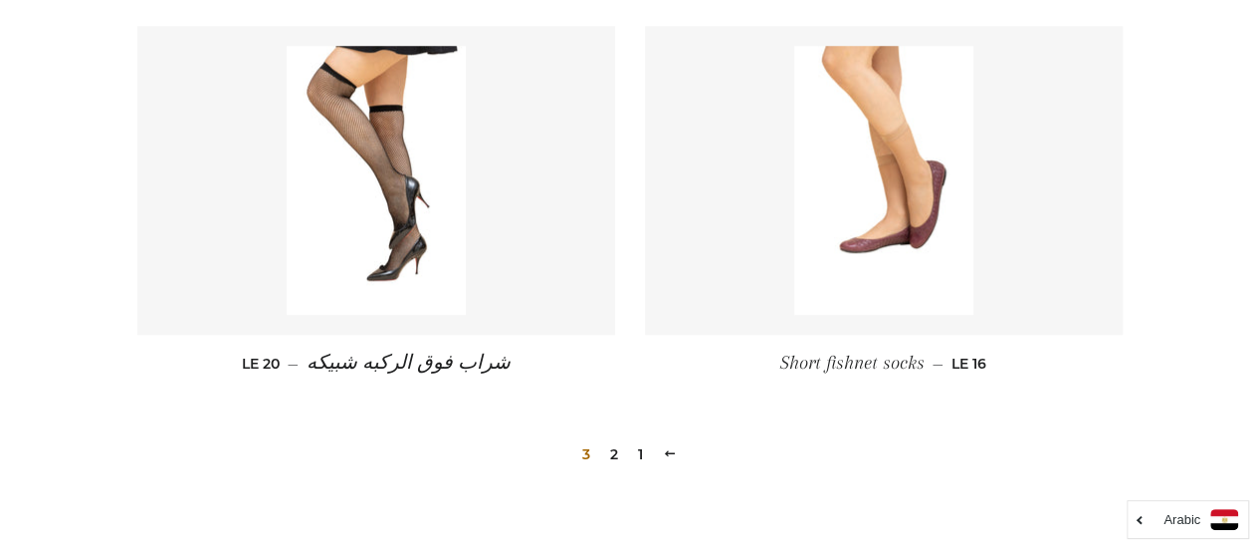
scroll to position [860, 0]
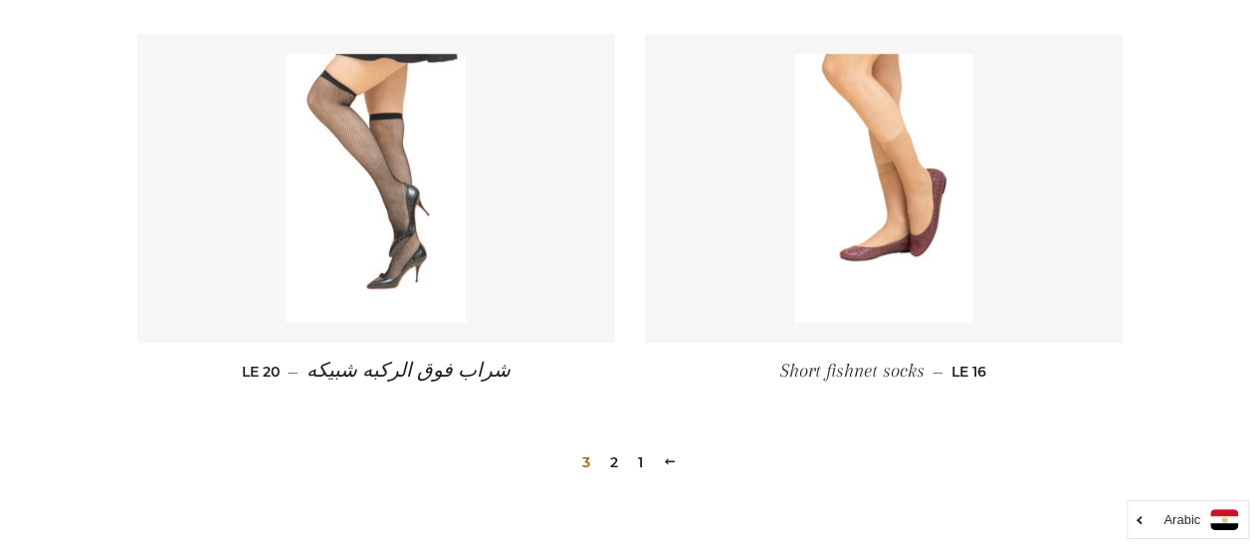
click at [456, 258] on img at bounding box center [376, 188] width 179 height 269
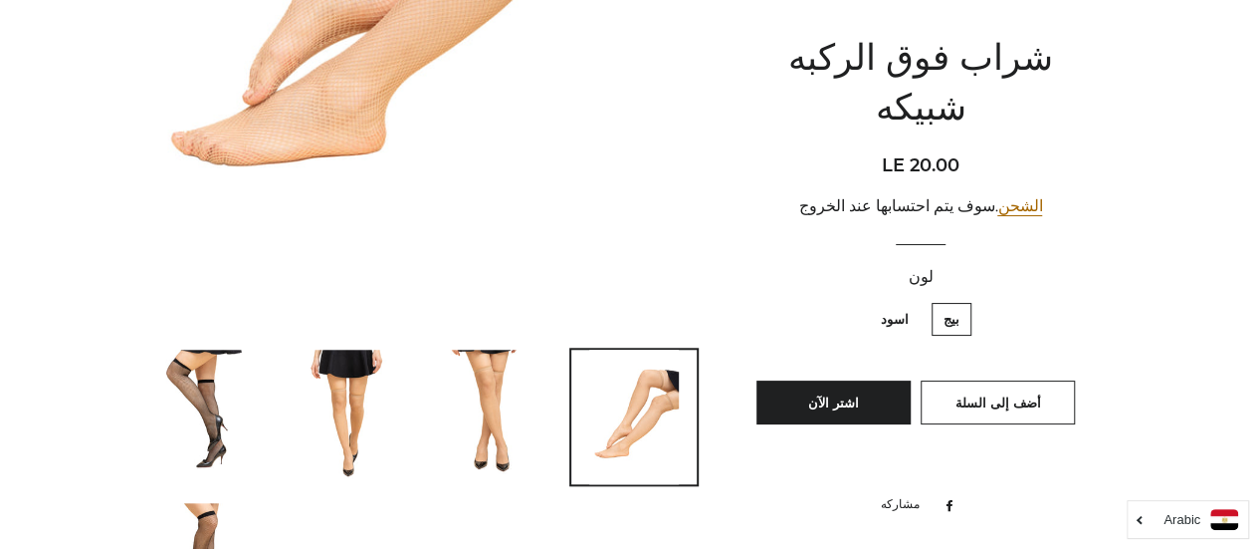
scroll to position [749, 0]
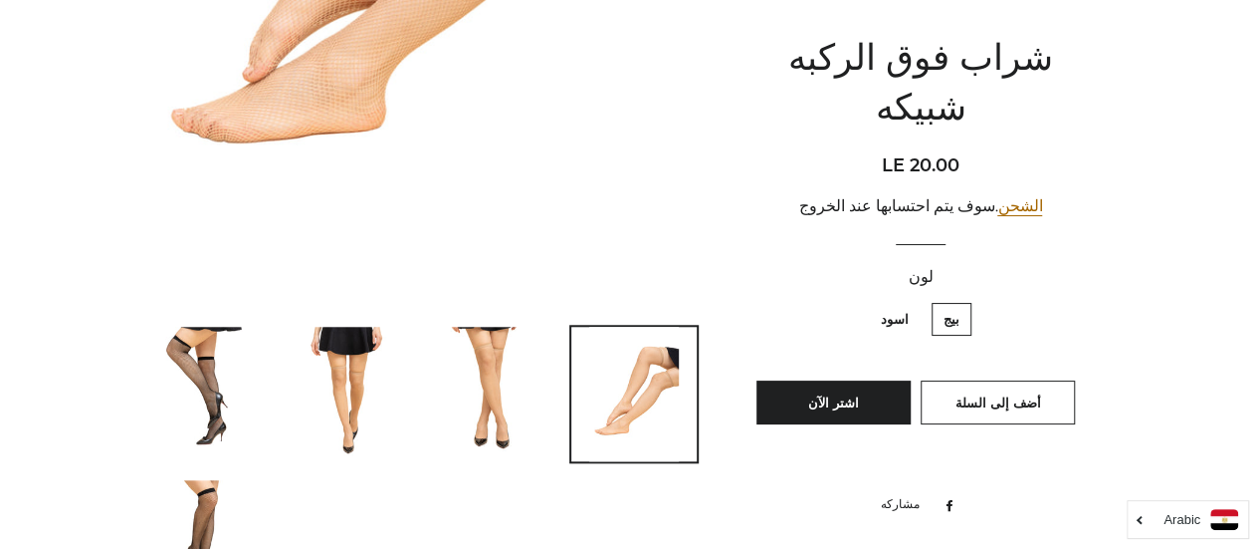
click at [186, 426] on img at bounding box center [201, 394] width 90 height 134
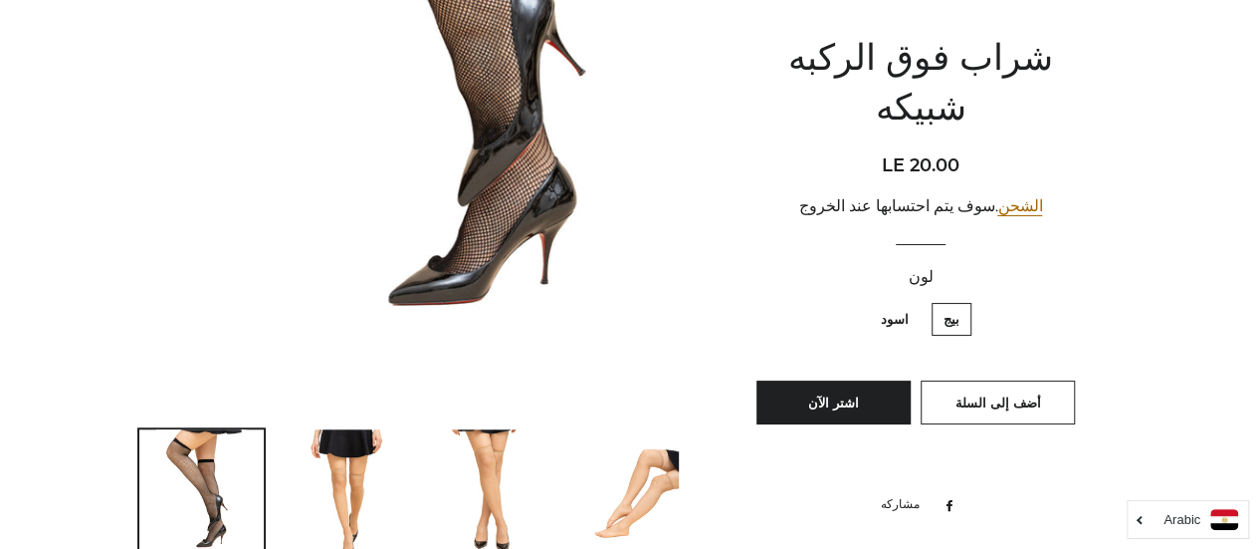
scroll to position [742, 0]
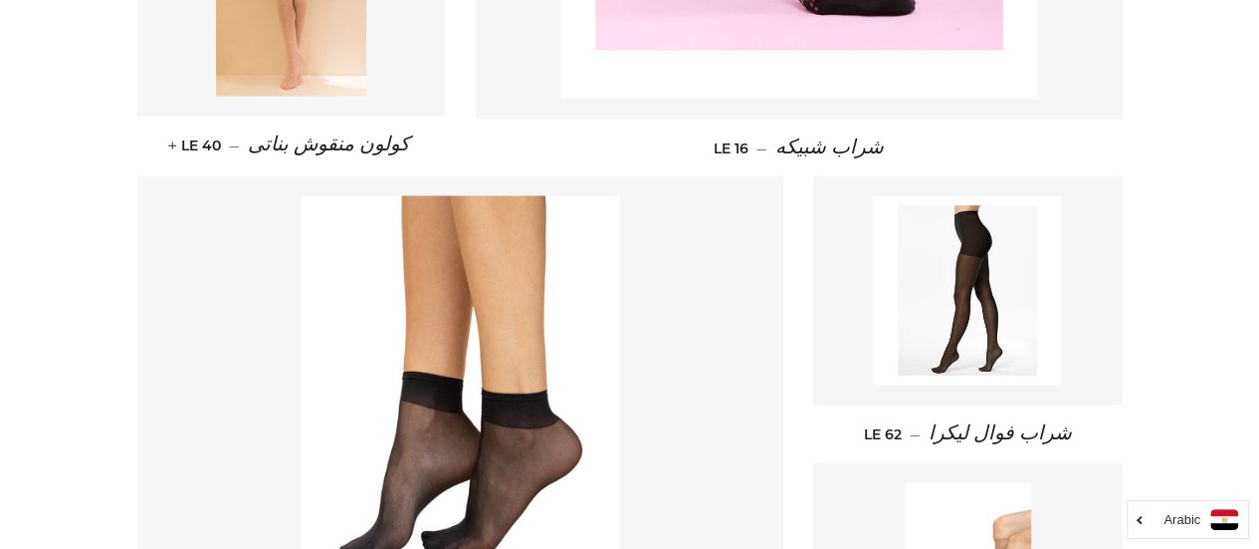
scroll to position [2063, 0]
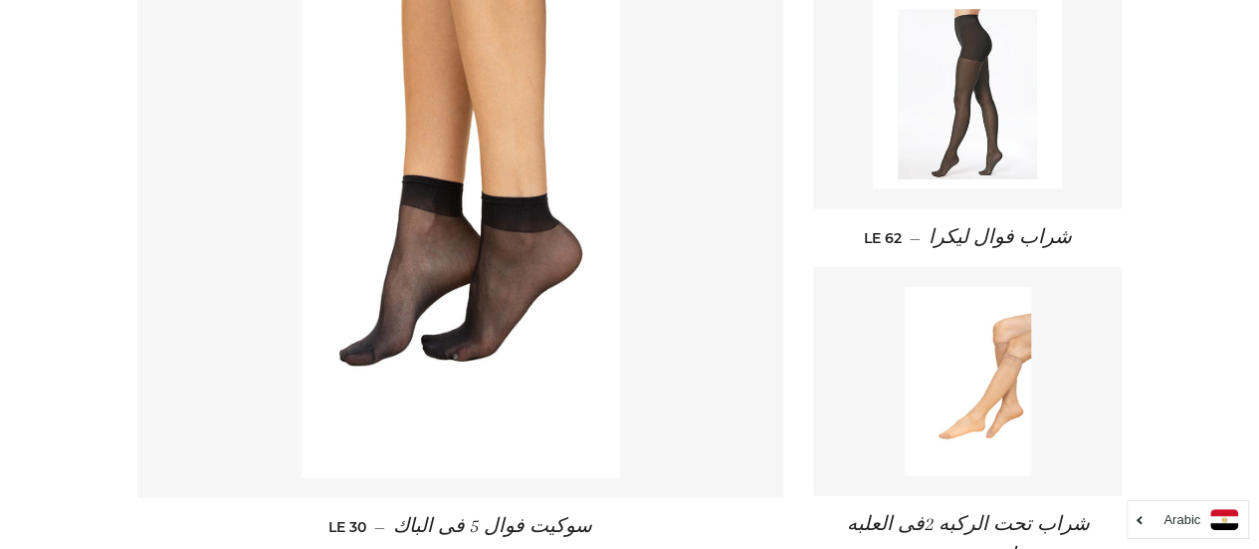
click at [961, 111] on img at bounding box center [967, 94] width 189 height 189
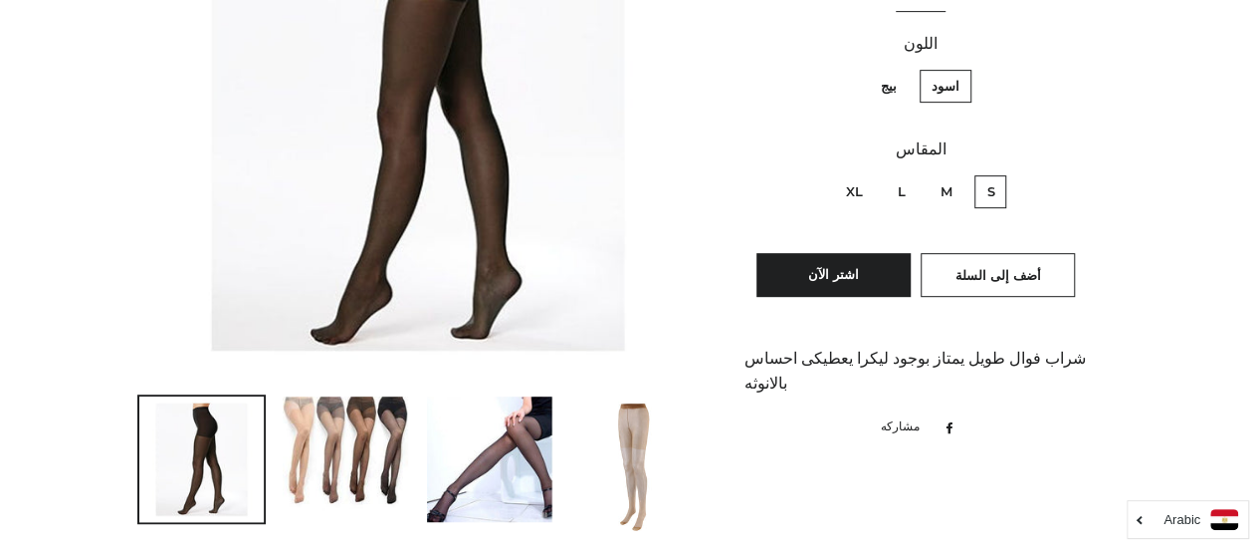
scroll to position [359, 0]
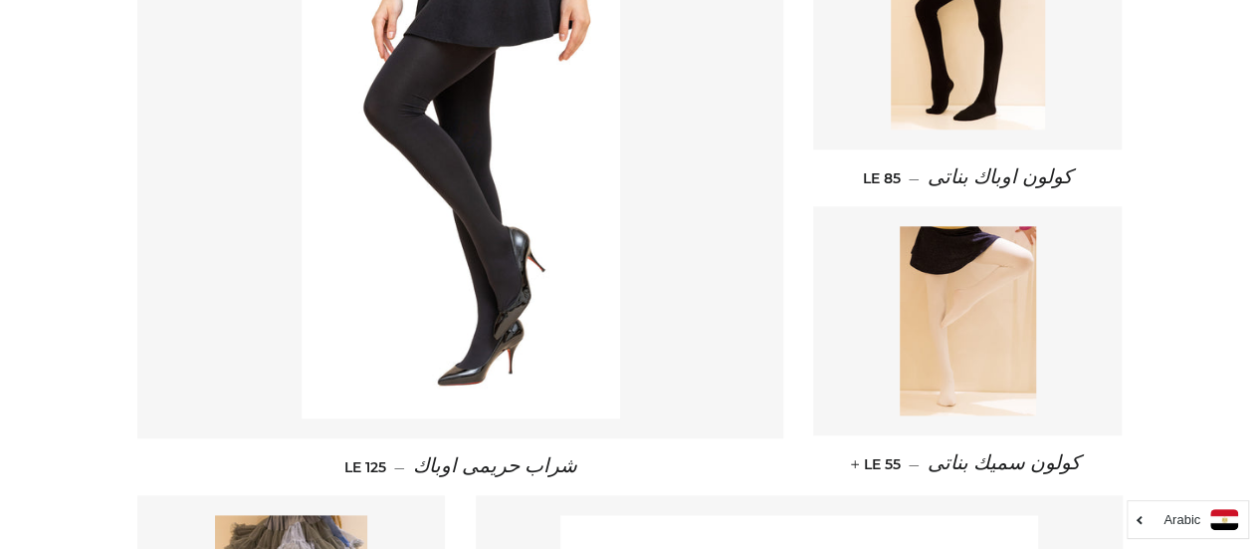
scroll to position [1130, 0]
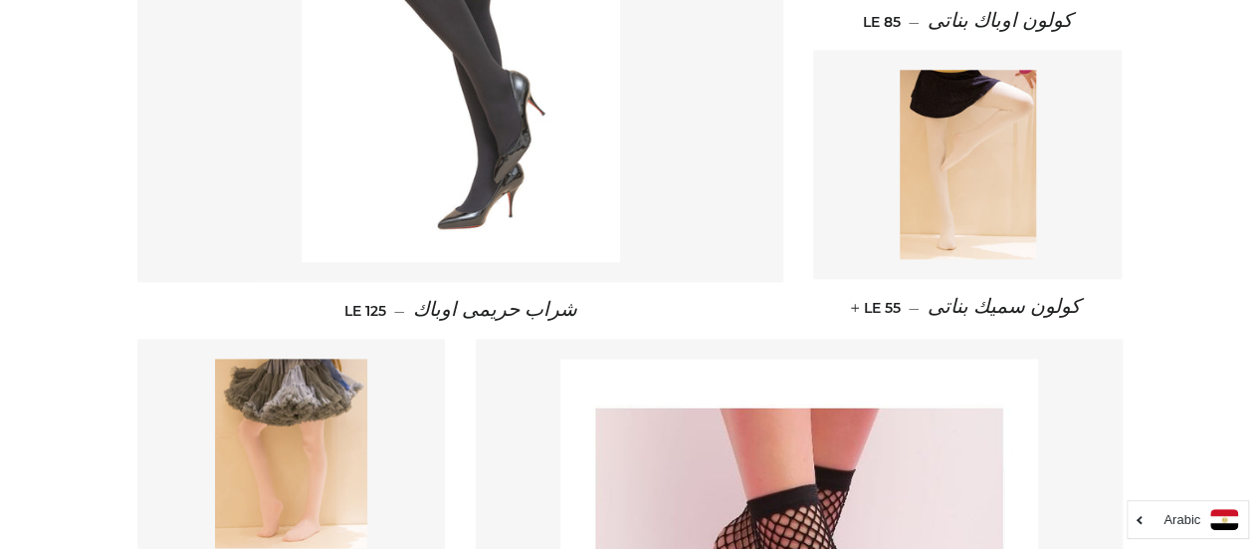
click at [563, 172] on img at bounding box center [461, 23] width 319 height 478
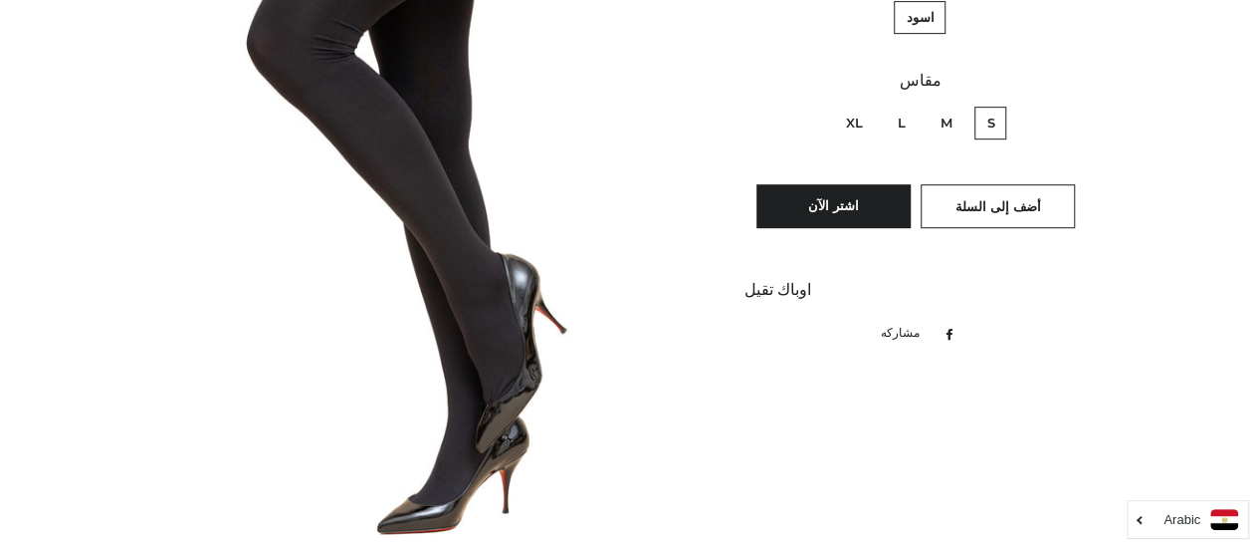
scroll to position [470, 0]
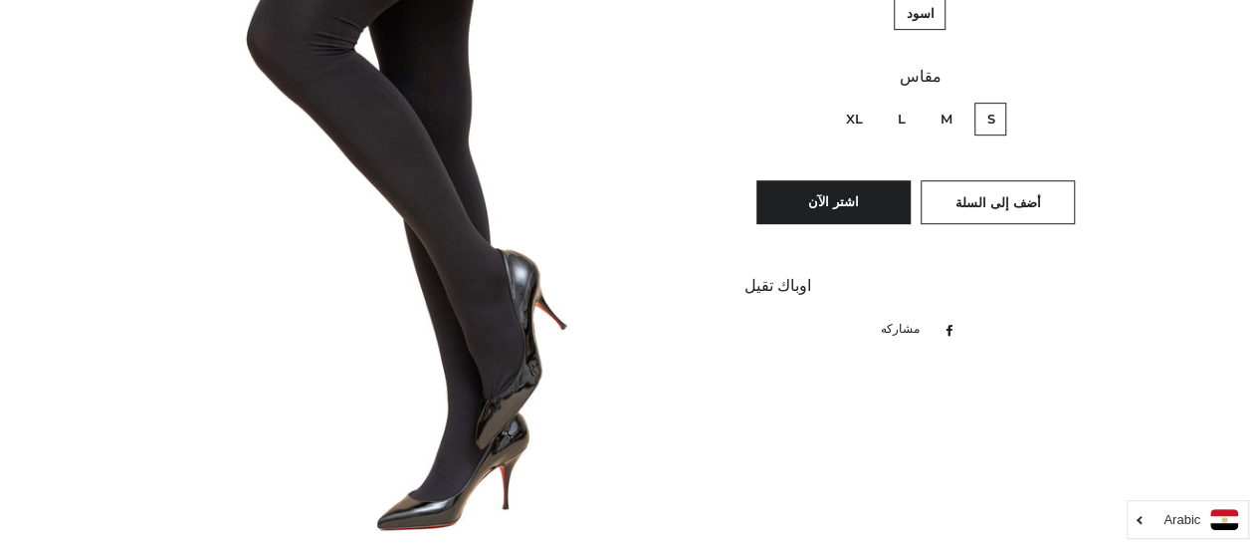
click at [935, 119] on label "M" at bounding box center [946, 119] width 36 height 33
click at [957, 101] on input "M" at bounding box center [957, 100] width 1 height 1
radio input "true"
click at [883, 186] on button "اشتر الآن" at bounding box center [834, 202] width 154 height 44
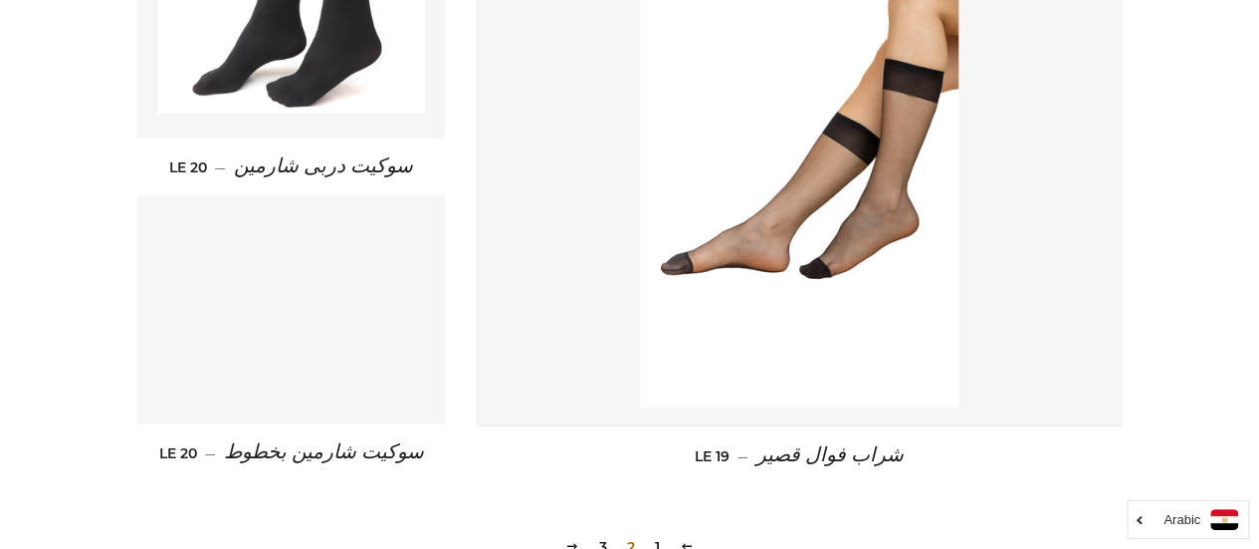
scroll to position [3058, 0]
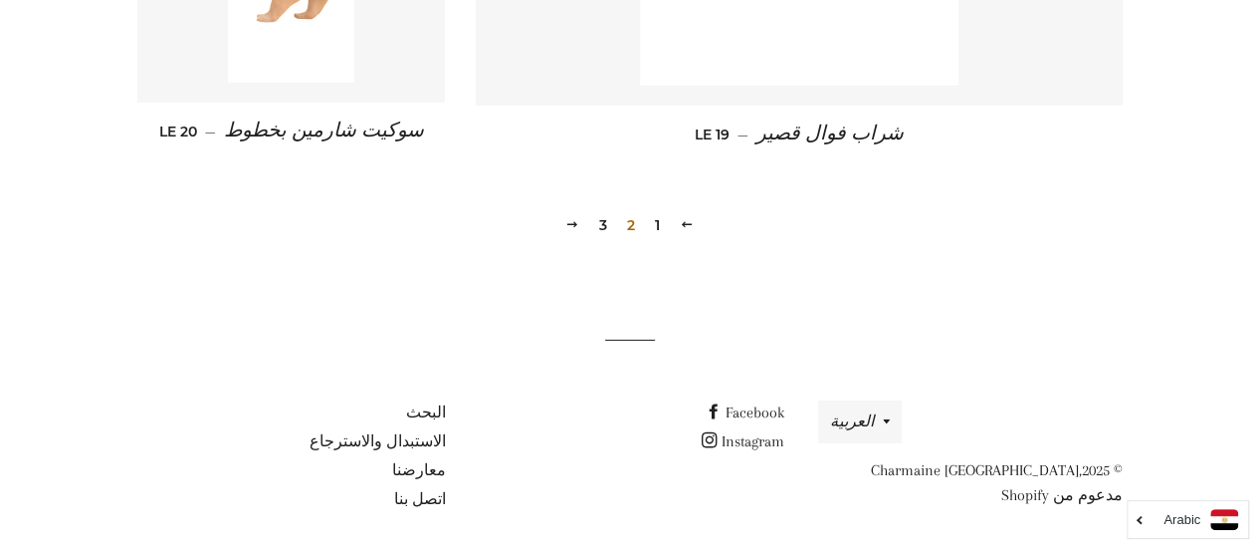
click at [652, 215] on link "1" at bounding box center [657, 225] width 21 height 30
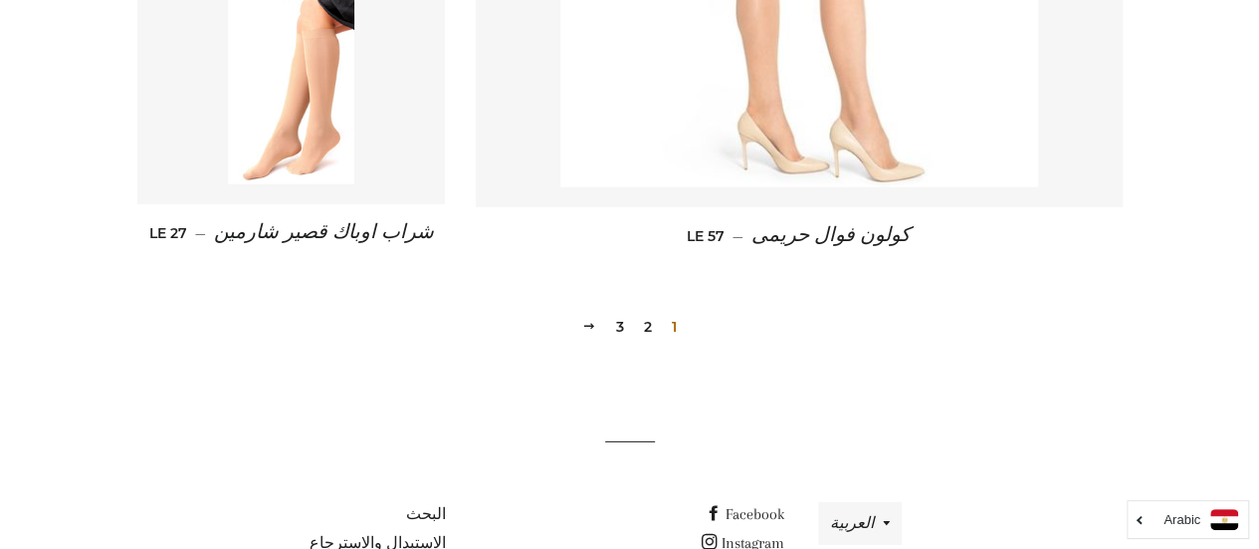
scroll to position [2929, 0]
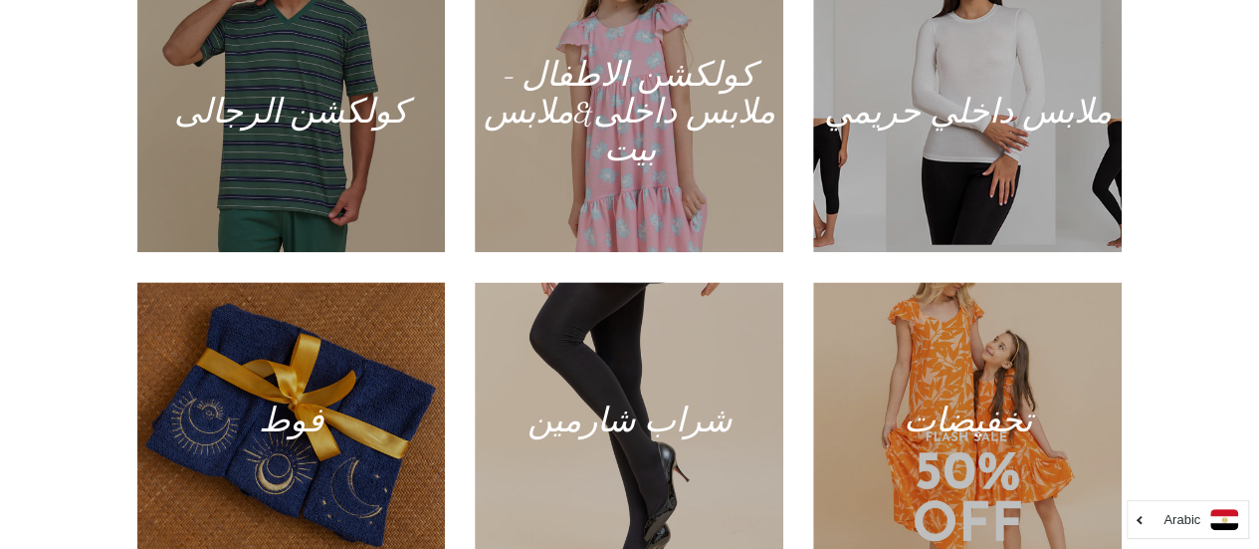
scroll to position [1143, 0]
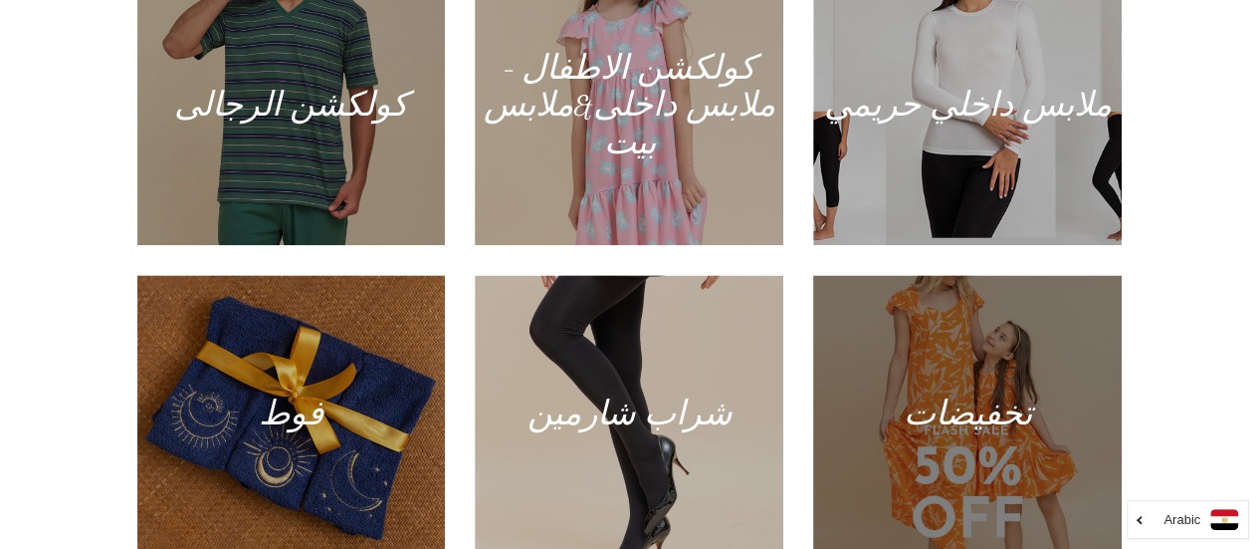
click at [949, 414] on div at bounding box center [968, 414] width 318 height 287
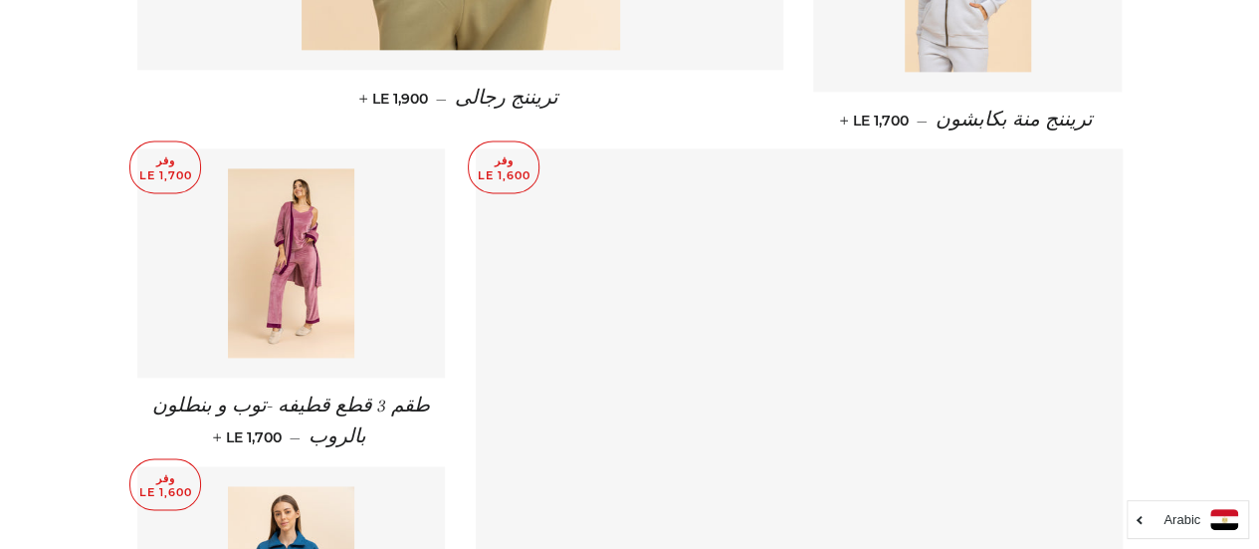
scroll to position [1298, 0]
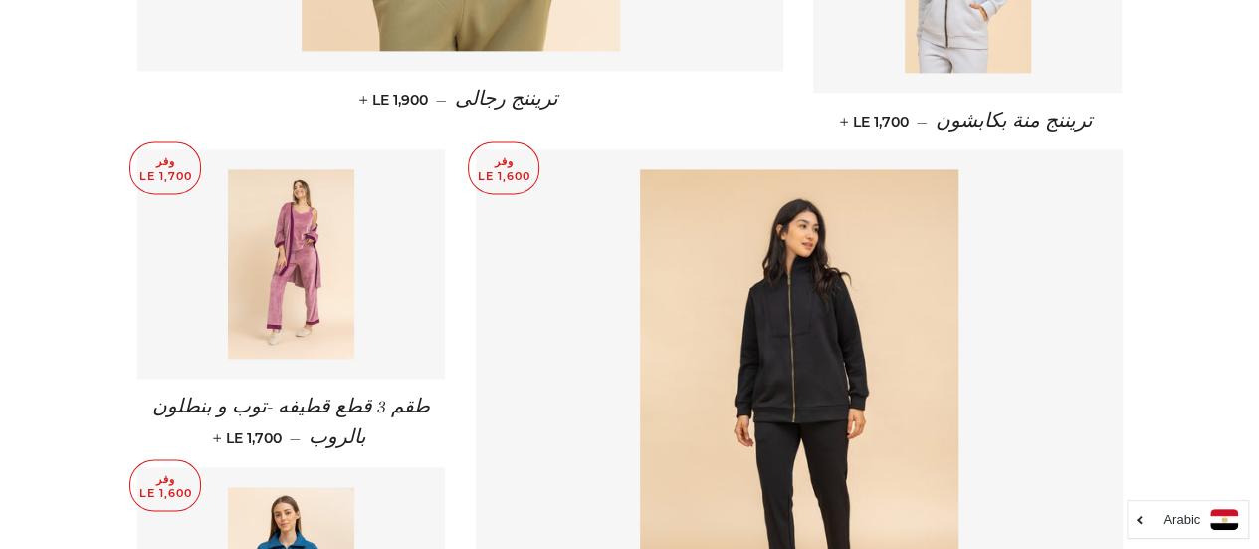
click at [309, 285] on img at bounding box center [291, 263] width 126 height 189
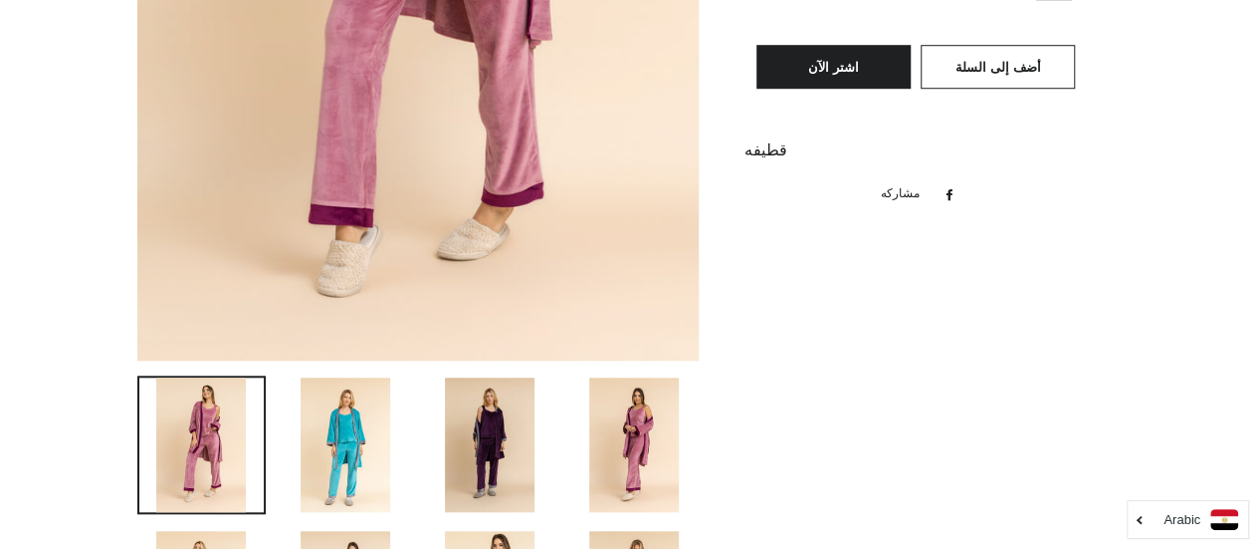
scroll to position [847, 0]
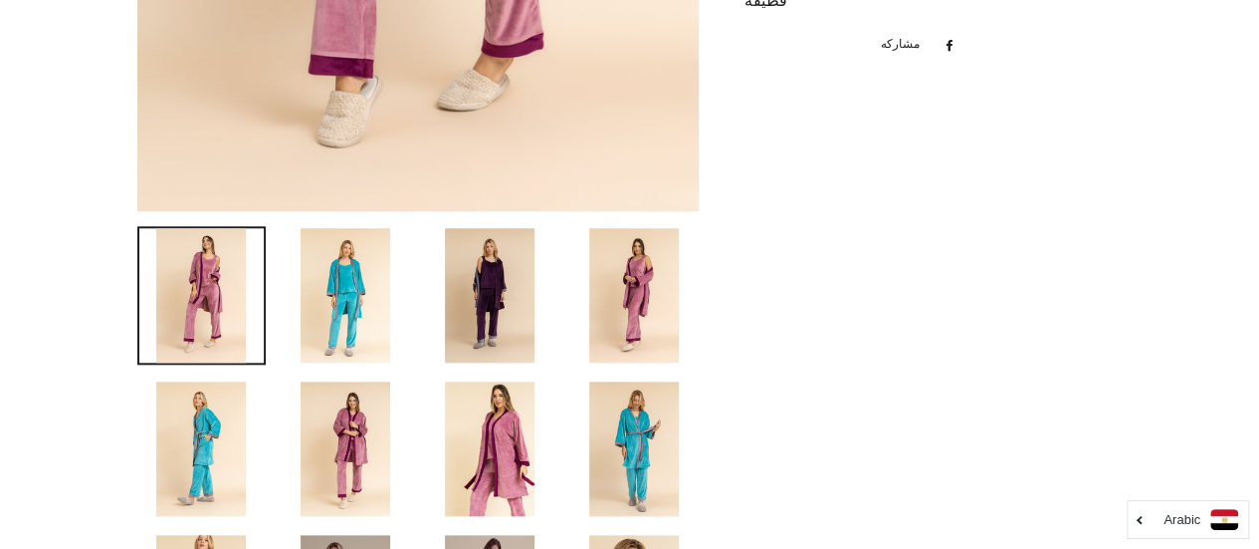
click at [321, 304] on img at bounding box center [346, 295] width 90 height 134
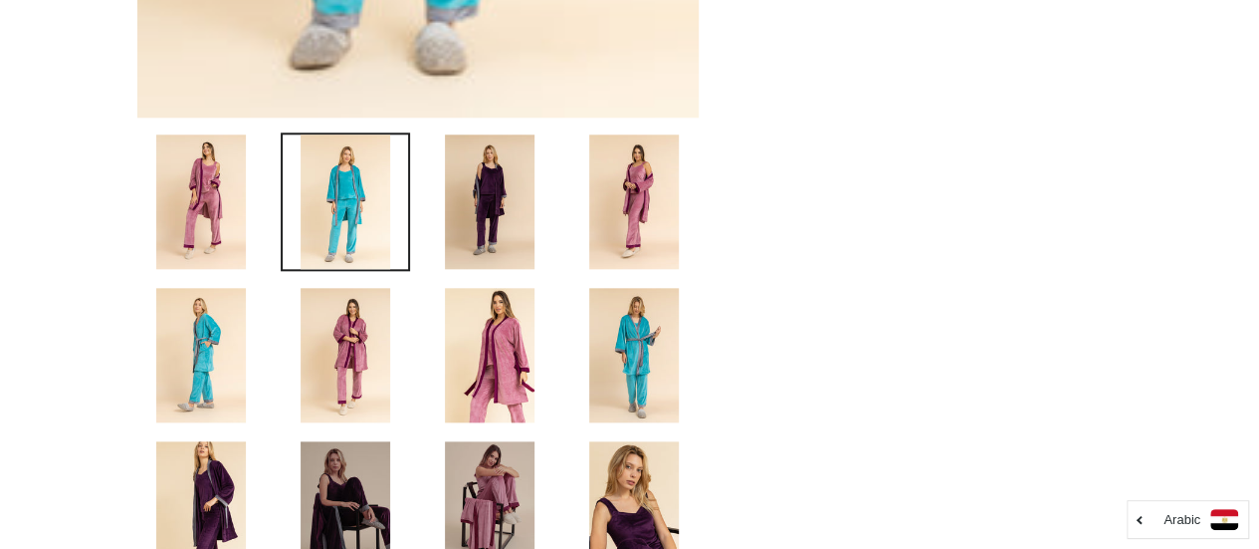
scroll to position [1211, 0]
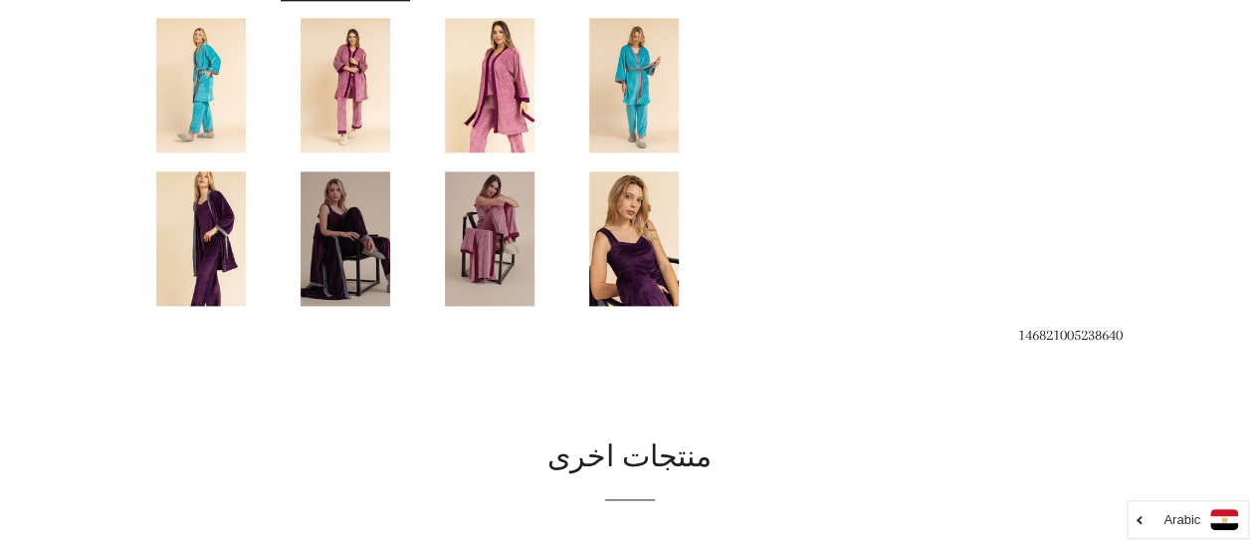
click at [661, 322] on div at bounding box center [630, 55] width 1045 height 2105
click at [637, 276] on img at bounding box center [634, 238] width 90 height 134
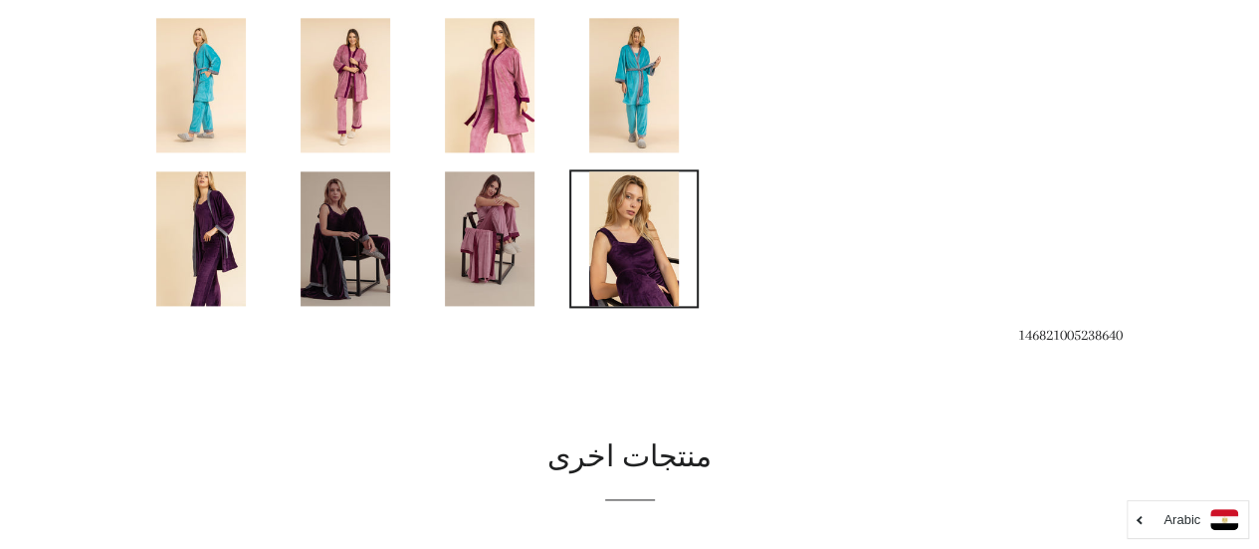
click at [228, 227] on img at bounding box center [201, 238] width 90 height 134
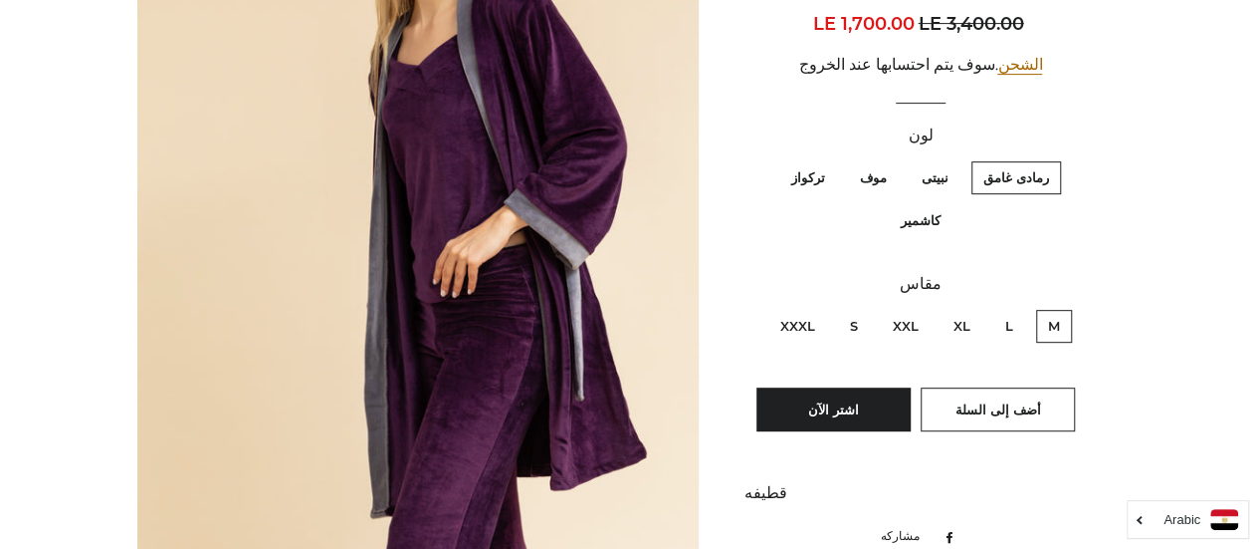
scroll to position [356, 0]
click at [864, 179] on label "موف" at bounding box center [873, 176] width 51 height 33
click at [892, 158] on input "موف" at bounding box center [892, 157] width 1 height 1
radio input "true"
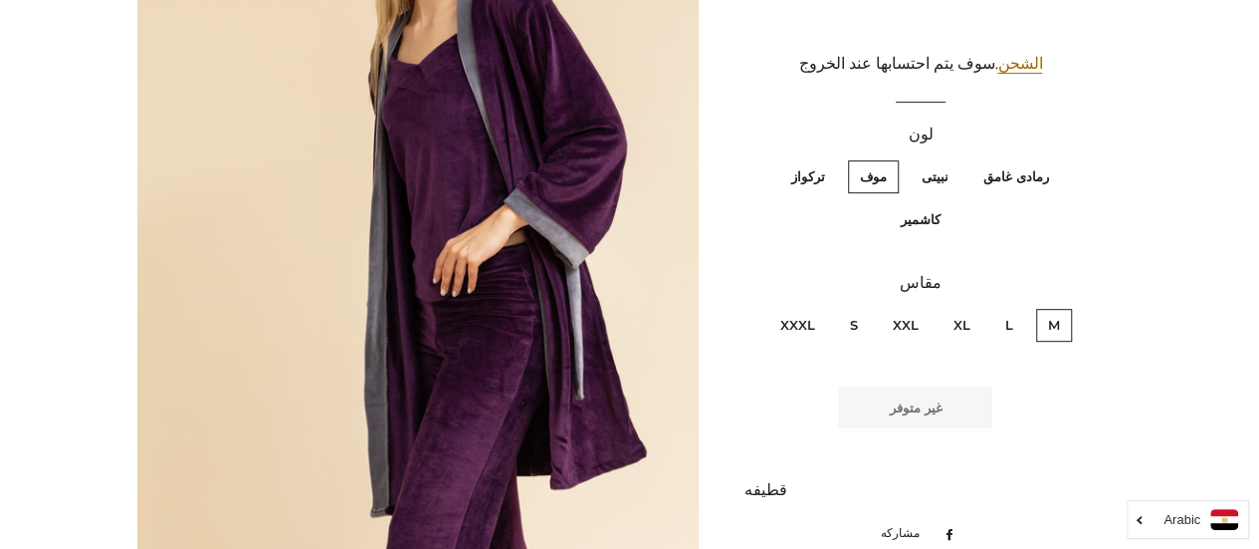
click at [920, 182] on label "نبيتى" at bounding box center [935, 176] width 51 height 33
click at [954, 158] on input "نبيتى" at bounding box center [954, 157] width 1 height 1
radio input "true"
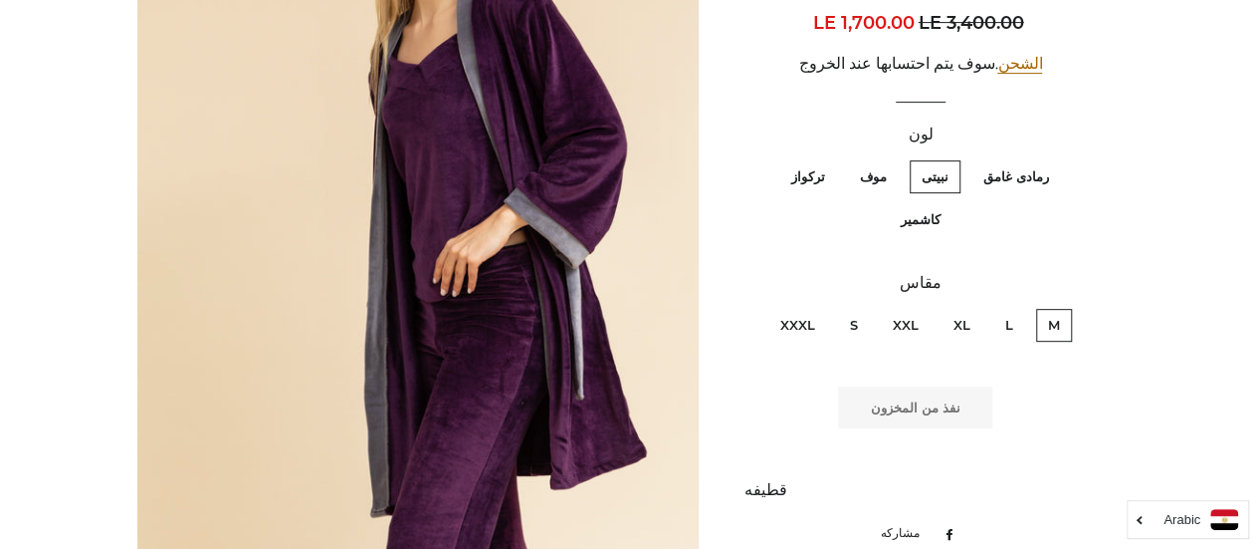
click at [1020, 175] on label "رمادى غامق" at bounding box center [1017, 176] width 90 height 33
click at [1054, 158] on غامق "رمادى غامق" at bounding box center [1054, 157] width 1 height 1
radio غامق "true"
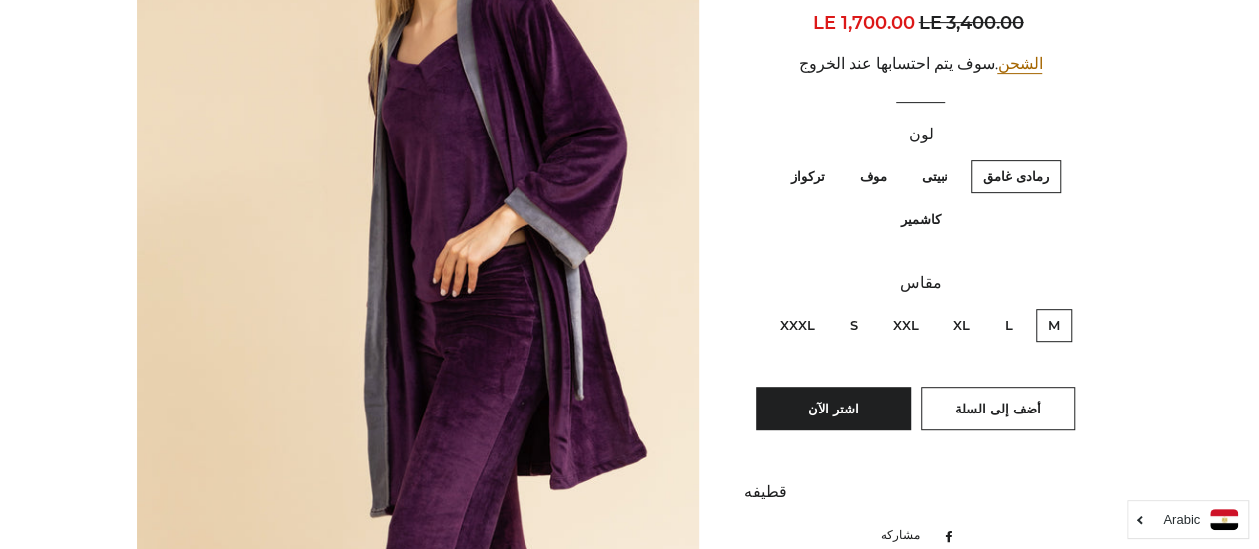
click at [935, 214] on label "كاشمير" at bounding box center [920, 219] width 64 height 33
click at [767, 158] on input "كاشمير" at bounding box center [766, 157] width 1 height 1
radio input "true"
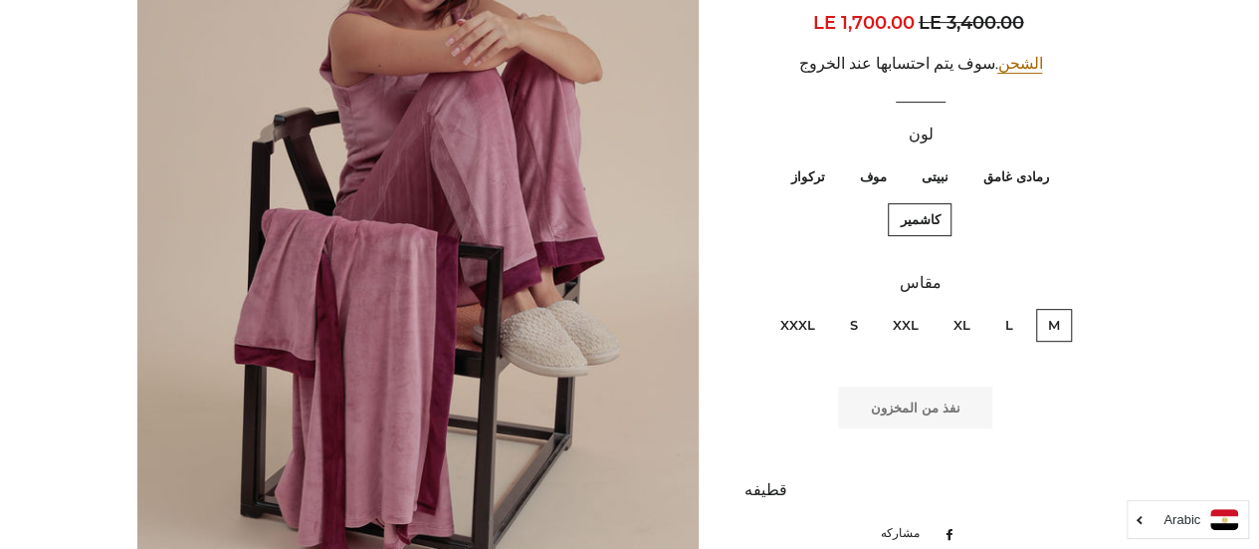
click at [860, 176] on label "موف" at bounding box center [873, 176] width 51 height 33
click at [892, 158] on input "موف" at bounding box center [892, 157] width 1 height 1
radio input "true"
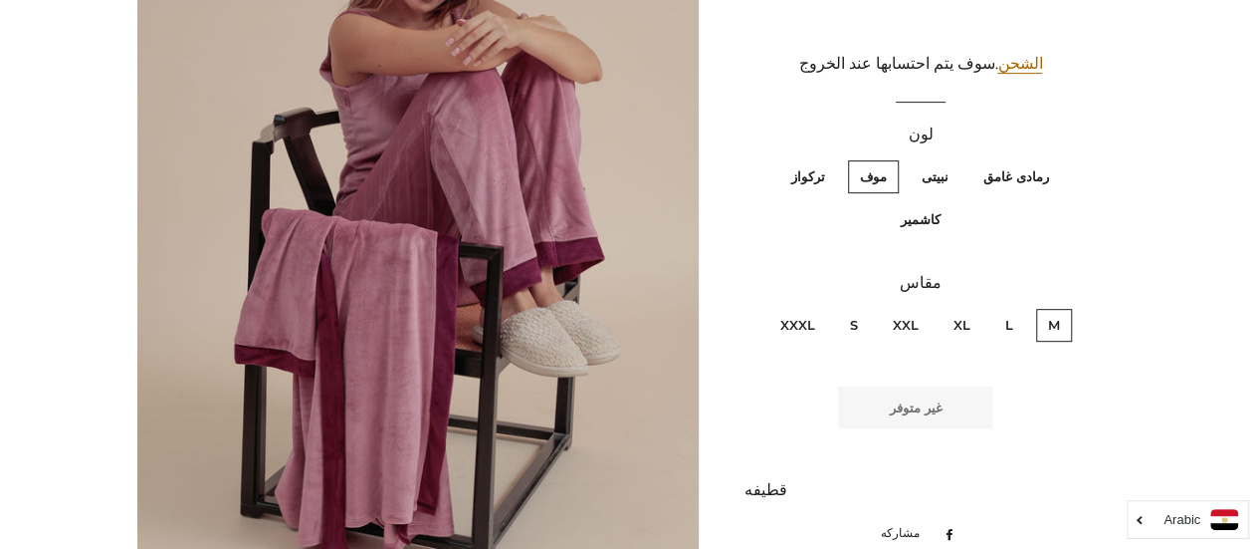
click at [810, 174] on label "تركواز" at bounding box center [809, 176] width 58 height 33
click at [830, 158] on input "تركواز" at bounding box center [830, 157] width 1 height 1
radio input "true"
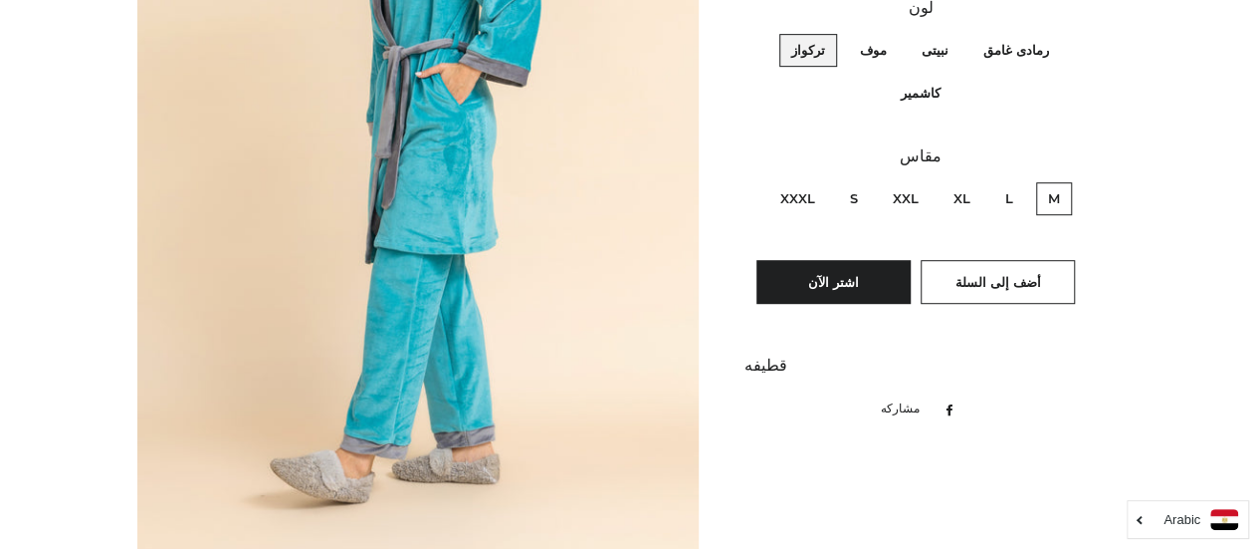
scroll to position [455, 0]
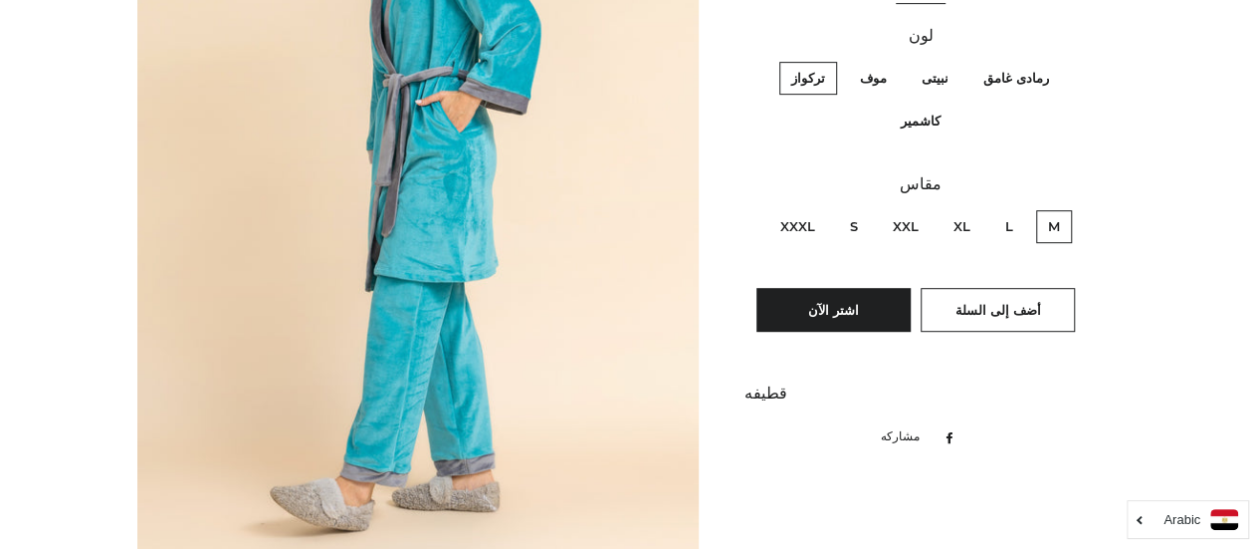
click at [878, 82] on label "موف" at bounding box center [873, 78] width 51 height 33
click at [892, 60] on input "موف" at bounding box center [892, 59] width 1 height 1
radio input "true"
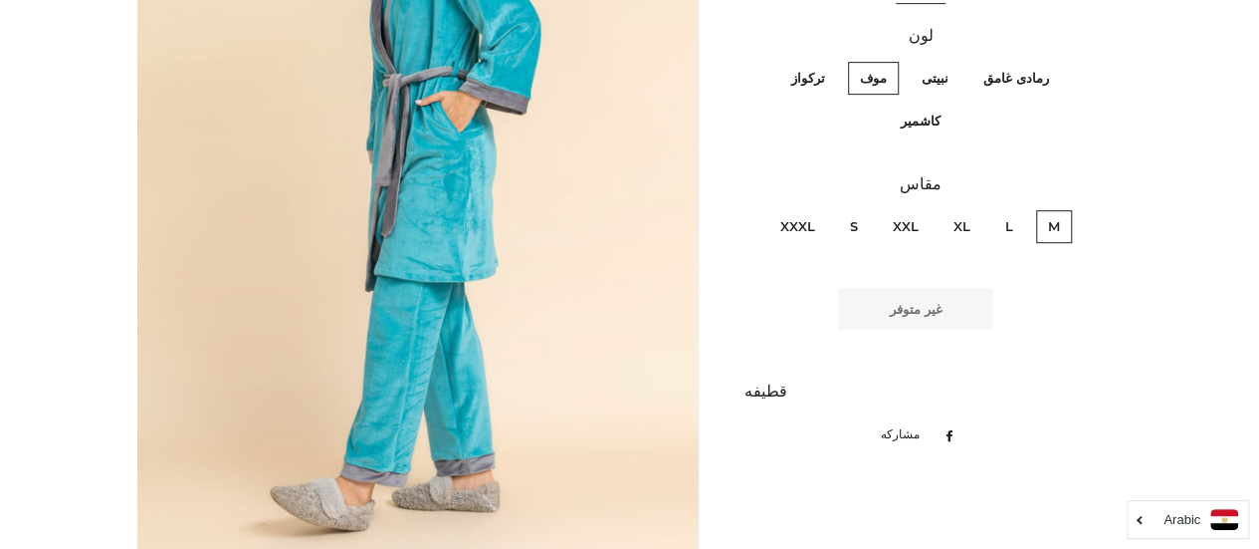
click at [934, 76] on label "نبيتى" at bounding box center [935, 78] width 51 height 33
click at [954, 60] on input "نبيتى" at bounding box center [954, 59] width 1 height 1
radio input "true"
click at [1000, 75] on label "رمادى غامق" at bounding box center [1017, 78] width 90 height 33
click at [1054, 60] on غامق "رمادى غامق" at bounding box center [1054, 59] width 1 height 1
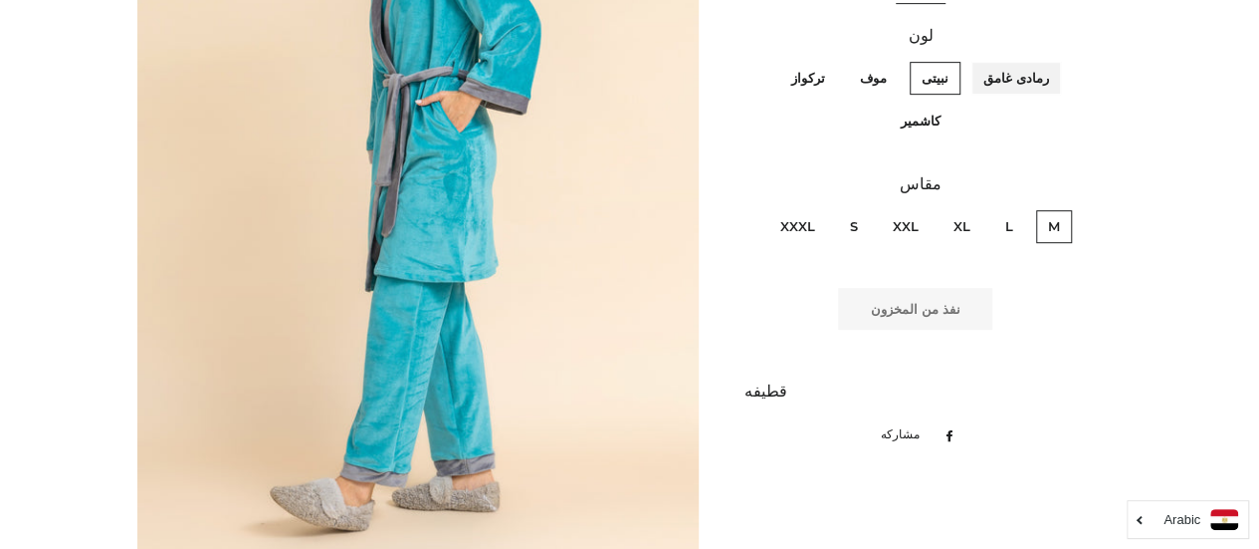
radio غامق "true"
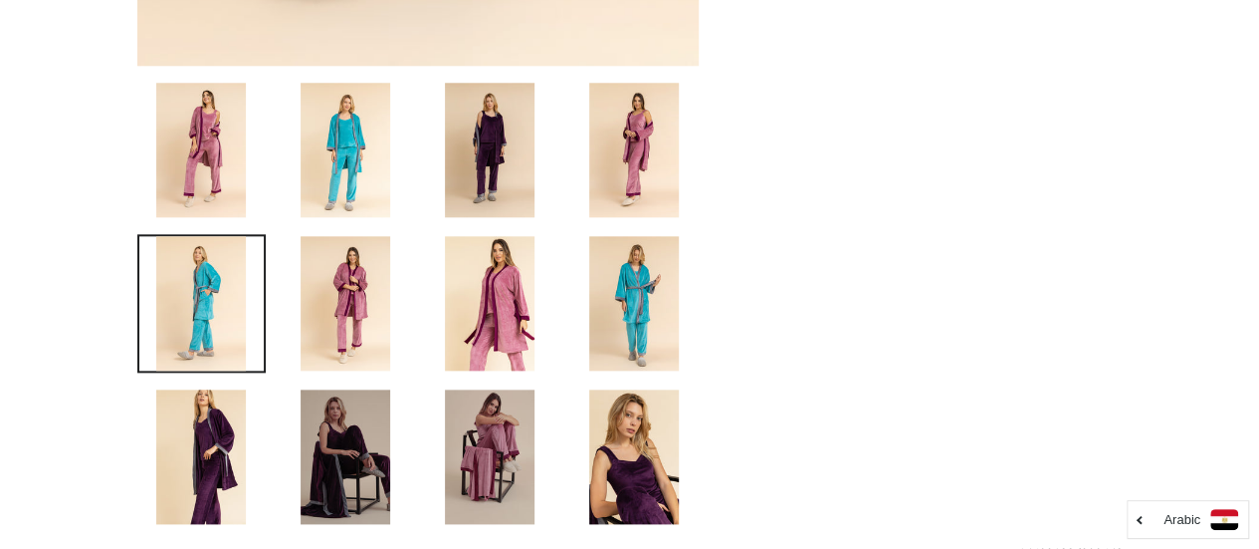
scroll to position [995, 0]
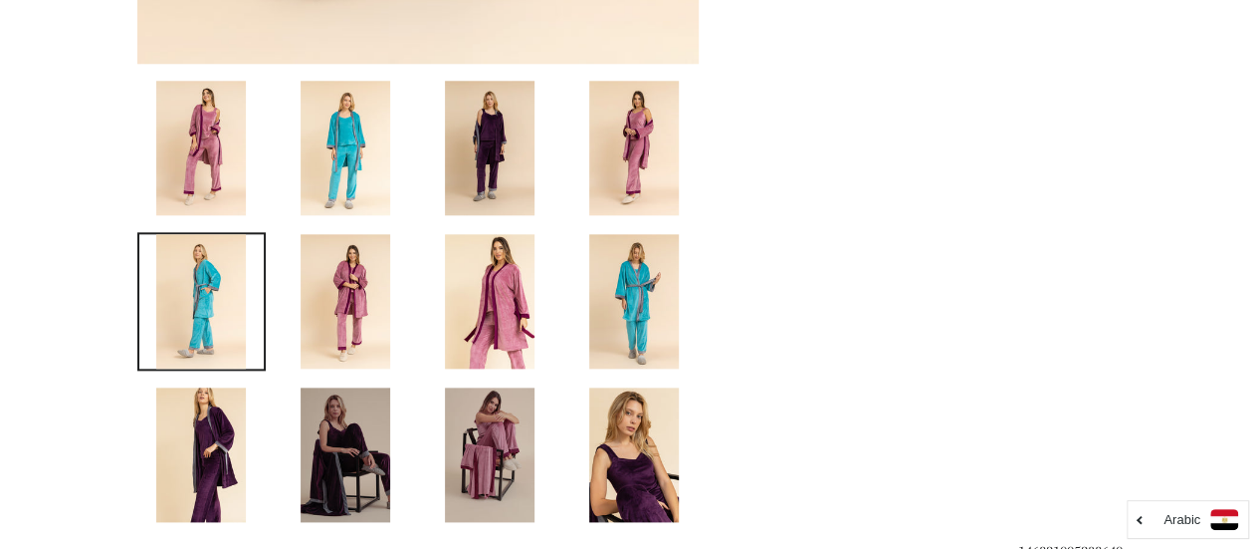
click at [368, 437] on img at bounding box center [346, 454] width 90 height 134
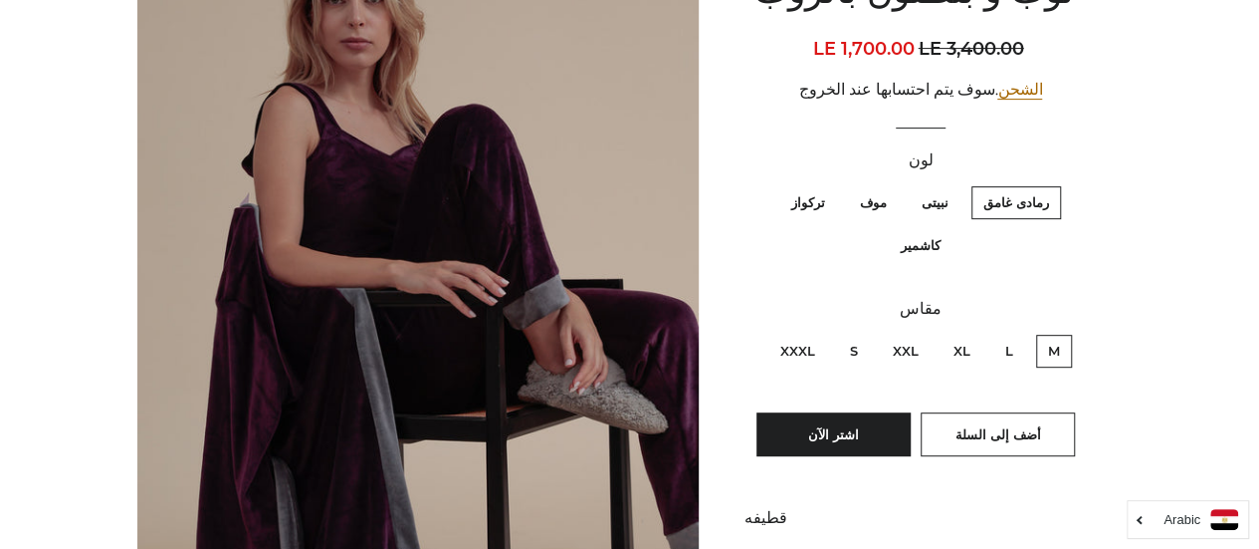
scroll to position [330, 0]
click at [933, 204] on label "نبيتى" at bounding box center [935, 203] width 51 height 33
click at [954, 185] on input "نبيتى" at bounding box center [954, 184] width 1 height 1
radio input "true"
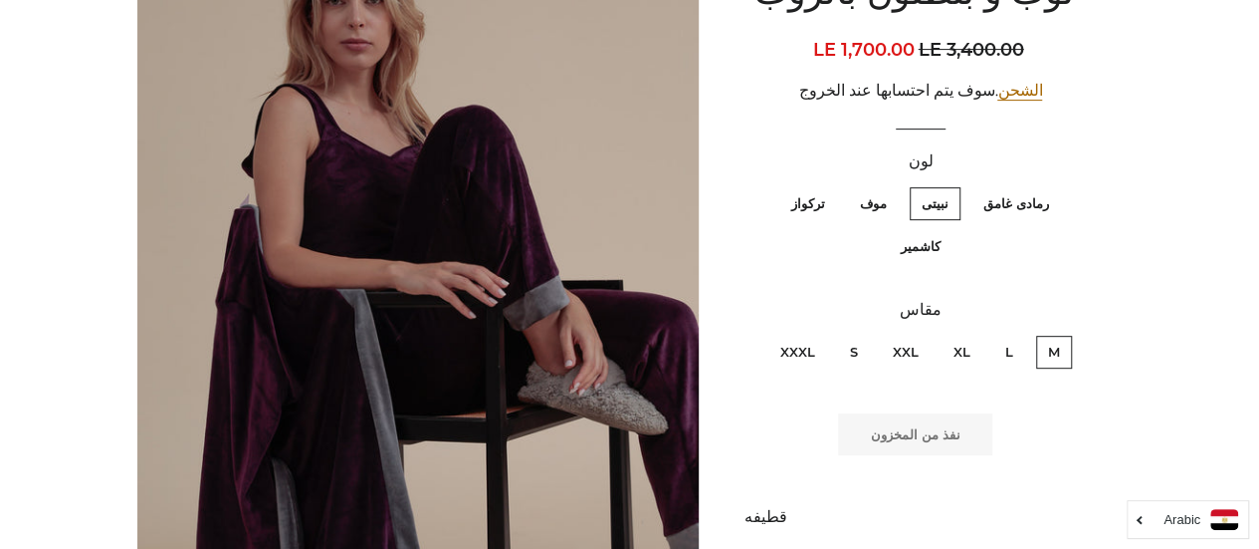
click at [872, 210] on label "موف" at bounding box center [873, 203] width 51 height 33
click at [892, 185] on input "موف" at bounding box center [892, 184] width 1 height 1
radio input "true"
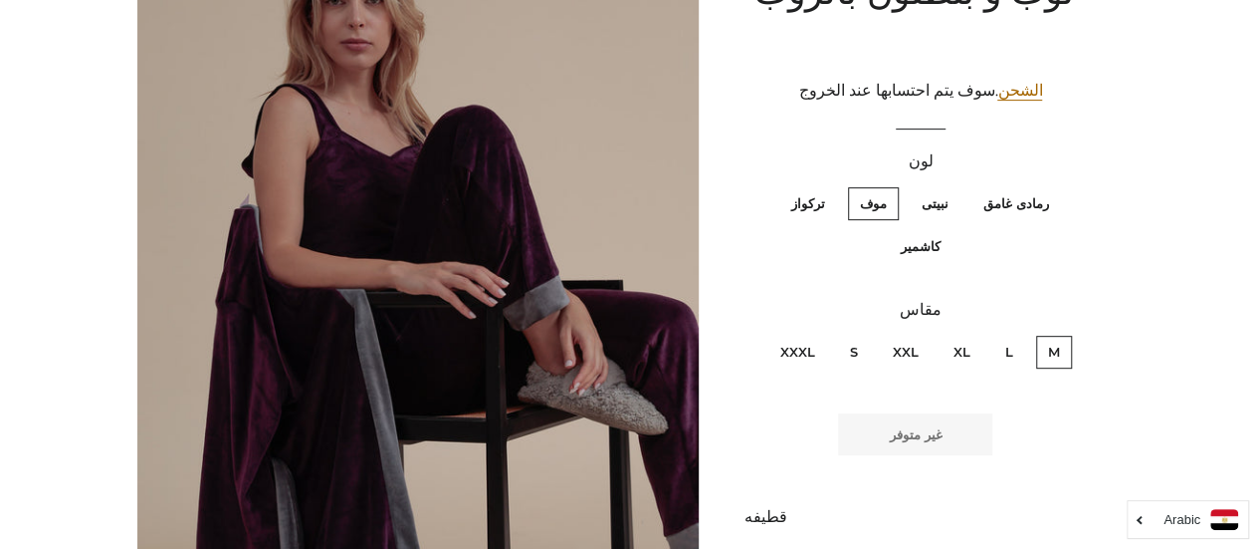
click at [816, 210] on label "تركواز" at bounding box center [809, 203] width 58 height 33
click at [830, 185] on input "تركواز" at bounding box center [830, 184] width 1 height 1
radio input "true"
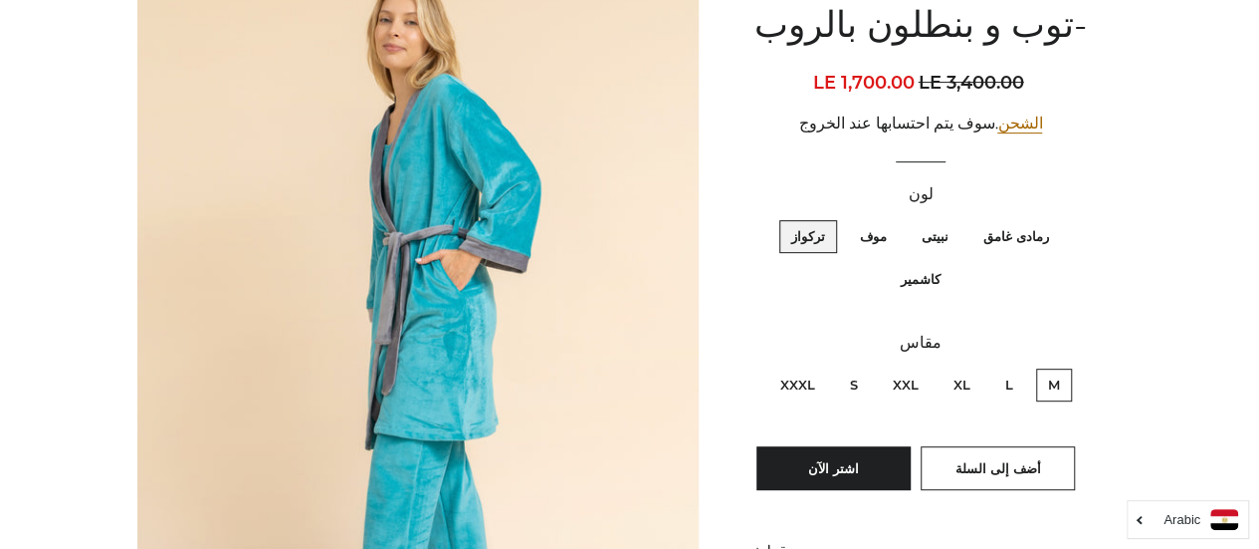
scroll to position [297, 0]
click at [907, 280] on label "كاشمير" at bounding box center [920, 279] width 64 height 33
click at [767, 218] on input "كاشمير" at bounding box center [766, 217] width 1 height 1
radio input "true"
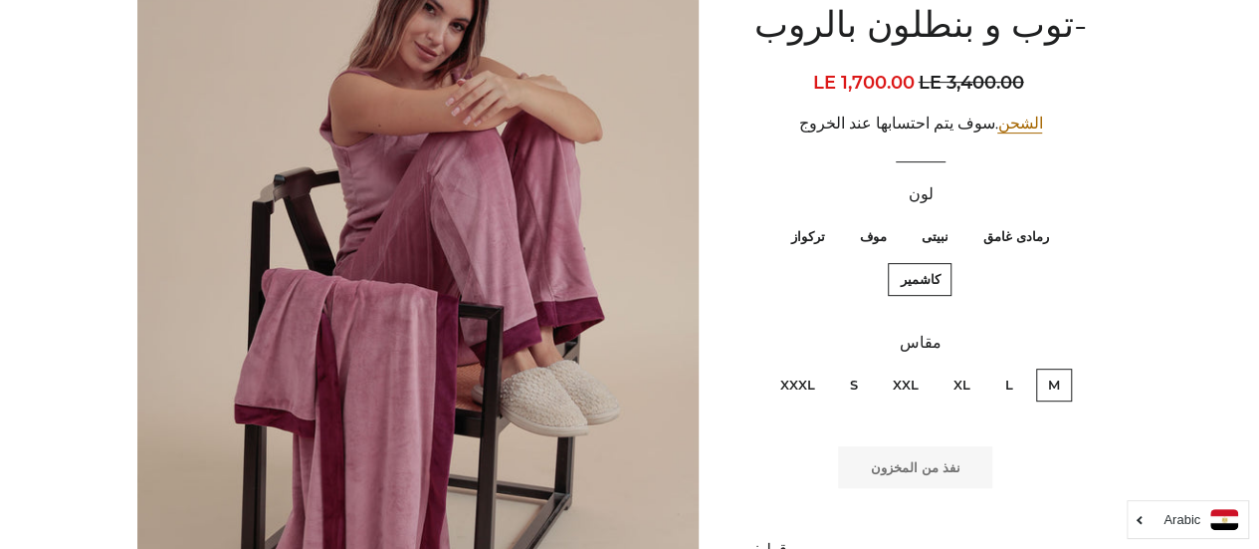
click at [1014, 381] on label "L" at bounding box center [1010, 384] width 32 height 33
click at [1018, 366] on input "L" at bounding box center [1018, 365] width 1 height 1
radio input "true"
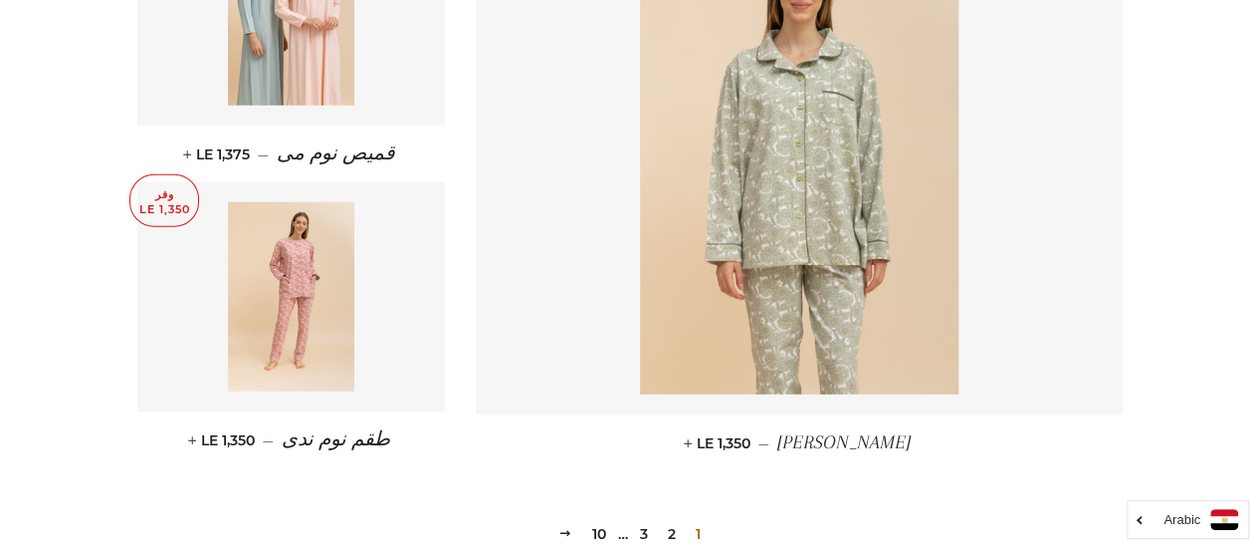
scroll to position [2761, 0]
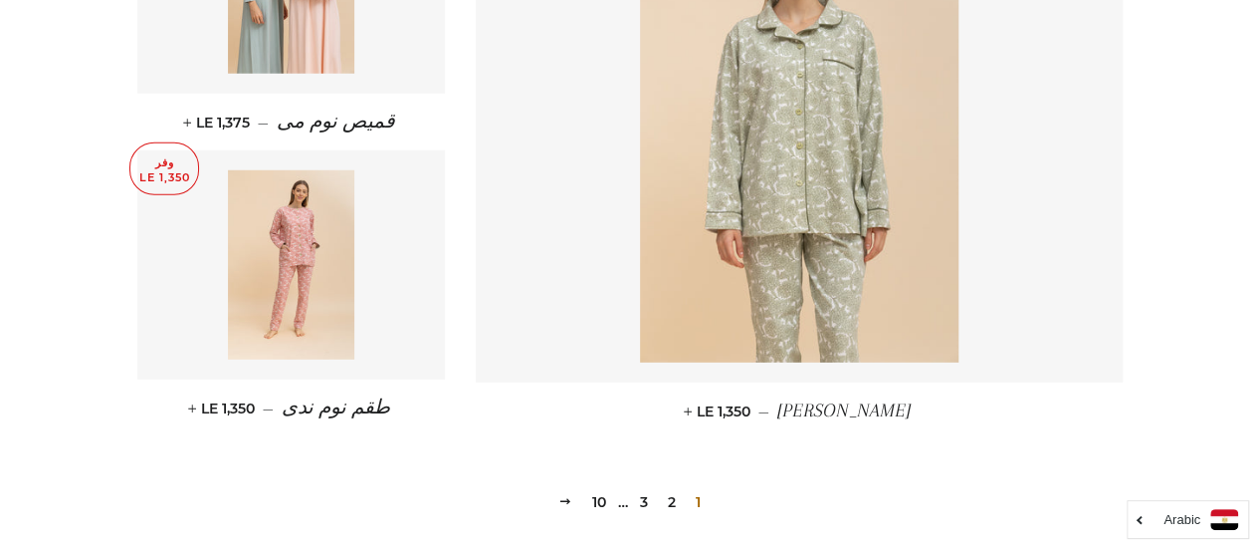
click at [677, 487] on link "2" at bounding box center [672, 502] width 24 height 30
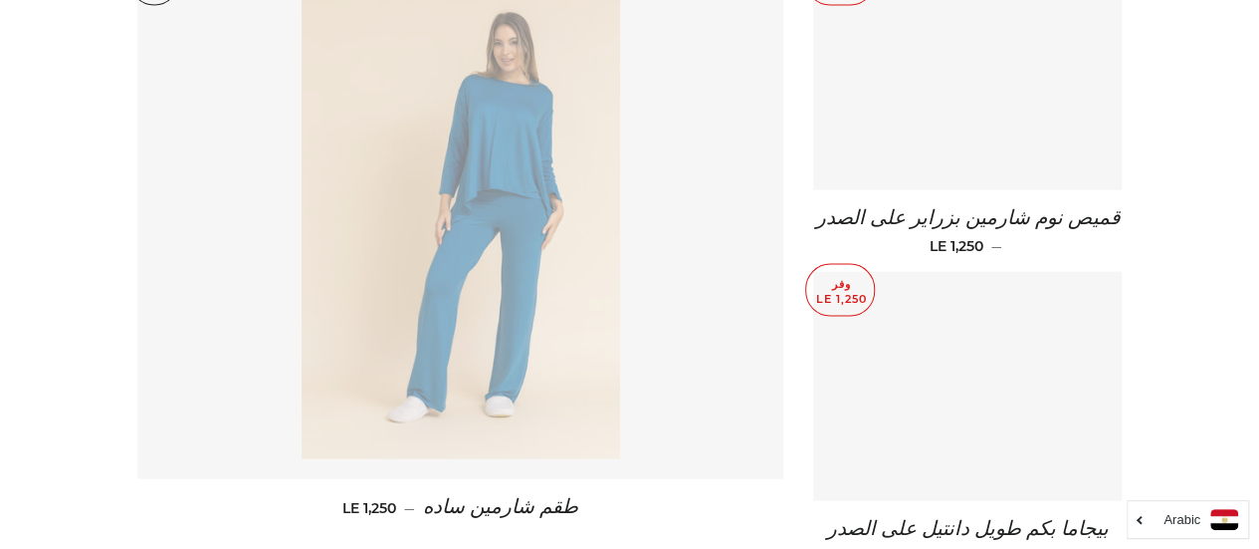
scroll to position [1965, 0]
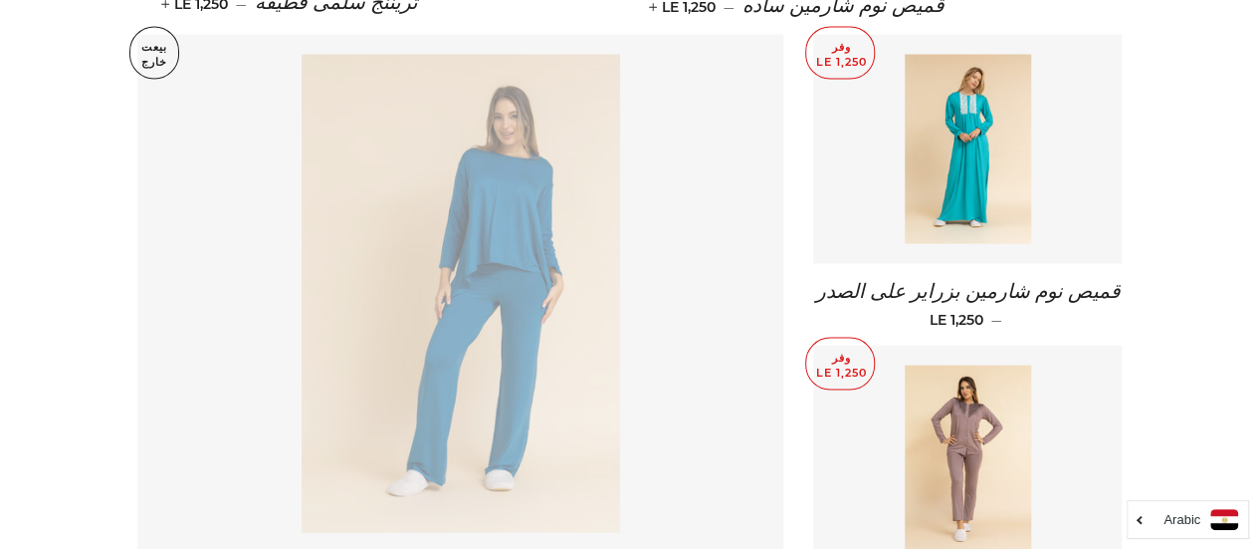
click at [554, 413] on img at bounding box center [461, 294] width 319 height 478
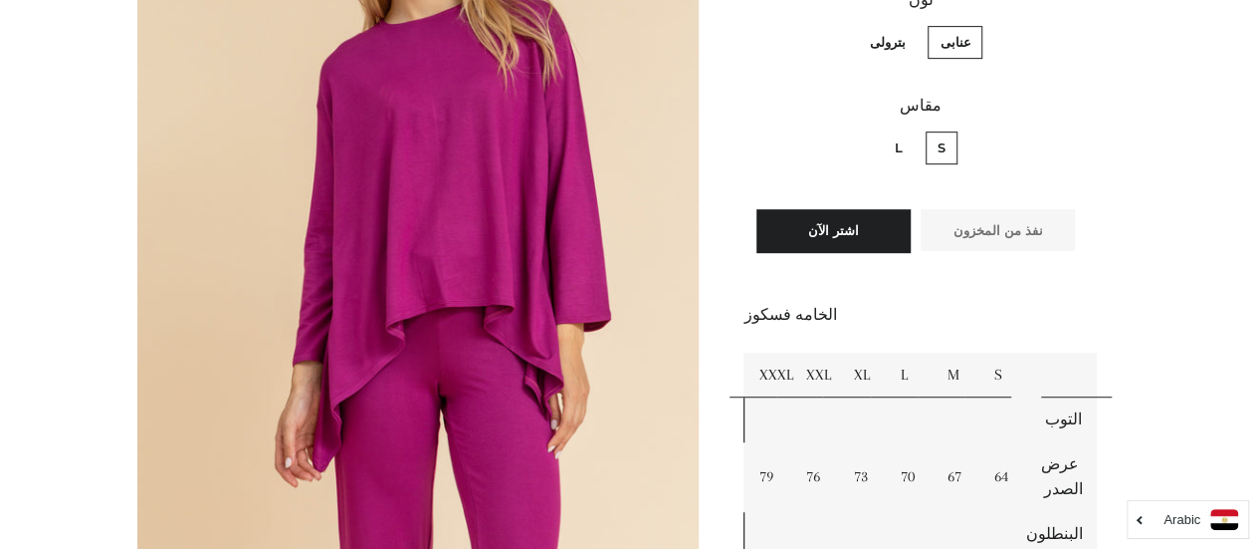
scroll to position [314, 0]
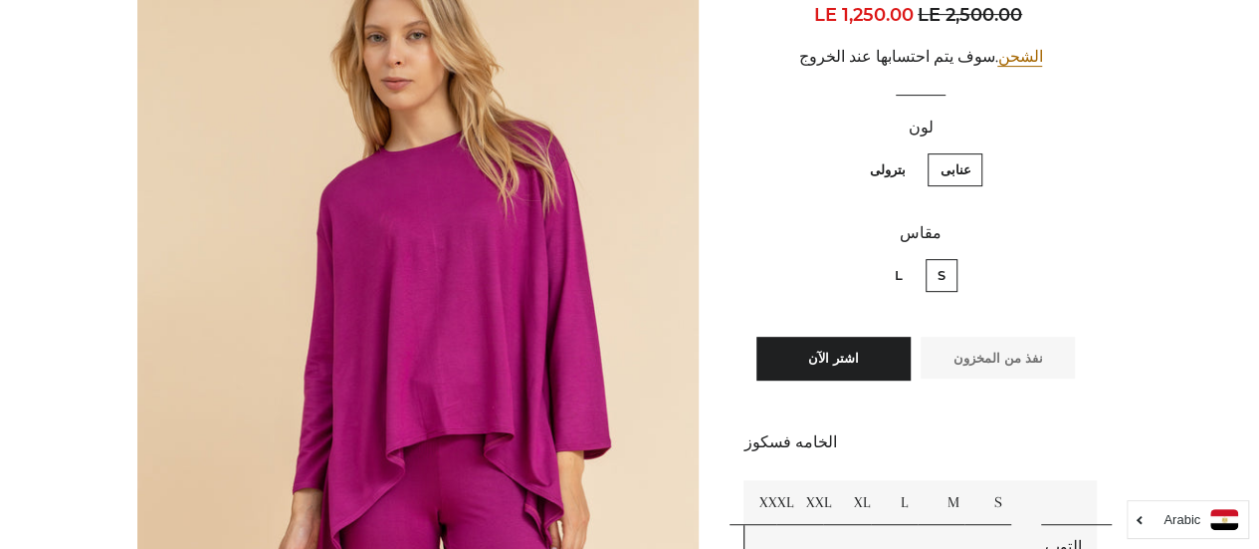
click at [876, 158] on label "بترولى" at bounding box center [887, 169] width 60 height 33
click at [910, 151] on input "بترولى" at bounding box center [910, 150] width 1 height 1
radio input "true"
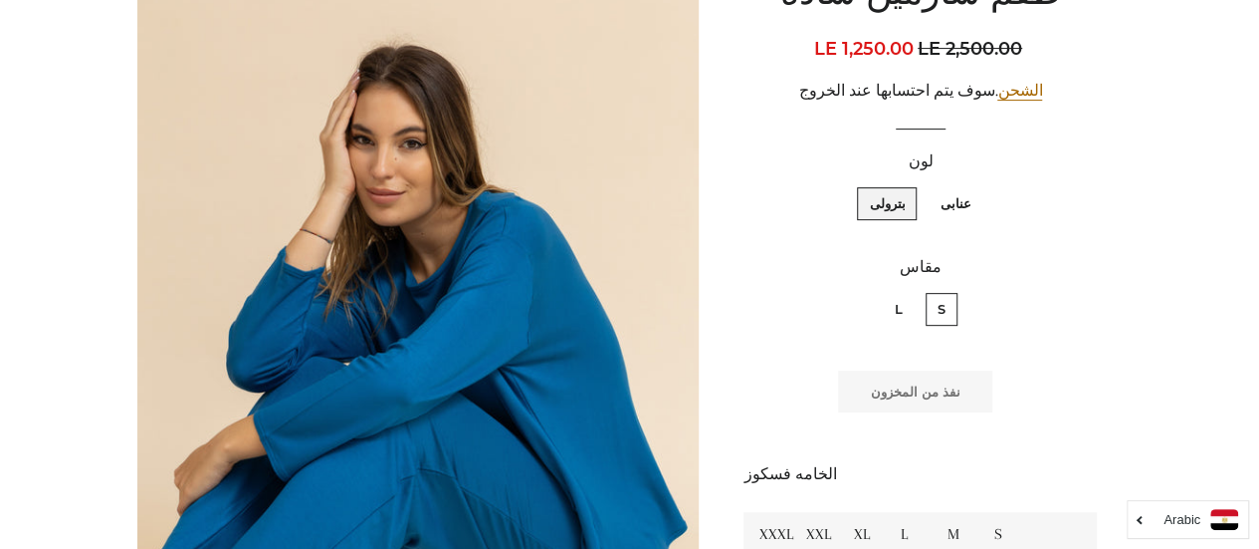
scroll to position [279, 0]
click at [902, 312] on label "L" at bounding box center [899, 310] width 32 height 33
click at [908, 292] on input "L" at bounding box center [908, 291] width 1 height 1
radio input "true"
click at [940, 315] on label "S" at bounding box center [942, 310] width 32 height 33
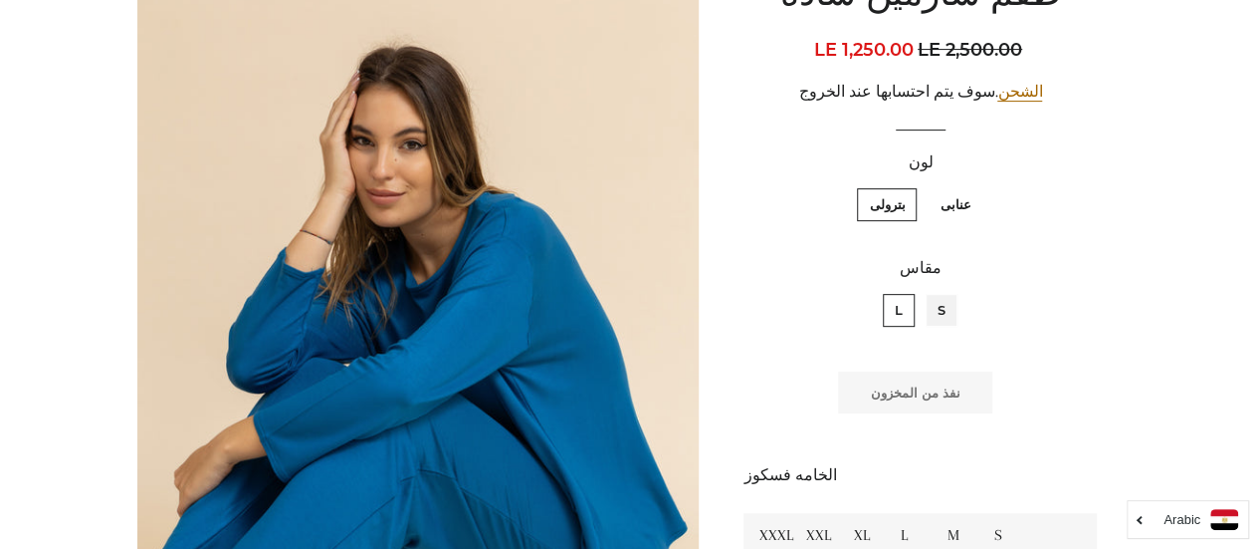
click at [951, 292] on input "S" at bounding box center [951, 291] width 1 height 1
radio input "true"
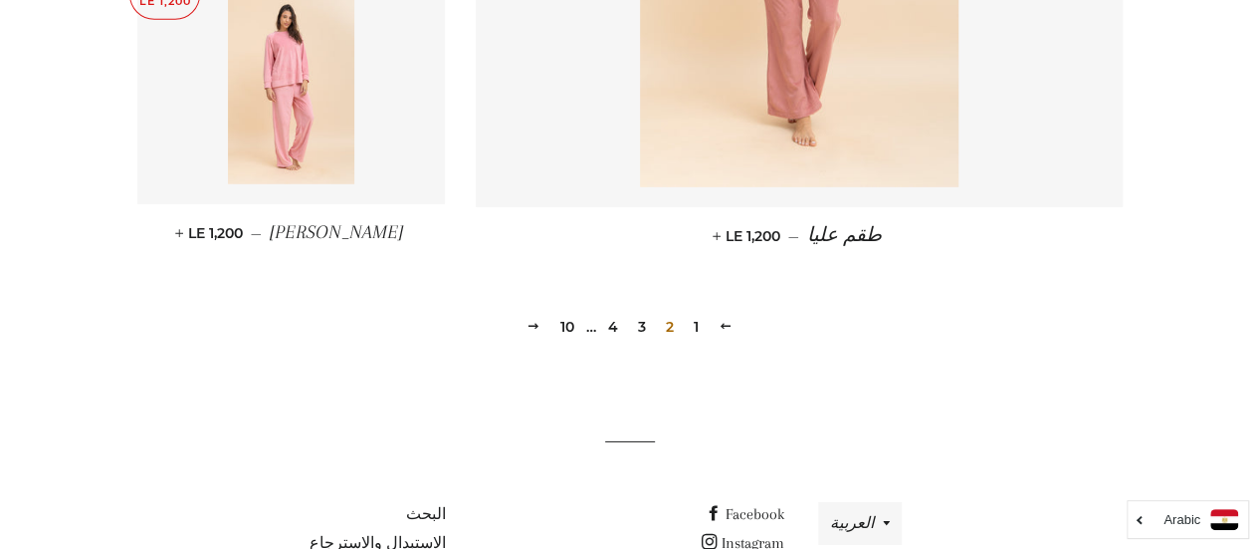
scroll to position [2935, 0]
click at [650, 320] on link "3" at bounding box center [642, 325] width 24 height 30
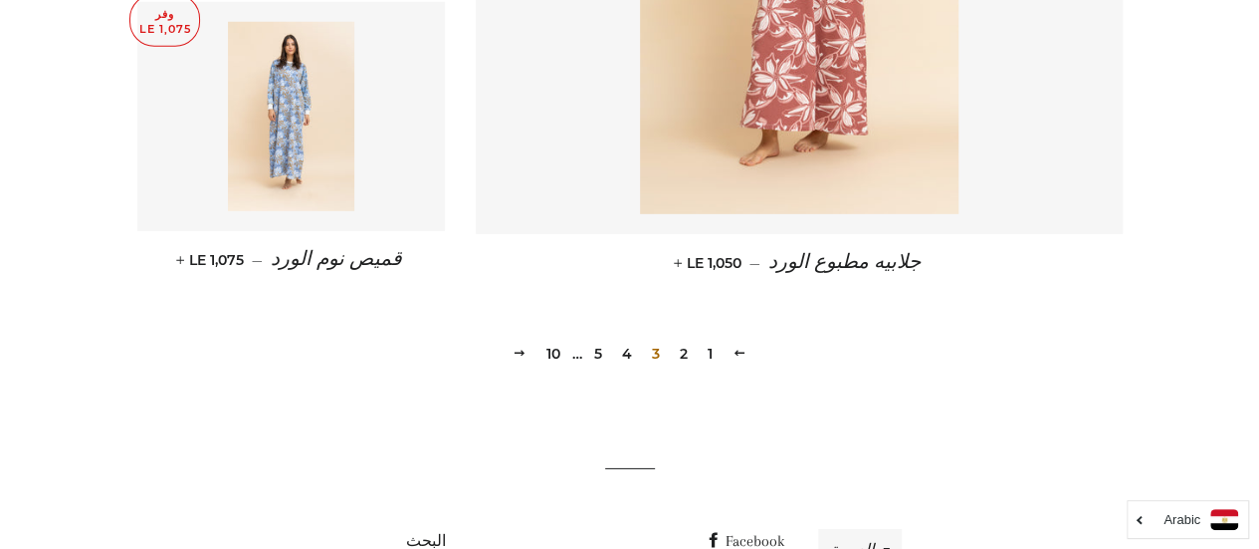
scroll to position [3022, 0]
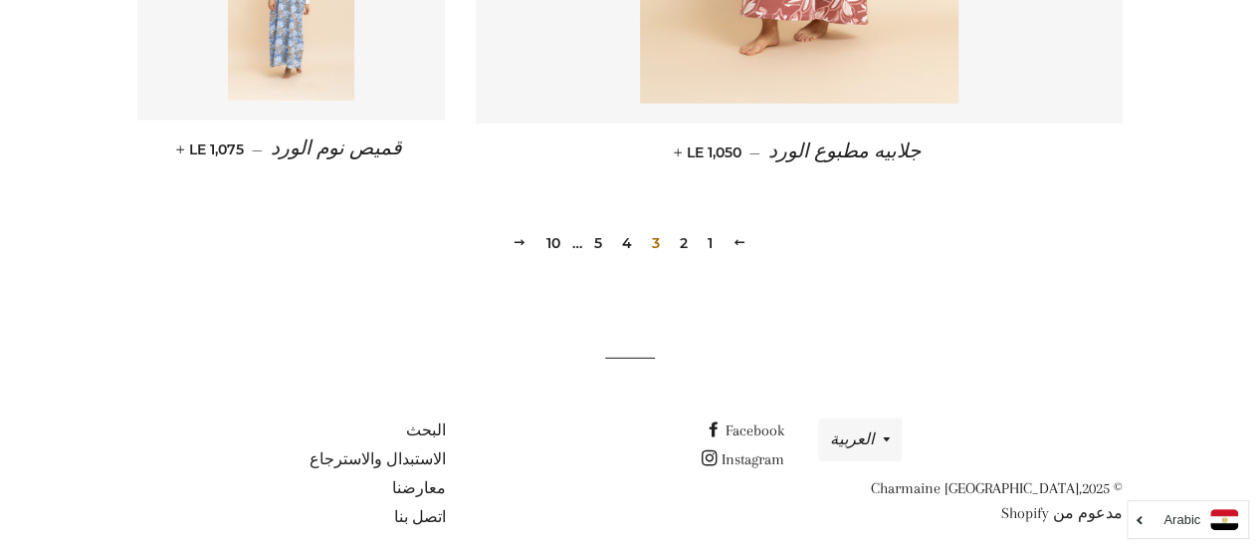
click at [624, 228] on link "4" at bounding box center [627, 243] width 26 height 30
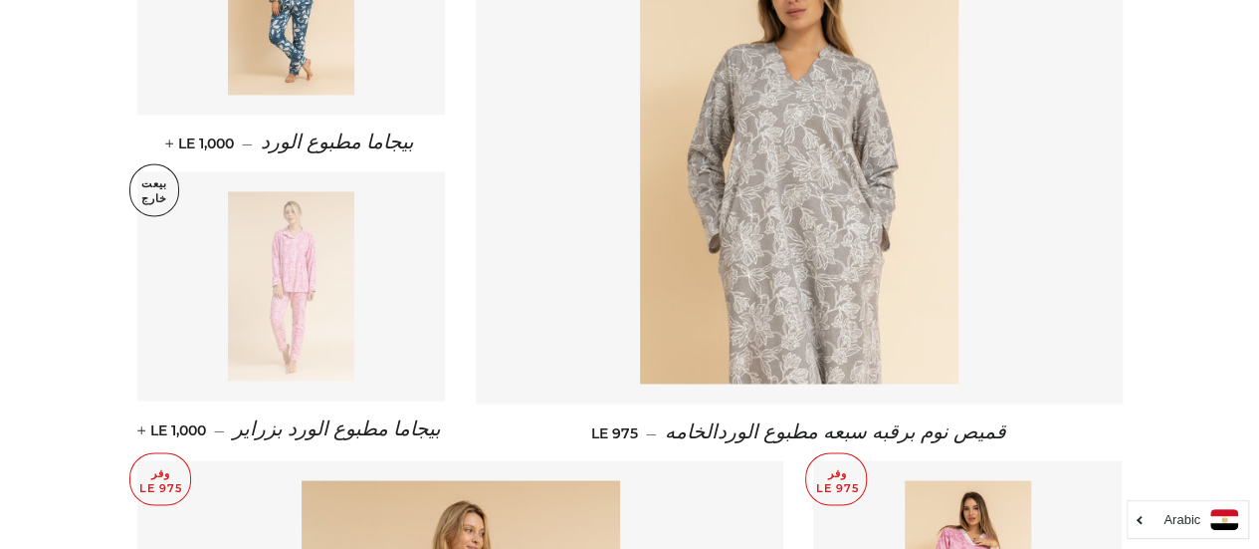
scroll to position [1539, 0]
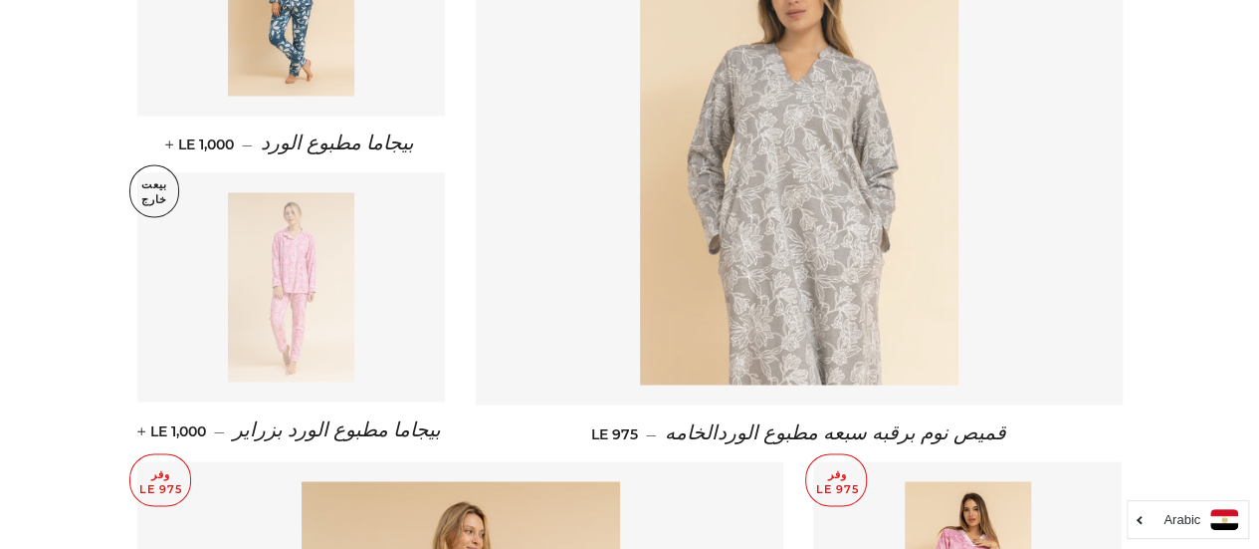
click at [753, 224] on img at bounding box center [799, 145] width 319 height 478
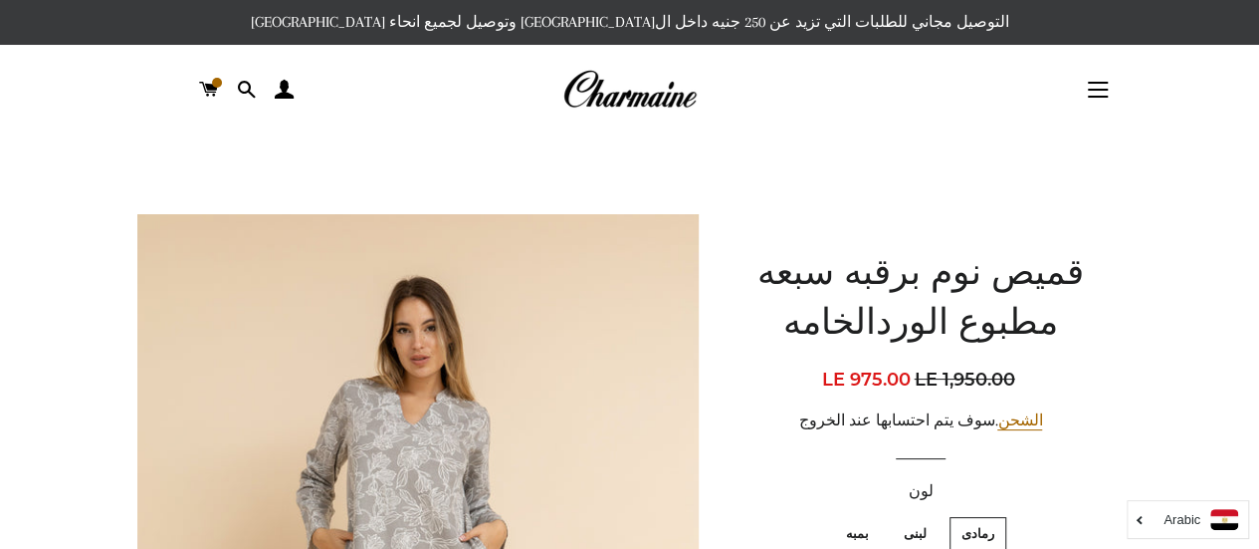
scroll to position [234, 0]
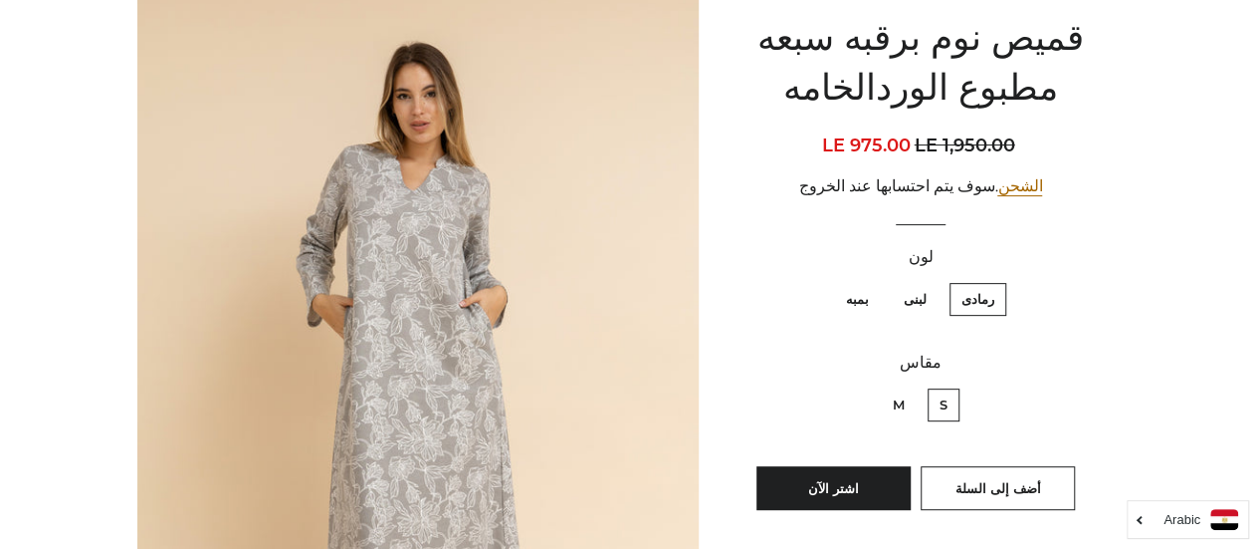
click at [928, 301] on label "لبنى" at bounding box center [915, 299] width 47 height 33
click at [932, 281] on input "لبنى" at bounding box center [932, 280] width 1 height 1
radio input "true"
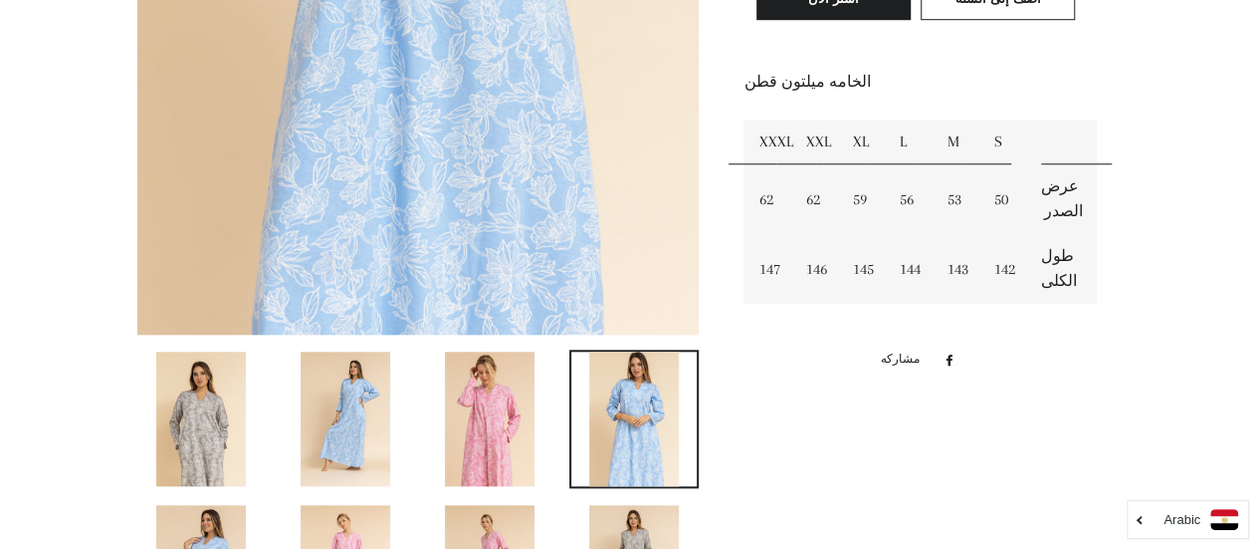
scroll to position [726, 0]
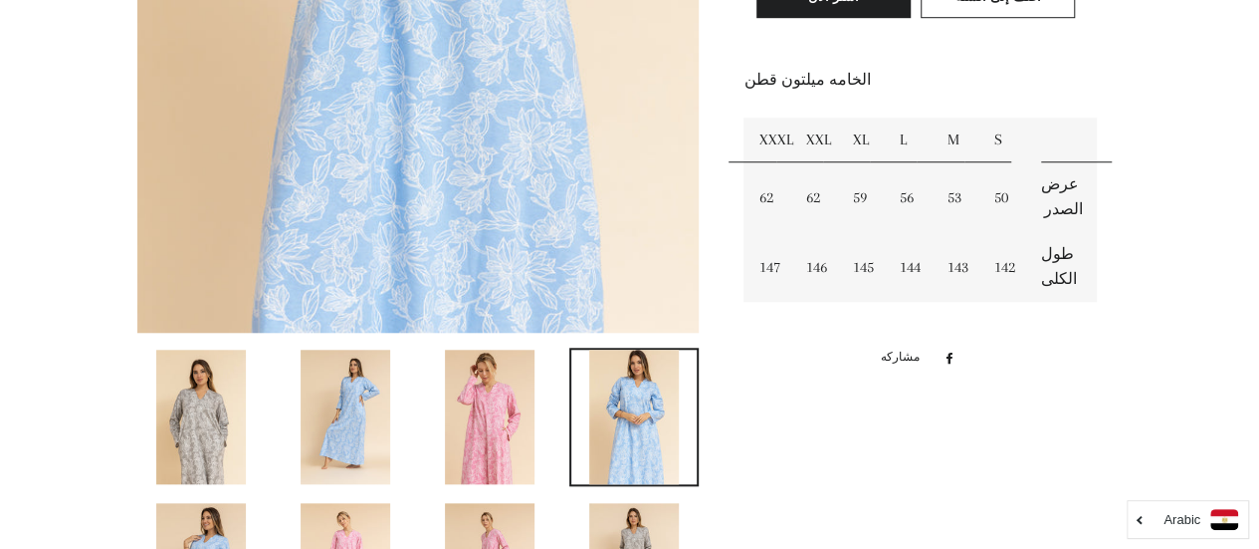
click at [321, 436] on img at bounding box center [346, 416] width 90 height 134
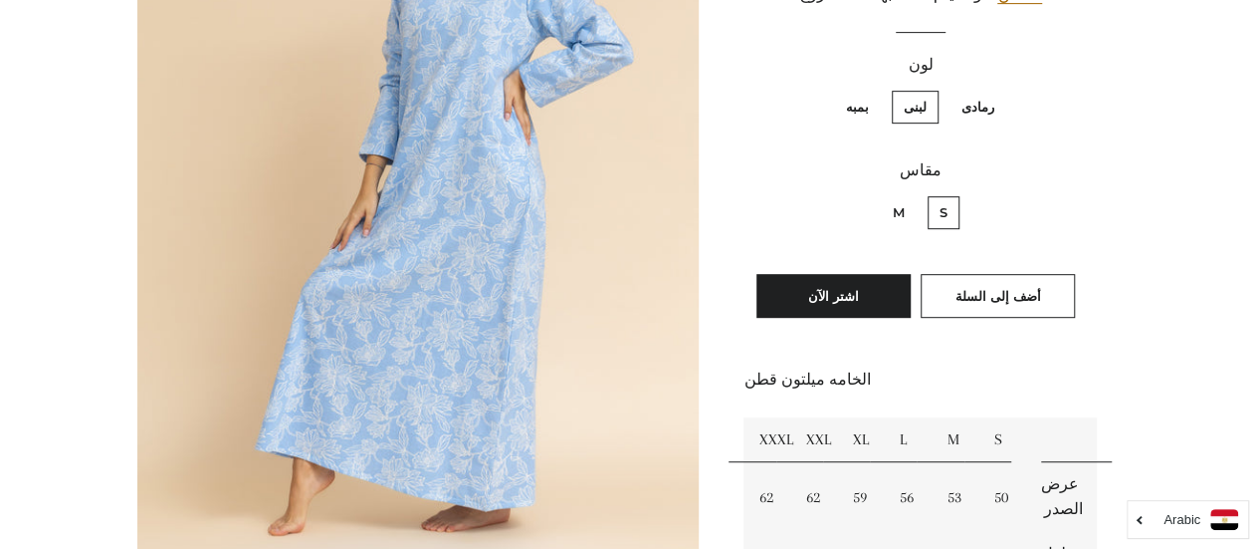
scroll to position [426, 0]
click at [839, 292] on button "اشتر الآن" at bounding box center [834, 296] width 154 height 44
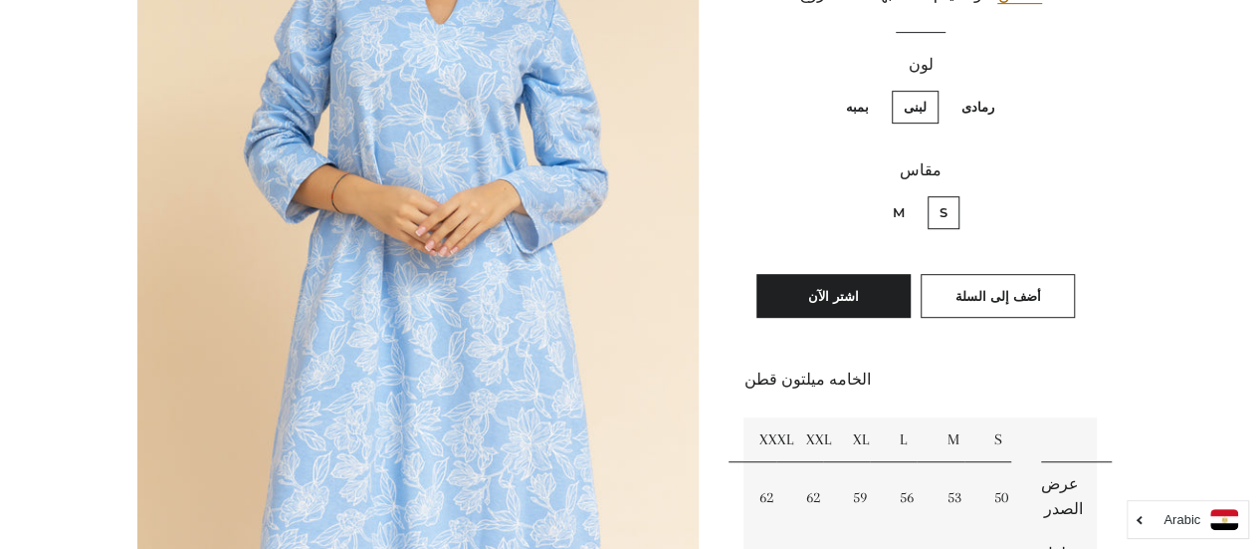
scroll to position [426, 0]
click at [1047, 281] on button "أضف إلى السلة" at bounding box center [998, 296] width 154 height 44
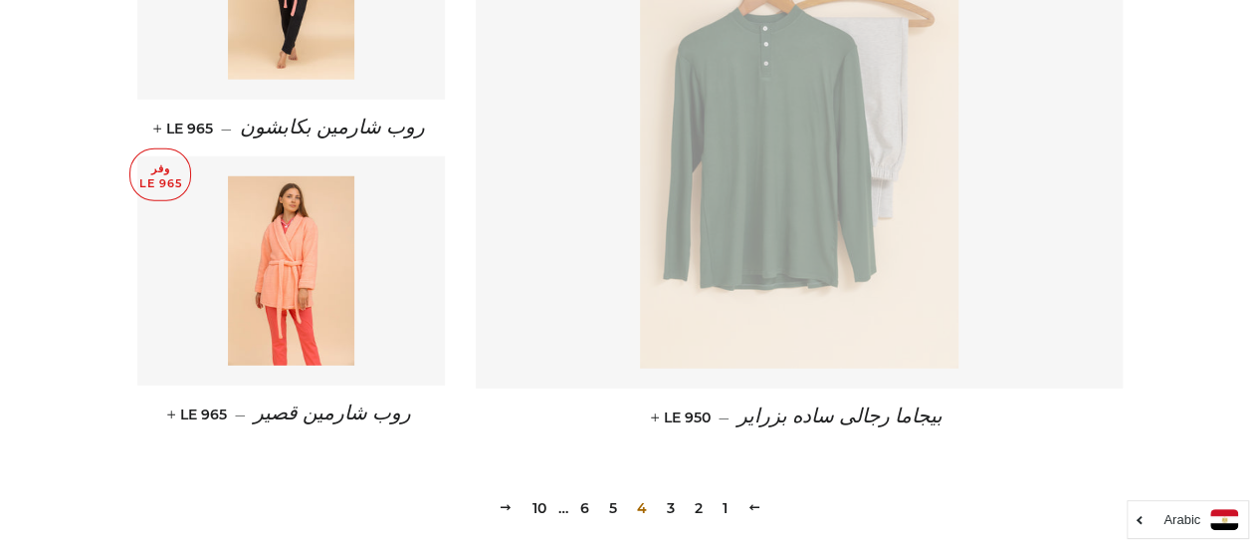
scroll to position [2751, 0]
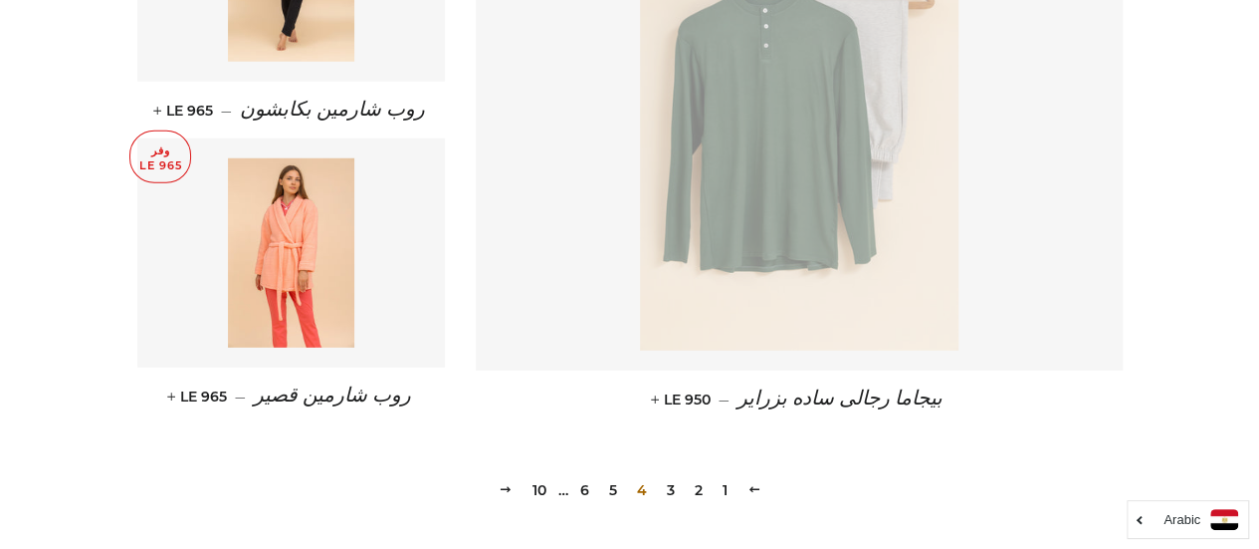
click at [838, 217] on img at bounding box center [799, 112] width 319 height 478
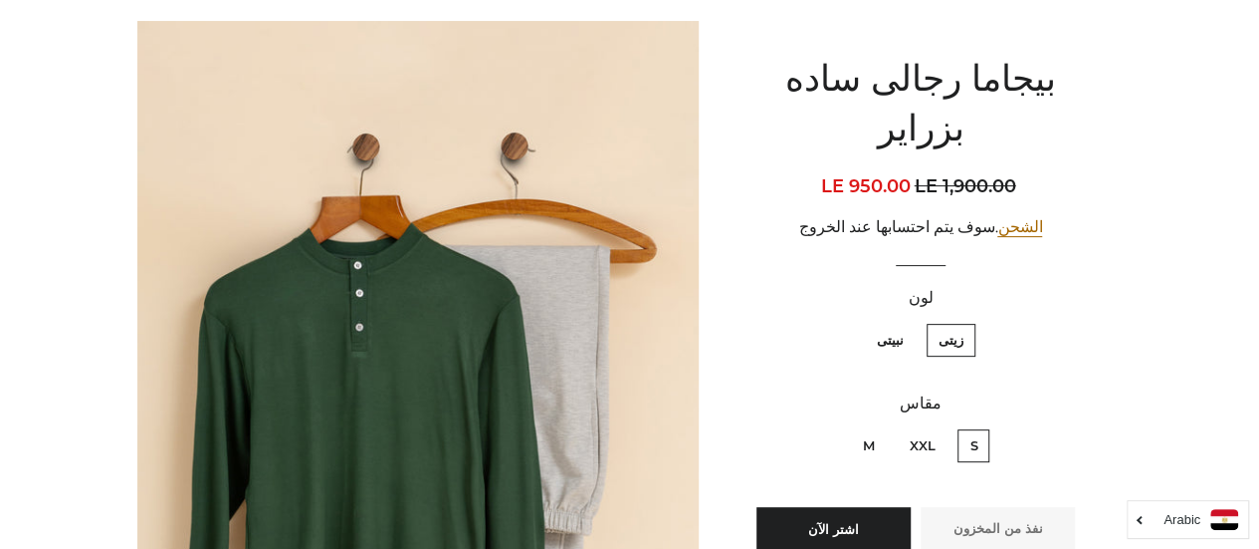
scroll to position [296, 0]
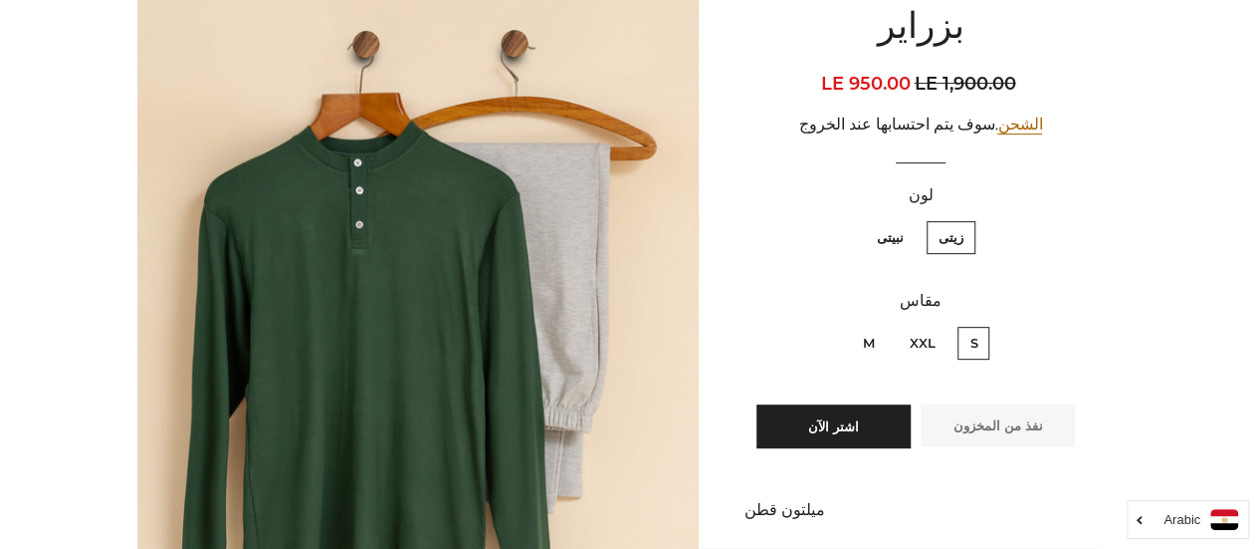
click at [903, 221] on label "نبيتى" at bounding box center [890, 237] width 51 height 33
click at [909, 218] on input "نبيتى" at bounding box center [909, 218] width 1 height 1
radio input "true"
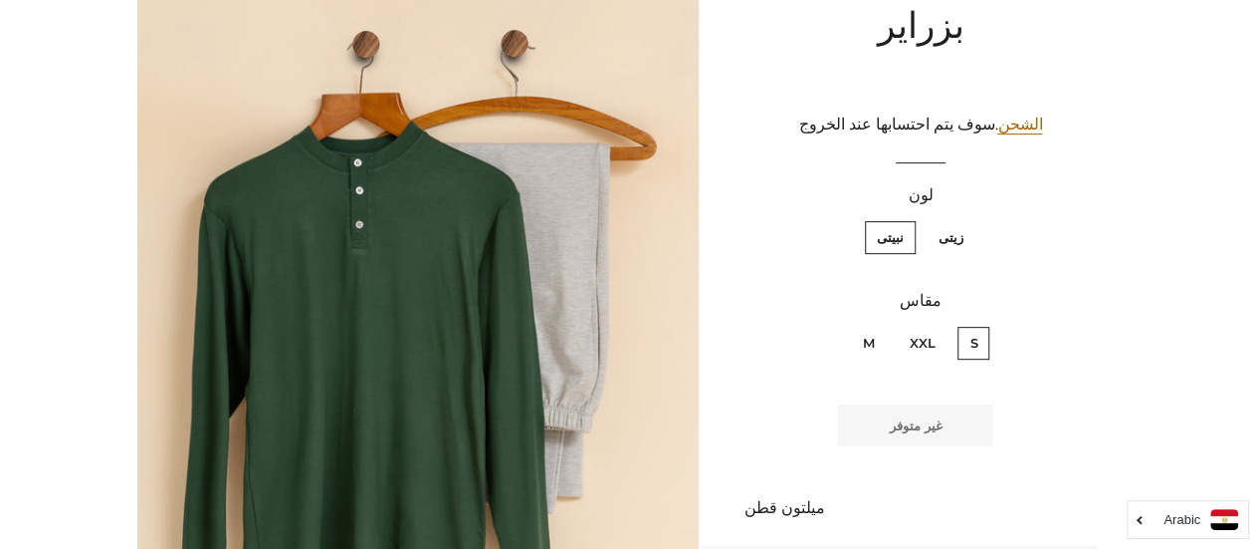
click at [922, 327] on label "XXL" at bounding box center [922, 343] width 50 height 33
click at [940, 324] on input "XXL" at bounding box center [940, 324] width 1 height 1
radio input "true"
click at [875, 327] on label "M" at bounding box center [868, 343] width 36 height 33
click at [879, 324] on input "M" at bounding box center [879, 324] width 1 height 1
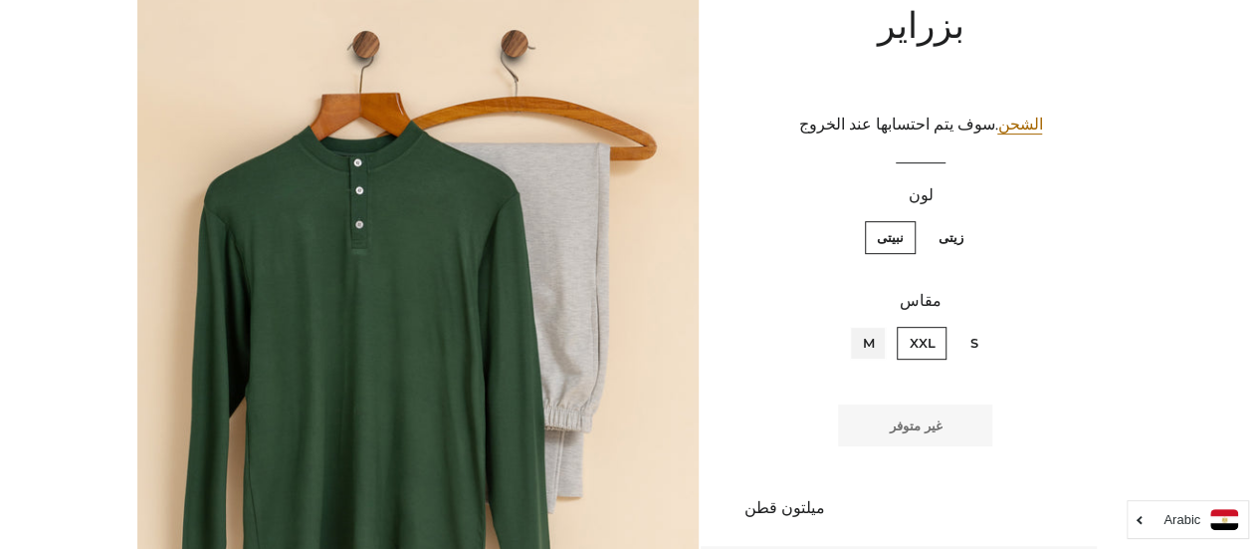
radio input "true"
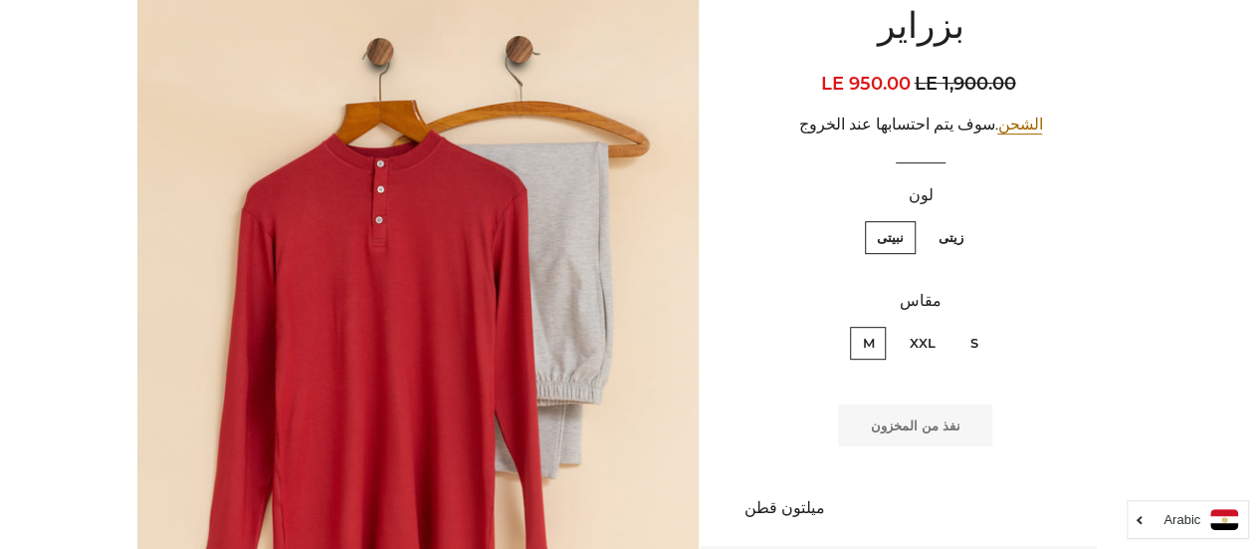
click at [952, 221] on label "زيتى" at bounding box center [951, 237] width 49 height 33
click at [969, 218] on input "زيتى" at bounding box center [969, 218] width 1 height 1
radio input "true"
click at [924, 327] on label "XXL" at bounding box center [922, 343] width 50 height 33
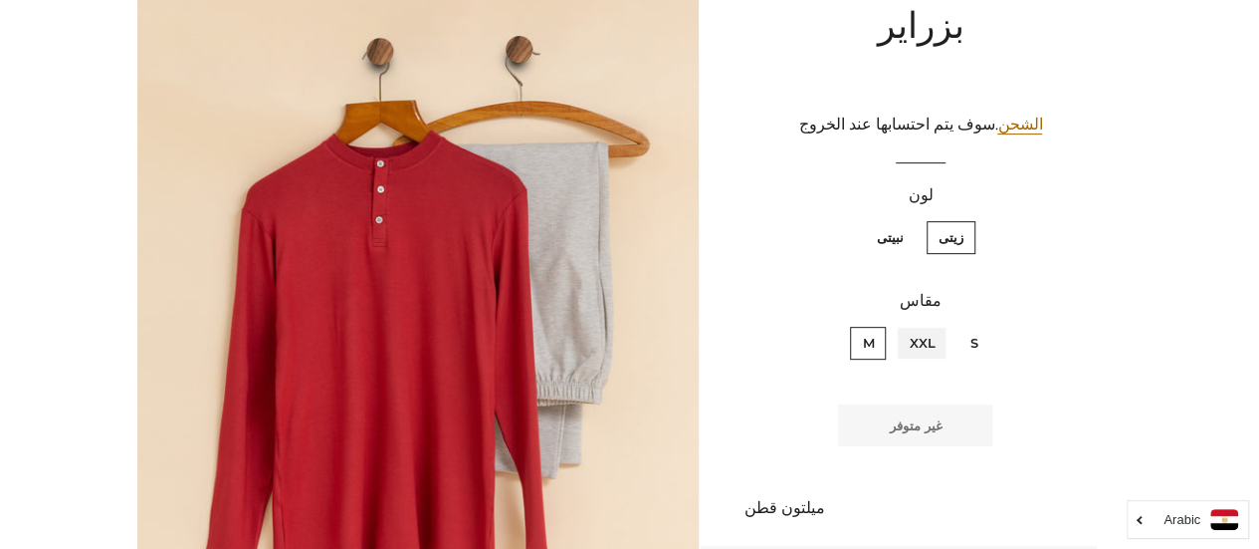
click at [940, 324] on input "XXL" at bounding box center [940, 324] width 1 height 1
radio input "true"
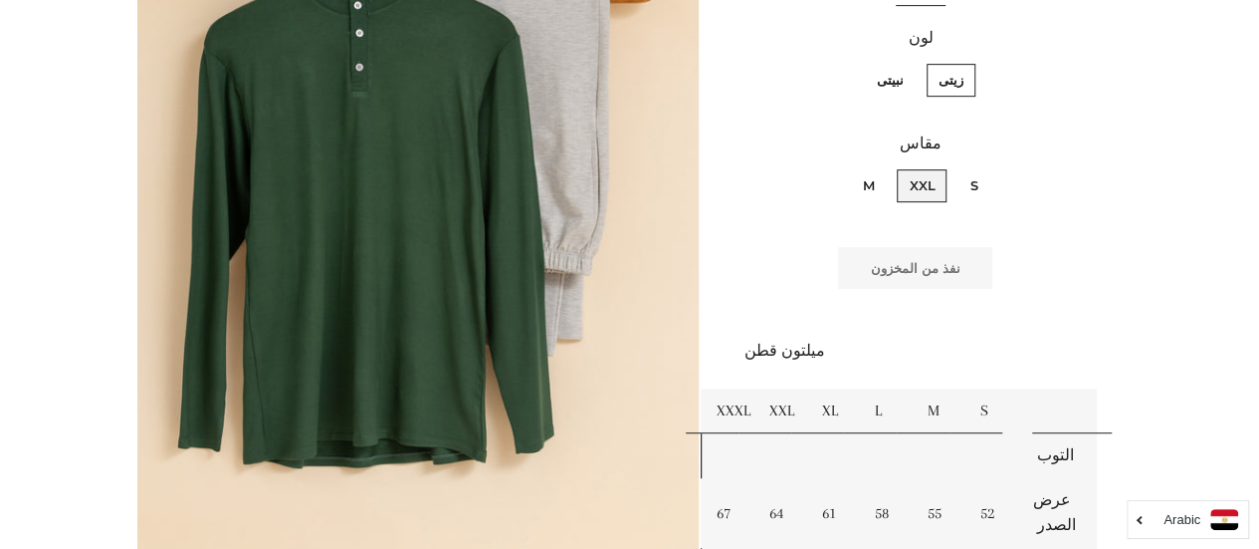
scroll to position [426, 0]
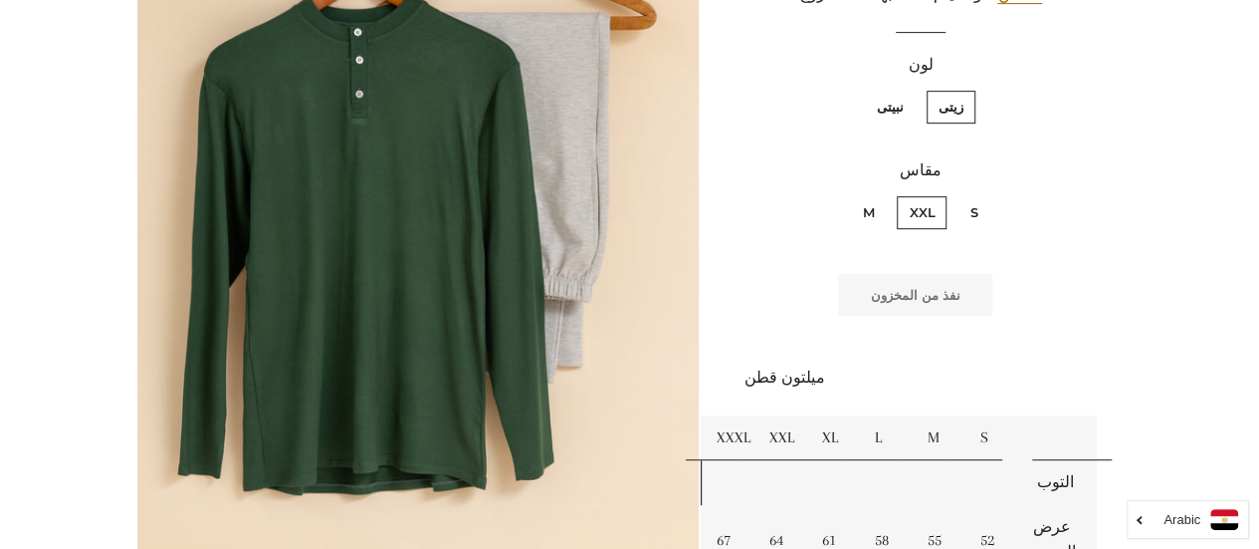
click at [877, 196] on label "M" at bounding box center [868, 212] width 36 height 33
click at [879, 193] on input "M" at bounding box center [879, 193] width 1 height 1
radio input "true"
click at [973, 196] on label "S" at bounding box center [974, 212] width 32 height 33
click at [983, 193] on input "S" at bounding box center [983, 193] width 1 height 1
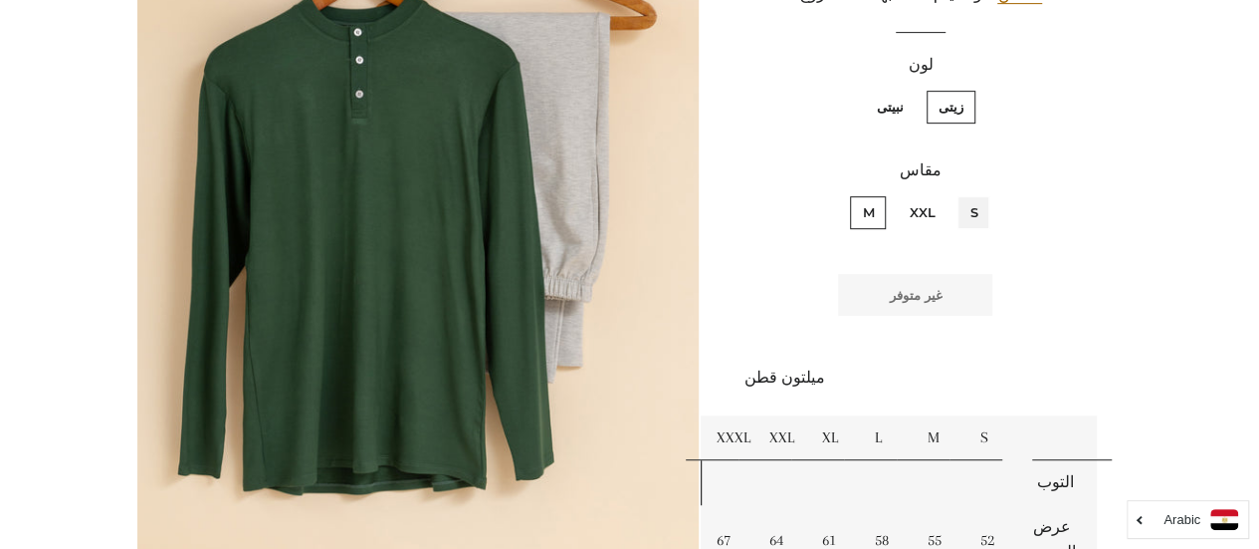
radio input "true"
click at [863, 196] on label "M" at bounding box center [868, 212] width 36 height 33
click at [879, 193] on input "M" at bounding box center [879, 193] width 1 height 1
radio input "true"
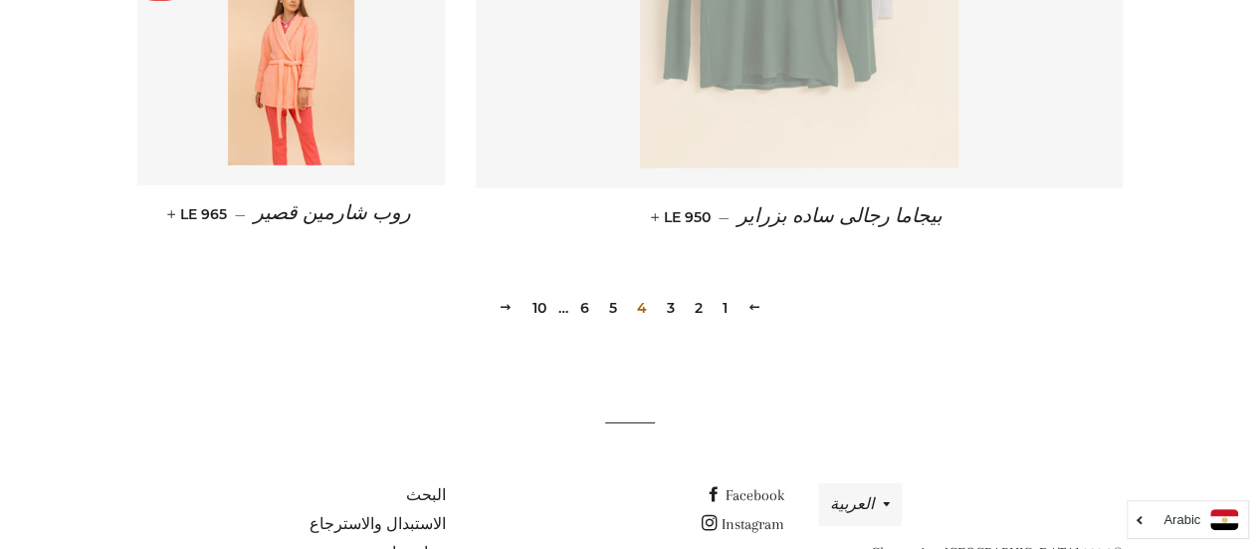
scroll to position [2946, 0]
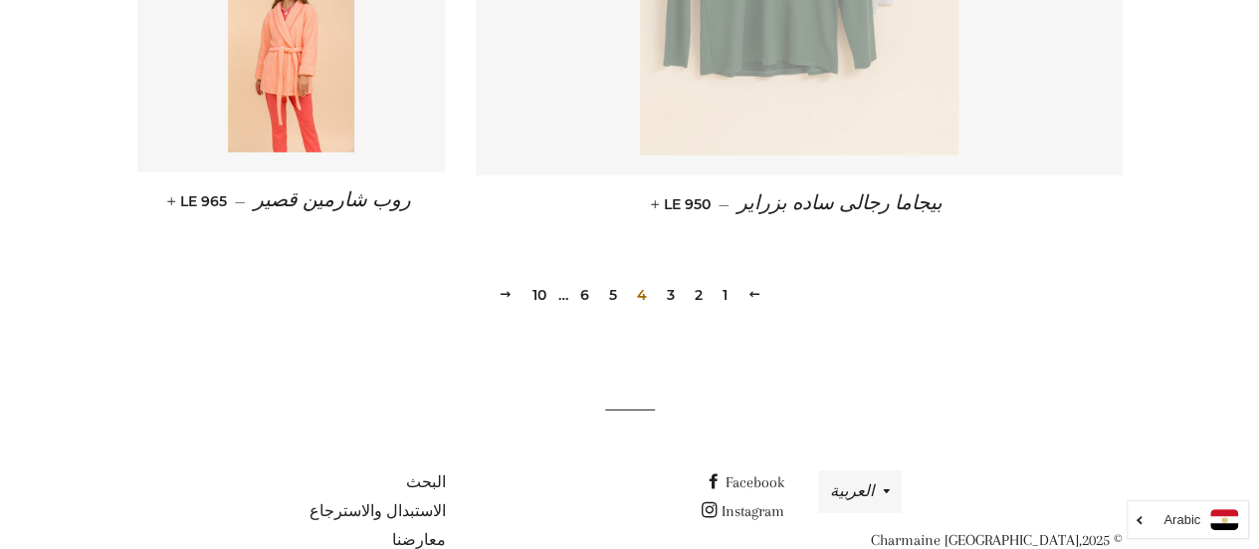
click at [609, 294] on link "5" at bounding box center [613, 295] width 24 height 30
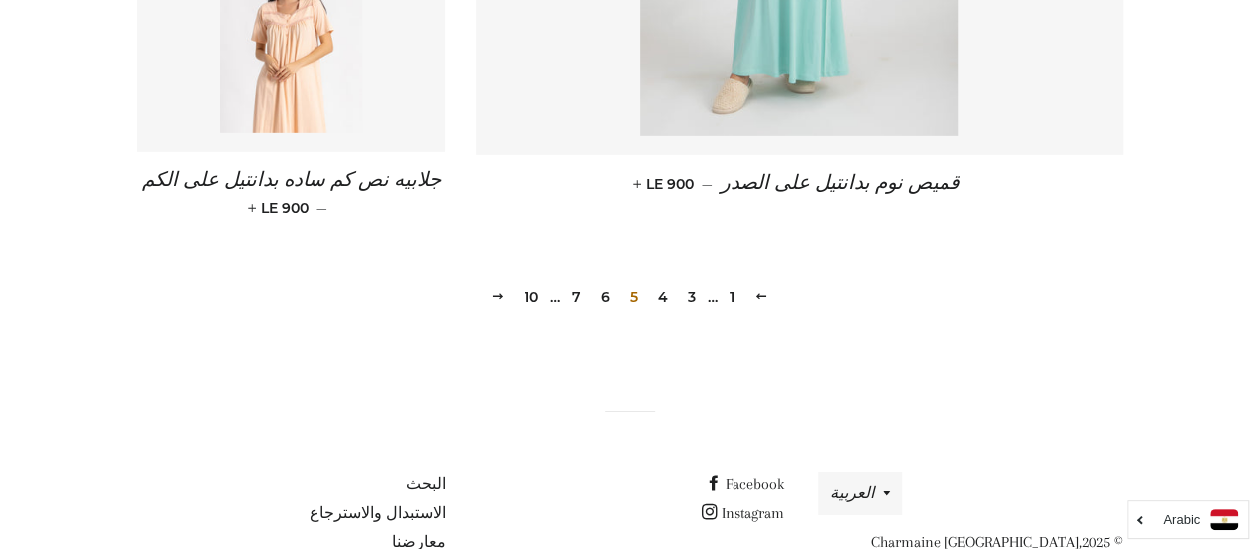
scroll to position [2983, 0]
click at [606, 281] on link "6" at bounding box center [605, 296] width 25 height 30
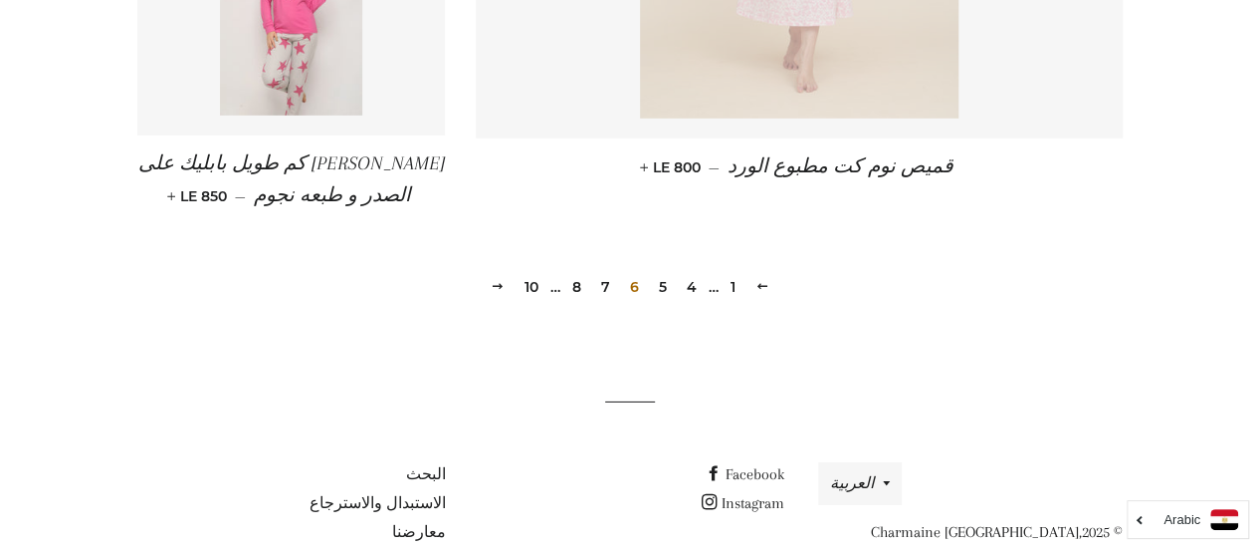
scroll to position [3075, 0]
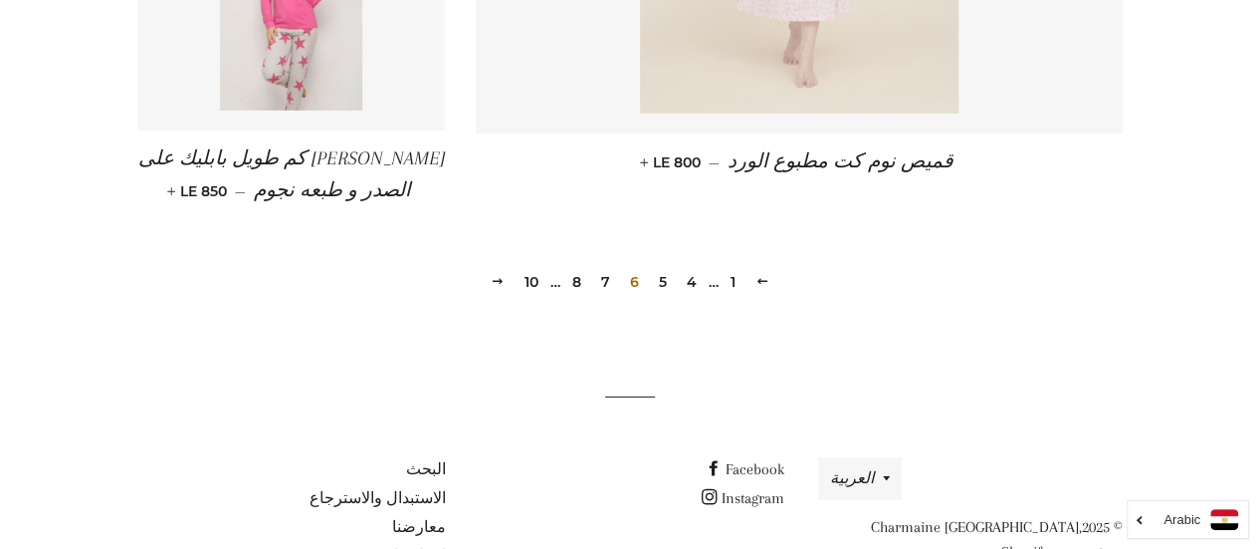
click at [603, 273] on link "7" at bounding box center [605, 282] width 25 height 30
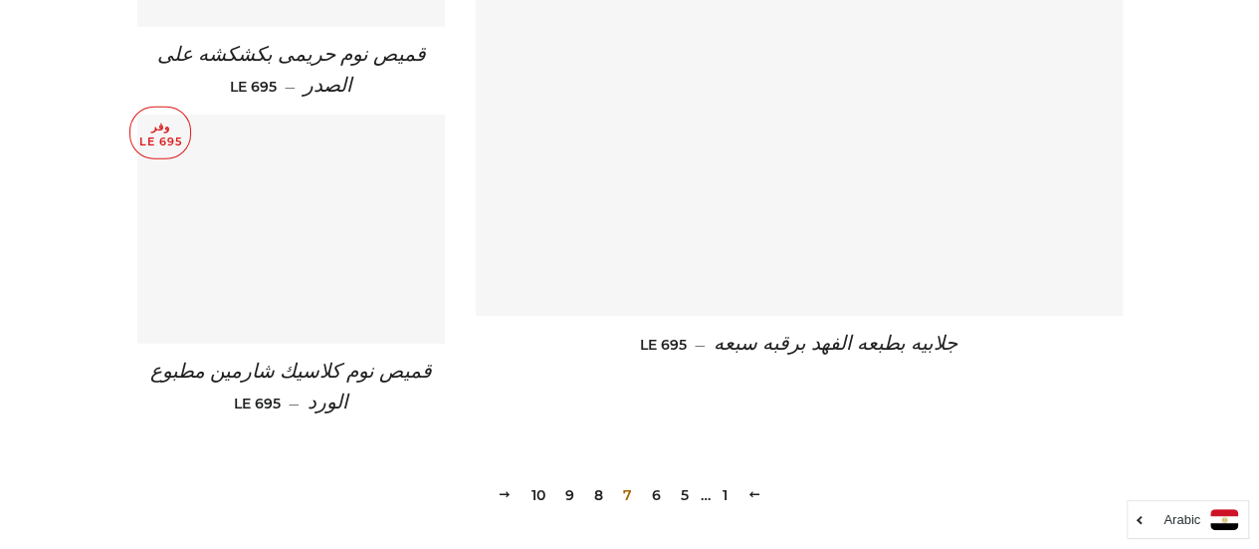
scroll to position [2867, 0]
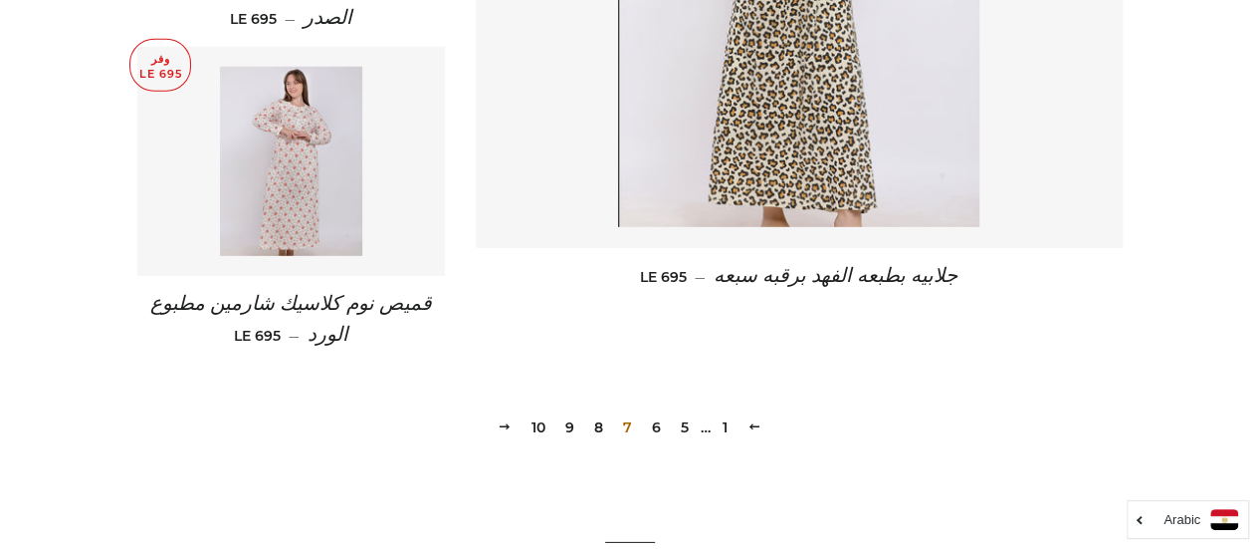
click at [604, 429] on link "8" at bounding box center [598, 427] width 25 height 30
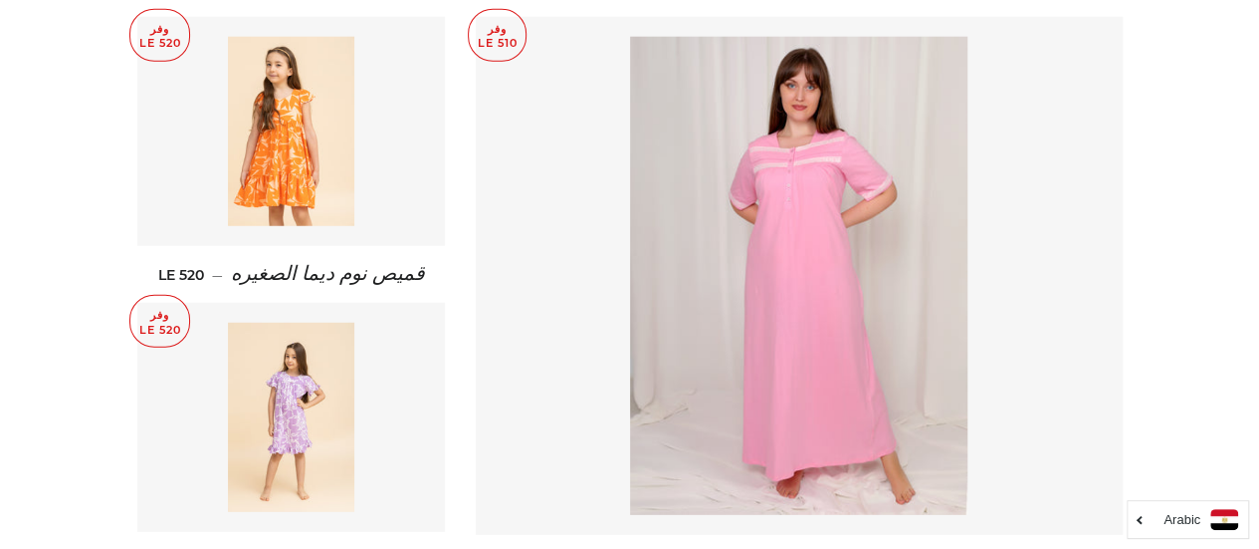
scroll to position [3060, 0]
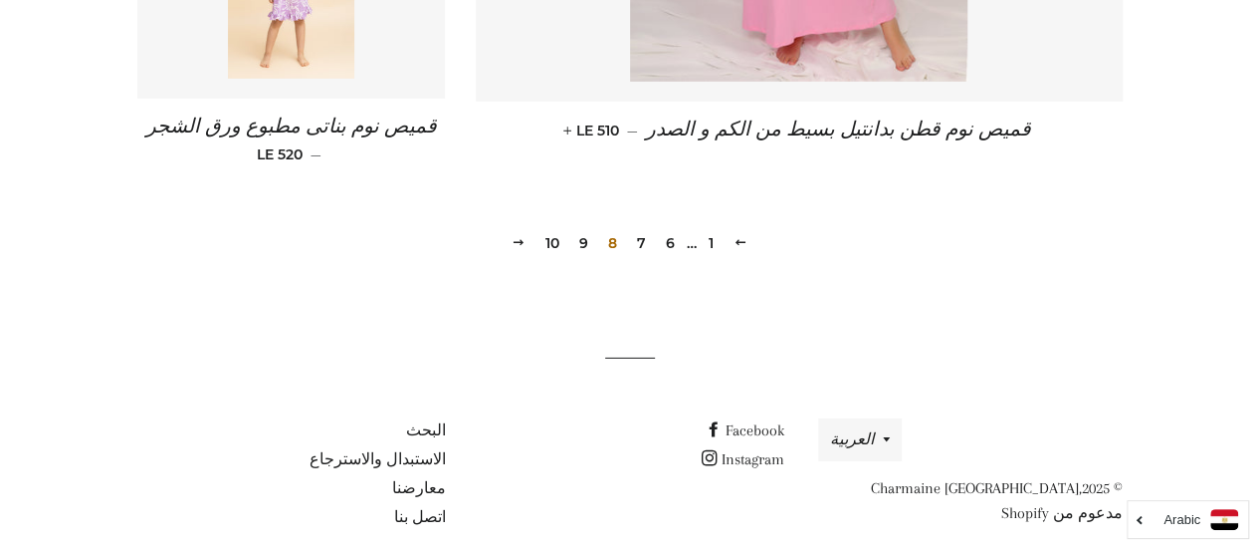
click at [584, 228] on link "9" at bounding box center [583, 243] width 25 height 30
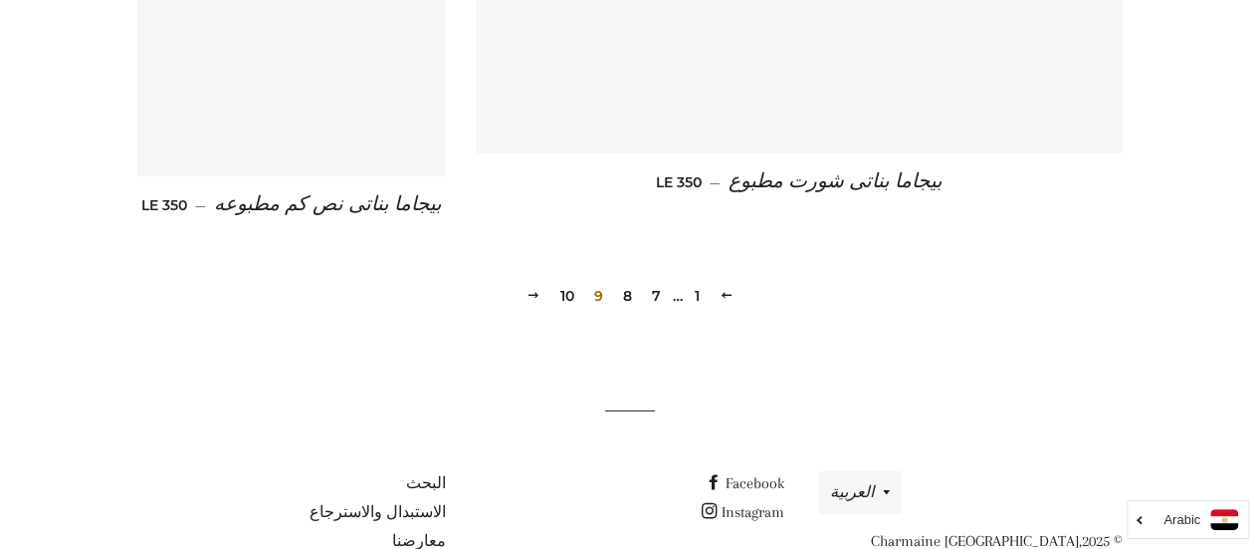
scroll to position [3019, 0]
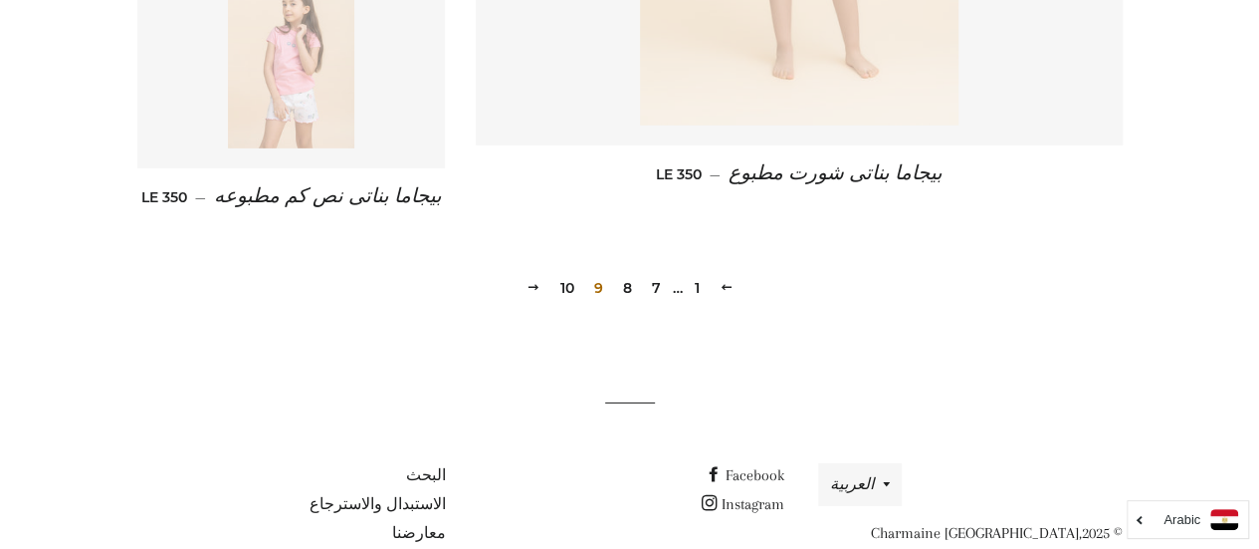
click at [568, 280] on link "10" at bounding box center [568, 288] width 30 height 30
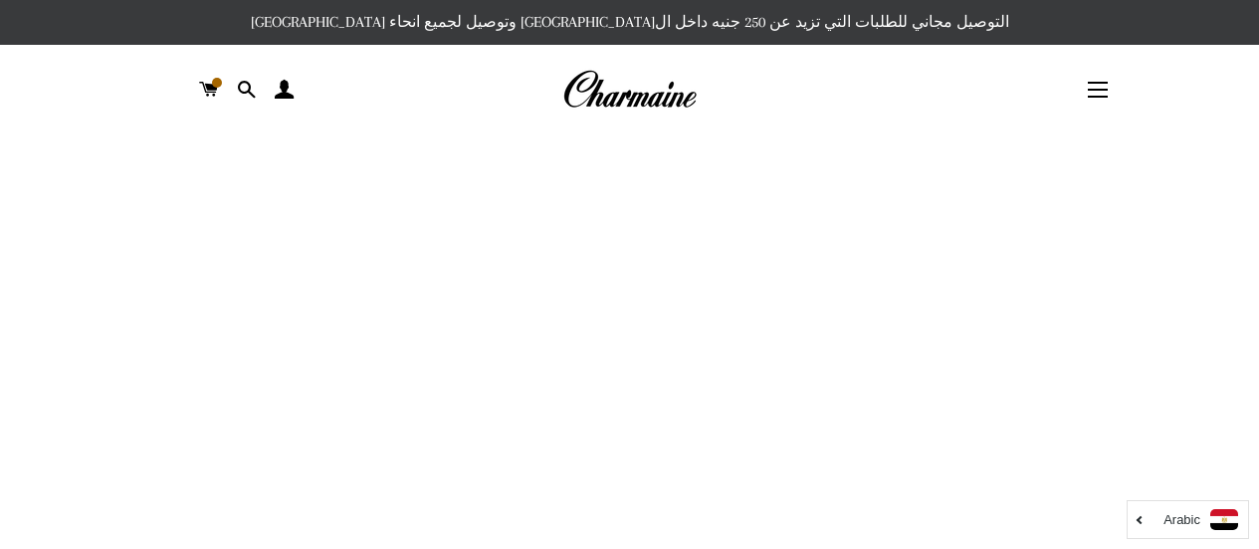
scroll to position [2867, 0]
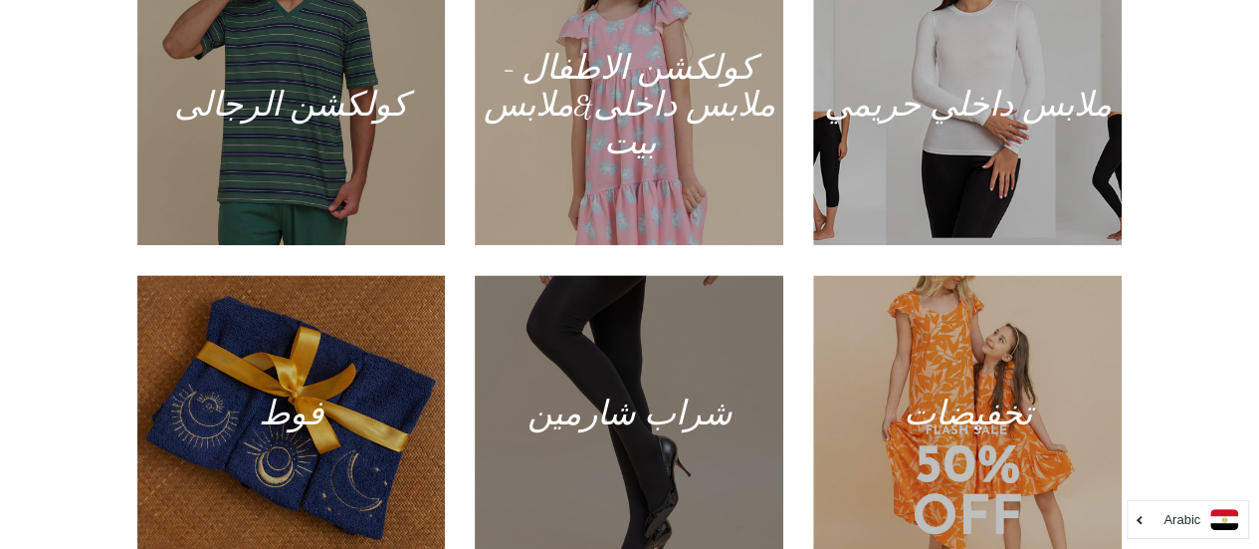
click at [714, 384] on div at bounding box center [630, 414] width 318 height 287
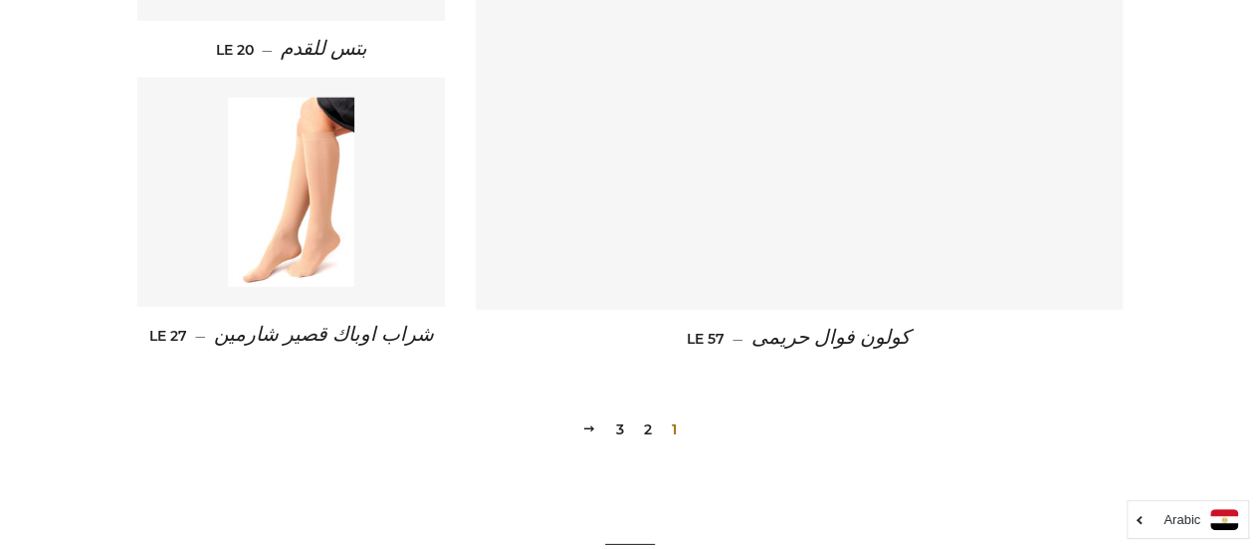
scroll to position [2830, 0]
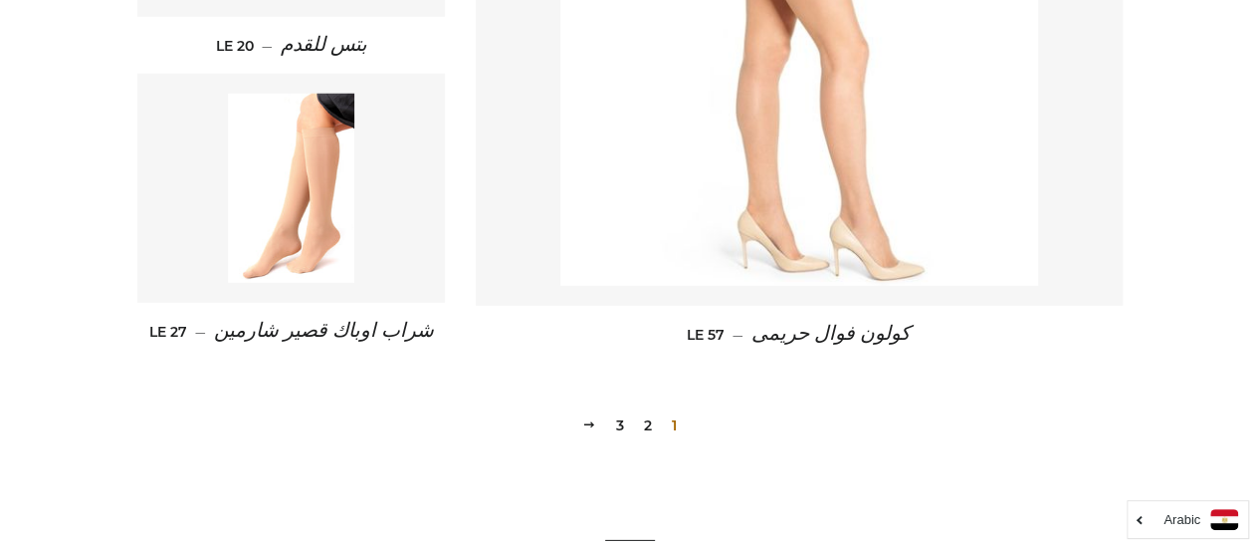
click at [645, 427] on link "2" at bounding box center [648, 425] width 24 height 30
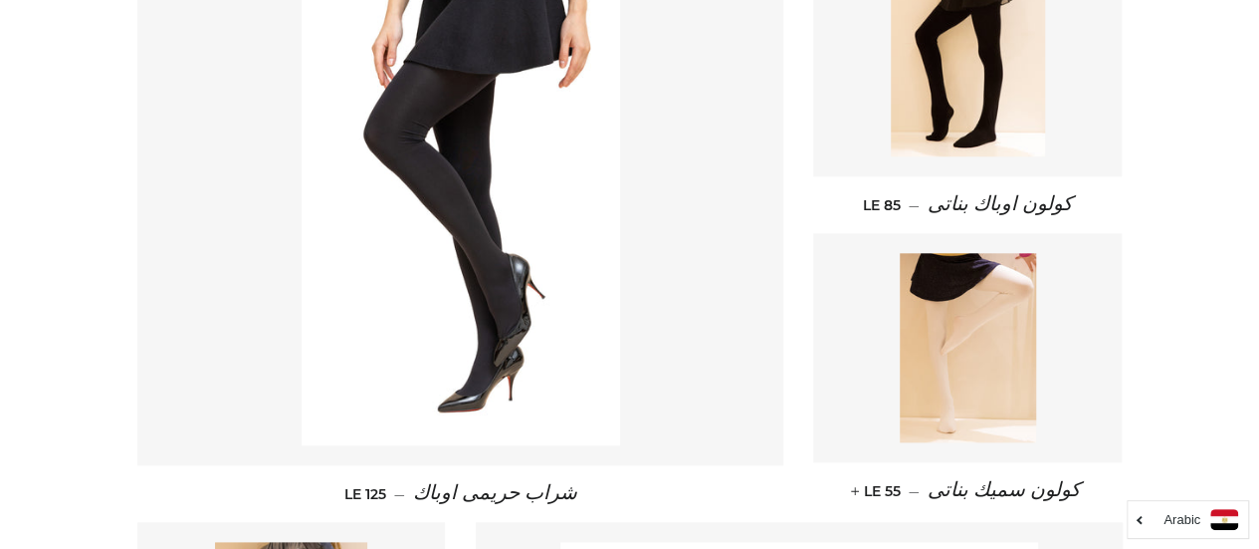
scroll to position [948, 0]
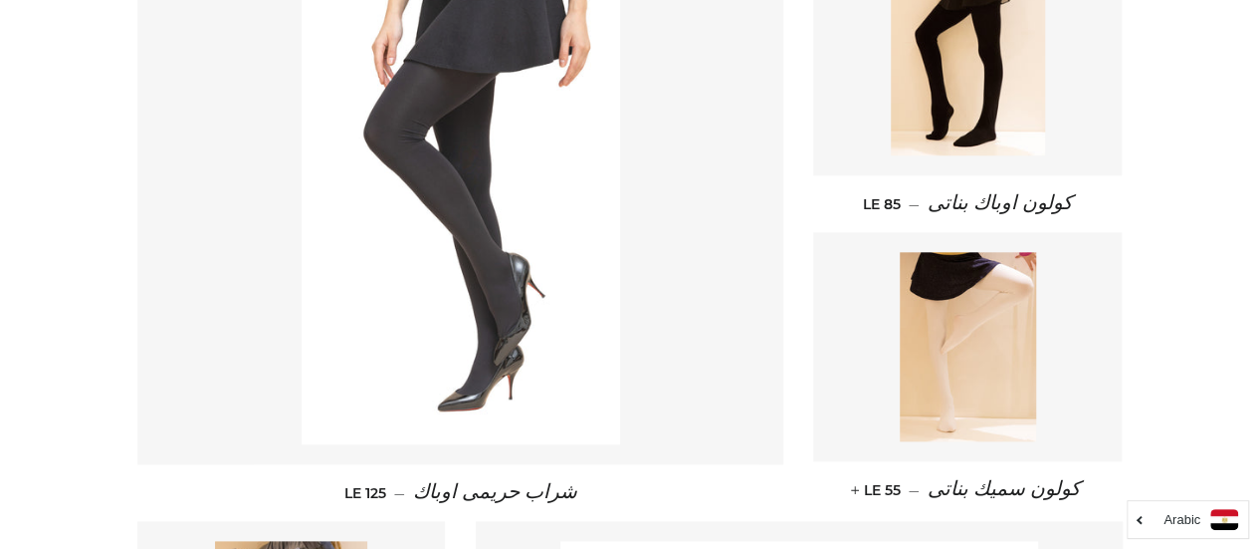
click at [621, 385] on link at bounding box center [460, 205] width 647 height 518
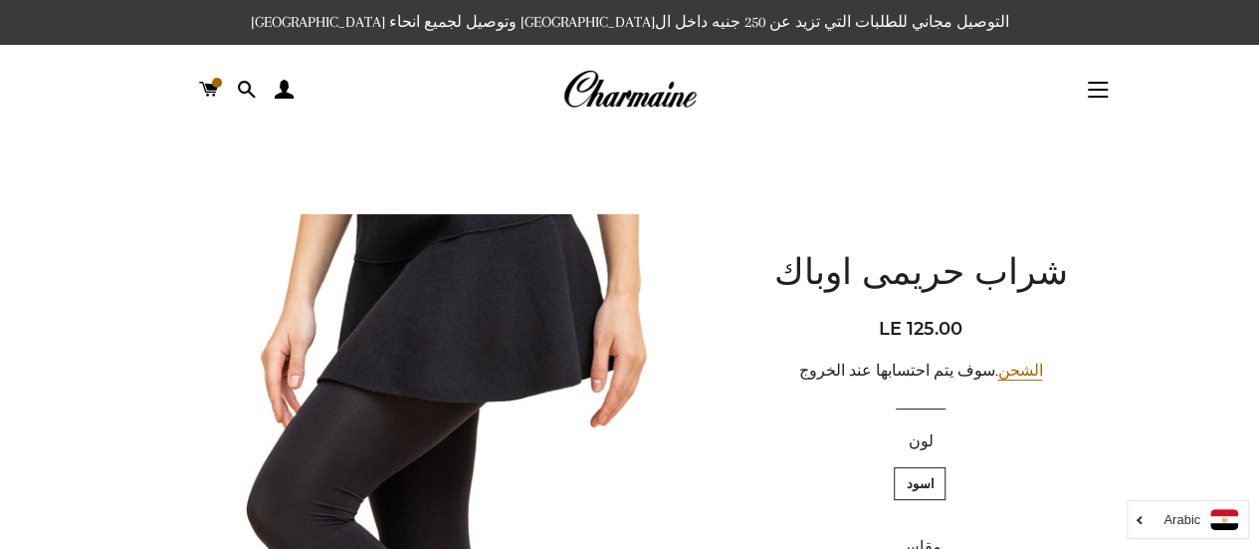
scroll to position [342, 0]
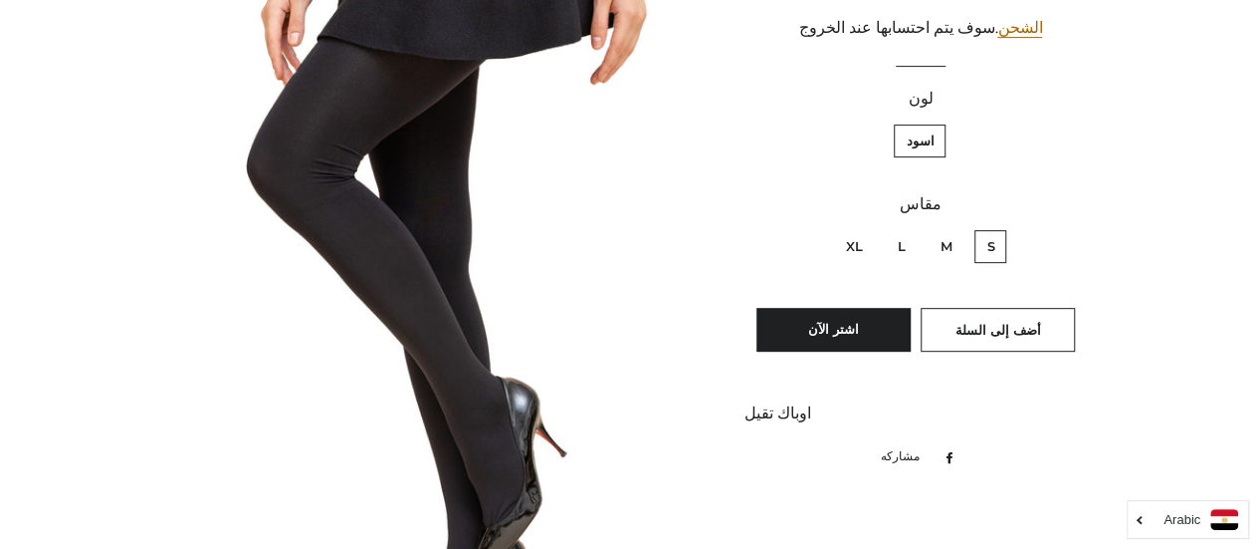
click at [950, 247] on label "M" at bounding box center [946, 246] width 36 height 33
click at [957, 228] on input "M" at bounding box center [957, 227] width 1 height 1
radio input "true"
click at [972, 308] on button "أضف إلى السلة" at bounding box center [998, 330] width 154 height 44
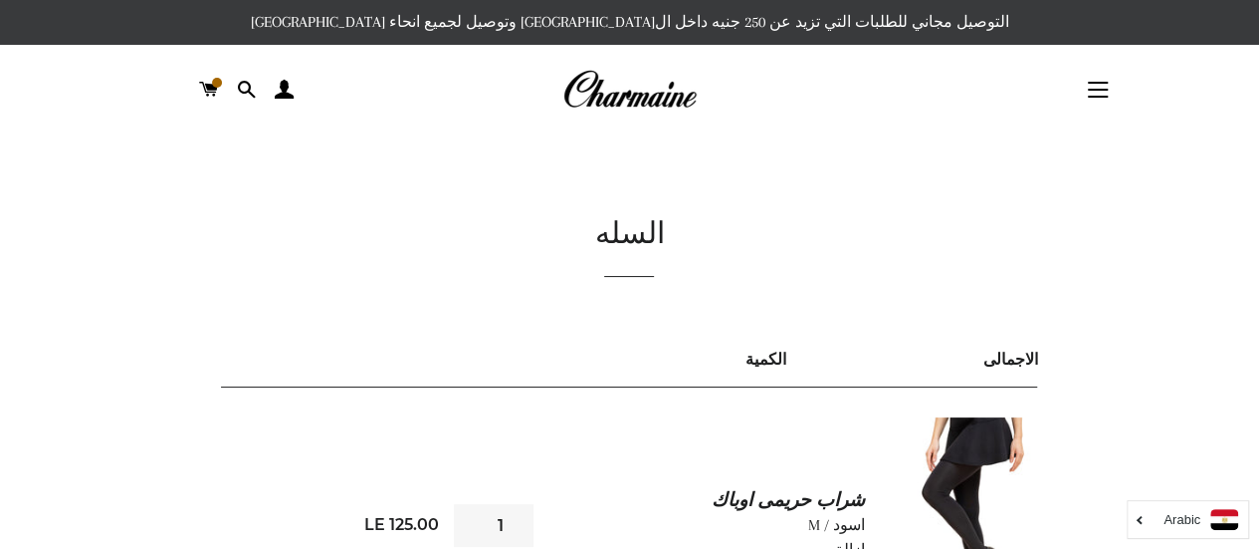
scroll to position [344, 0]
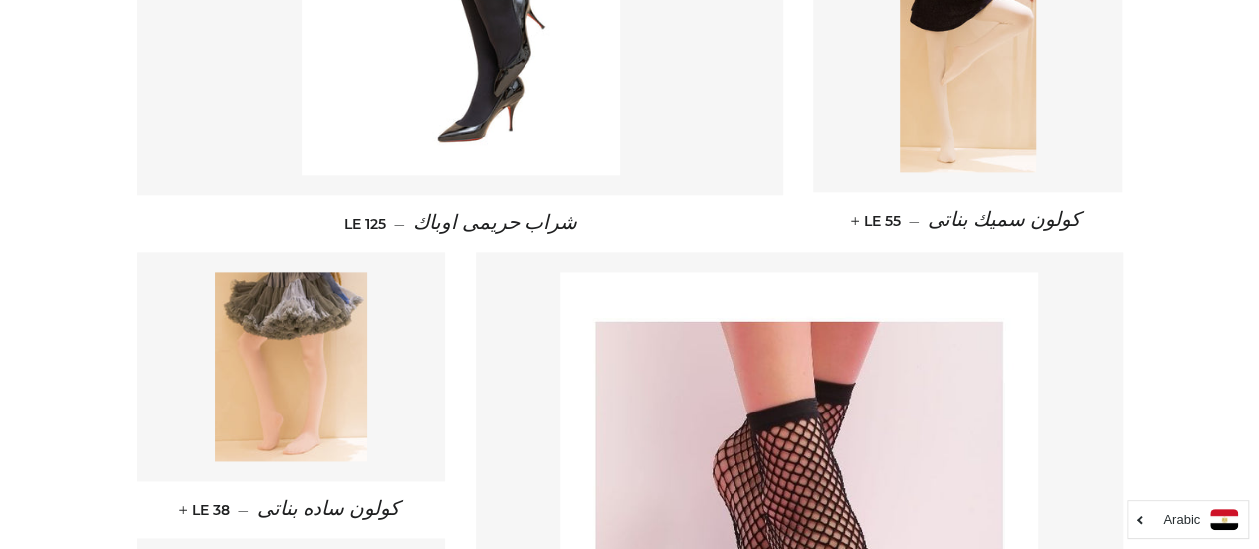
scroll to position [1265, 0]
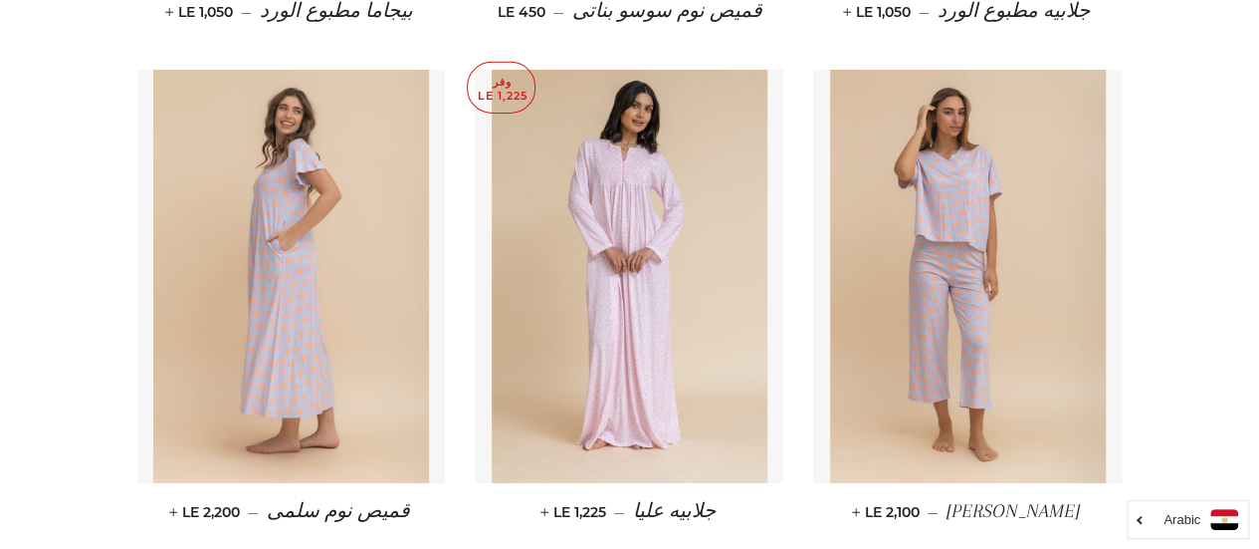
scroll to position [3256, 0]
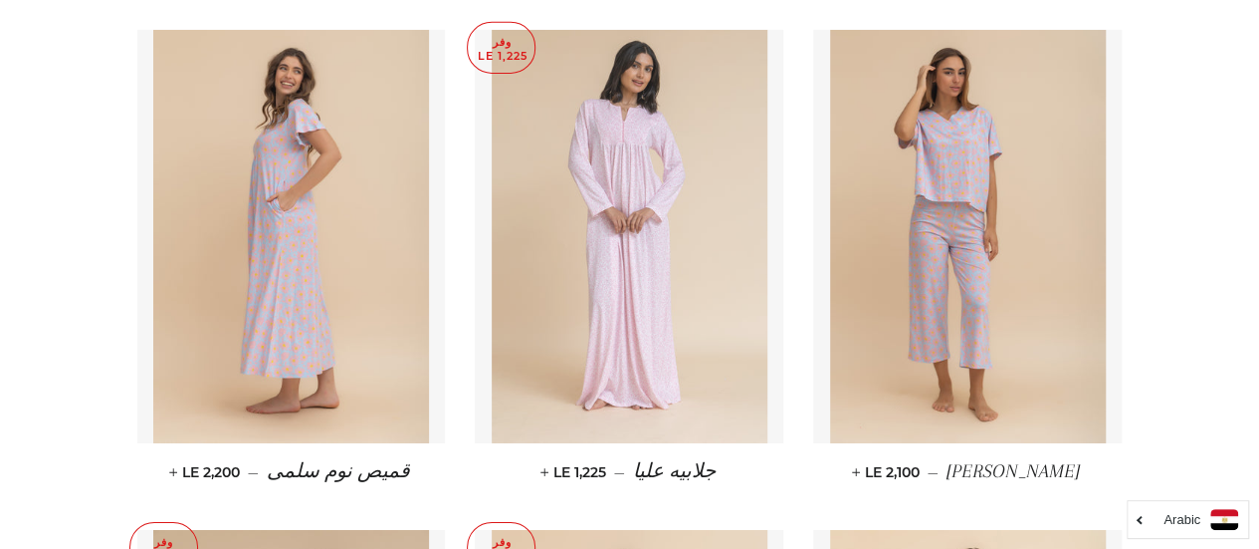
click at [655, 286] on img at bounding box center [630, 236] width 276 height 413
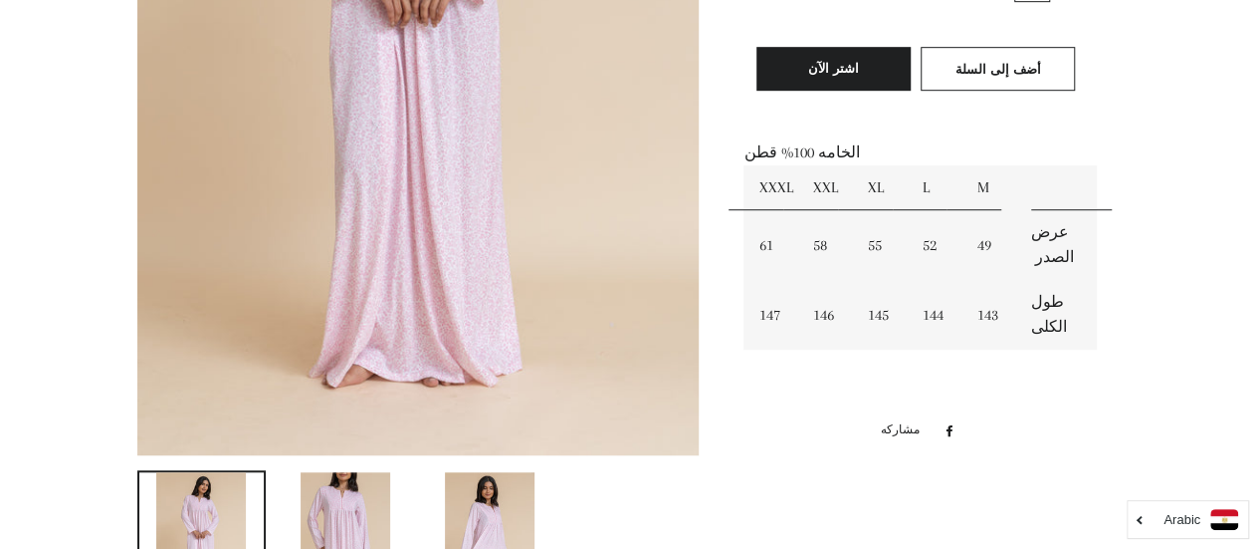
scroll to position [621, 0]
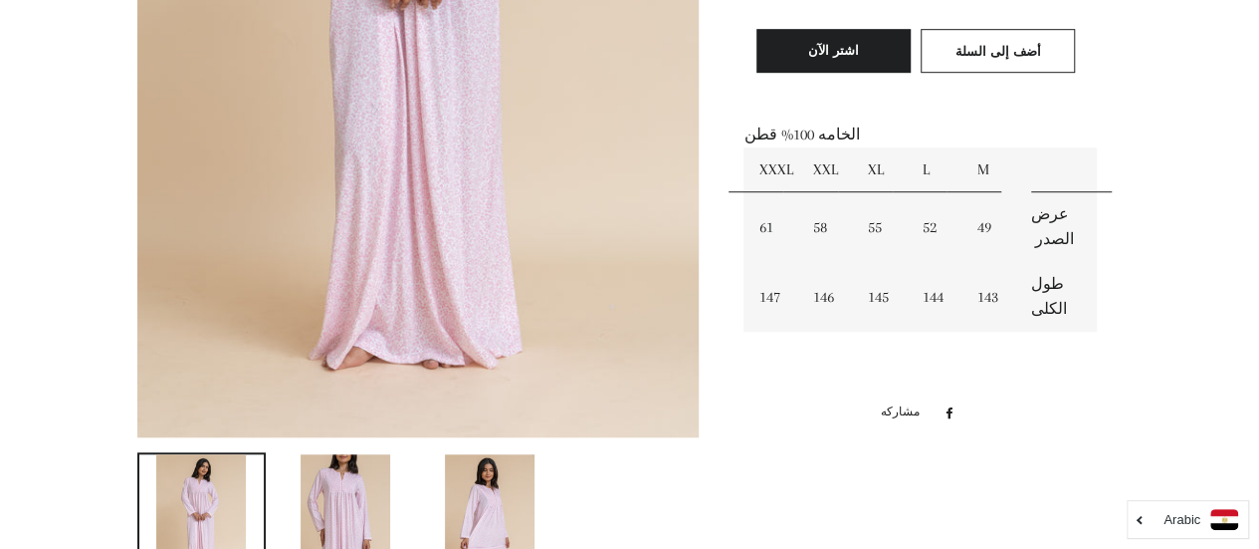
click at [382, 511] on img at bounding box center [346, 521] width 90 height 134
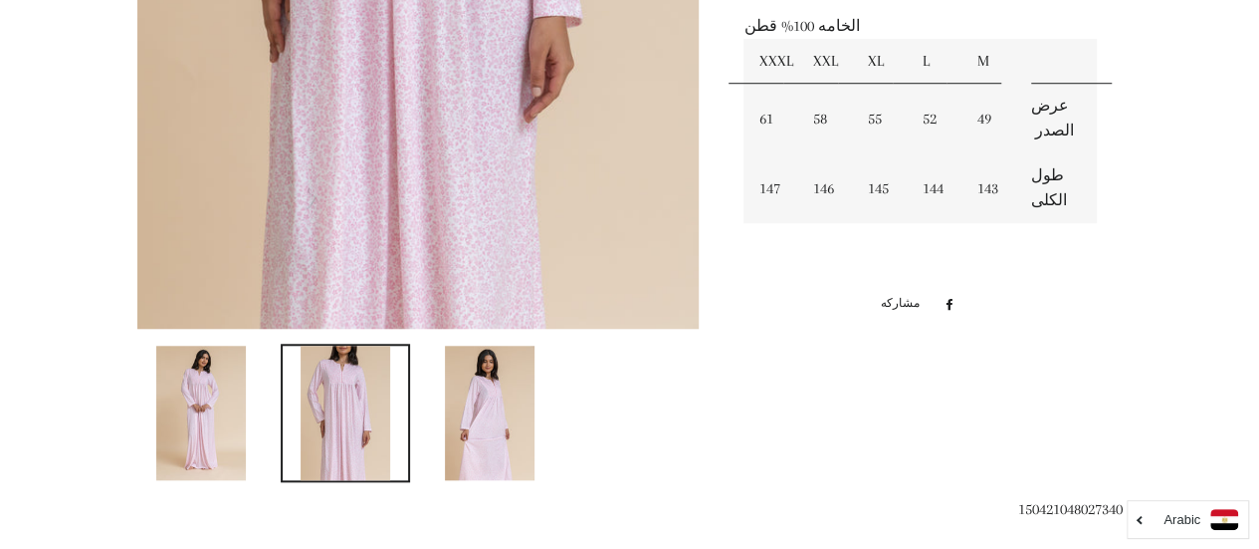
scroll to position [735, 0]
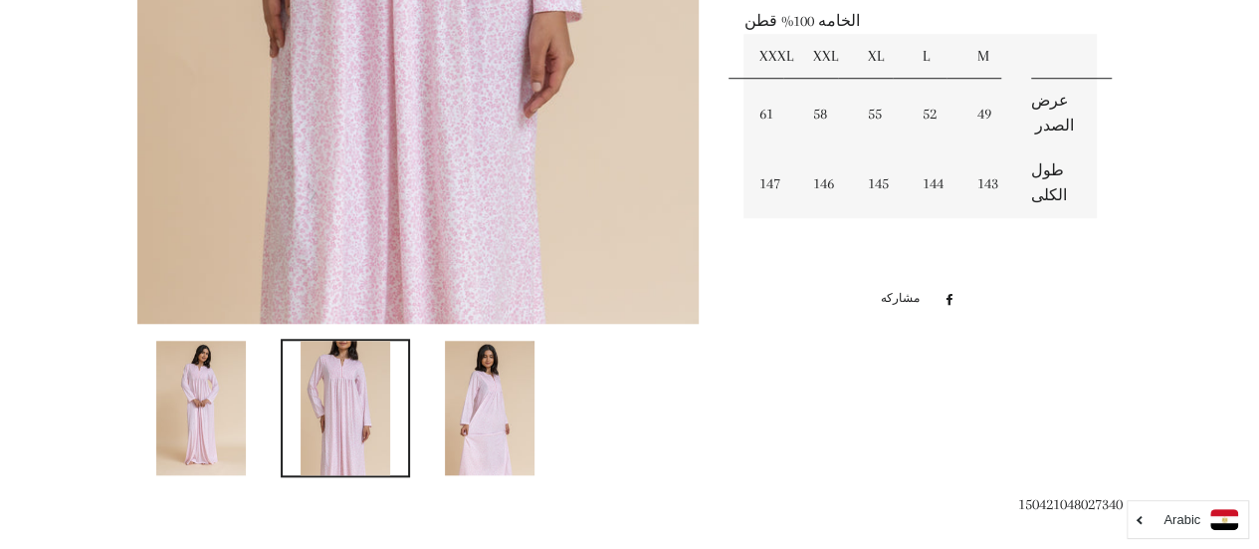
click at [456, 463] on img at bounding box center [490, 407] width 90 height 134
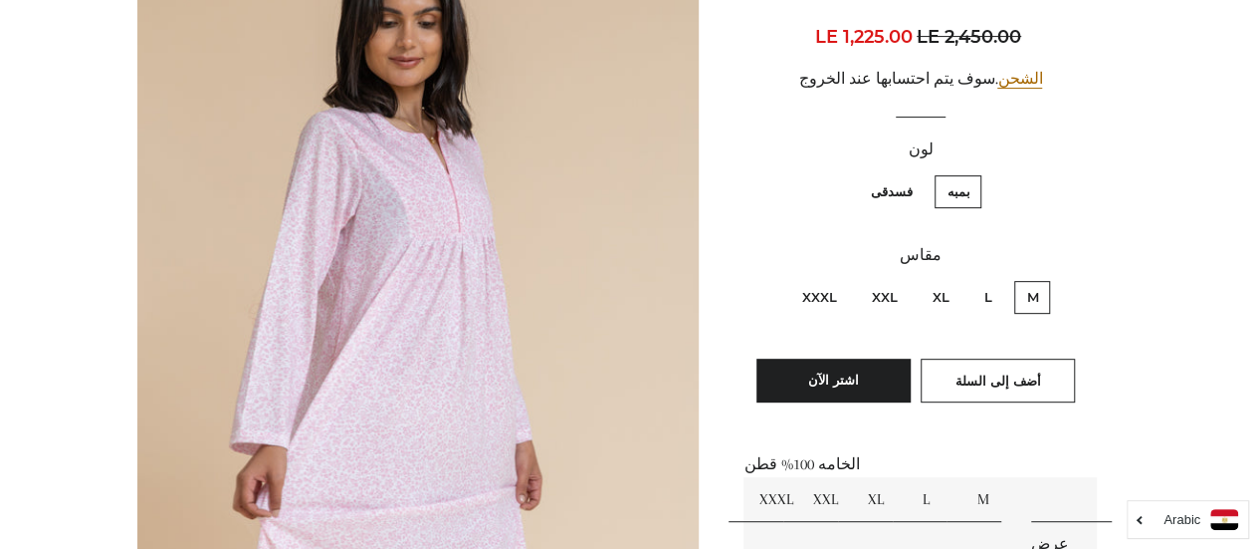
scroll to position [291, 0]
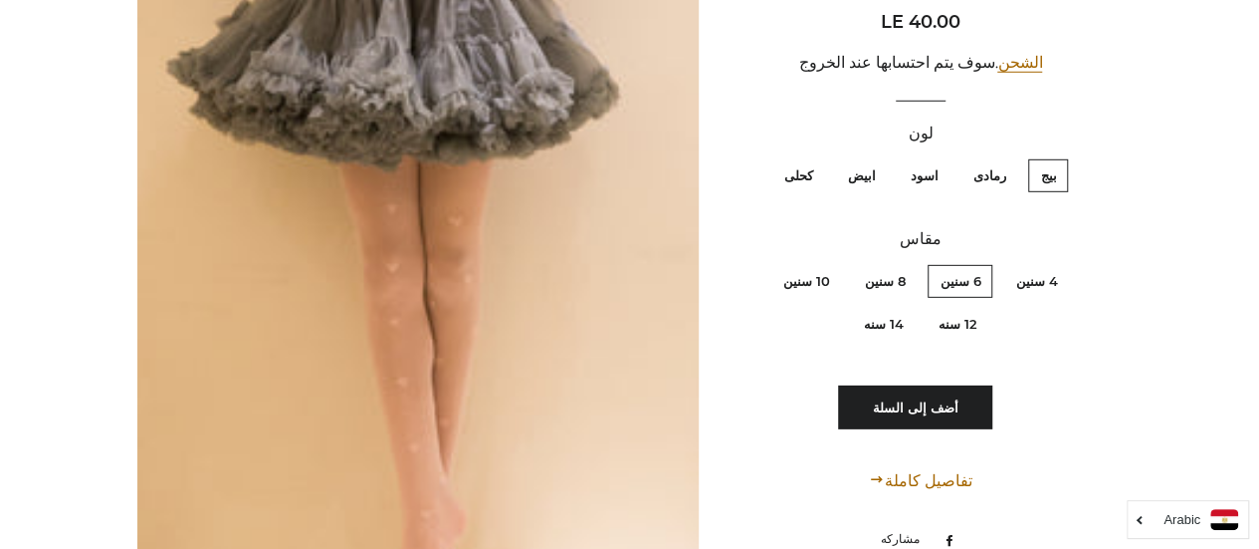
scroll to position [10458, 0]
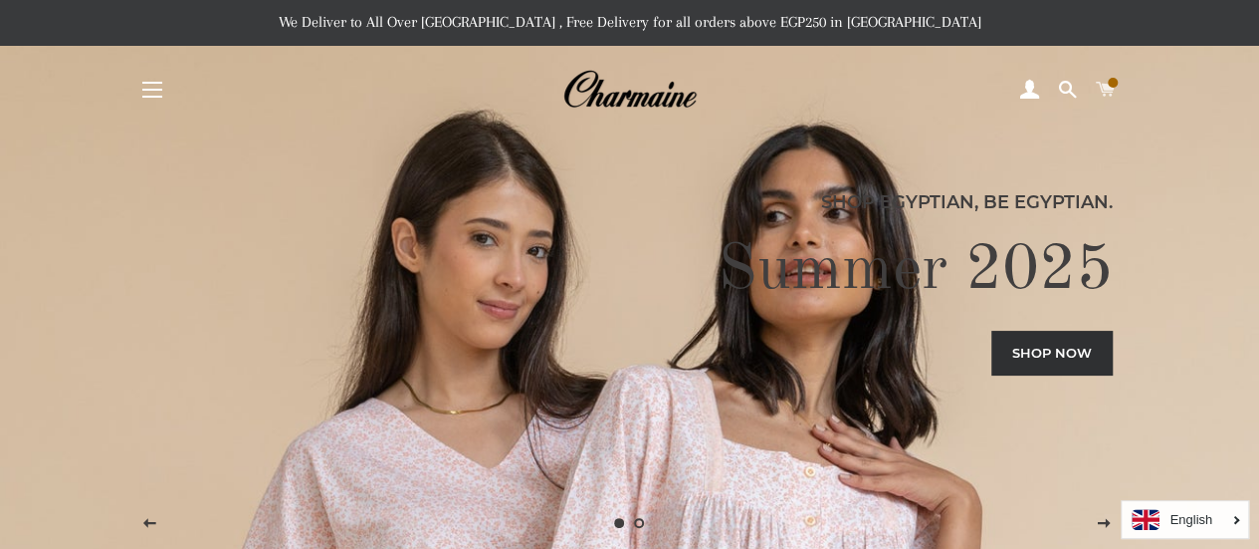
click at [1107, 88] on span at bounding box center [1105, 90] width 19 height 30
